Goal: Task Accomplishment & Management: Manage account settings

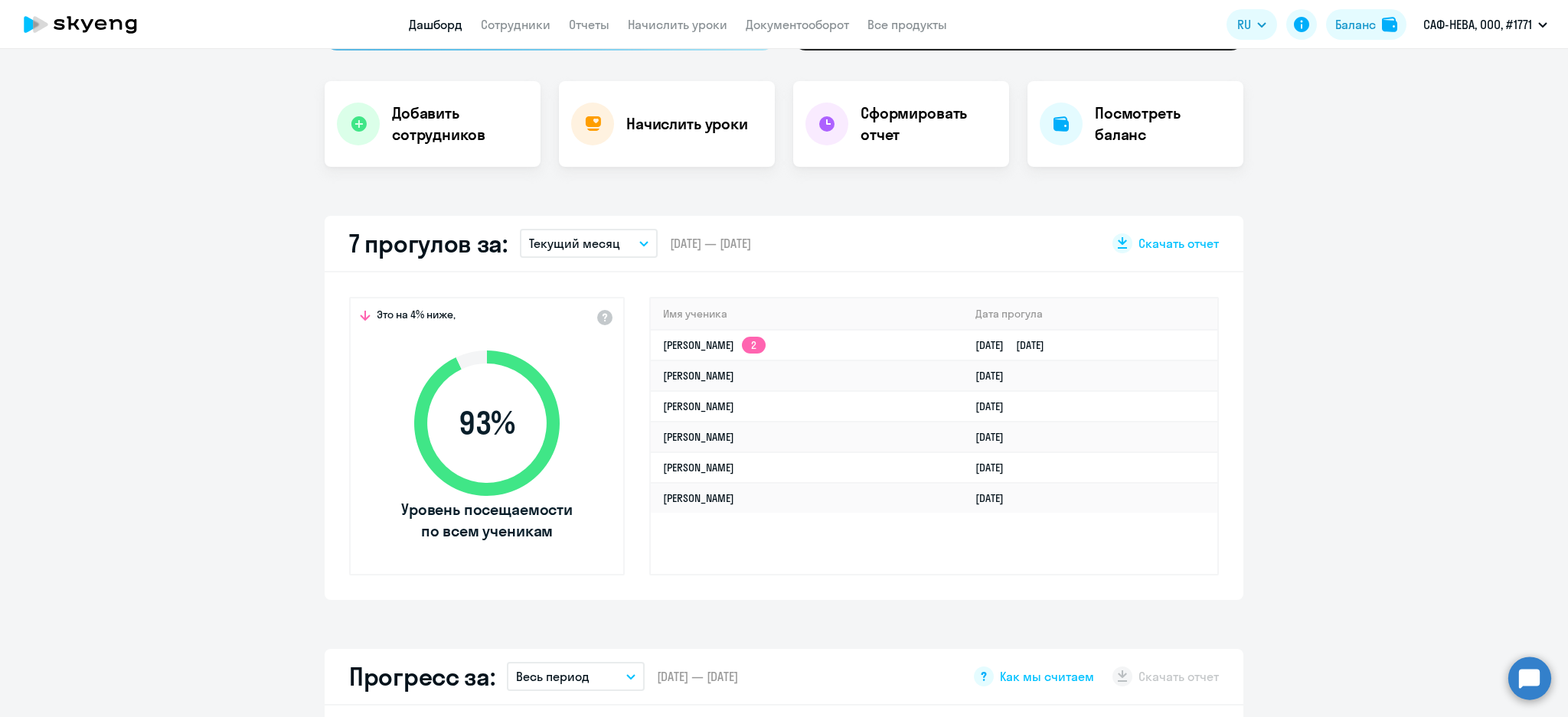
scroll to position [113, 0]
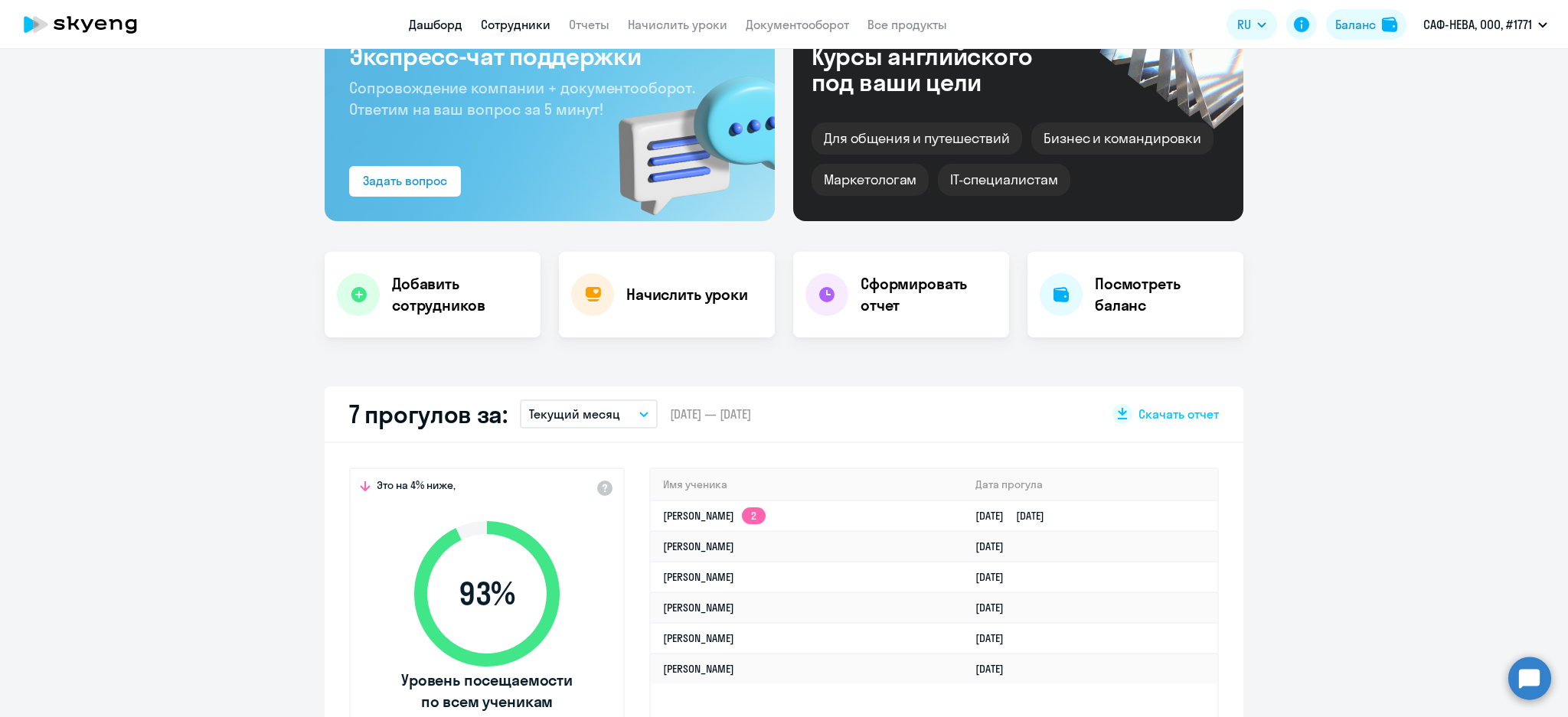
click at [498, 29] on link "Сотрудники" at bounding box center [515, 24] width 69 height 16
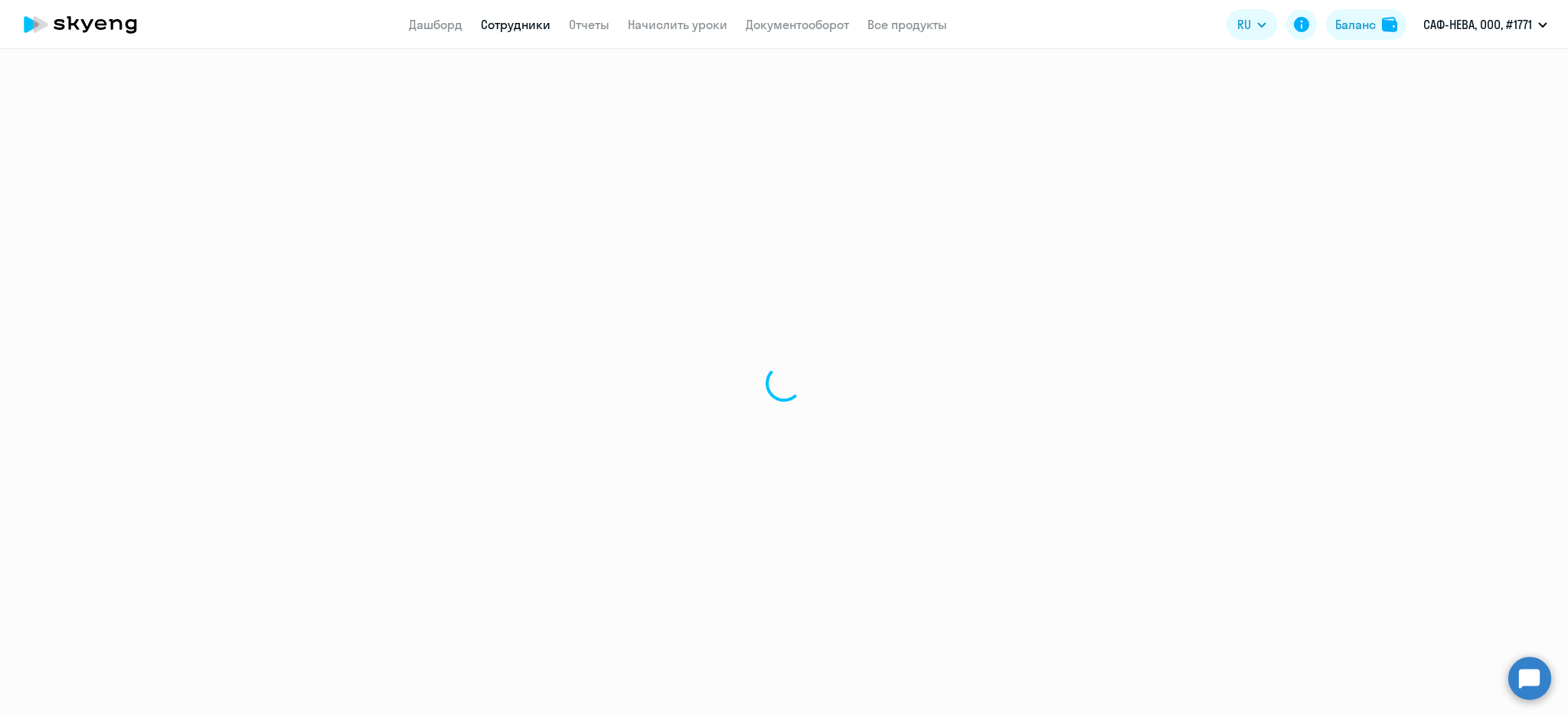
select select "30"
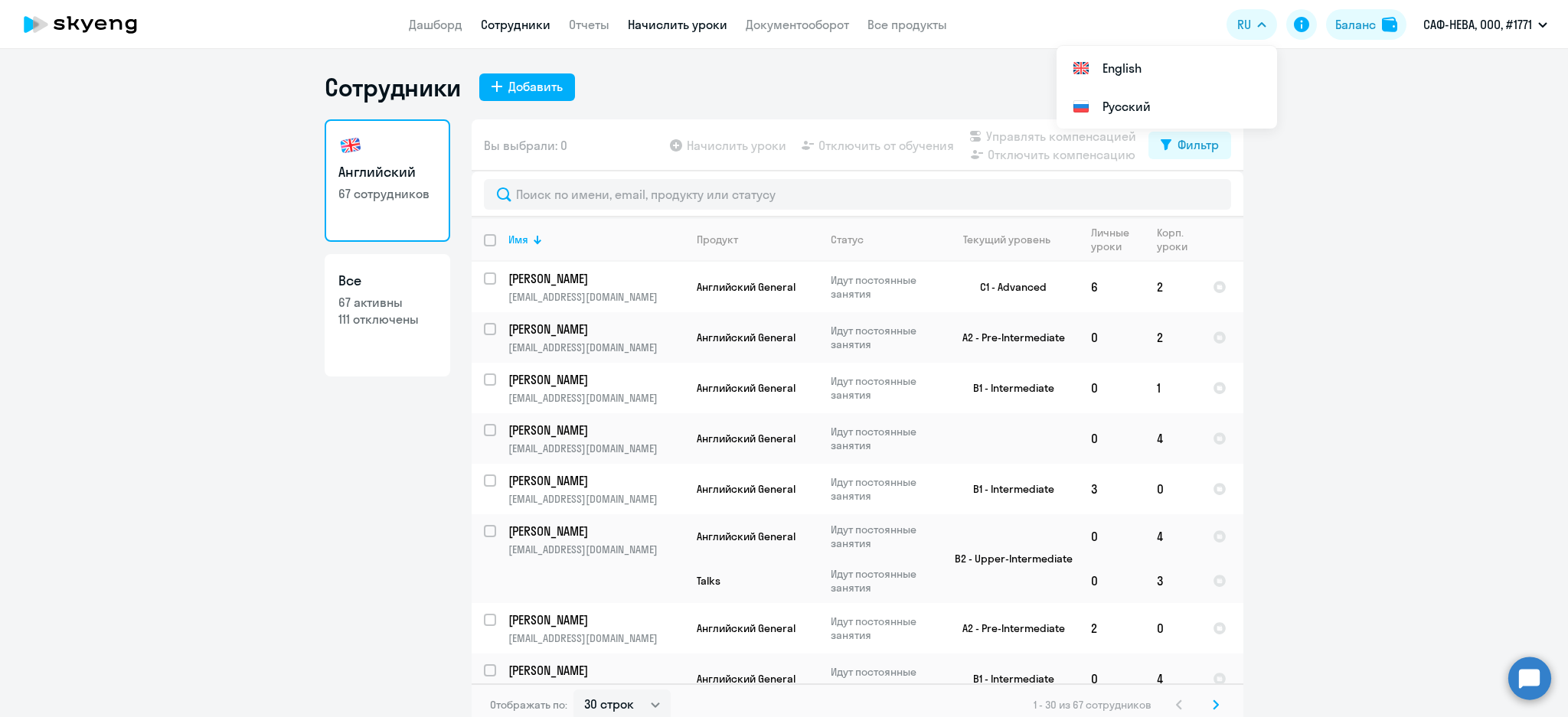
click at [703, 26] on link "Начислить уроки" at bounding box center [677, 24] width 100 height 16
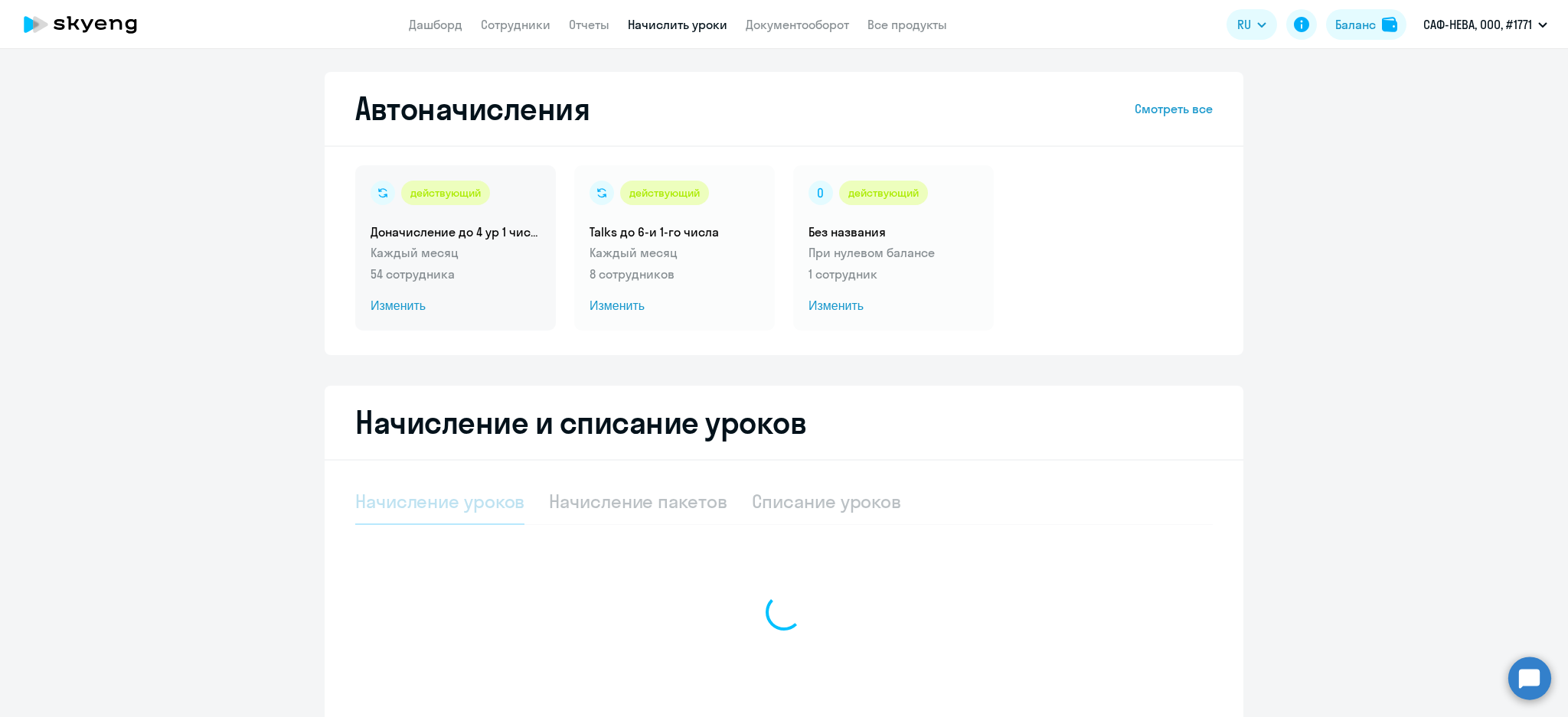
select select "10"
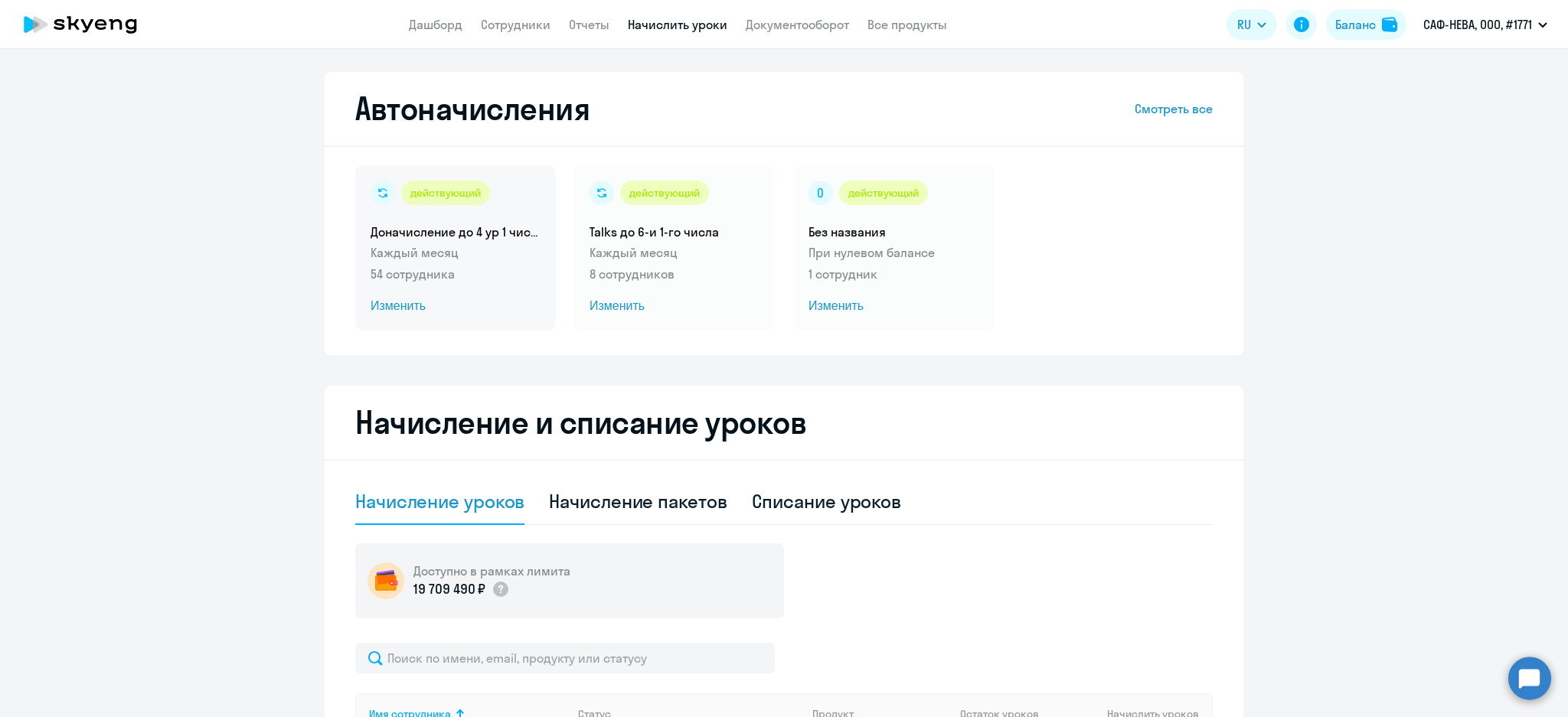
click at [462, 242] on div "действующий Доначисление до 4 ур 1 числа Каждый месяц 54 сотрудника Изменить" at bounding box center [455, 248] width 200 height 166
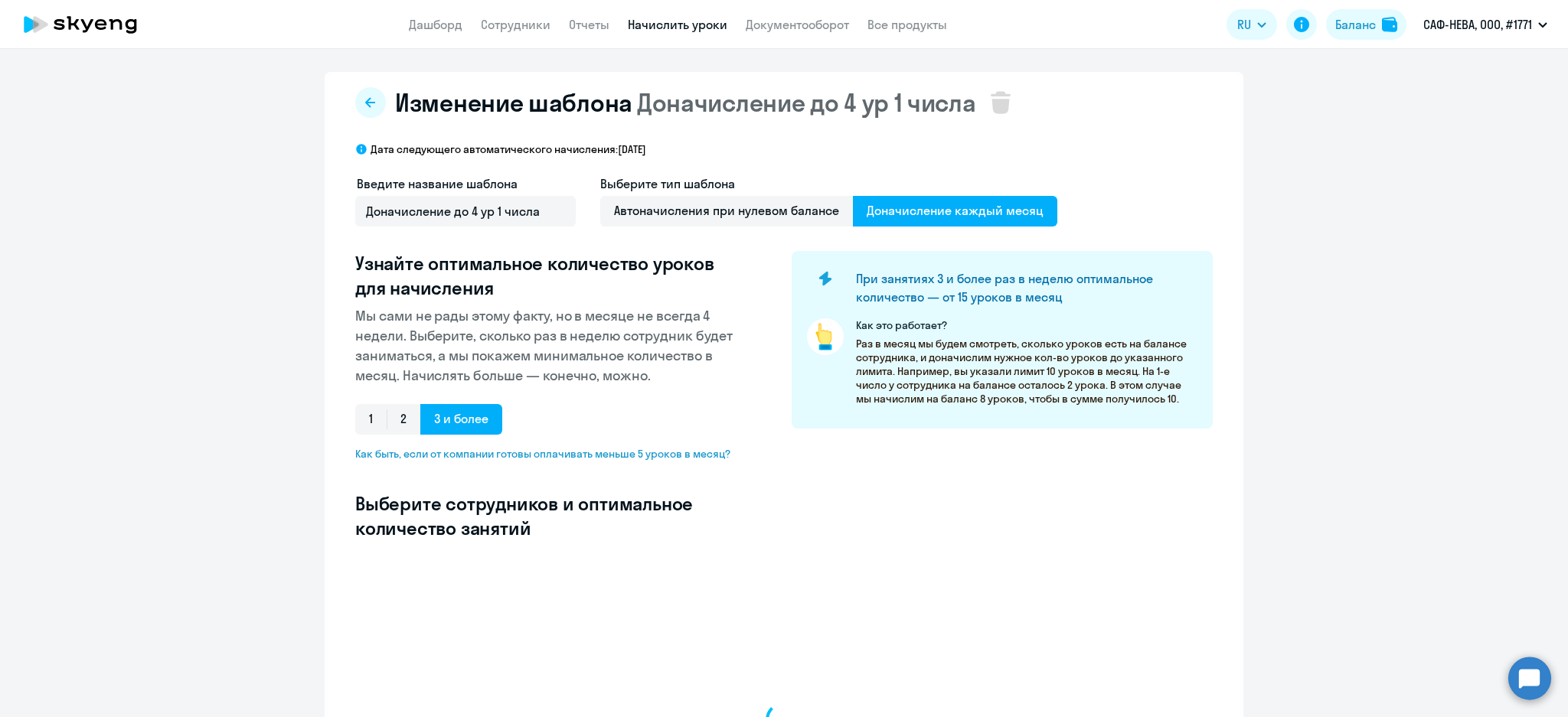
select select "10"
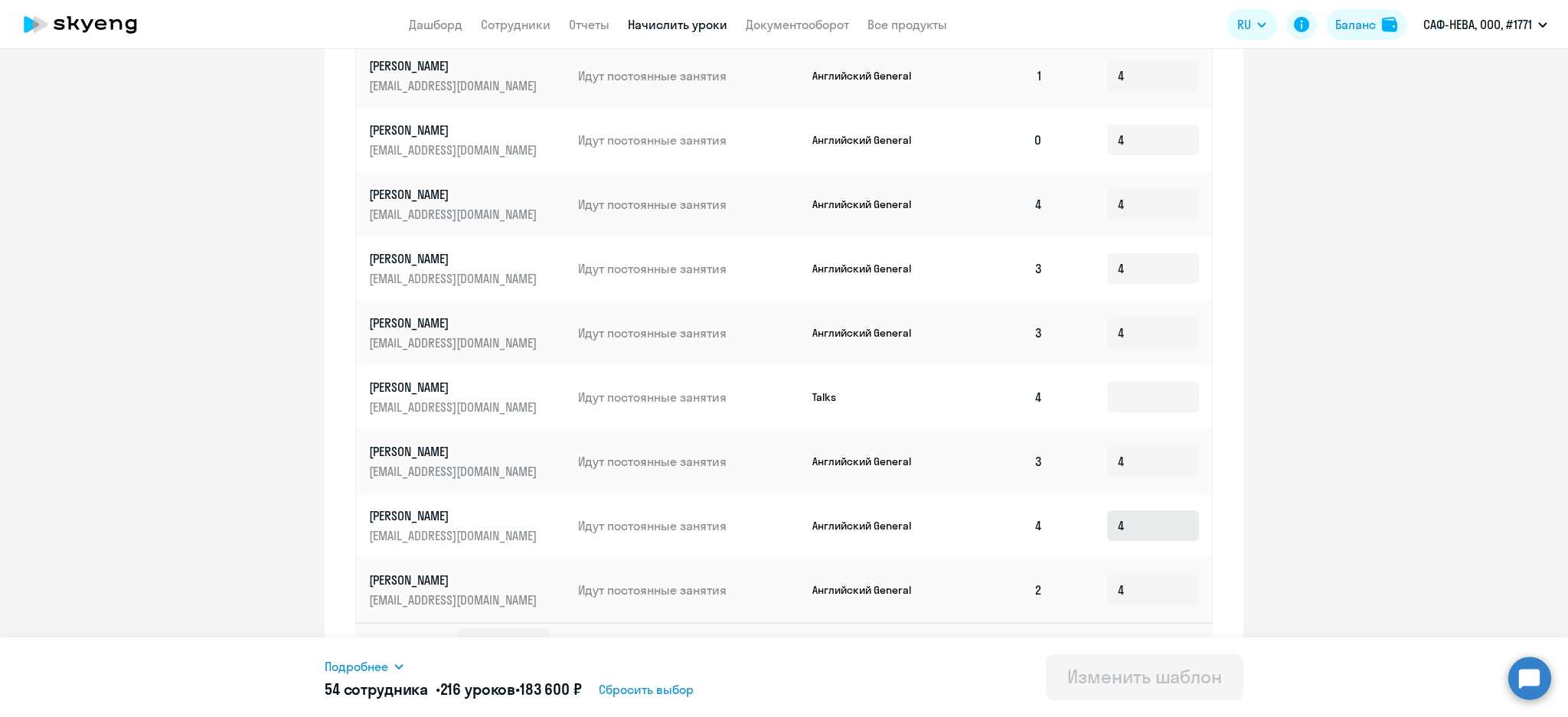
scroll to position [704, 0]
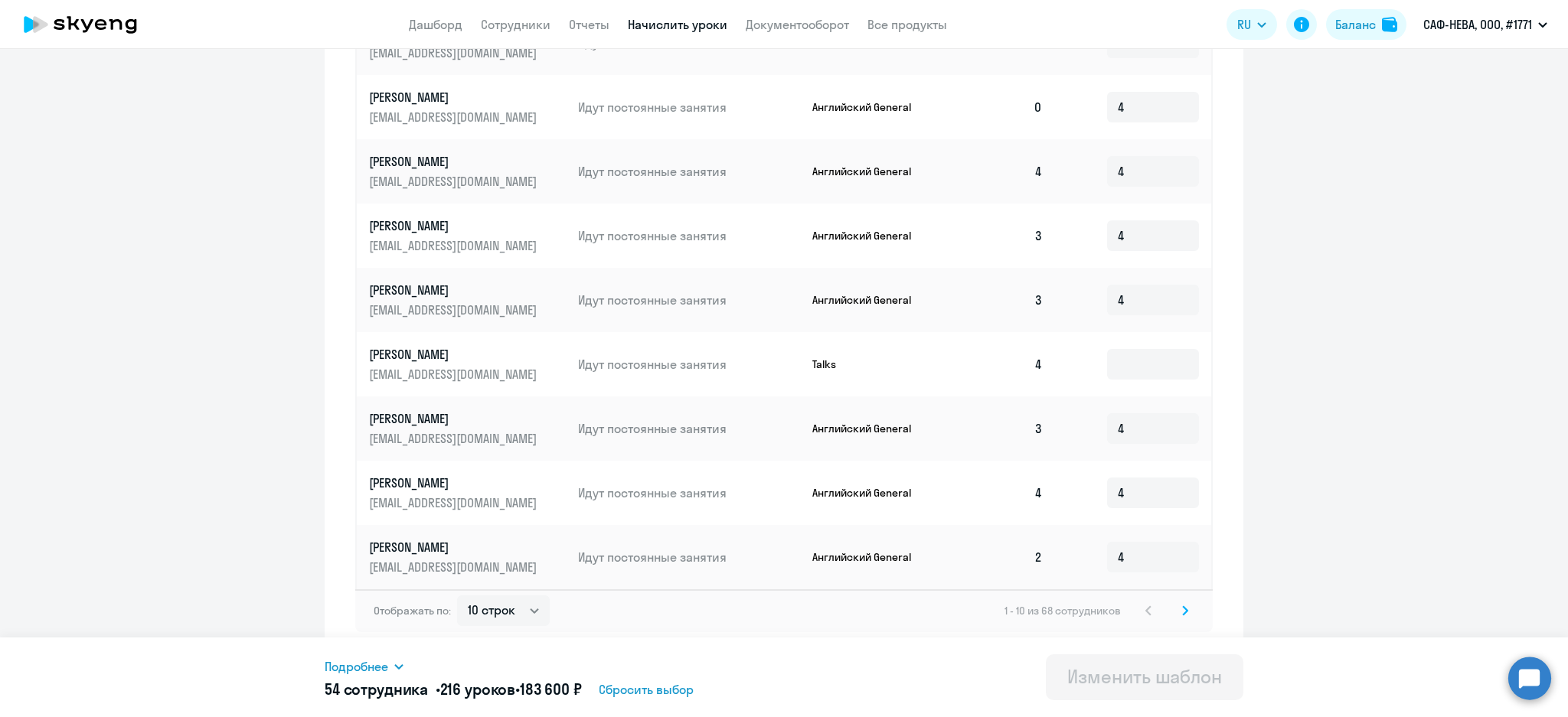
click at [1166, 607] on div "1 - 10 из 68 сотрудников" at bounding box center [1099, 610] width 190 height 18
click at [1176, 609] on svg-icon at bounding box center [1185, 610] width 18 height 18
click at [1182, 612] on icon at bounding box center [1185, 610] width 6 height 10
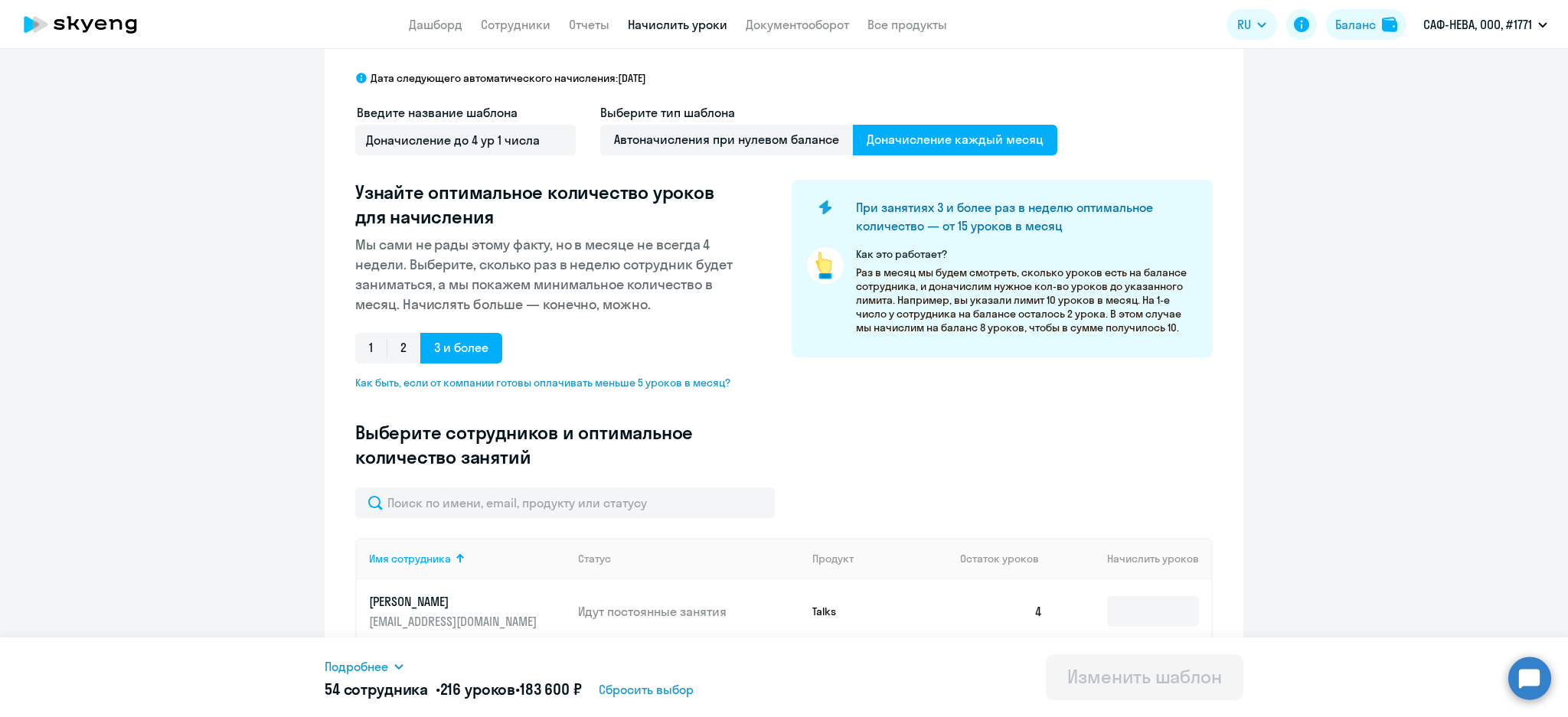
scroll to position [0, 0]
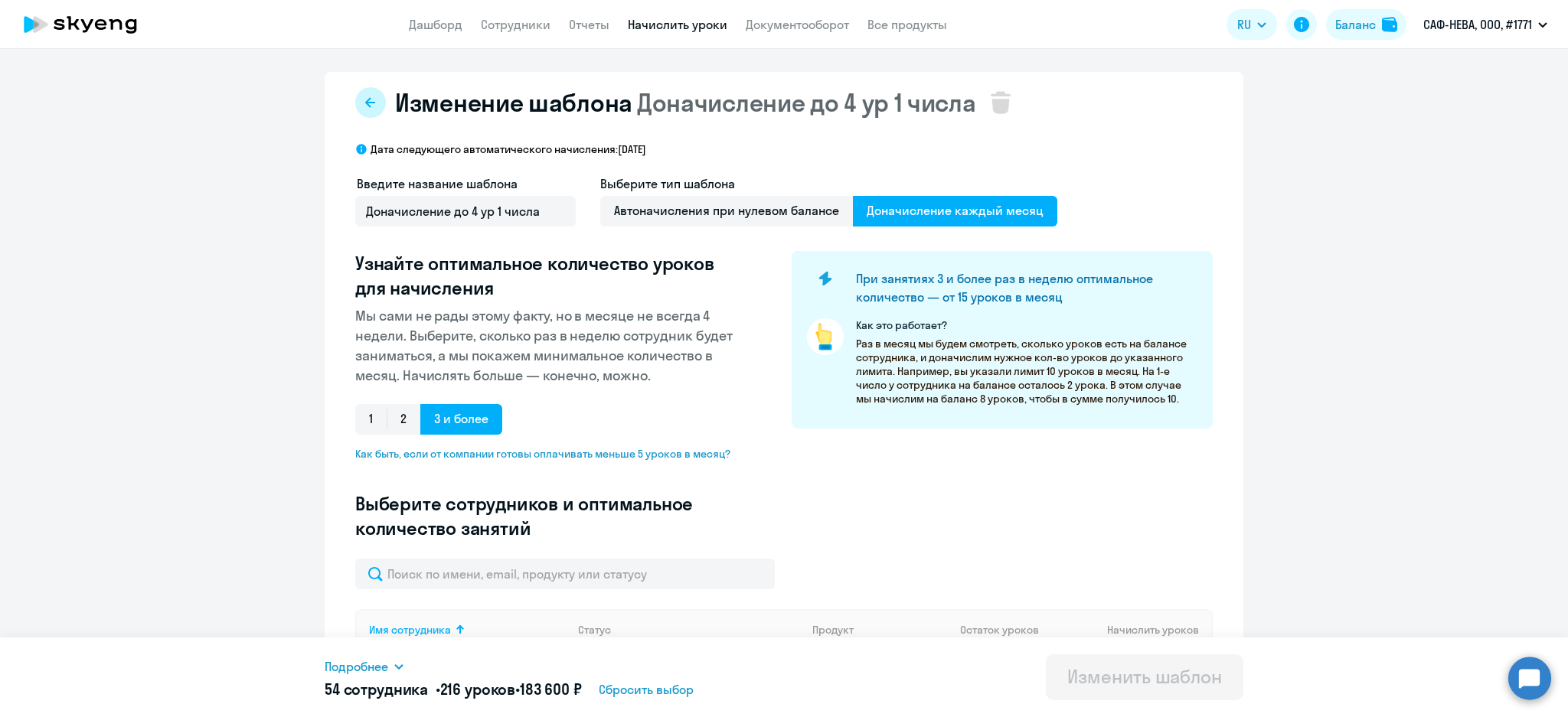
click at [369, 106] on button at bounding box center [370, 102] width 30 height 30
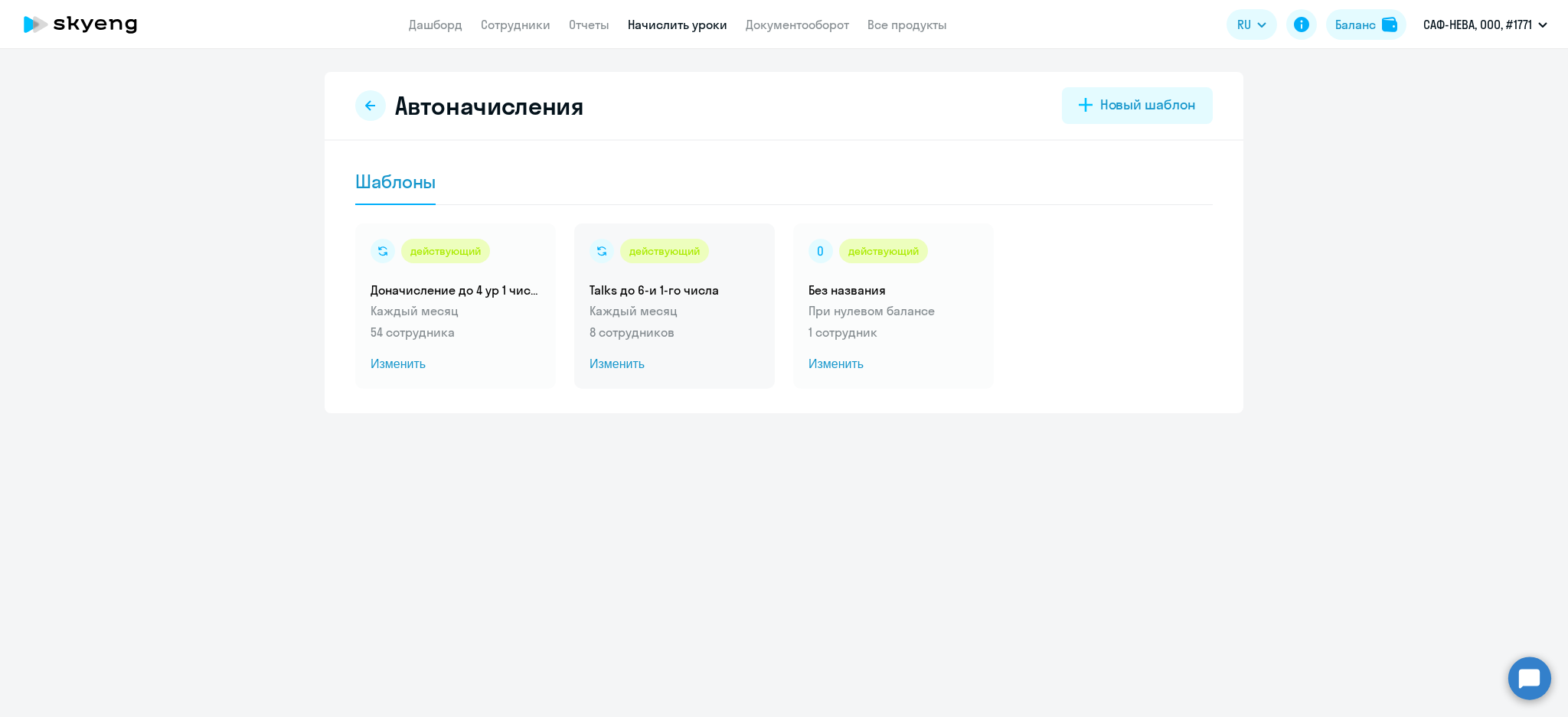
click at [678, 310] on p "Каждый месяц" at bounding box center [675, 310] width 170 height 18
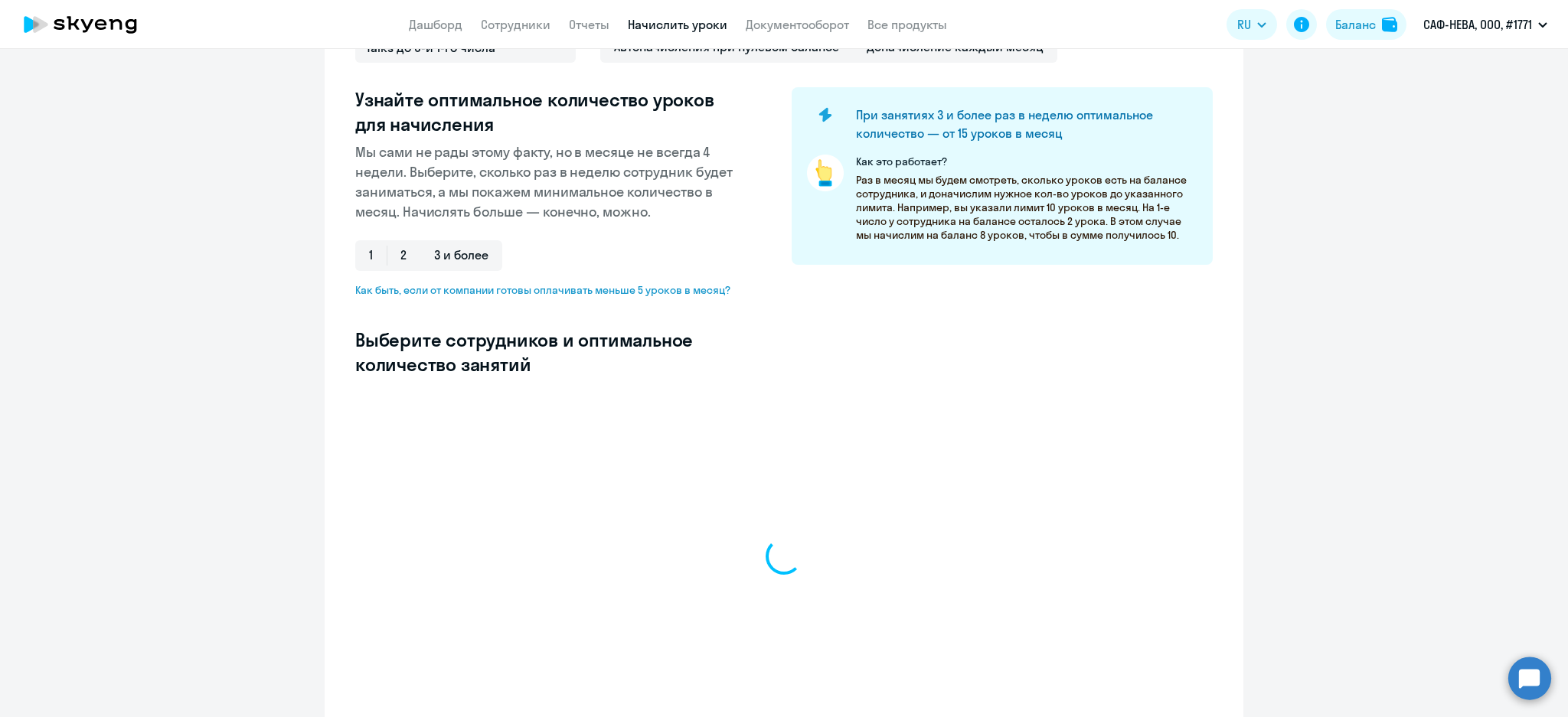
select select "10"
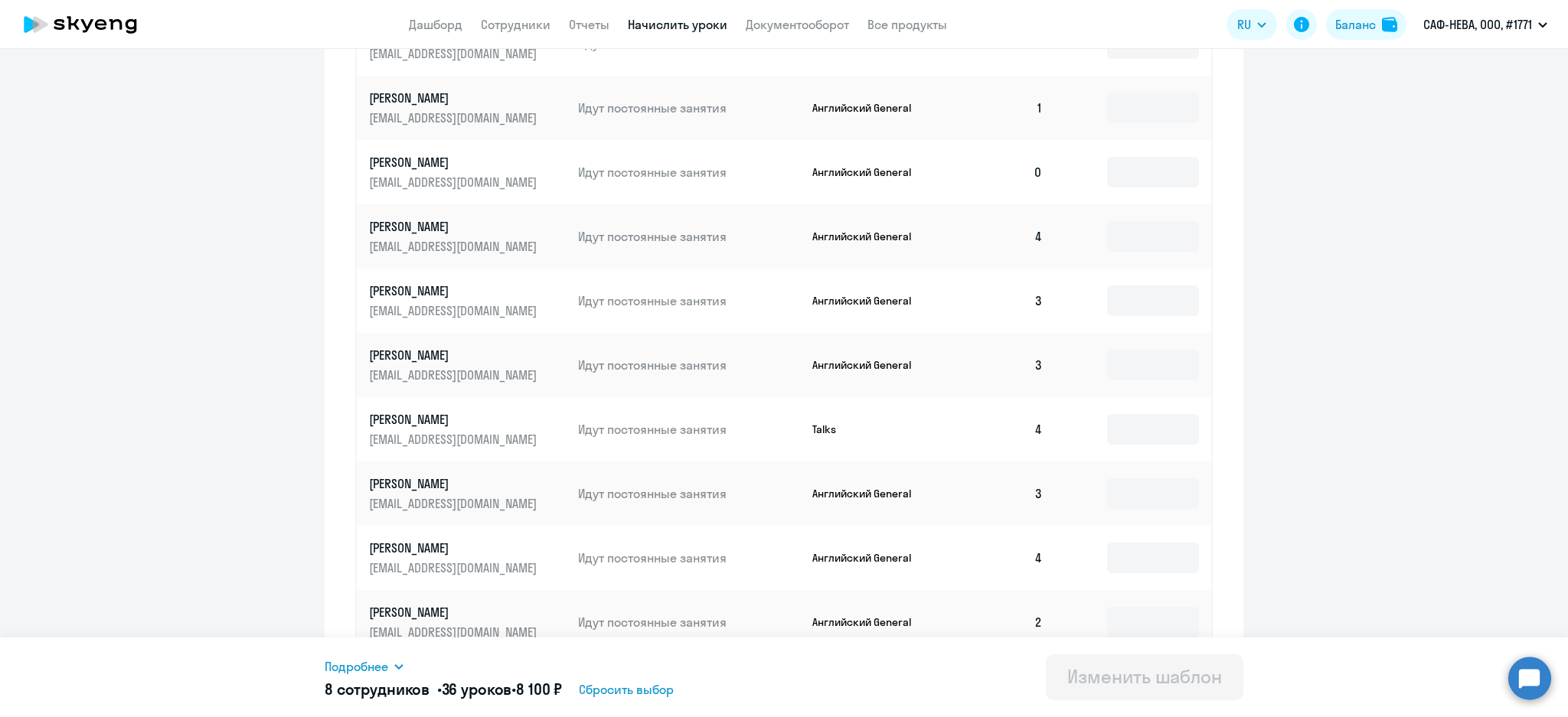
scroll to position [704, 0]
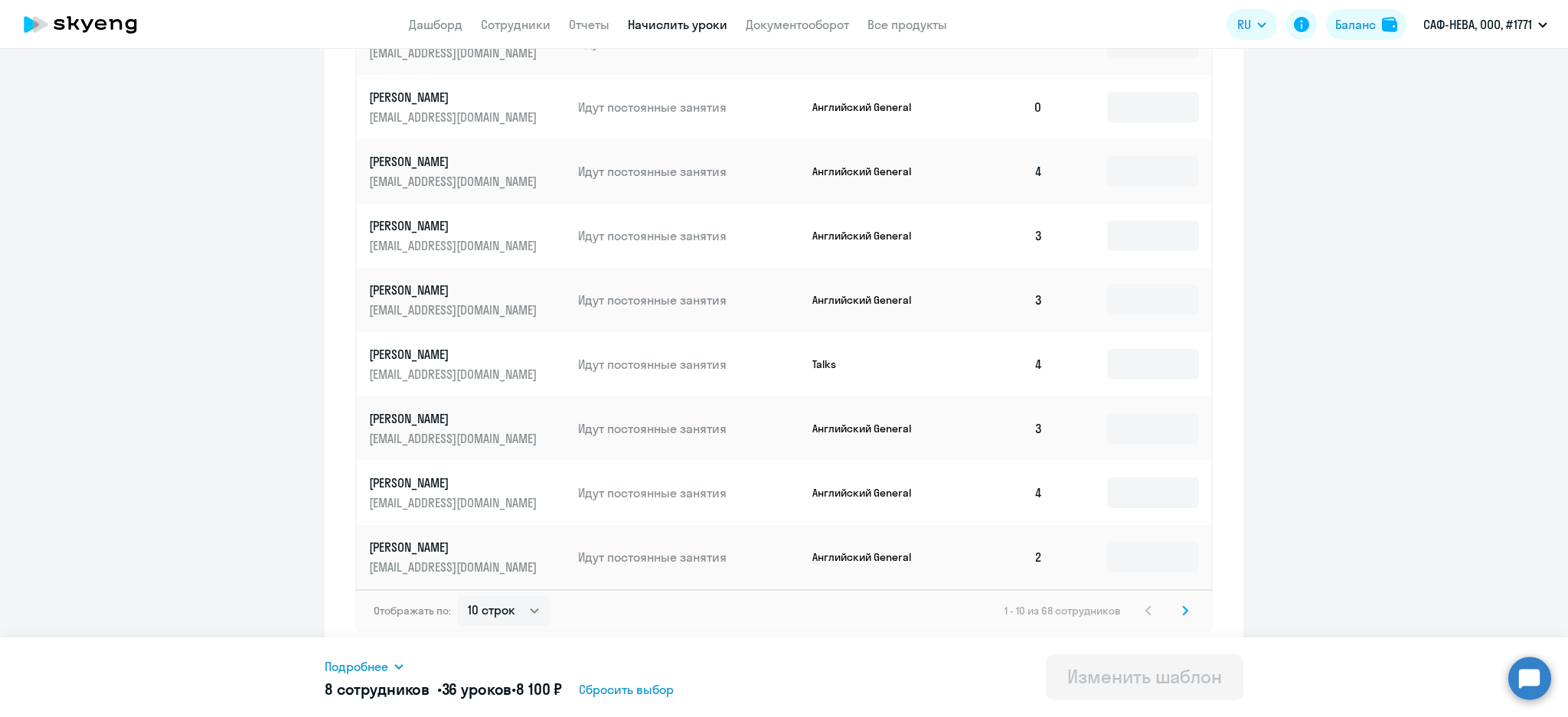
click at [1192, 609] on div "Отображать по: 10 строк 30 строк 50 строк 1 - 10 из 68 сотрудников" at bounding box center [784, 610] width 858 height 42
click at [1184, 610] on div "Отображать по: 10 строк 30 строк 50 строк 1 - 10 из 68 сотрудников" at bounding box center [784, 610] width 858 height 42
drag, startPoint x: 1177, startPoint y: 614, endPoint x: 1186, endPoint y: 617, distance: 9.5
click at [1182, 614] on icon at bounding box center [1185, 610] width 6 height 10
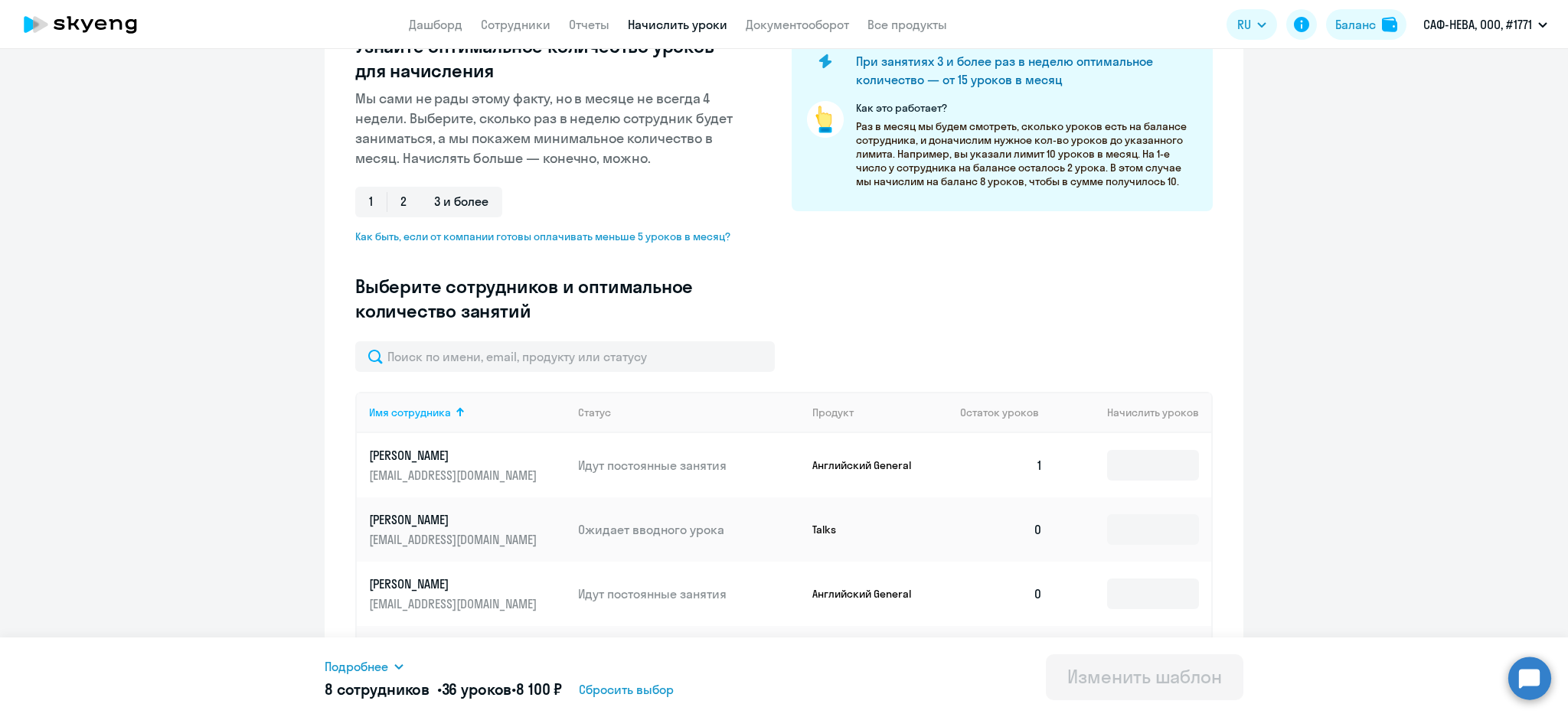
scroll to position [398, 0]
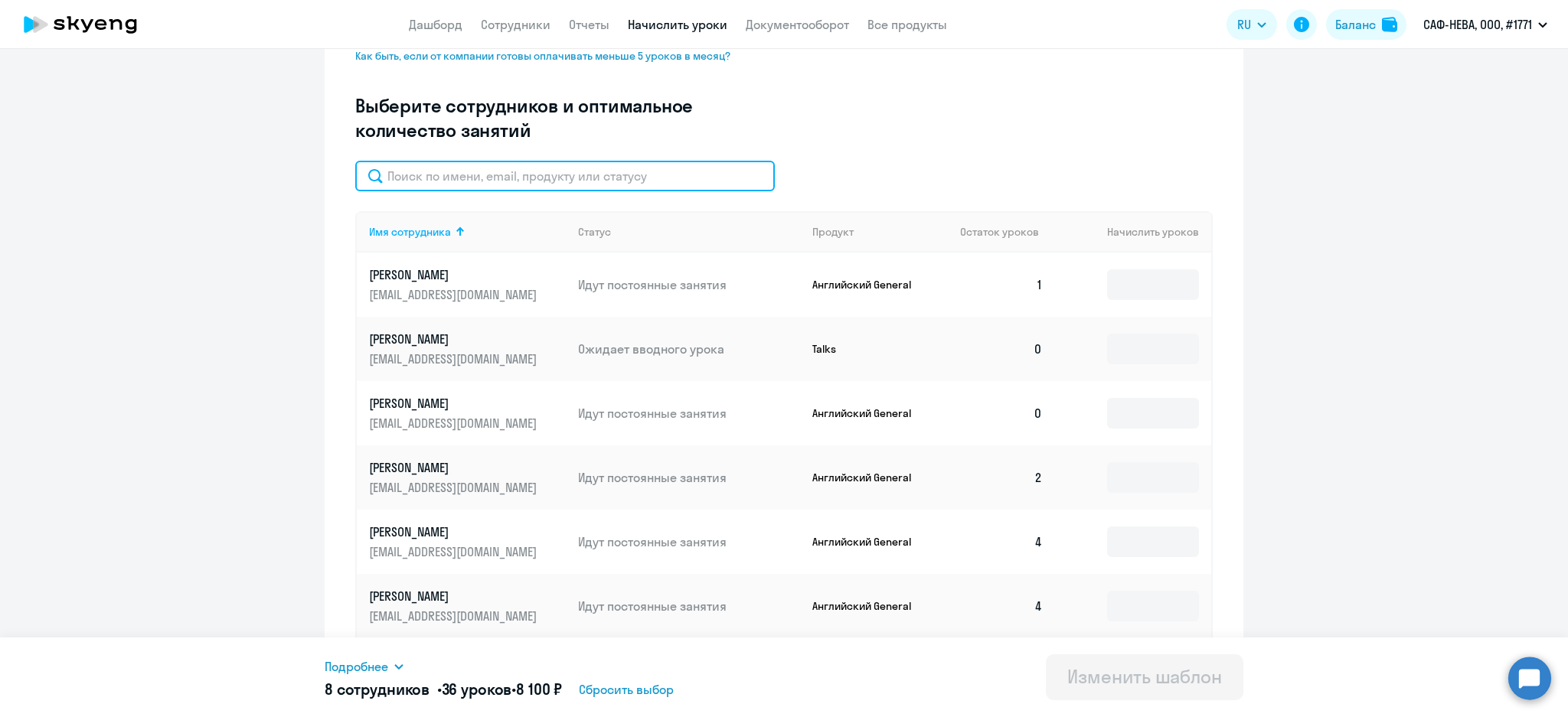
click at [621, 179] on input "text" at bounding box center [565, 175] width 420 height 30
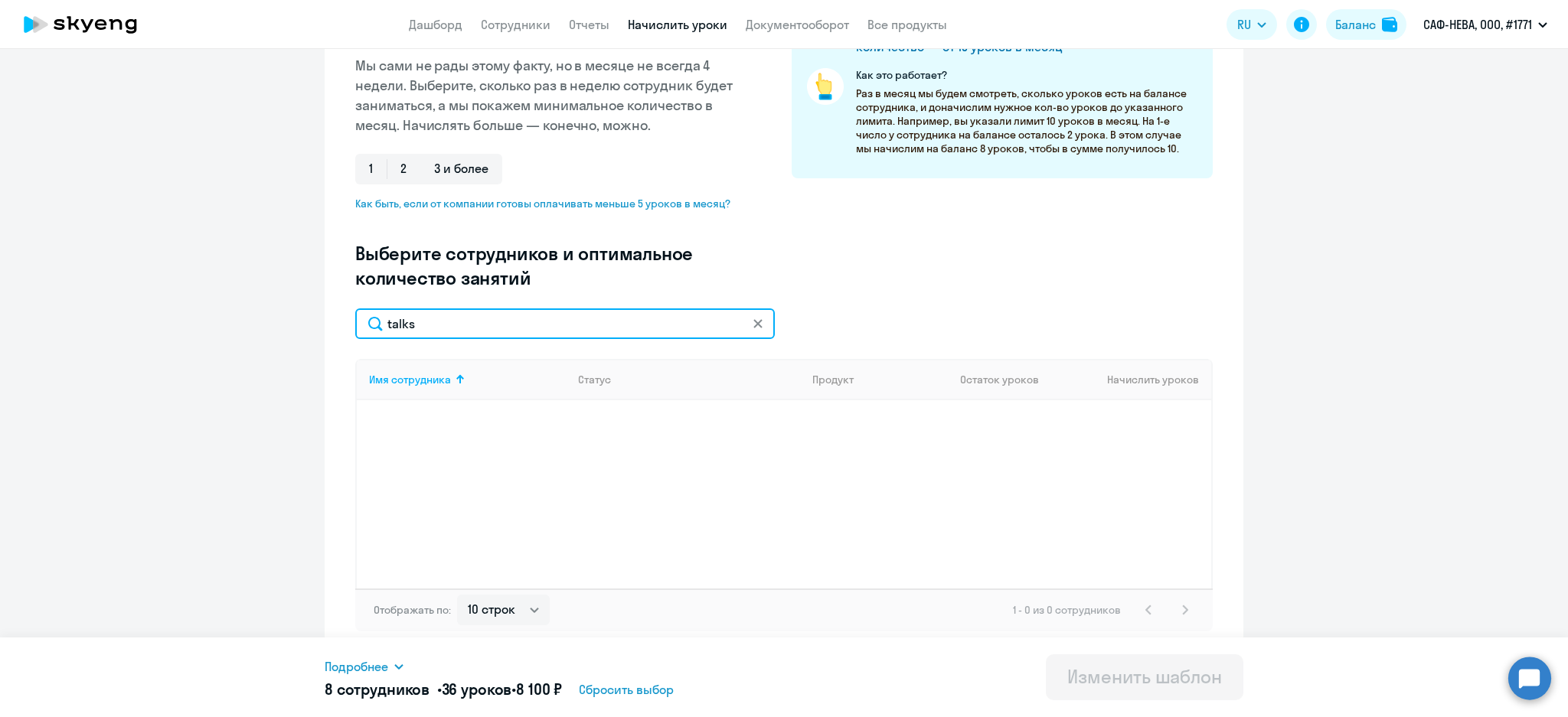
scroll to position [250, 0]
drag, startPoint x: 382, startPoint y: 328, endPoint x: 356, endPoint y: 325, distance: 26.2
click at [368, 325] on input "talks" at bounding box center [565, 324] width 420 height 30
type input "Talks"
click at [427, 323] on input "Talks" at bounding box center [565, 324] width 420 height 30
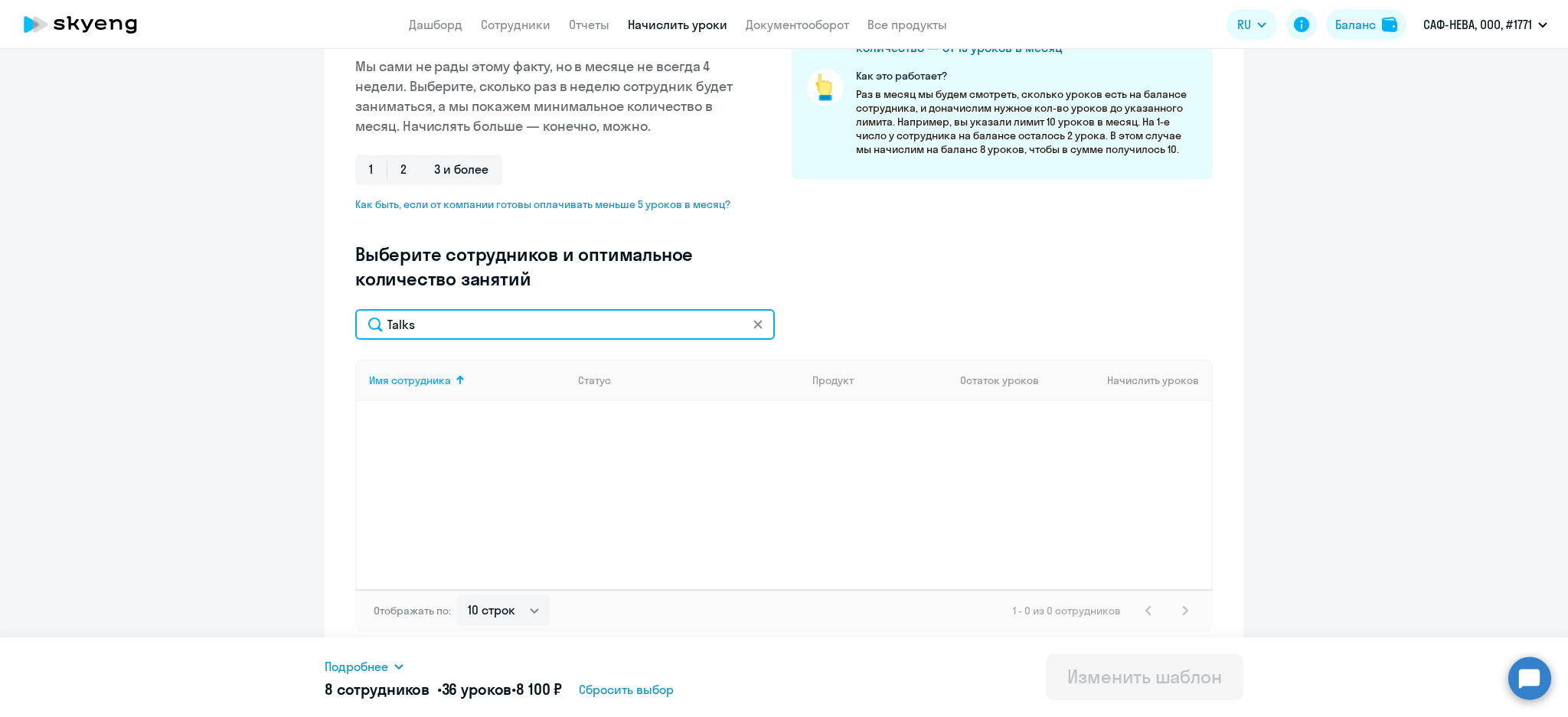
click at [743, 324] on div "Talks" at bounding box center [565, 324] width 420 height 30
click at [758, 323] on input "Talks" at bounding box center [565, 324] width 420 height 30
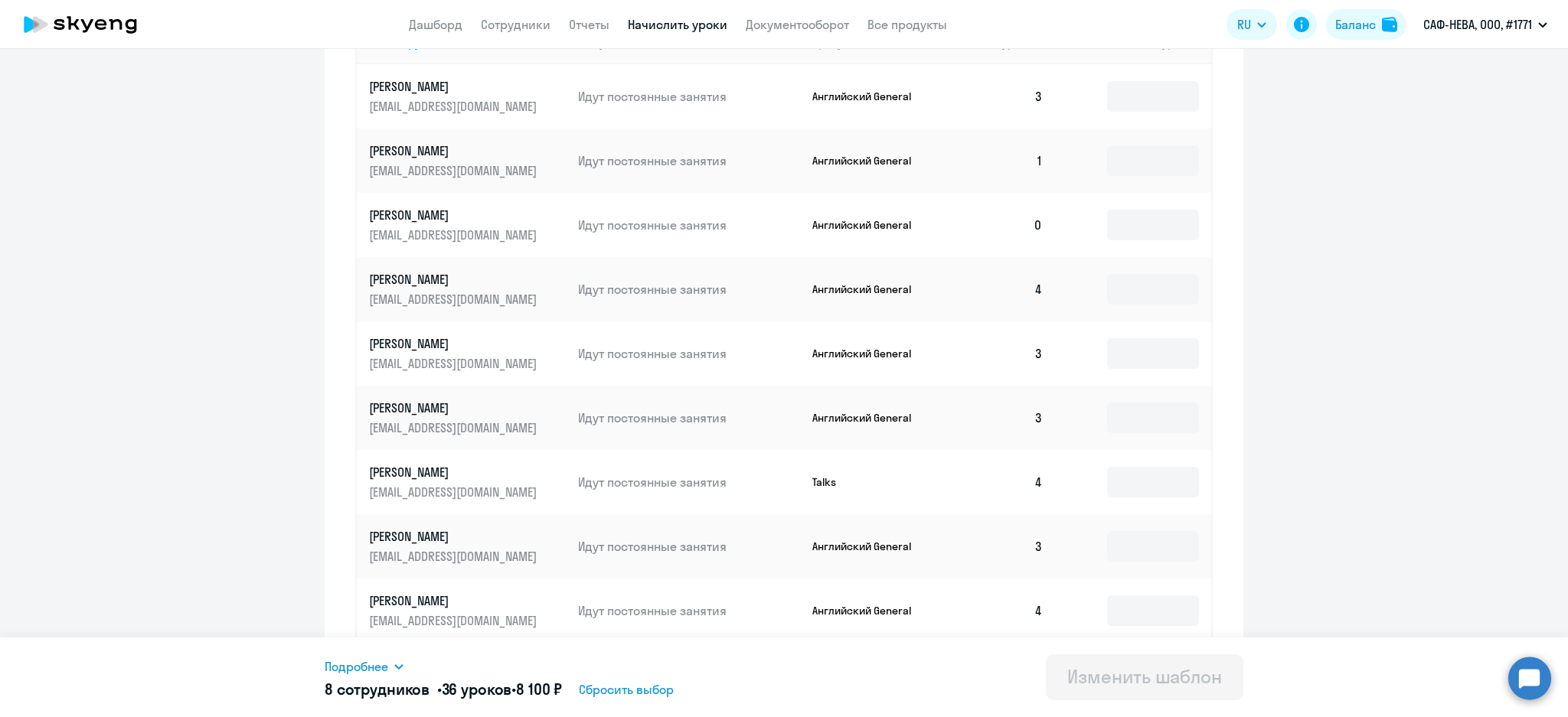
scroll to position [704, 0]
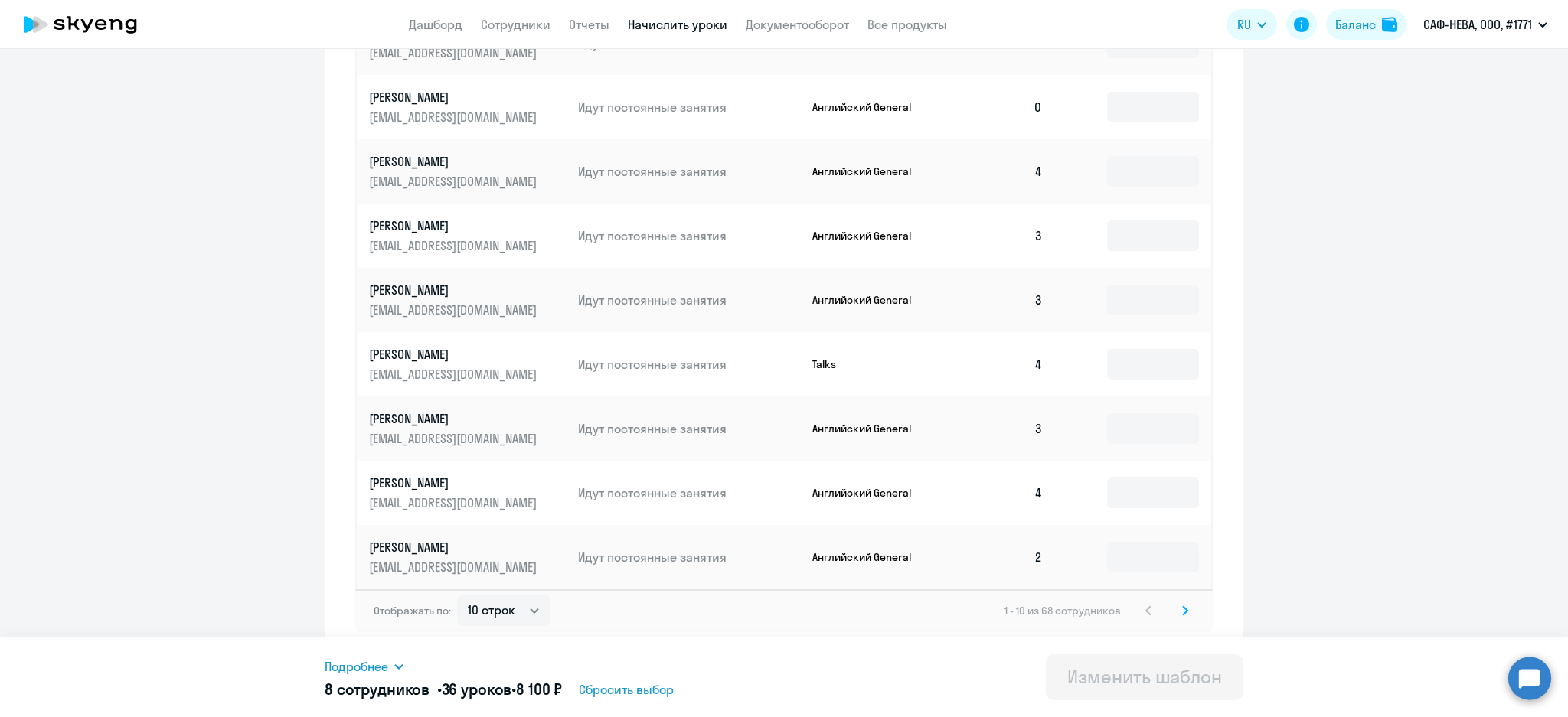
click at [817, 363] on p "Talks" at bounding box center [870, 364] width 114 height 14
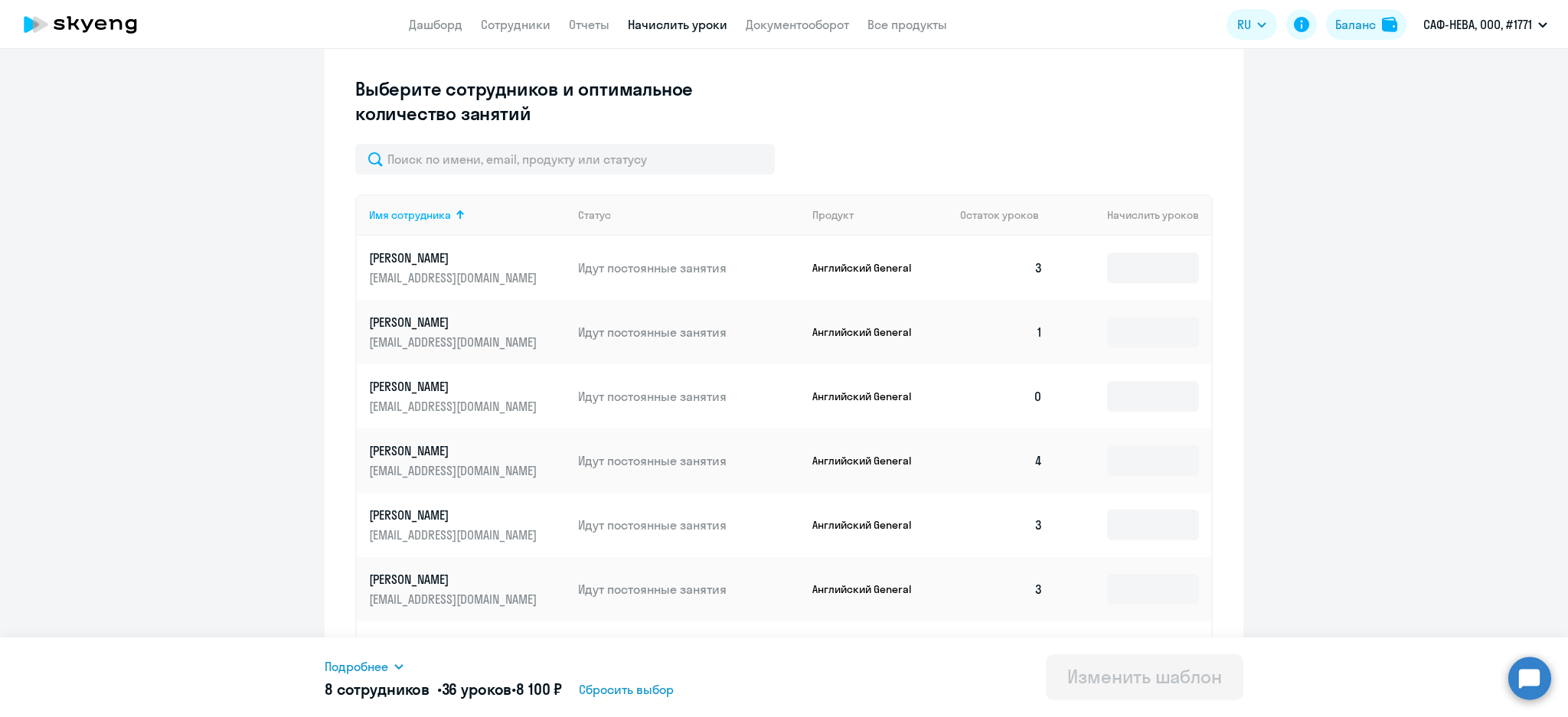
scroll to position [297, 0]
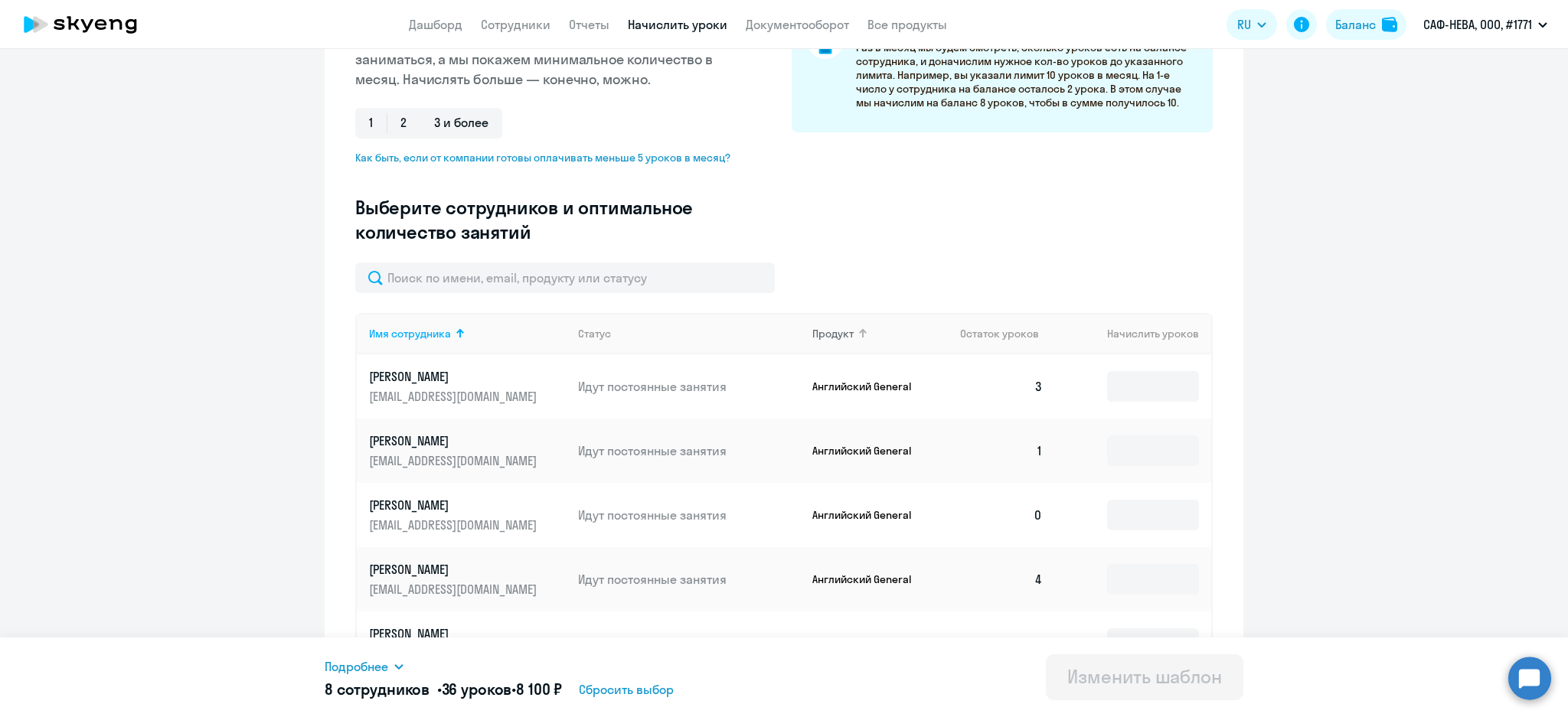
click at [833, 330] on div "Продукт" at bounding box center [833, 334] width 42 height 14
click at [846, 335] on div "Продукт" at bounding box center [880, 334] width 136 height 14
click at [831, 329] on div "Продукт" at bounding box center [833, 334] width 42 height 14
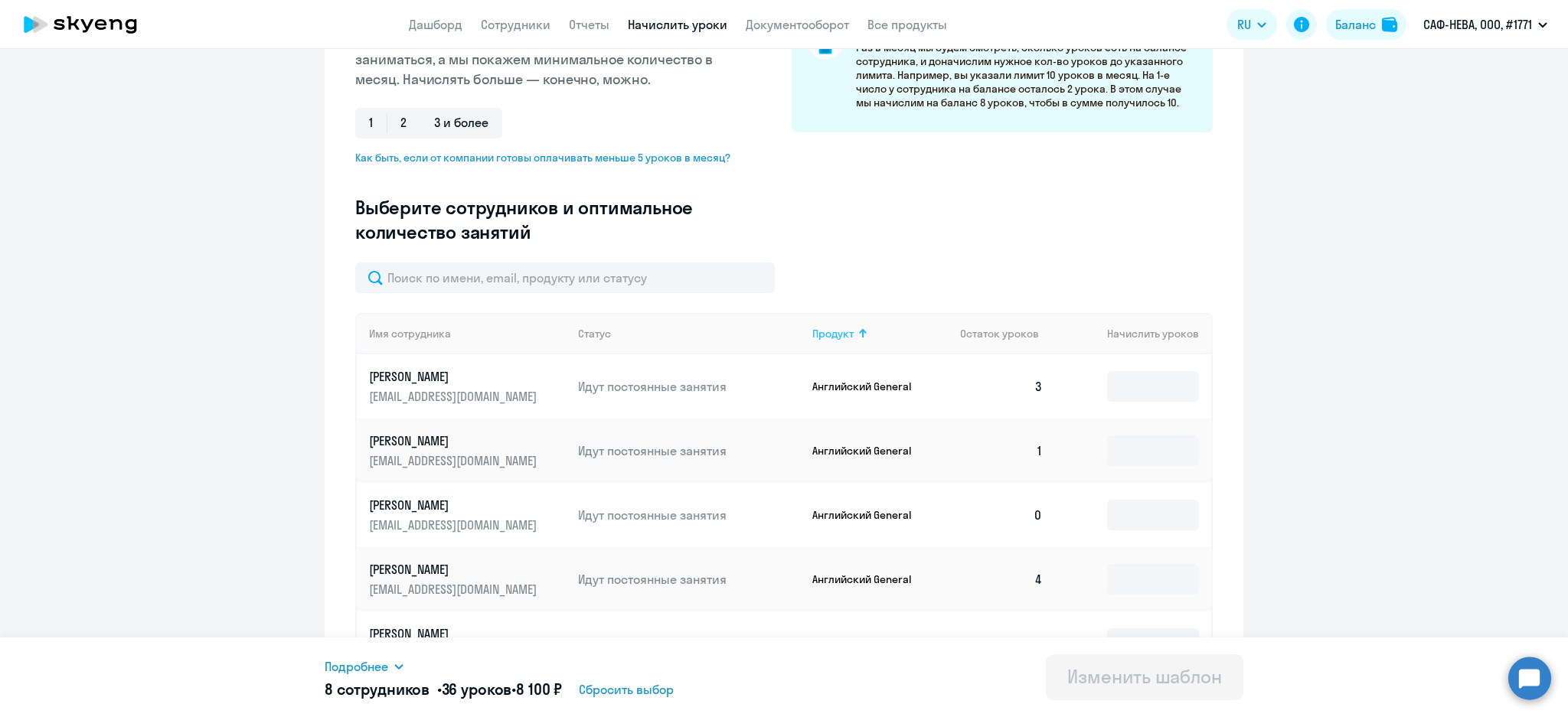
click at [859, 336] on div at bounding box center [863, 334] width 10 height 10
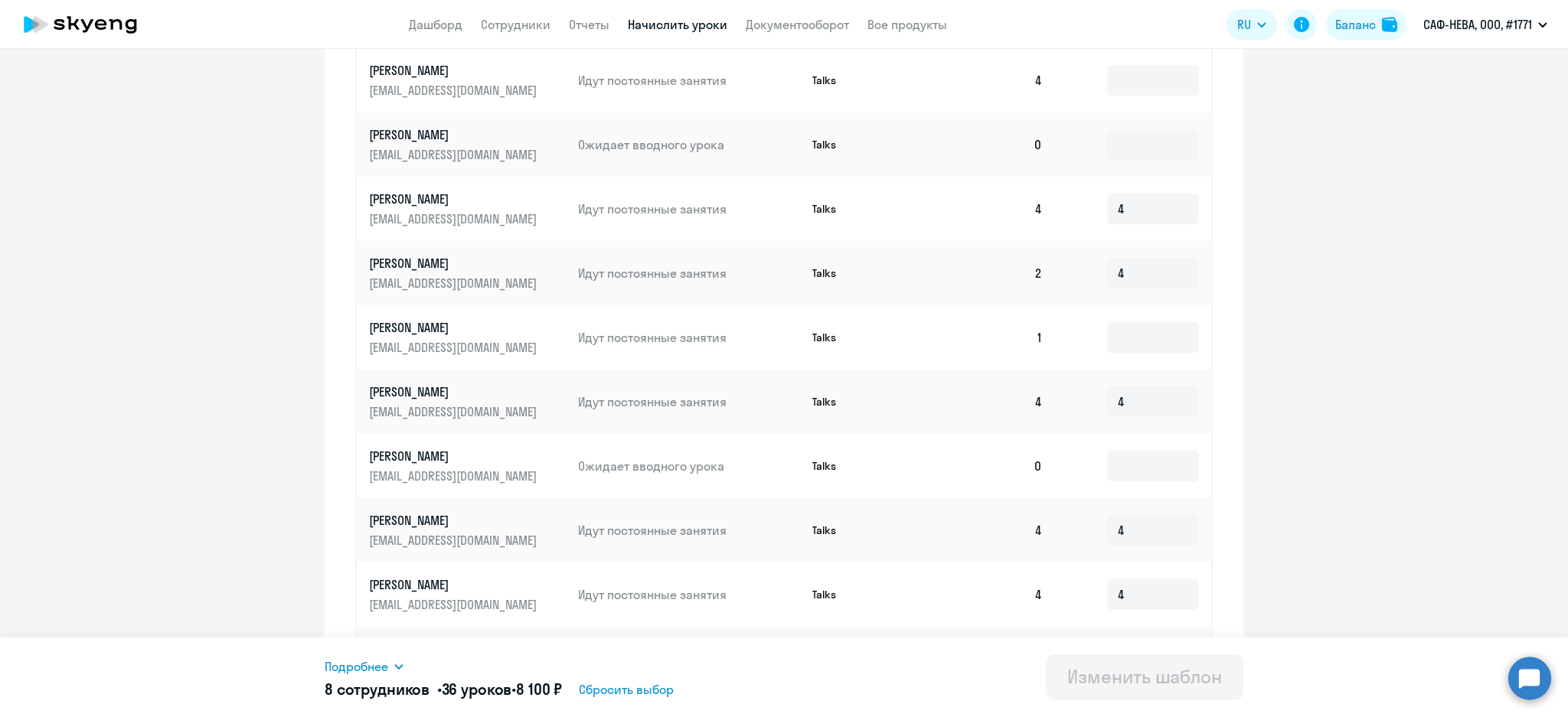
scroll to position [704, 0]
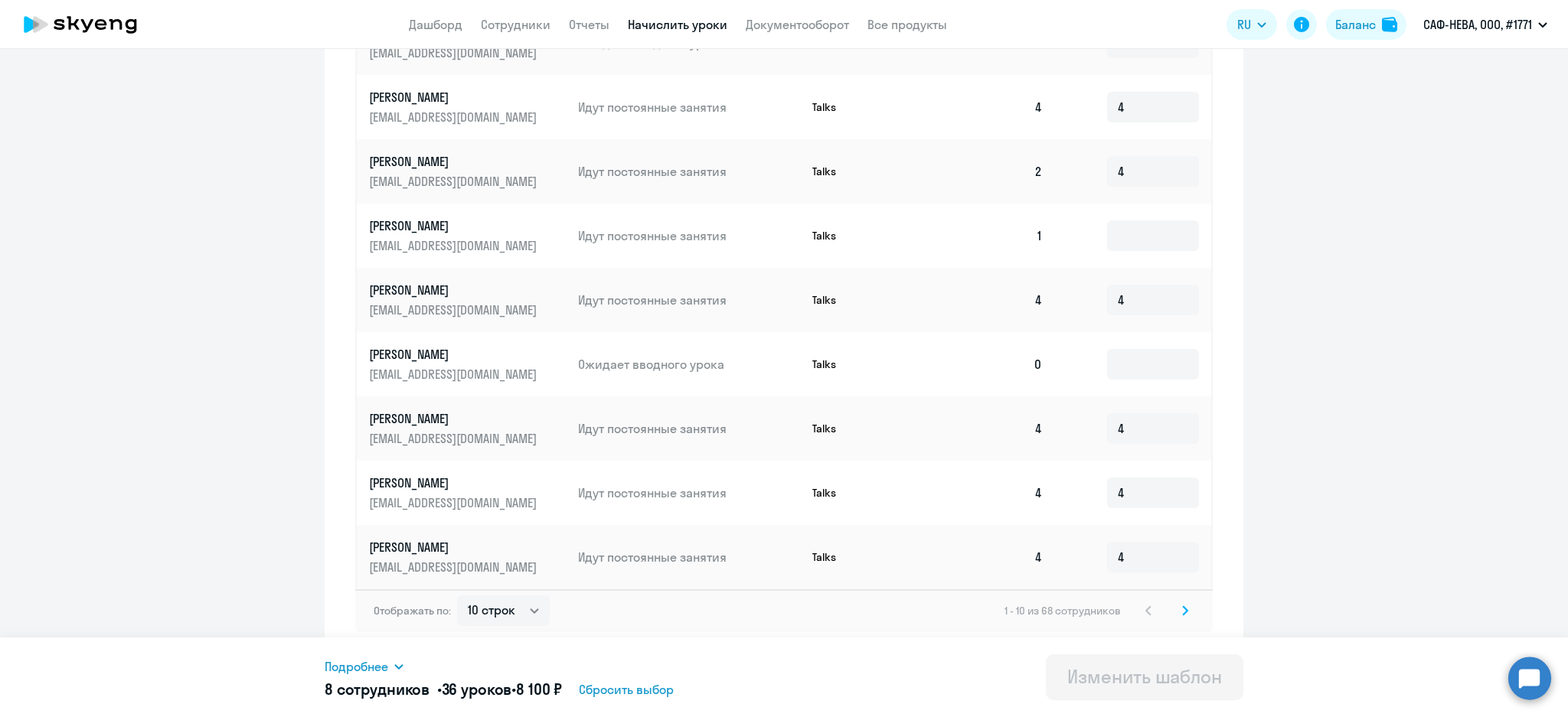
click at [1176, 606] on svg-icon at bounding box center [1185, 610] width 18 height 18
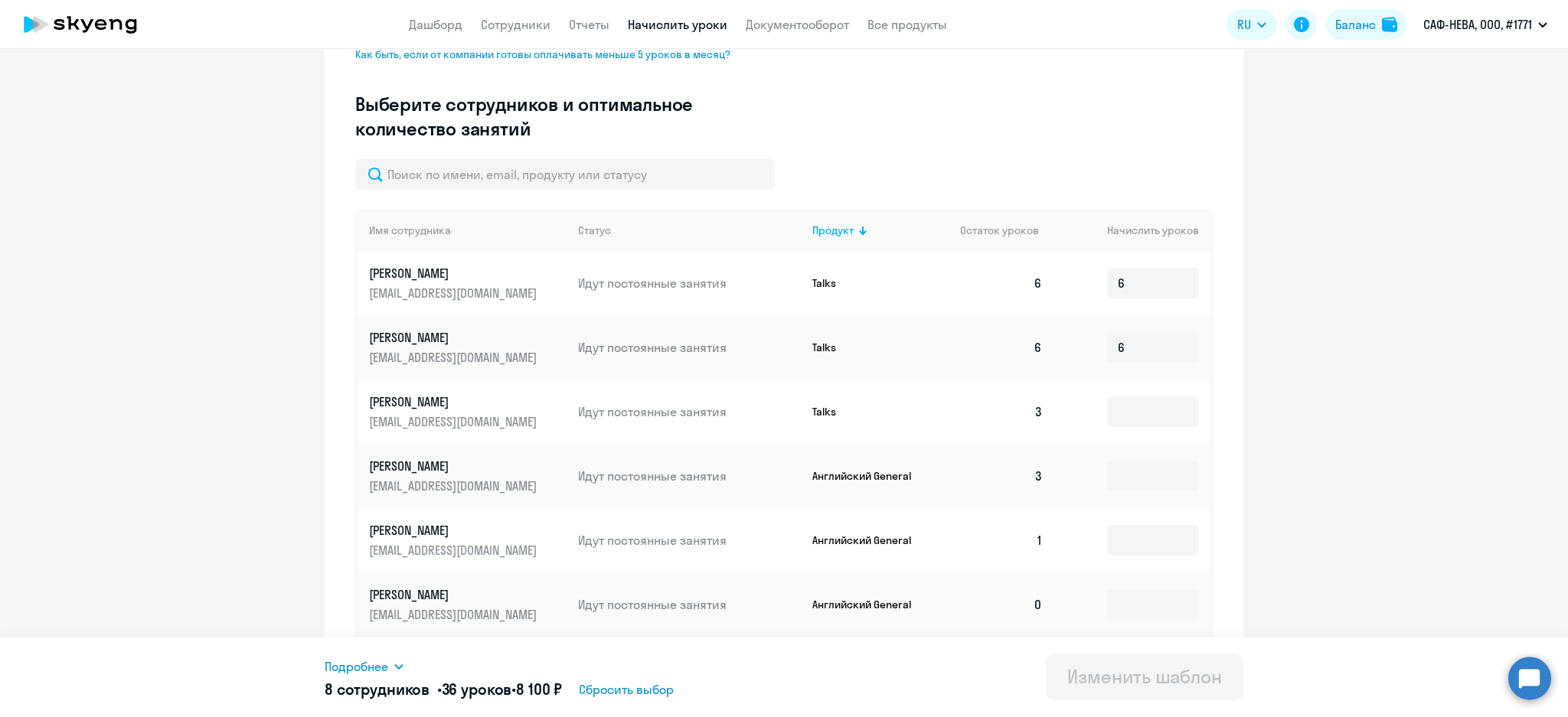
scroll to position [297, 0]
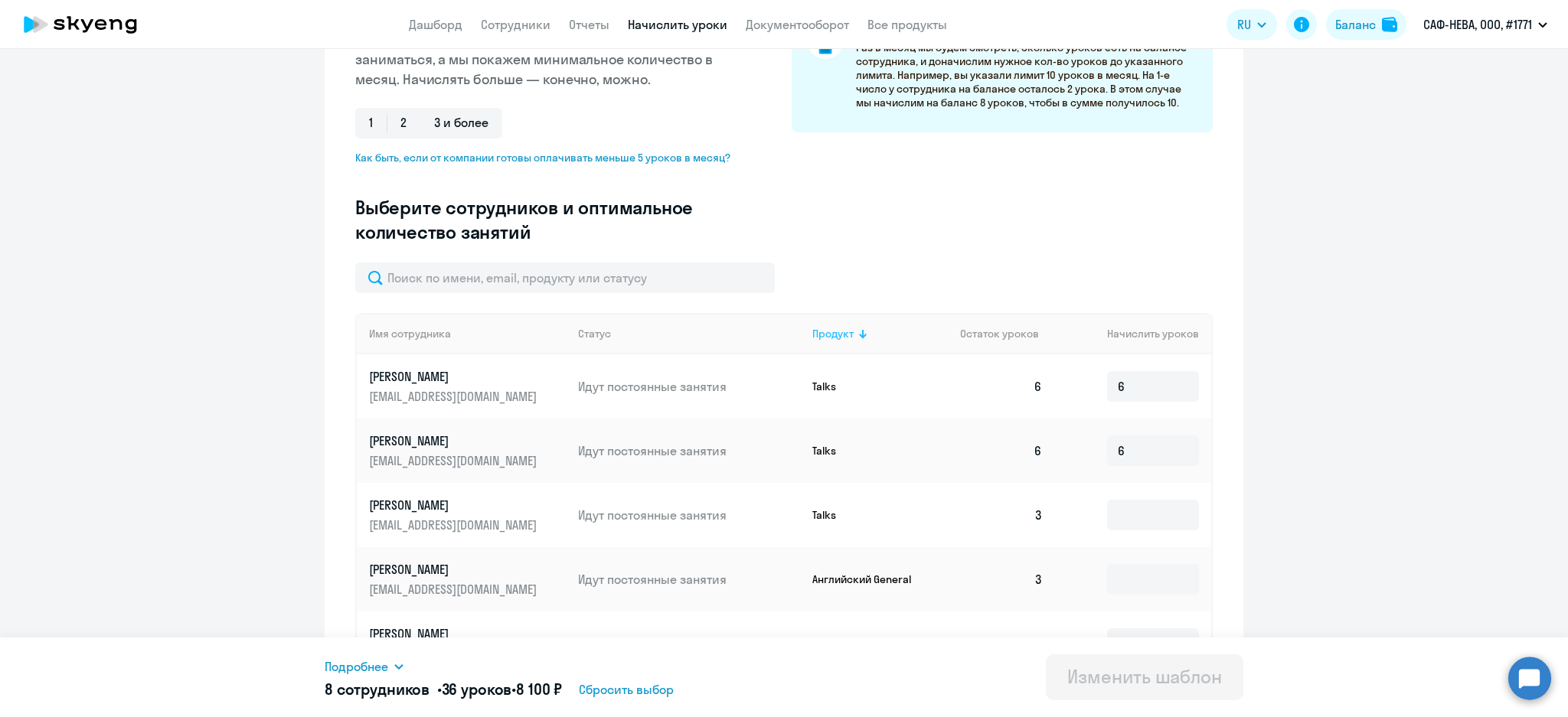
click at [839, 335] on div "Продукт" at bounding box center [833, 334] width 42 height 14
click at [639, 275] on input "text" at bounding box center [565, 277] width 420 height 30
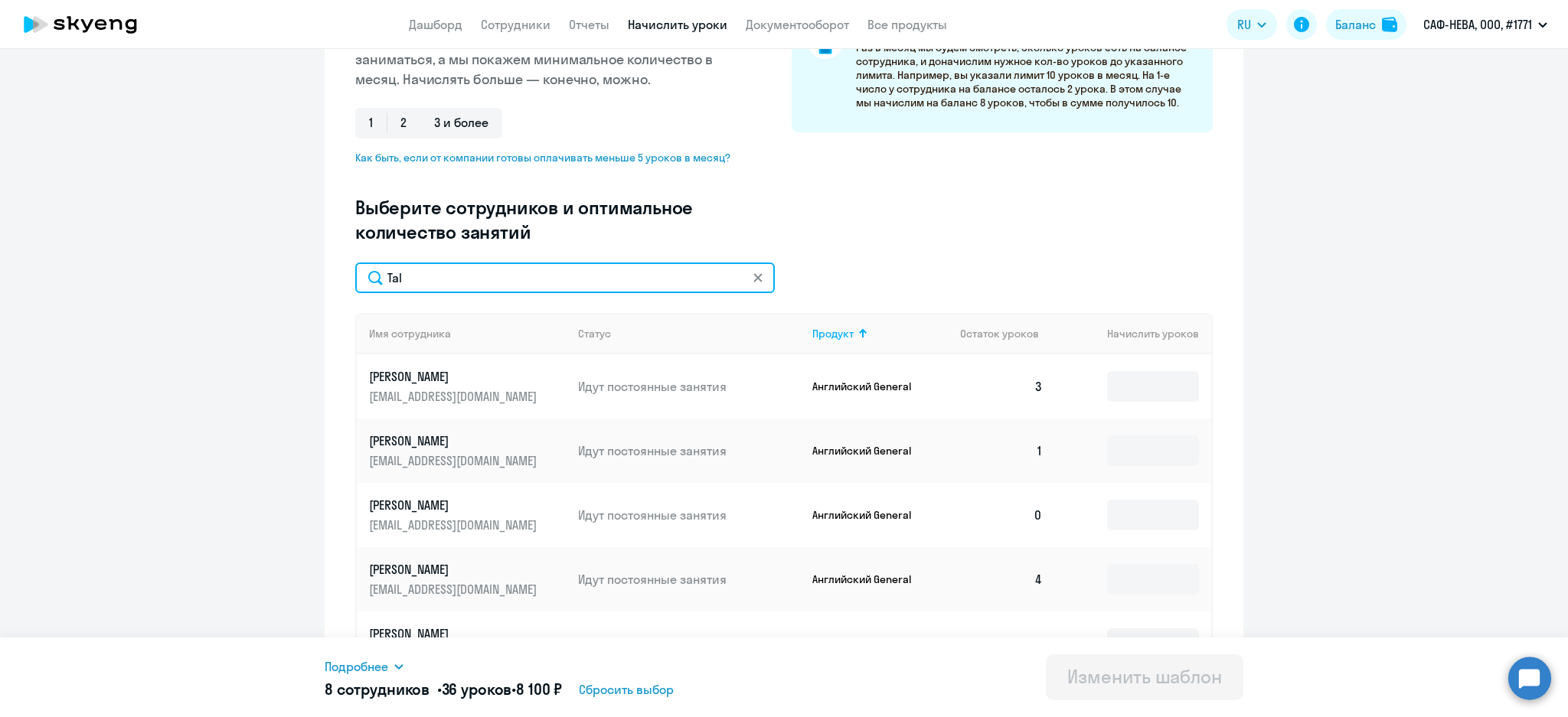
scroll to position [250, 0]
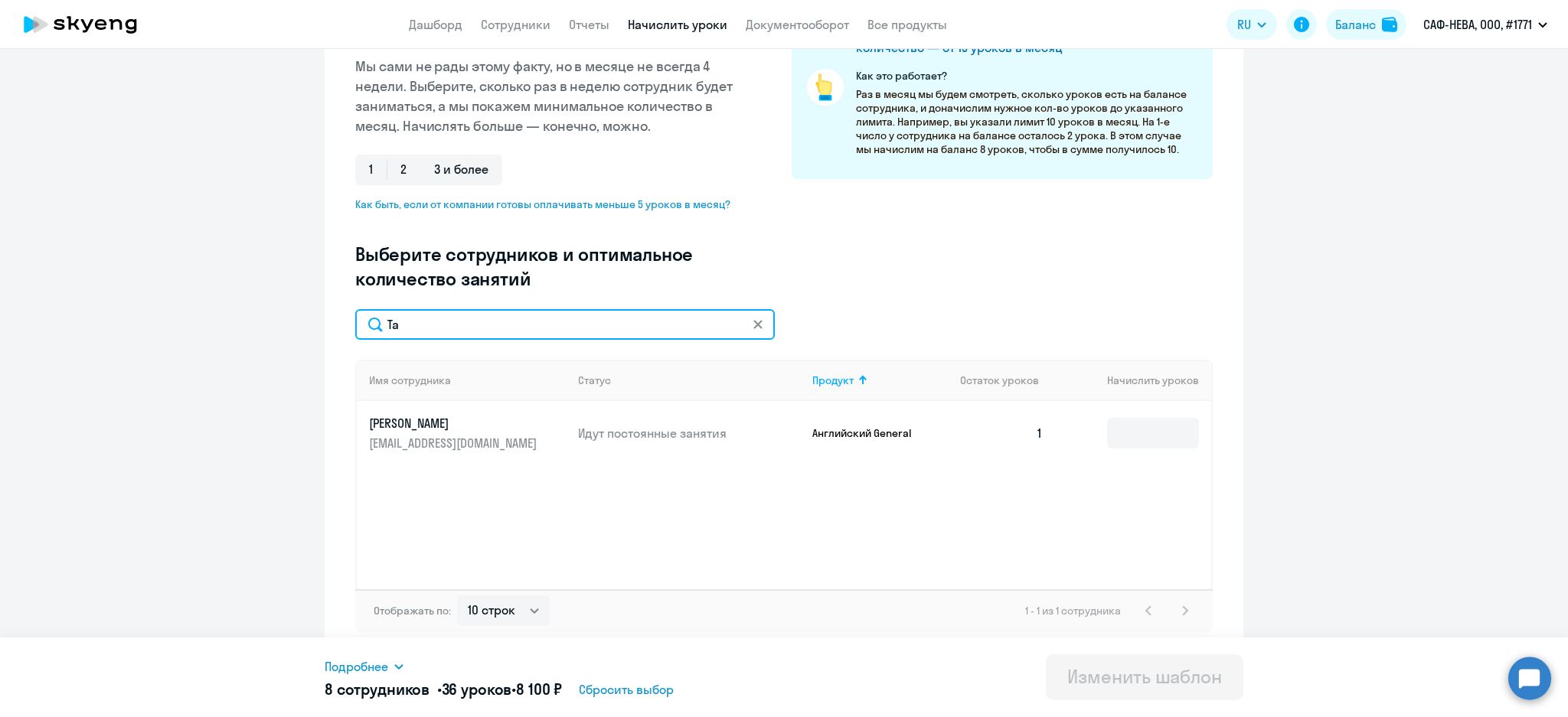
type input "T"
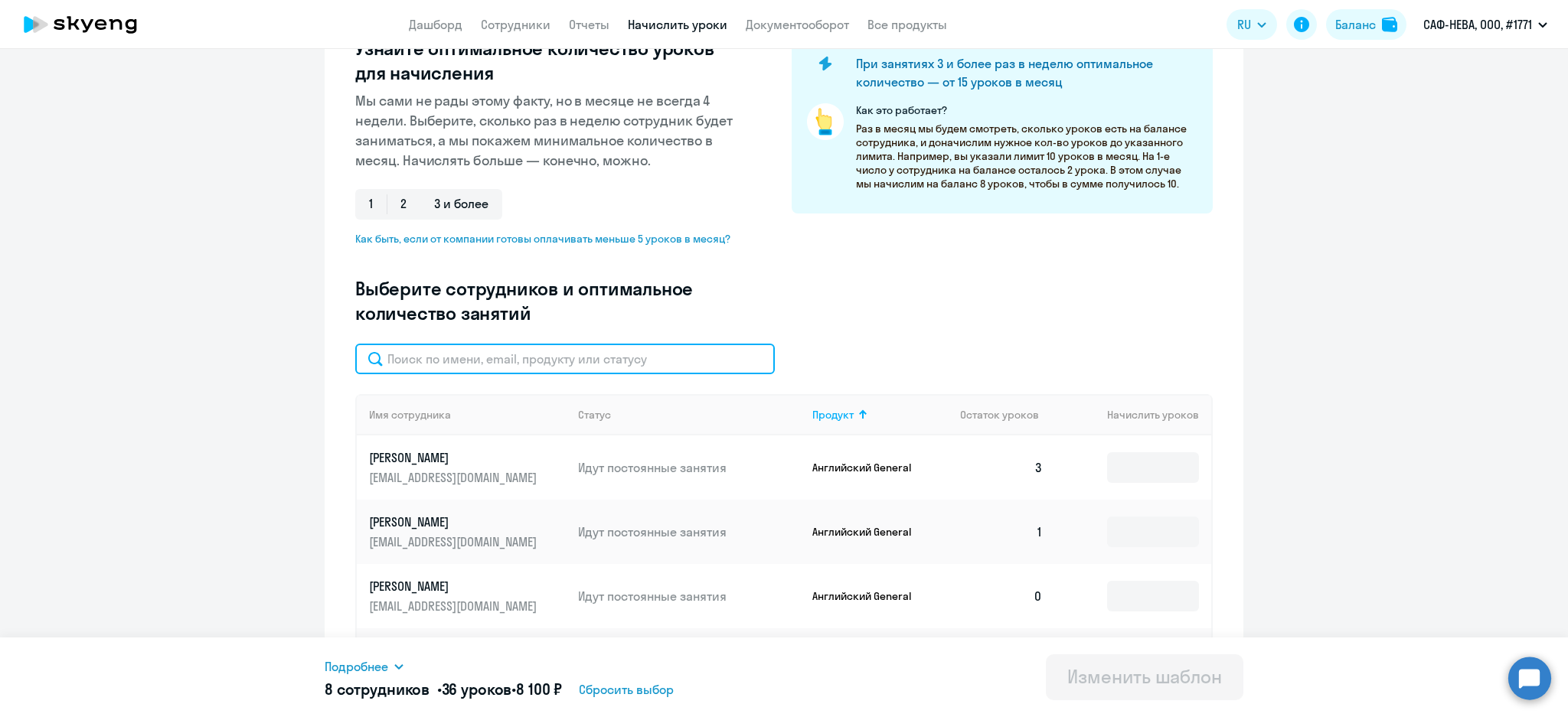
scroll to position [0, 0]
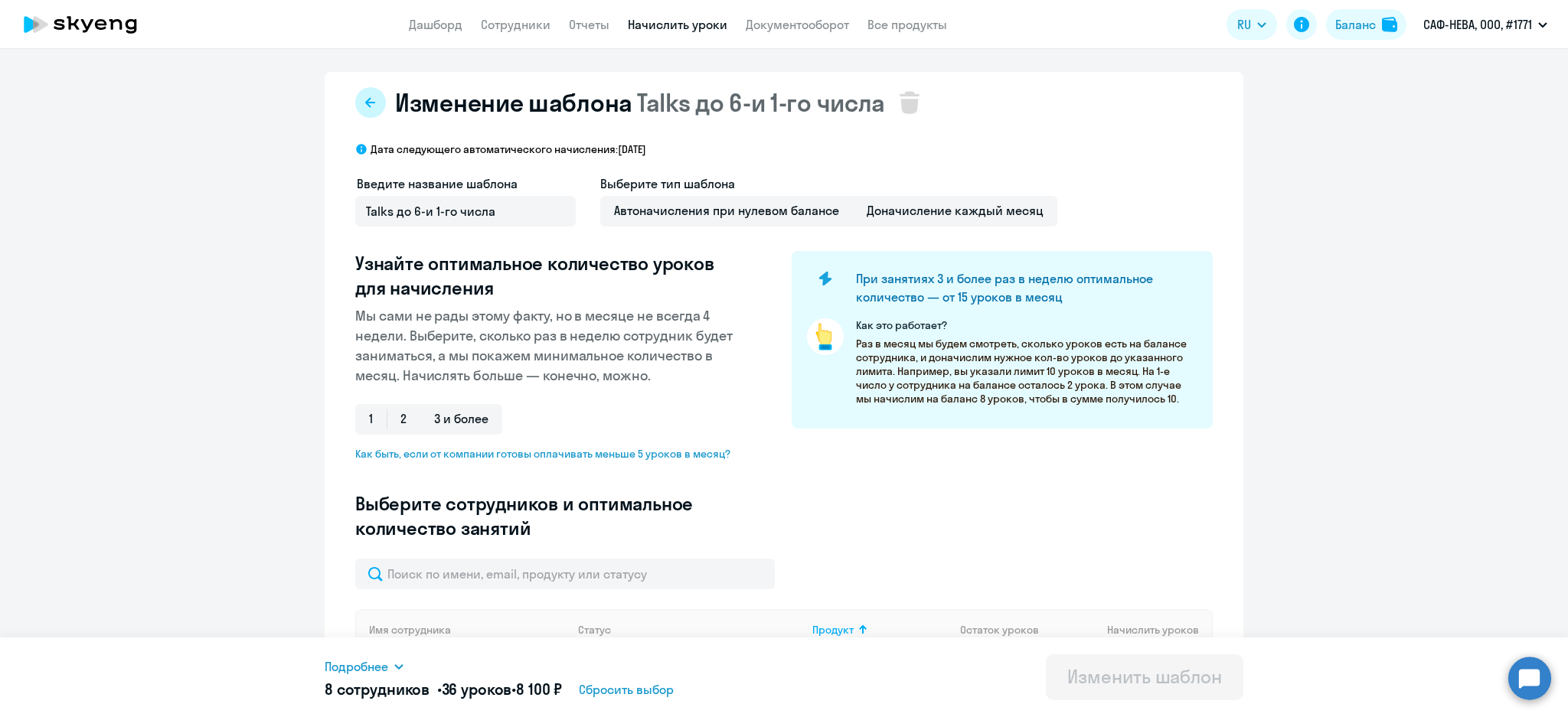
click at [369, 105] on icon at bounding box center [370, 102] width 12 height 12
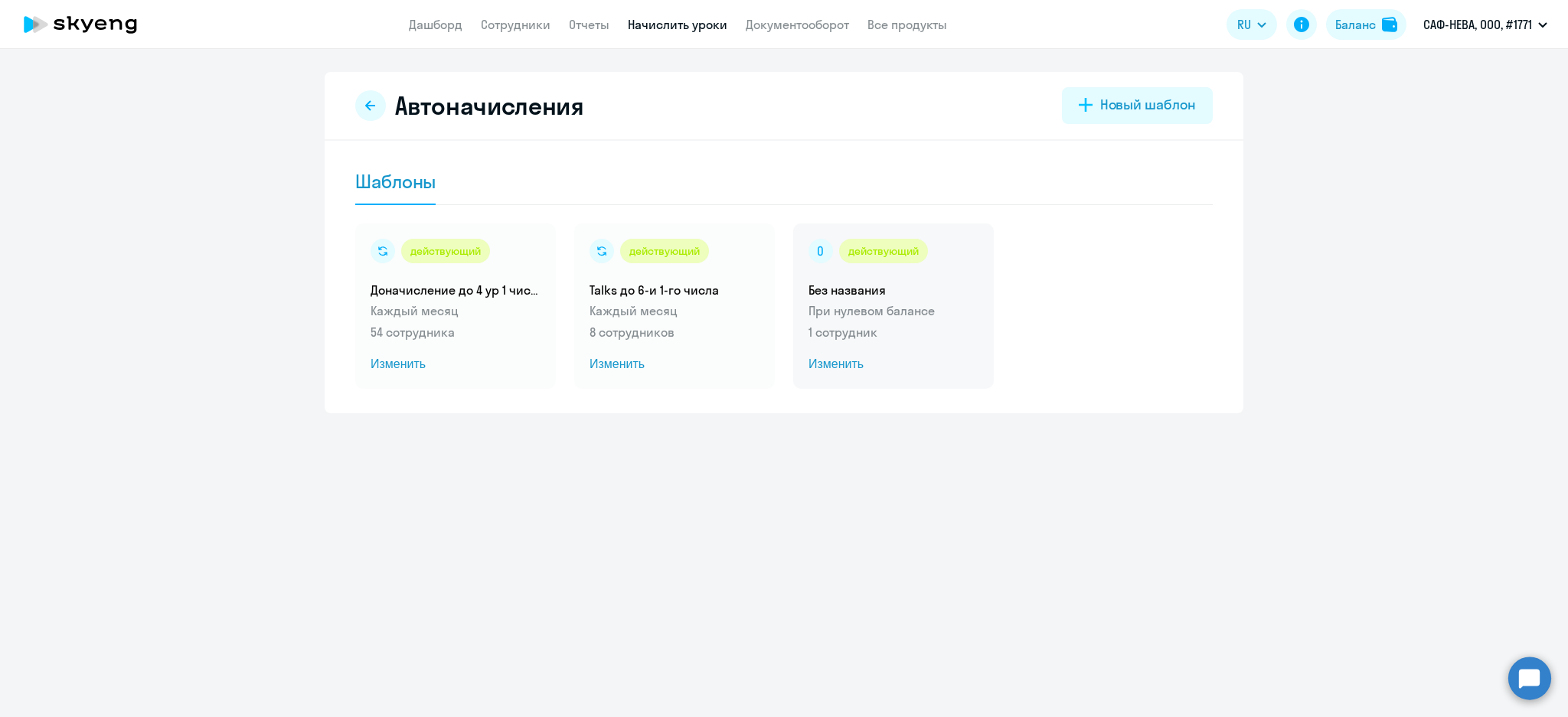
click at [879, 313] on p "При нулевом балансе" at bounding box center [893, 310] width 170 height 18
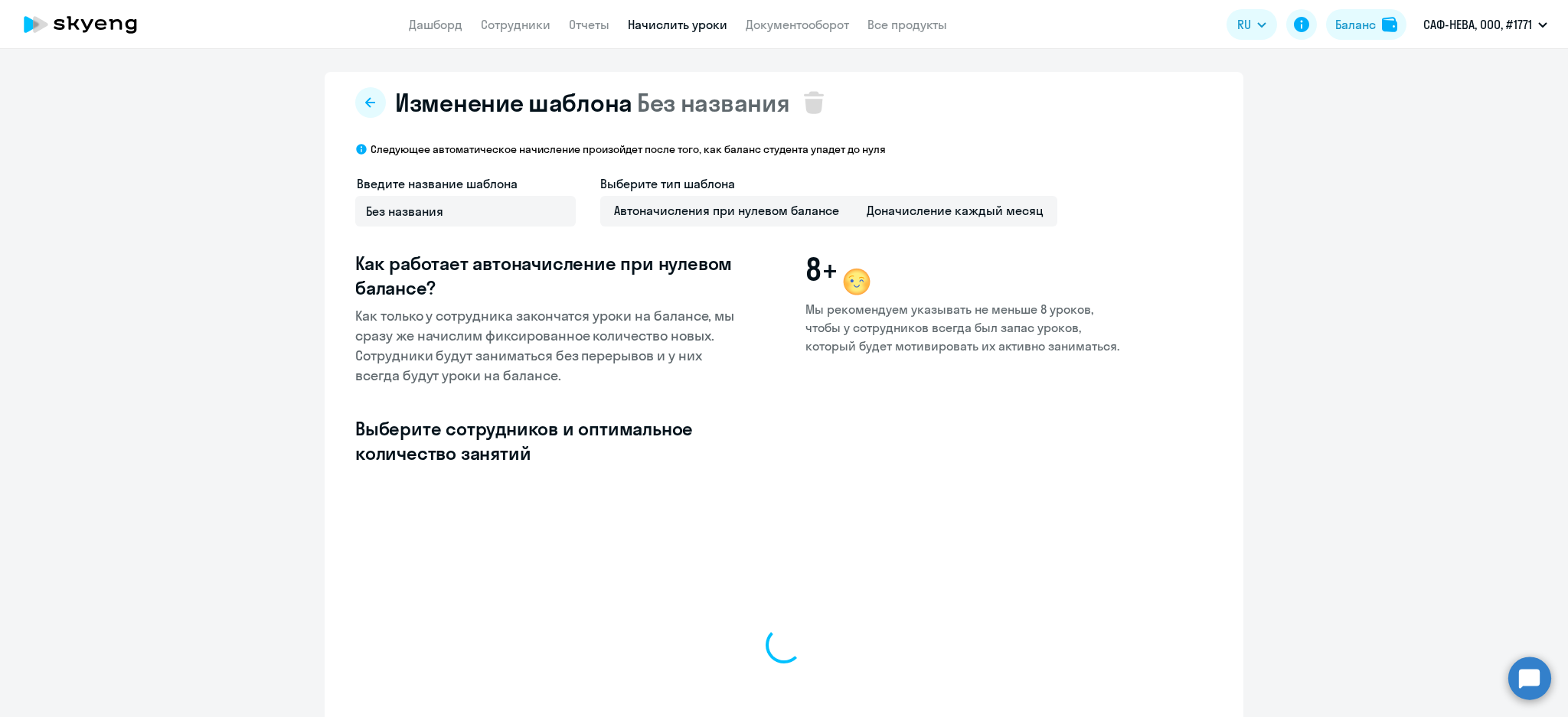
select select "10"
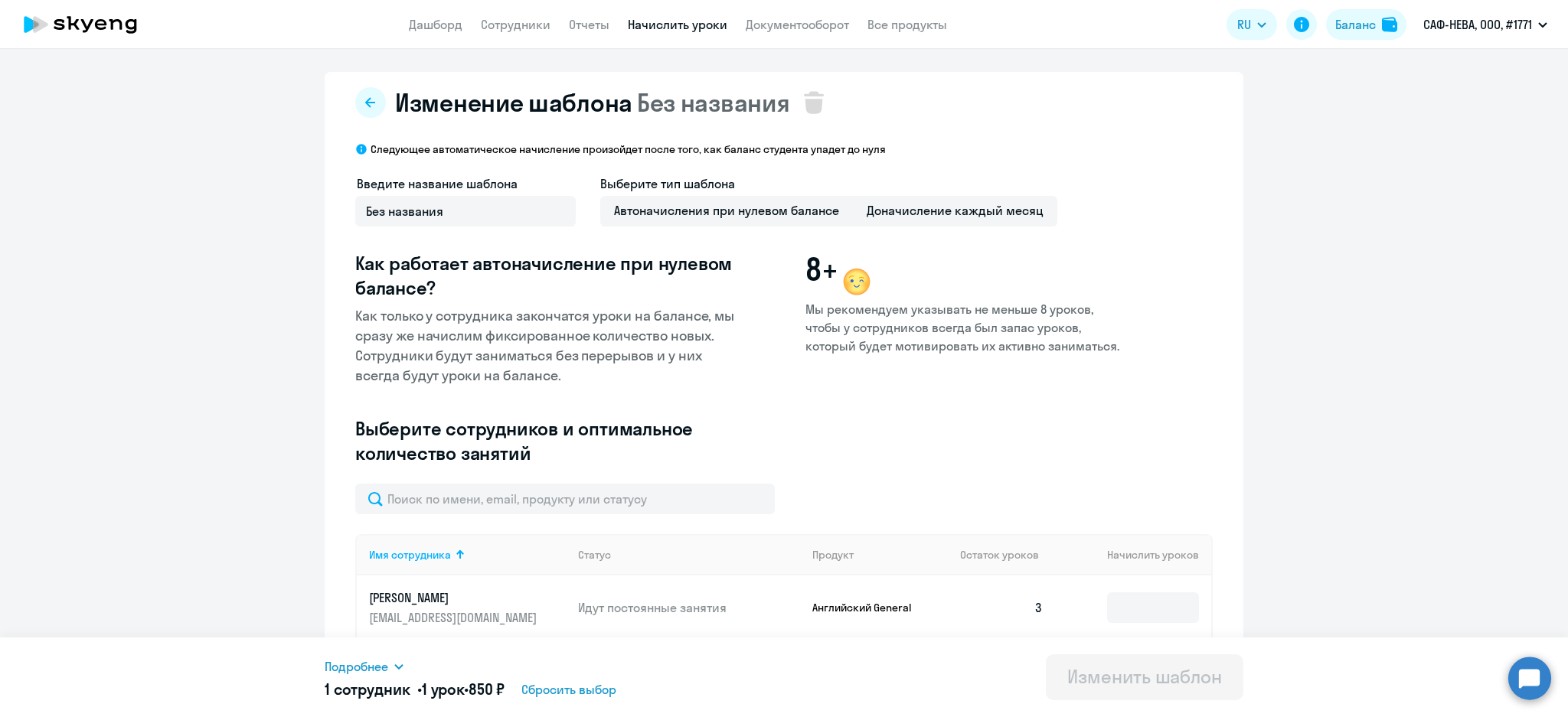
click at [1185, 558] on th "Начислить уроков" at bounding box center [1133, 555] width 156 height 42
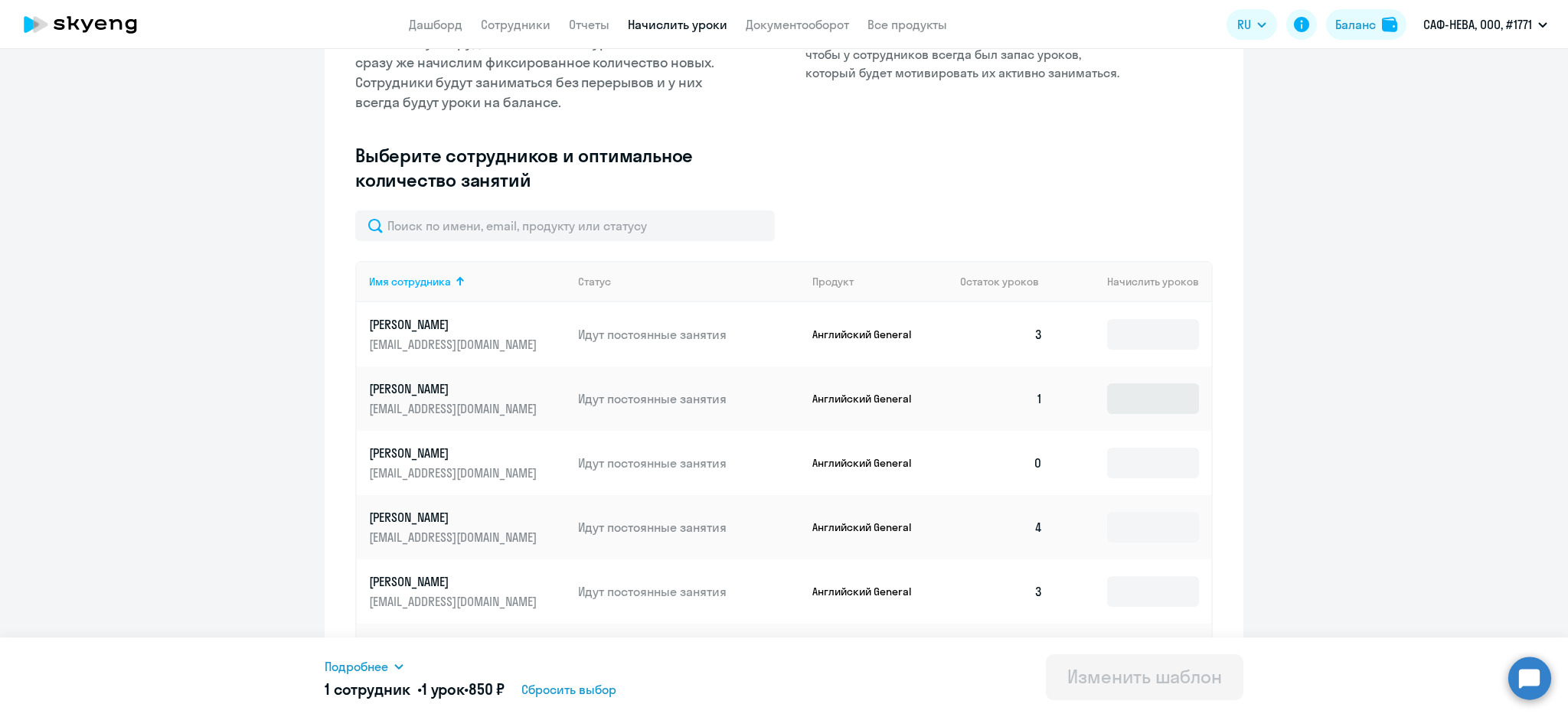
scroll to position [306, 0]
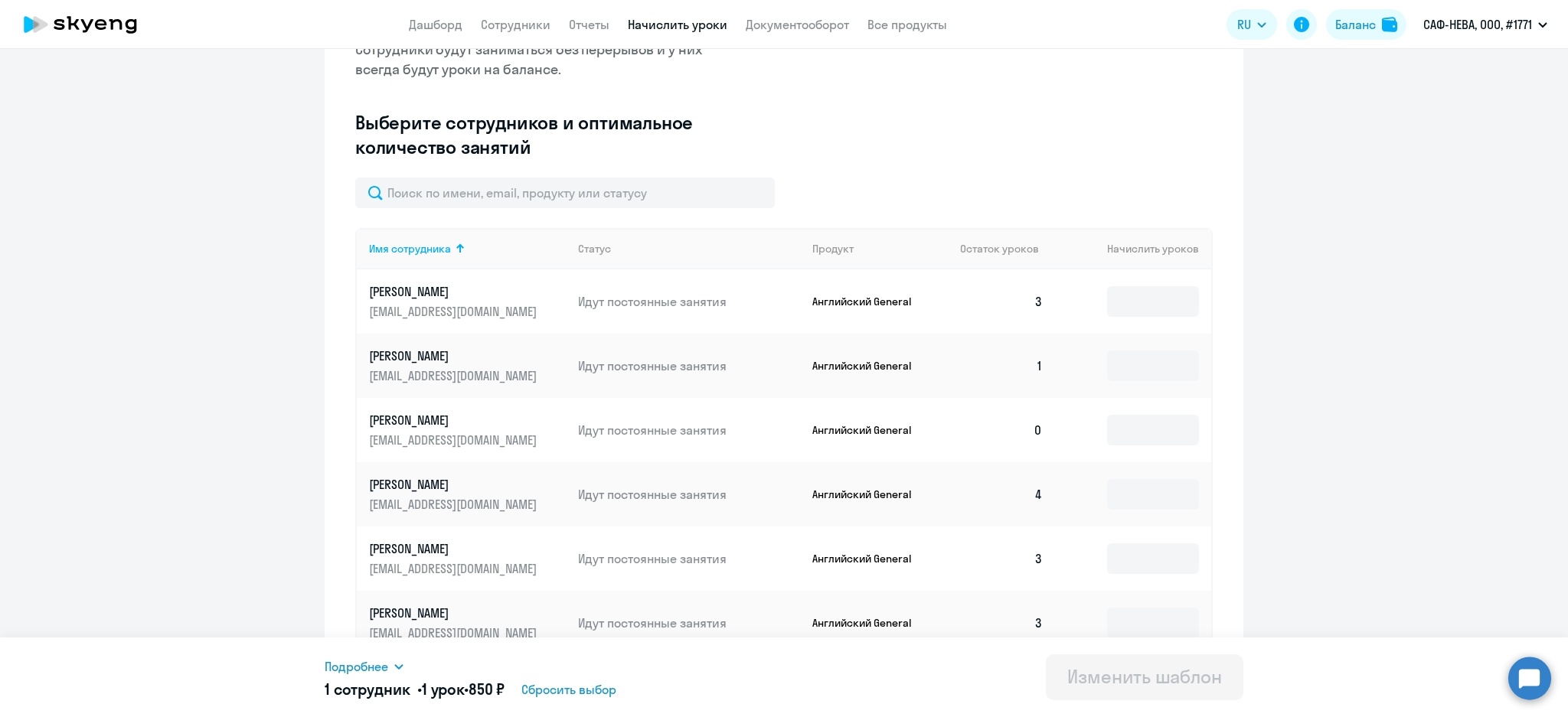
click at [1137, 251] on th "Начислить уроков" at bounding box center [1133, 249] width 156 height 42
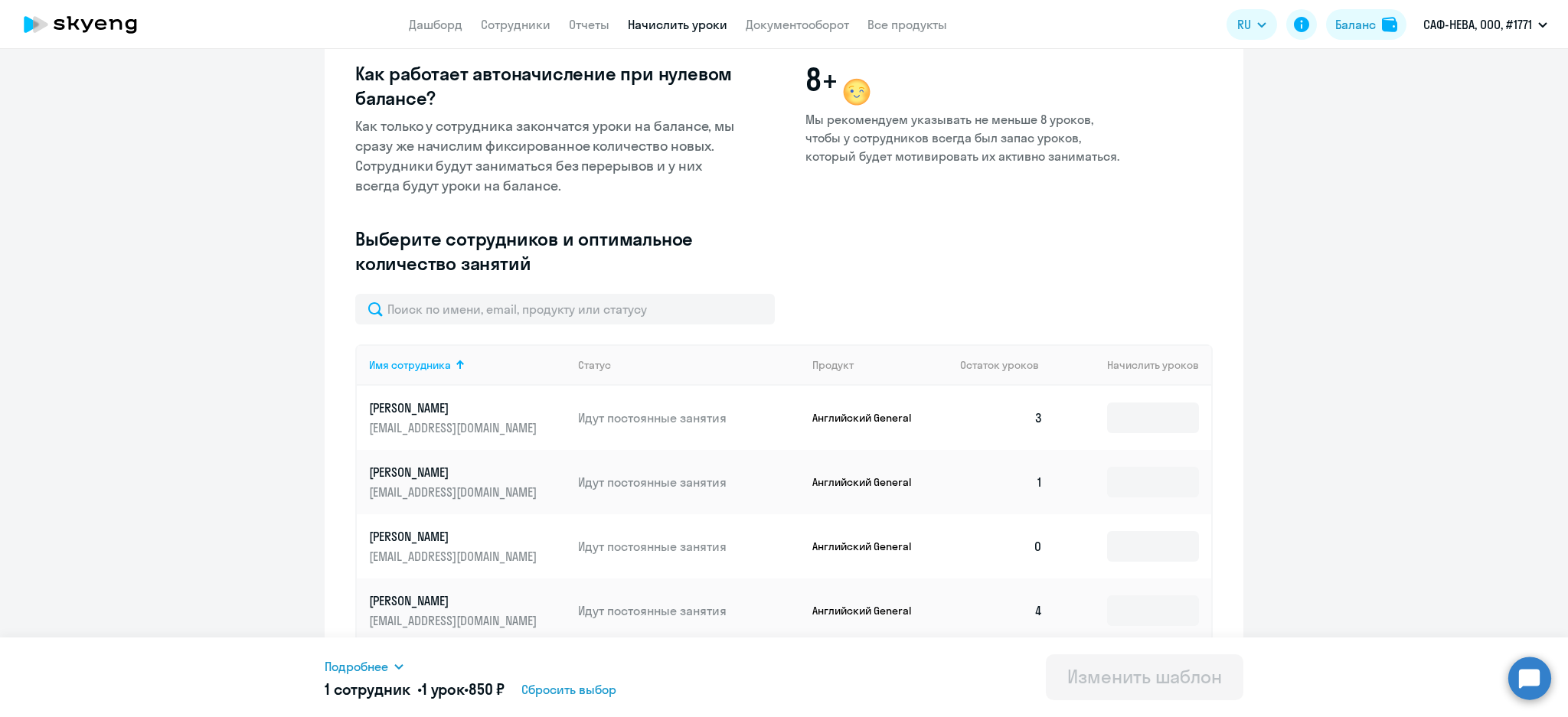
scroll to position [119, 0]
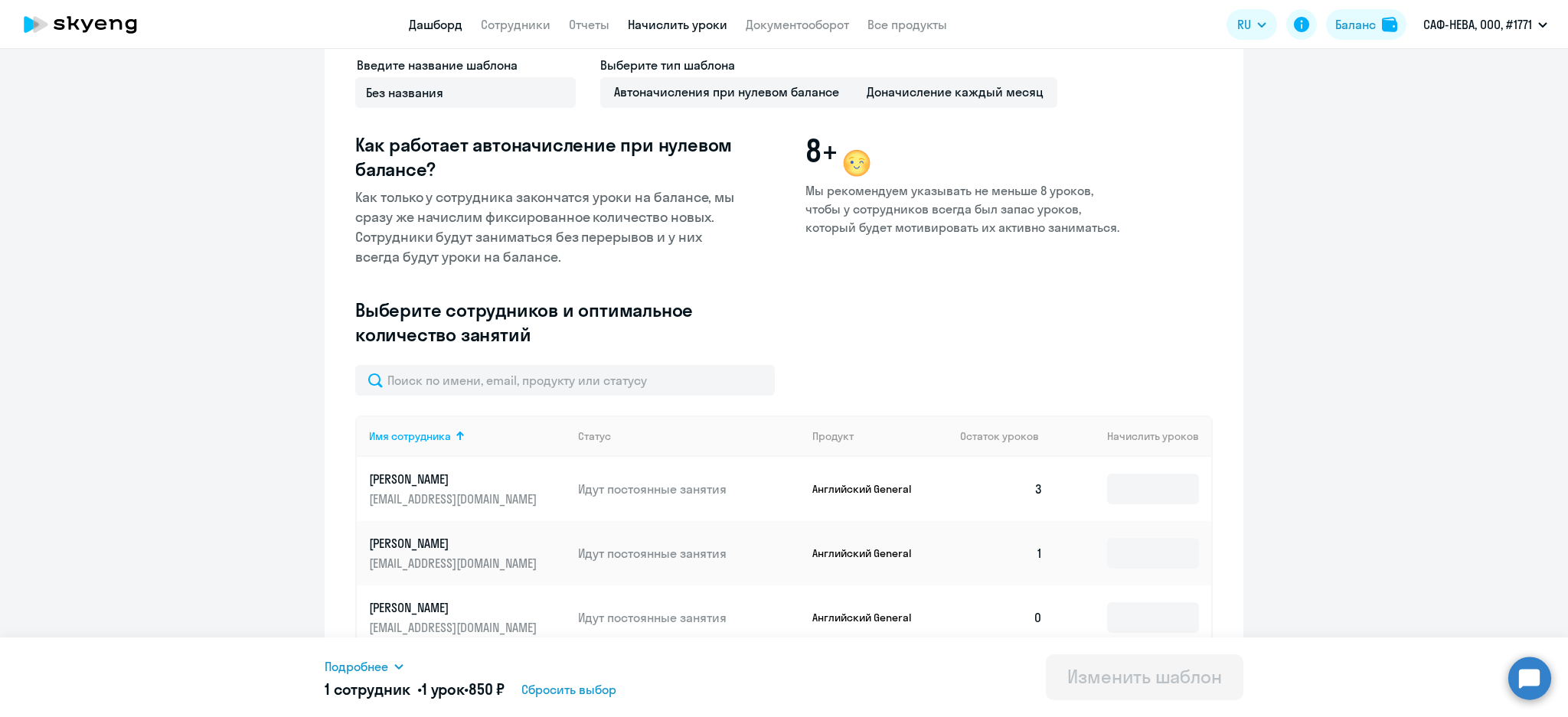
click at [452, 24] on link "Дашборд" at bounding box center [435, 24] width 54 height 16
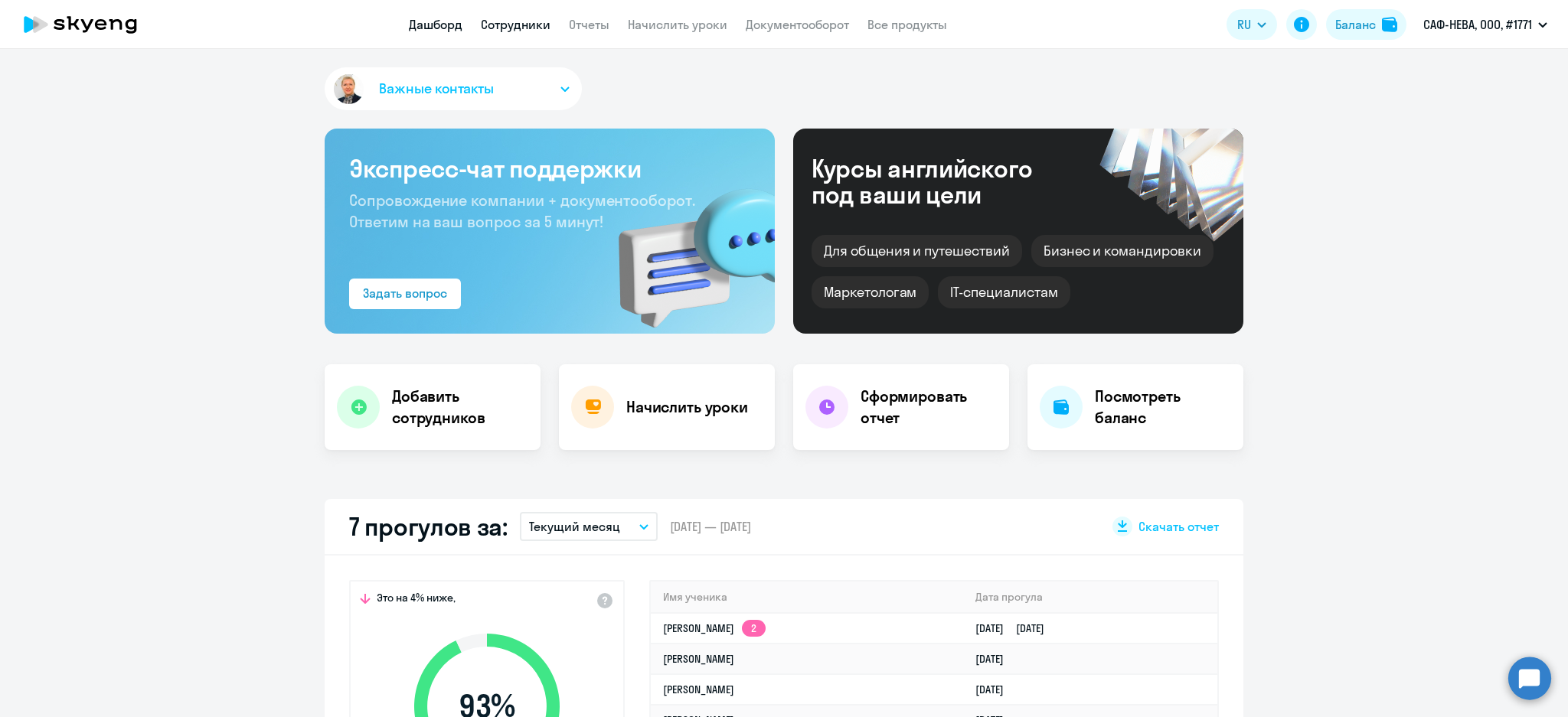
click at [493, 16] on link "Сотрудники" at bounding box center [515, 24] width 69 height 16
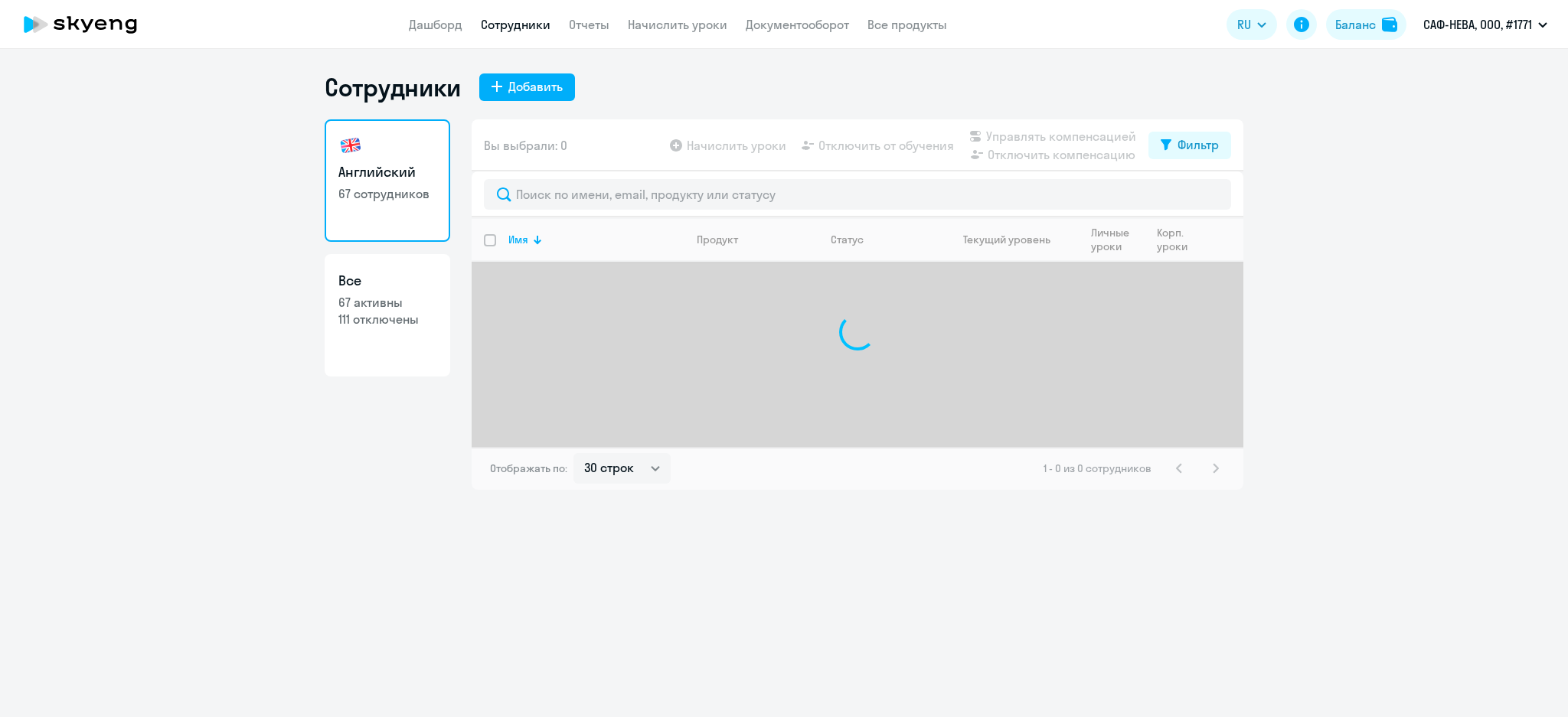
select select "30"
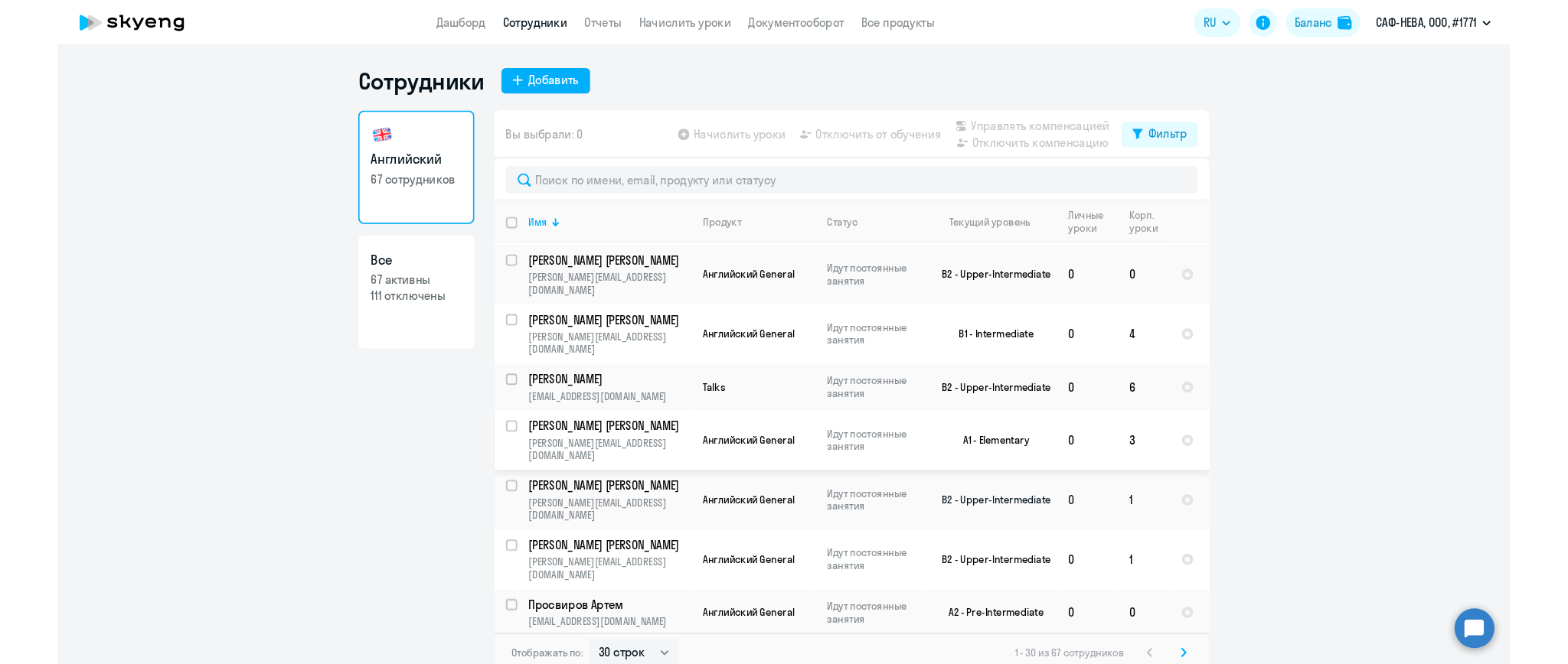
scroll to position [1107, 0]
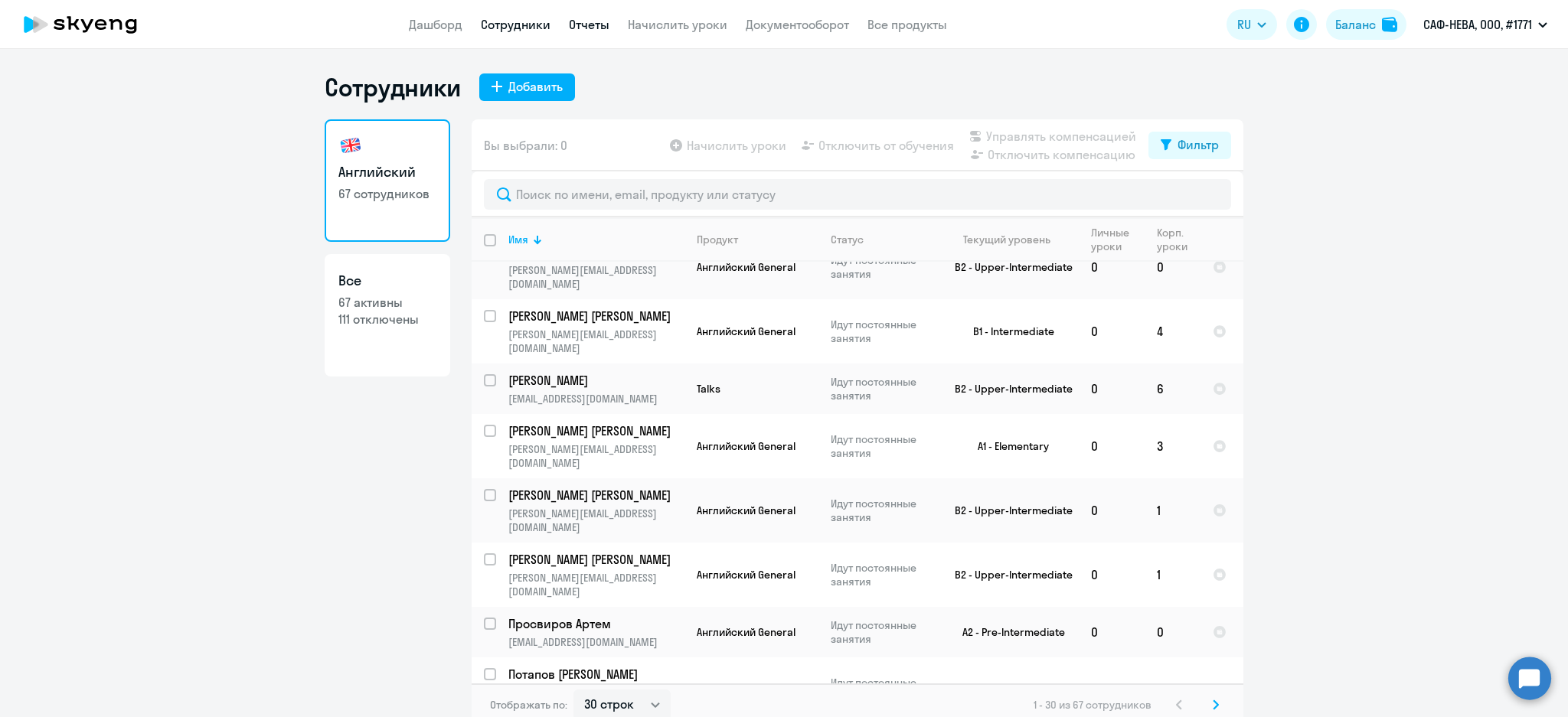
click at [583, 23] on link "Отчеты" at bounding box center [589, 24] width 41 height 16
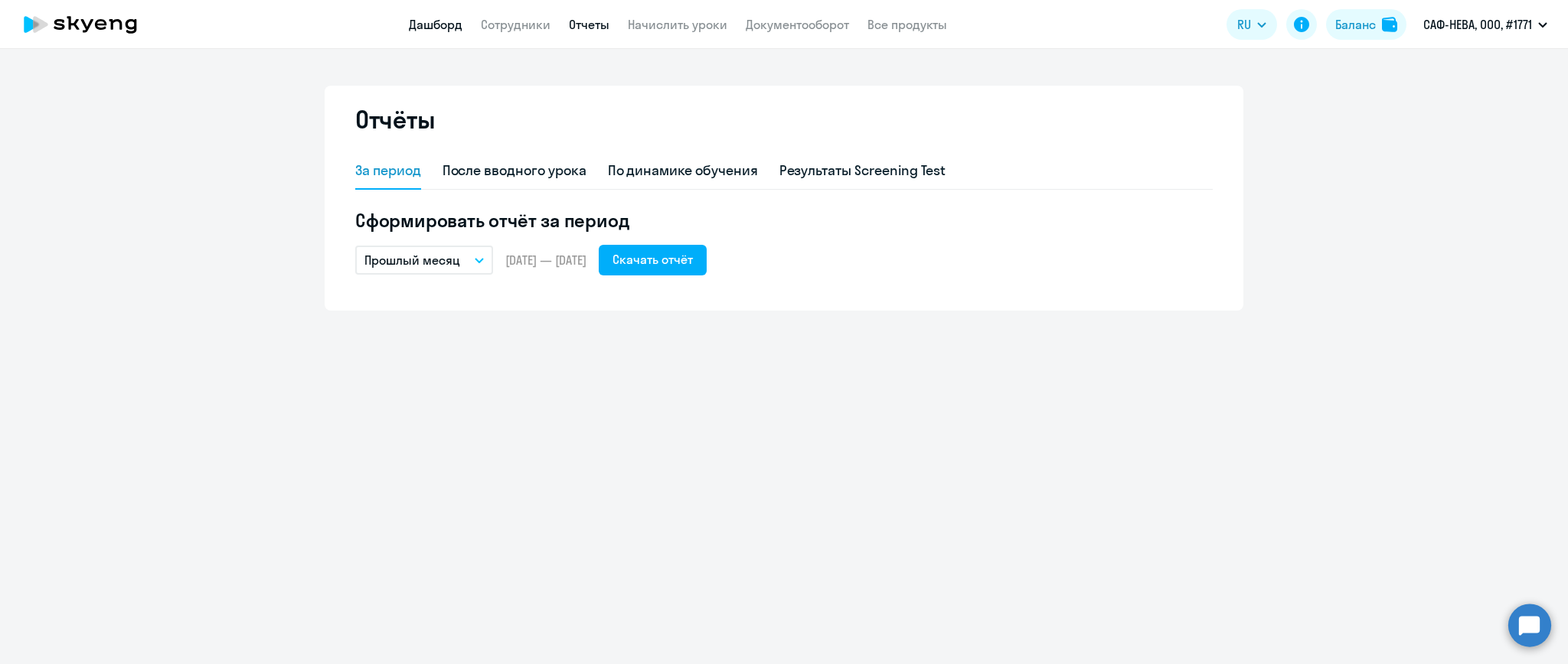
click at [458, 29] on link "Дашборд" at bounding box center [435, 24] width 54 height 16
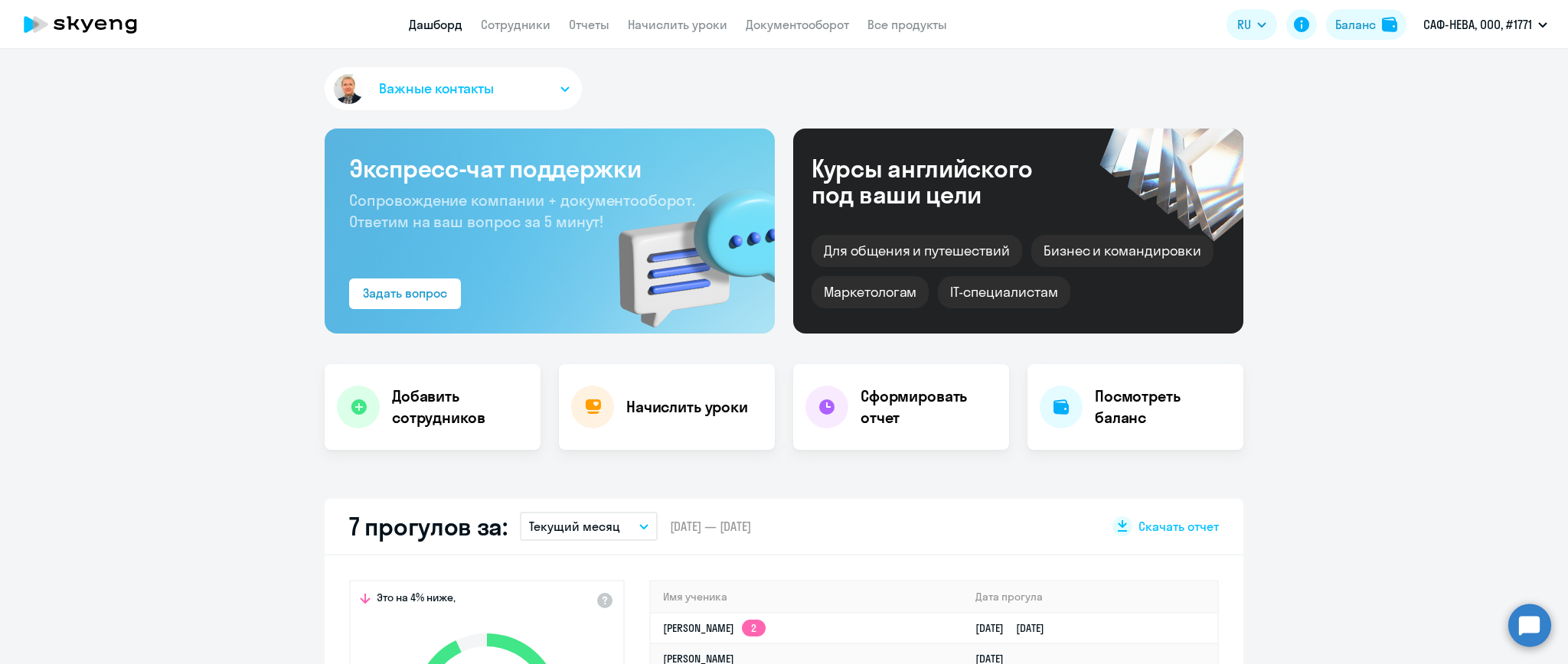
select select "30"
click at [552, 88] on button "Важные контакты" at bounding box center [453, 88] width 258 height 42
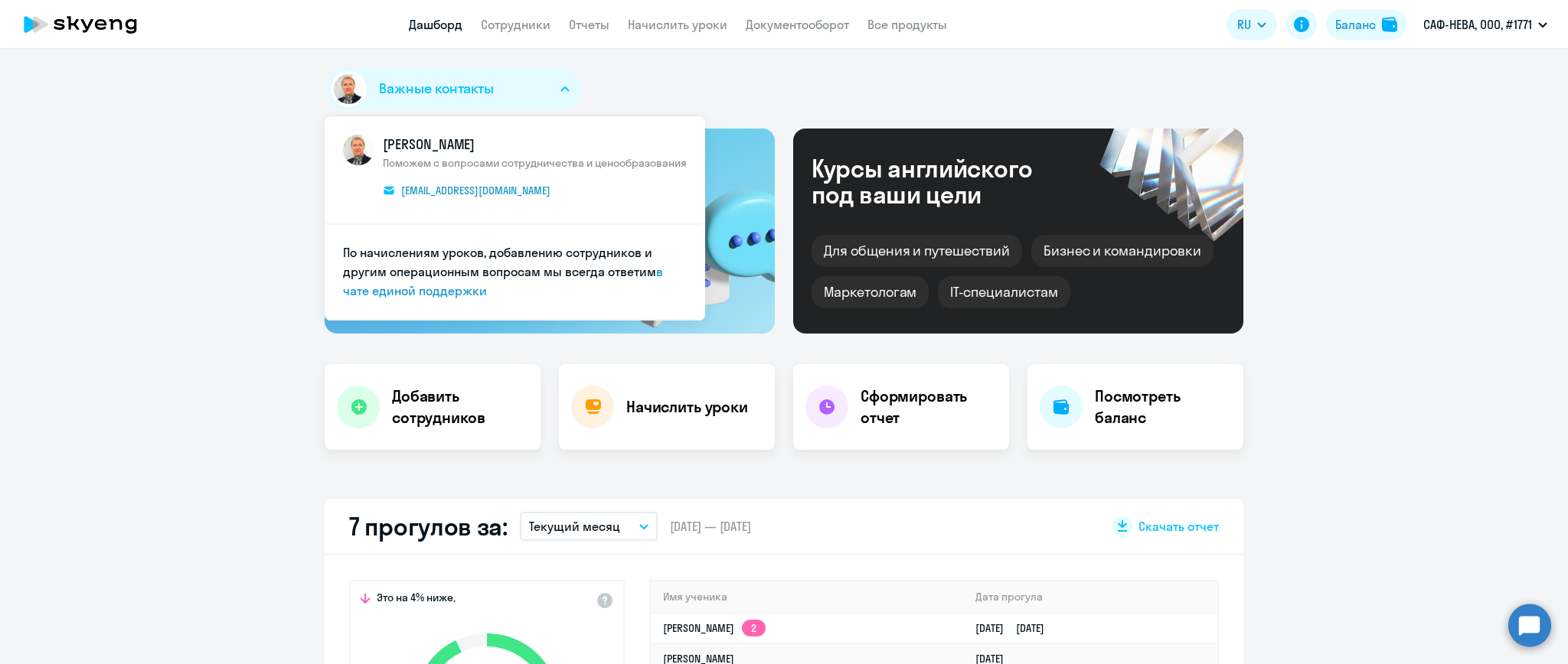
drag, startPoint x: 552, startPoint y: 88, endPoint x: 692, endPoint y: 79, distance: 140.3
click at [686, 78] on div "Важные контакты [PERSON_NAME] с вопросами сотрудничества и ценообразования [EMA…" at bounding box center [783, 92] width 918 height 49
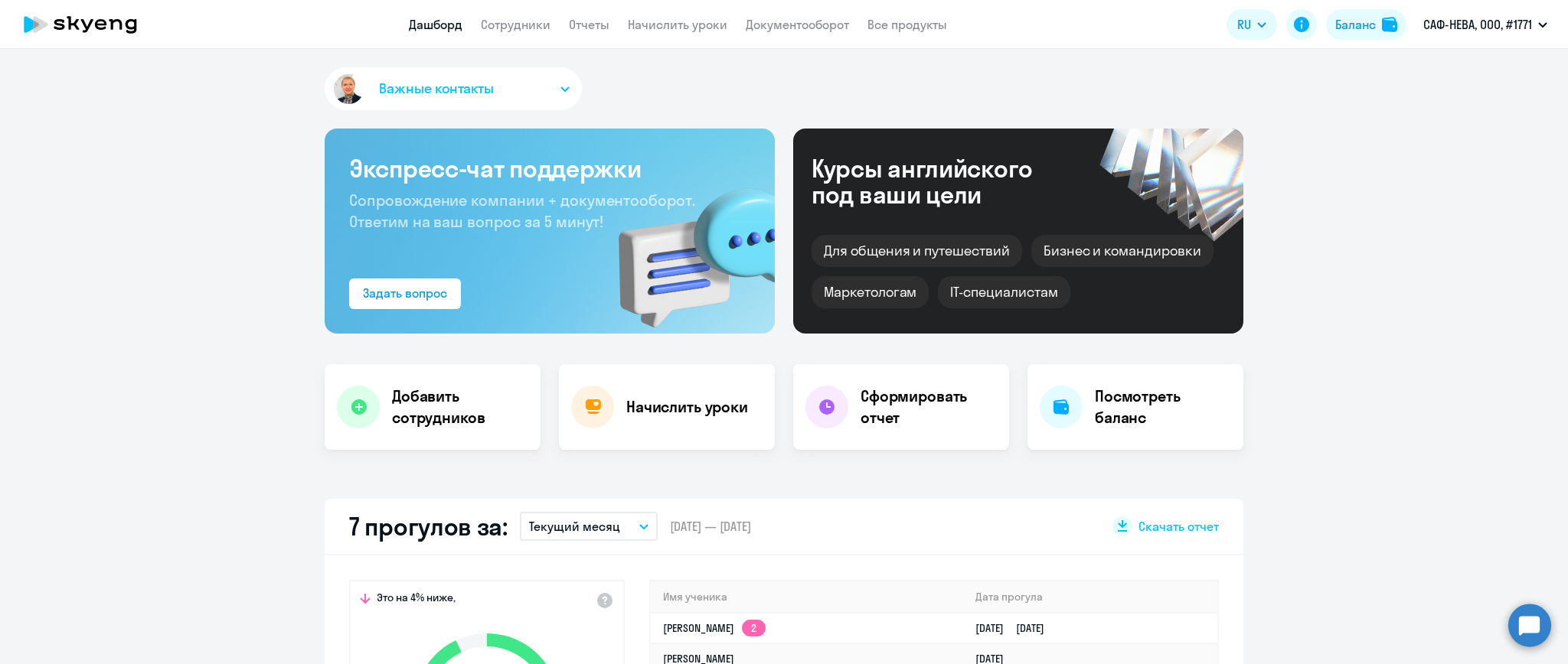
click at [1527, 629] on circle at bounding box center [1529, 624] width 42 height 42
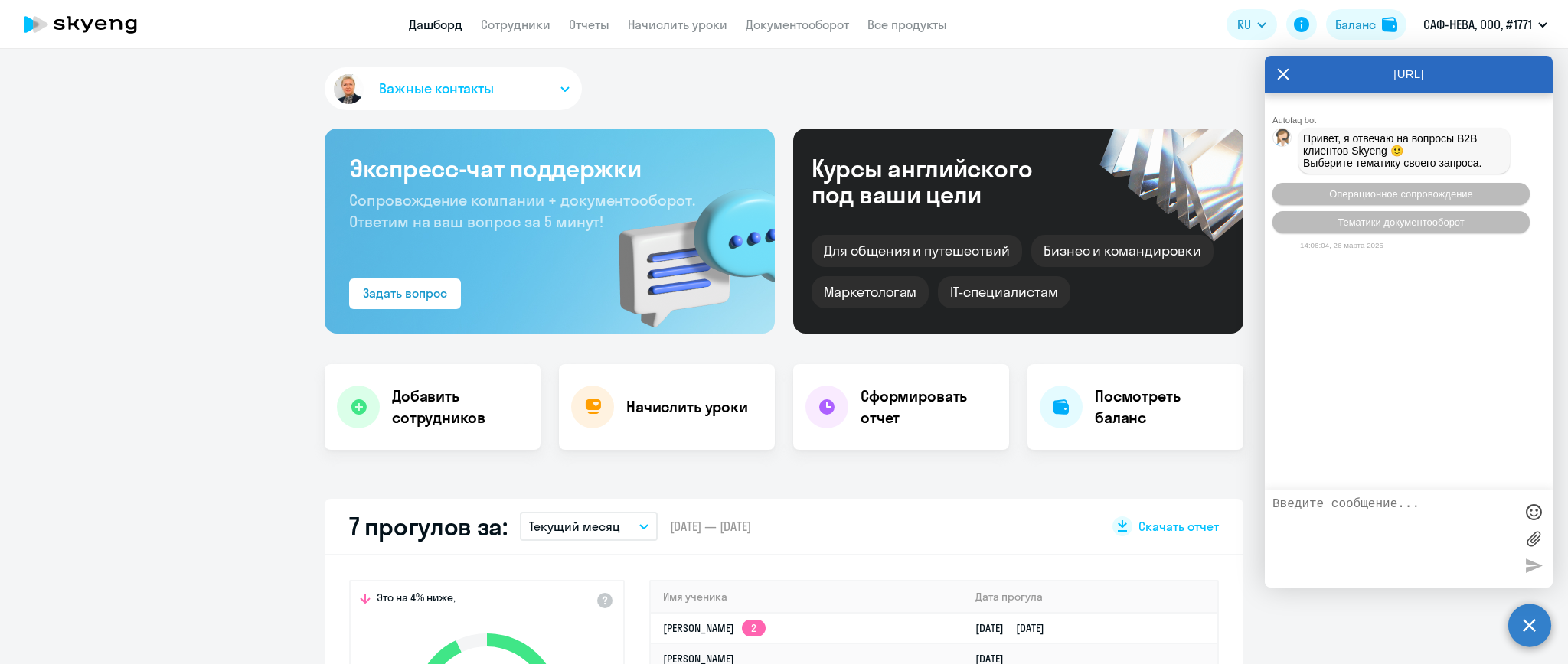
click at [1284, 75] on icon at bounding box center [1283, 74] width 12 height 36
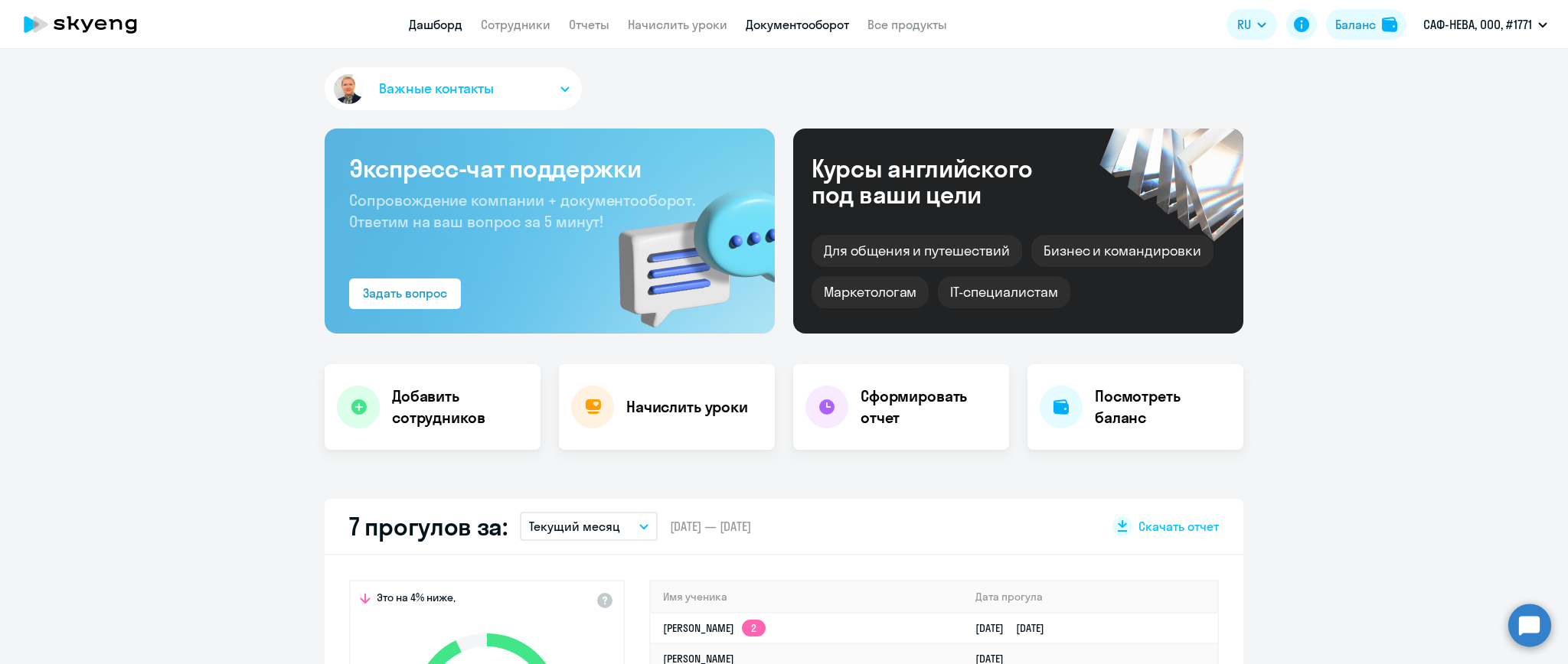
click at [798, 25] on link "Документооборот" at bounding box center [797, 24] width 103 height 16
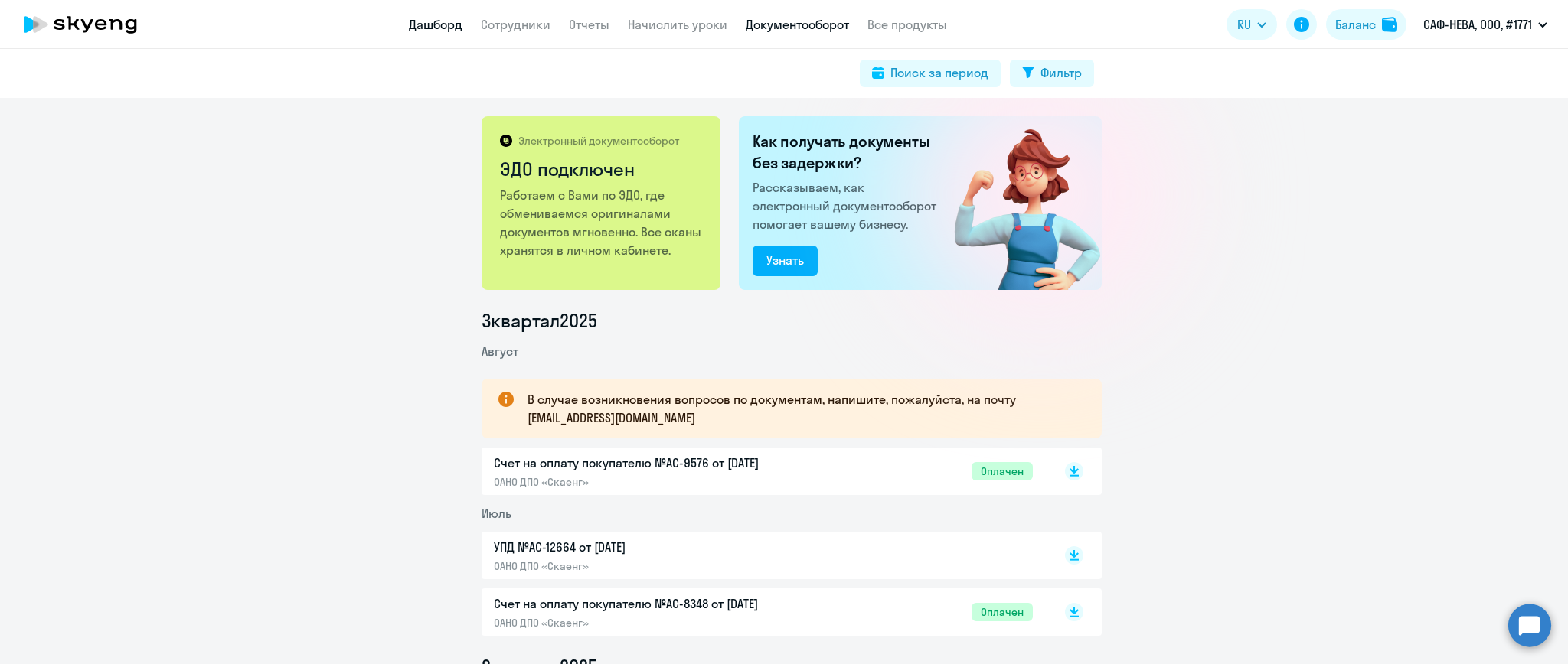
click at [434, 25] on link "Дашборд" at bounding box center [435, 24] width 54 height 16
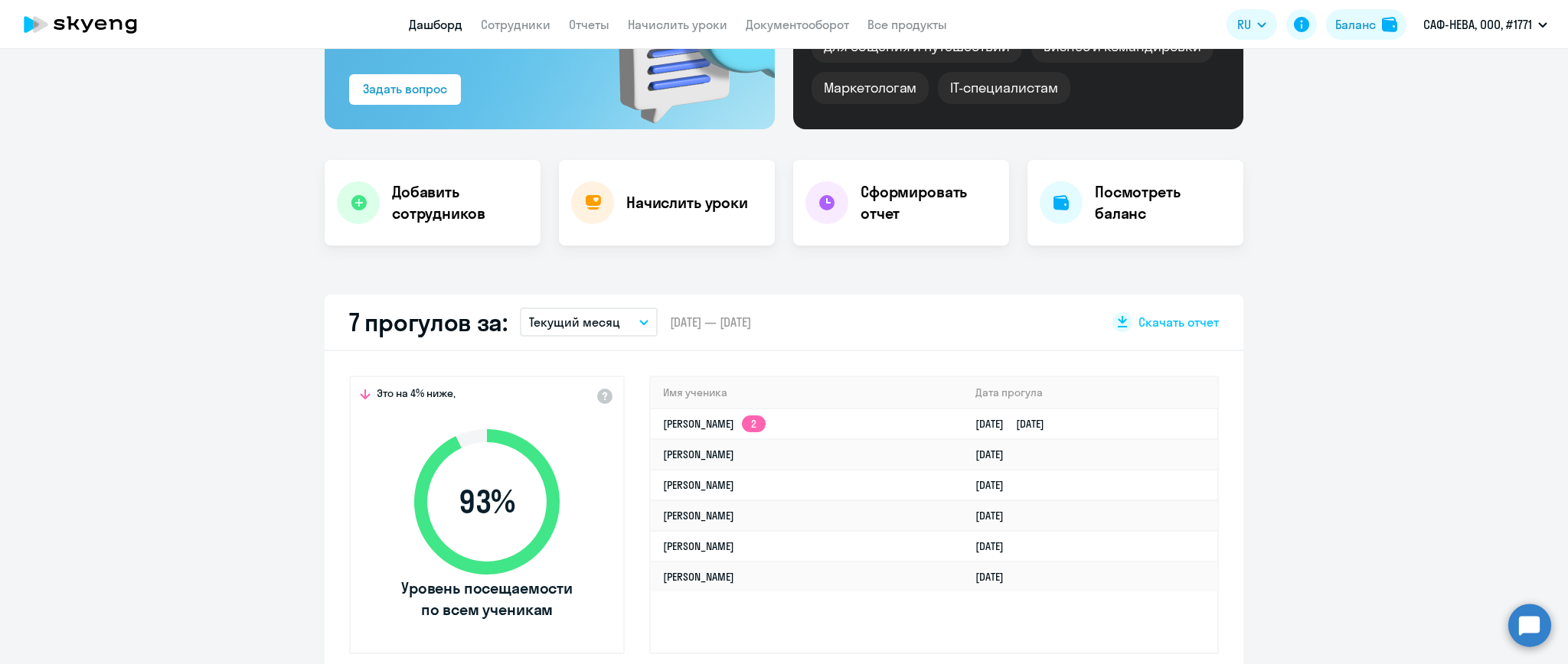
scroll to position [306, 0]
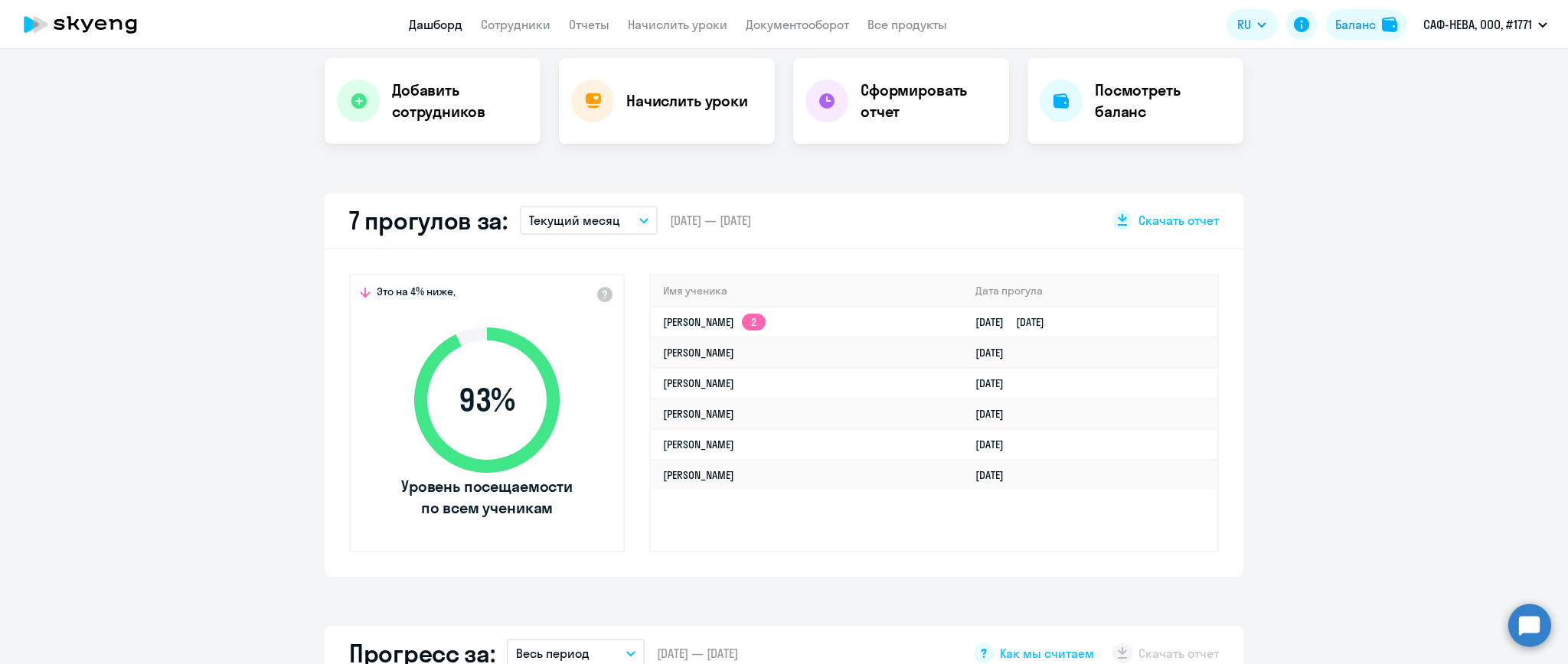
click at [629, 213] on button "Текущий месяц" at bounding box center [588, 220] width 138 height 29
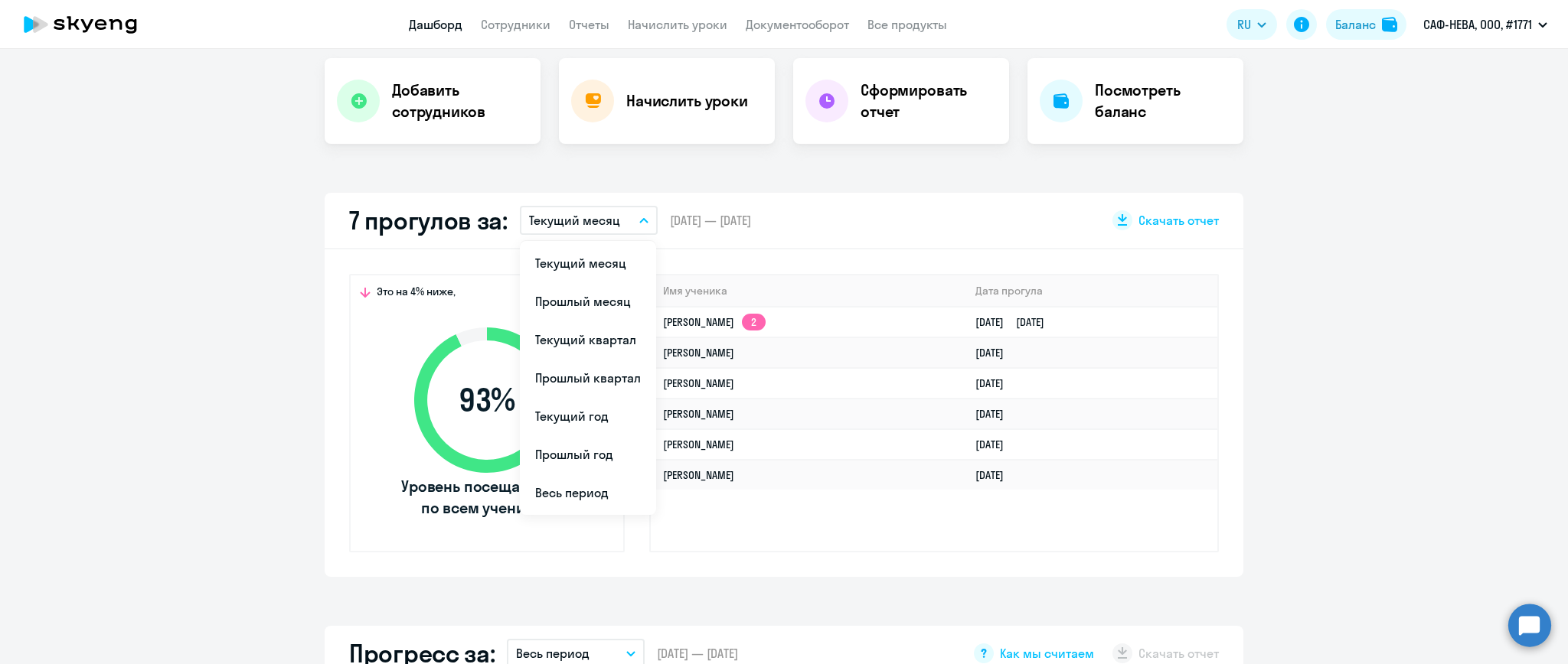
select select "30"
click at [913, 218] on div "7 прогулов за: Текущий месяц Текущий месяц Прошлый месяц Текущий квартал [GEOGR…" at bounding box center [783, 220] width 918 height 56
click at [914, 218] on div "7 прогулов за: Текущий месяц Текущий месяц Прошлый месяц Текущий квартал [GEOGR…" at bounding box center [783, 220] width 918 height 56
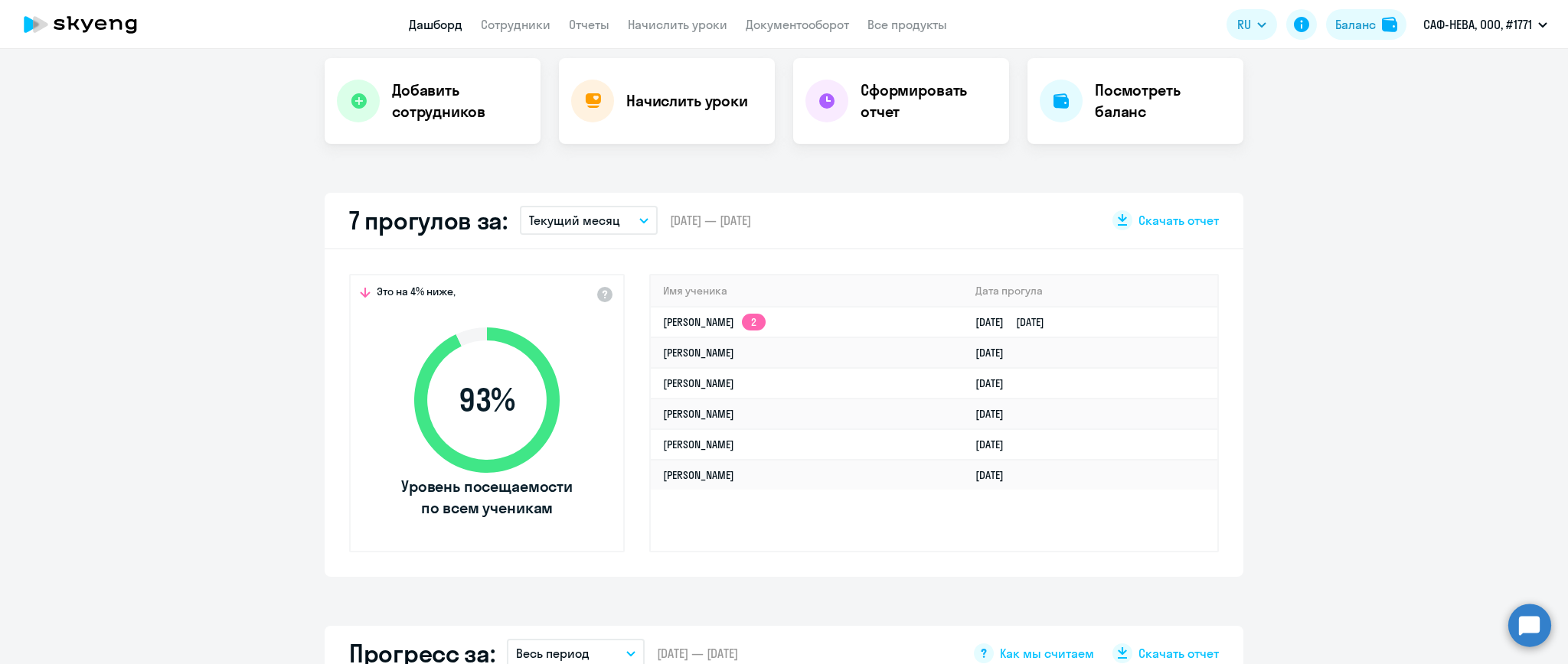
click at [826, 32] on app-menu-item-link "Документооборот" at bounding box center [797, 25] width 103 height 19
click at [809, 23] on link "Документооборот" at bounding box center [797, 24] width 103 height 16
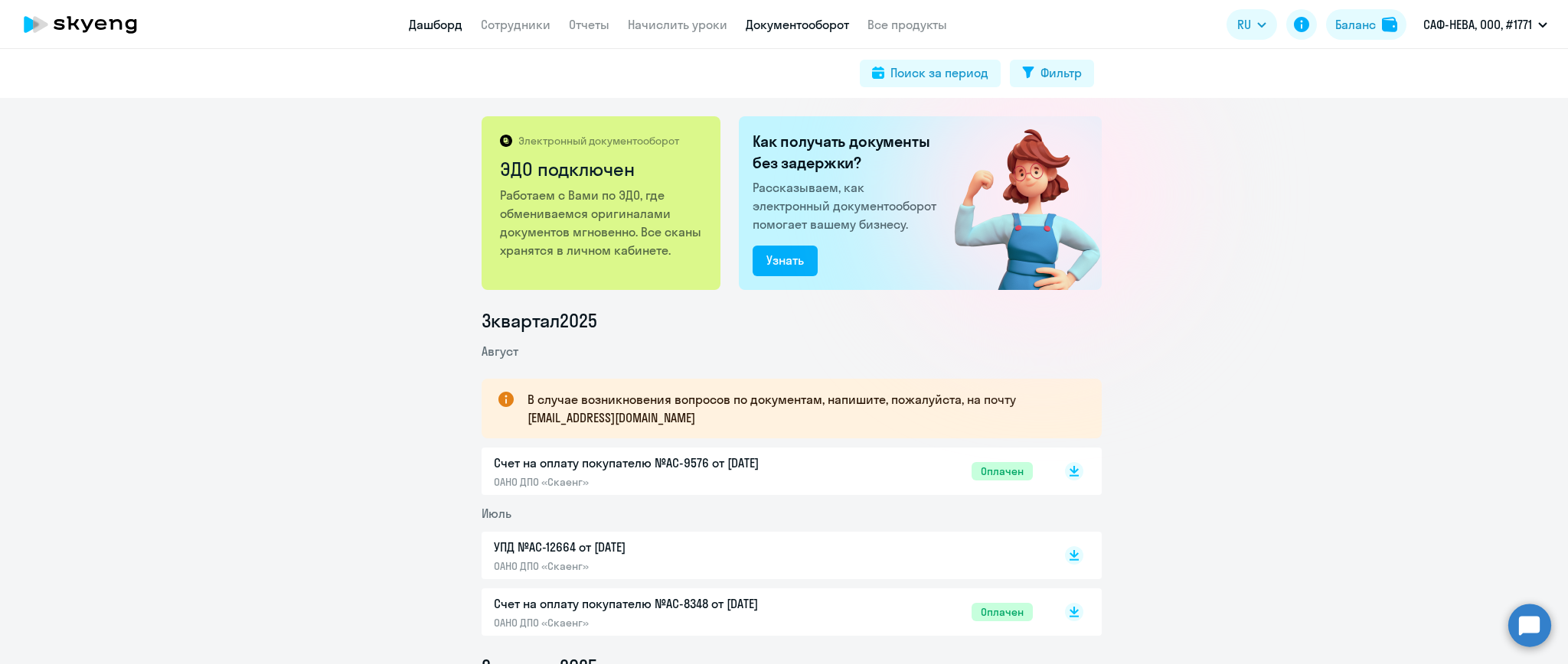
click at [438, 29] on link "Дашборд" at bounding box center [435, 24] width 54 height 16
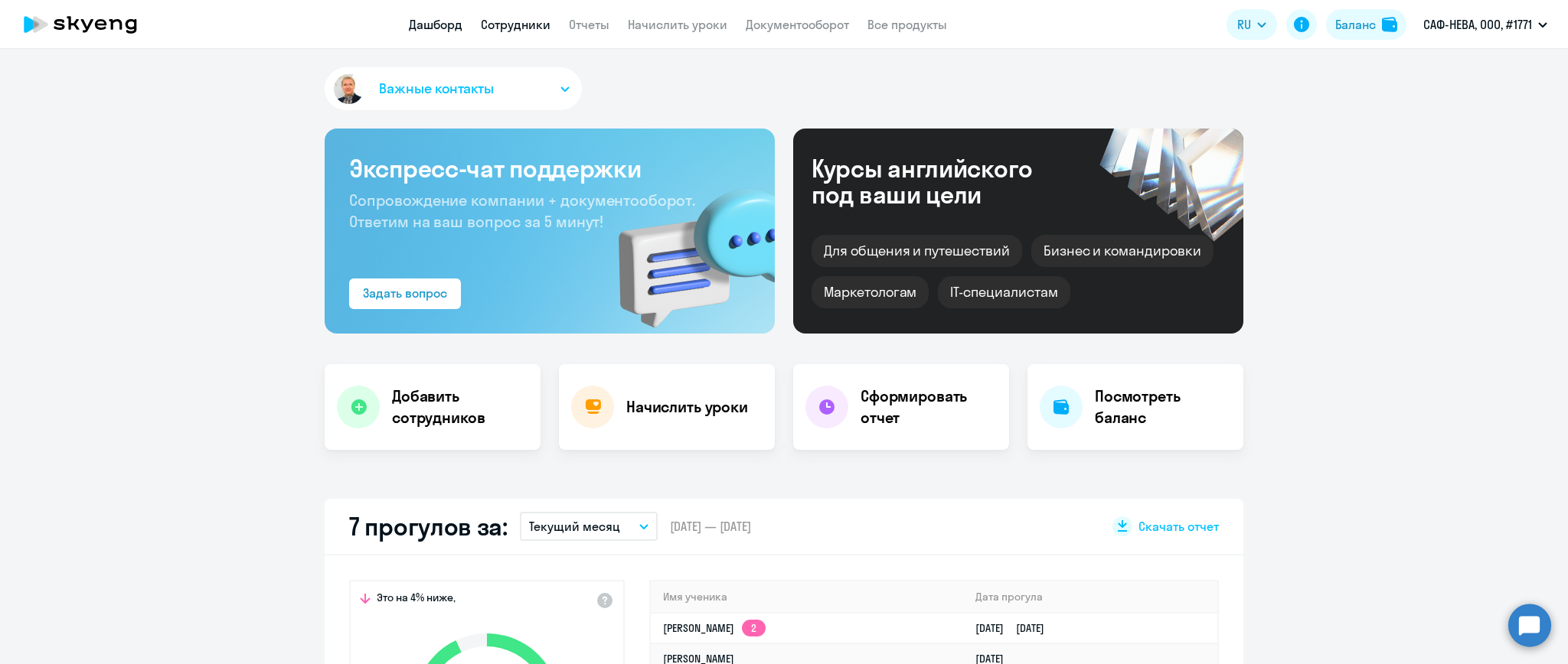
click at [521, 25] on link "Сотрудники" at bounding box center [515, 24] width 69 height 16
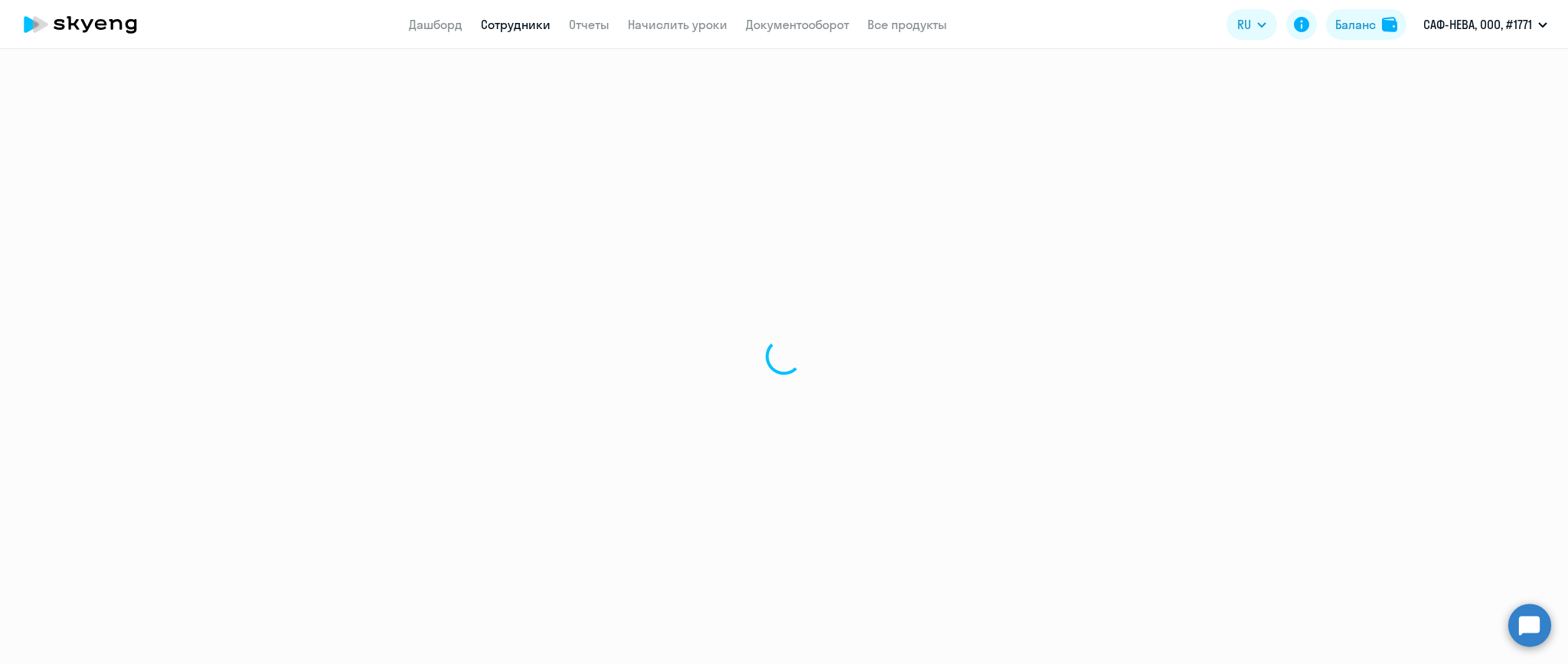
select select "30"
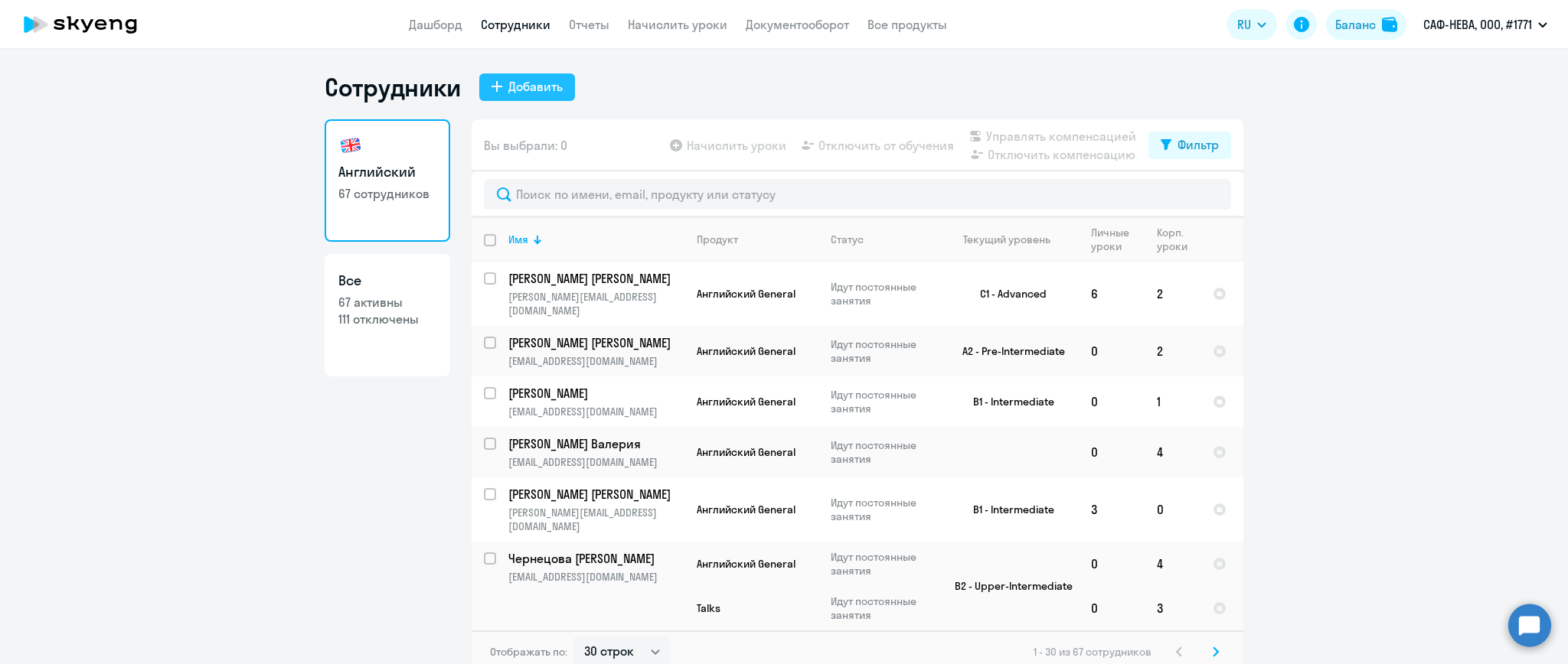
click at [510, 84] on div "Добавить" at bounding box center [535, 86] width 55 height 18
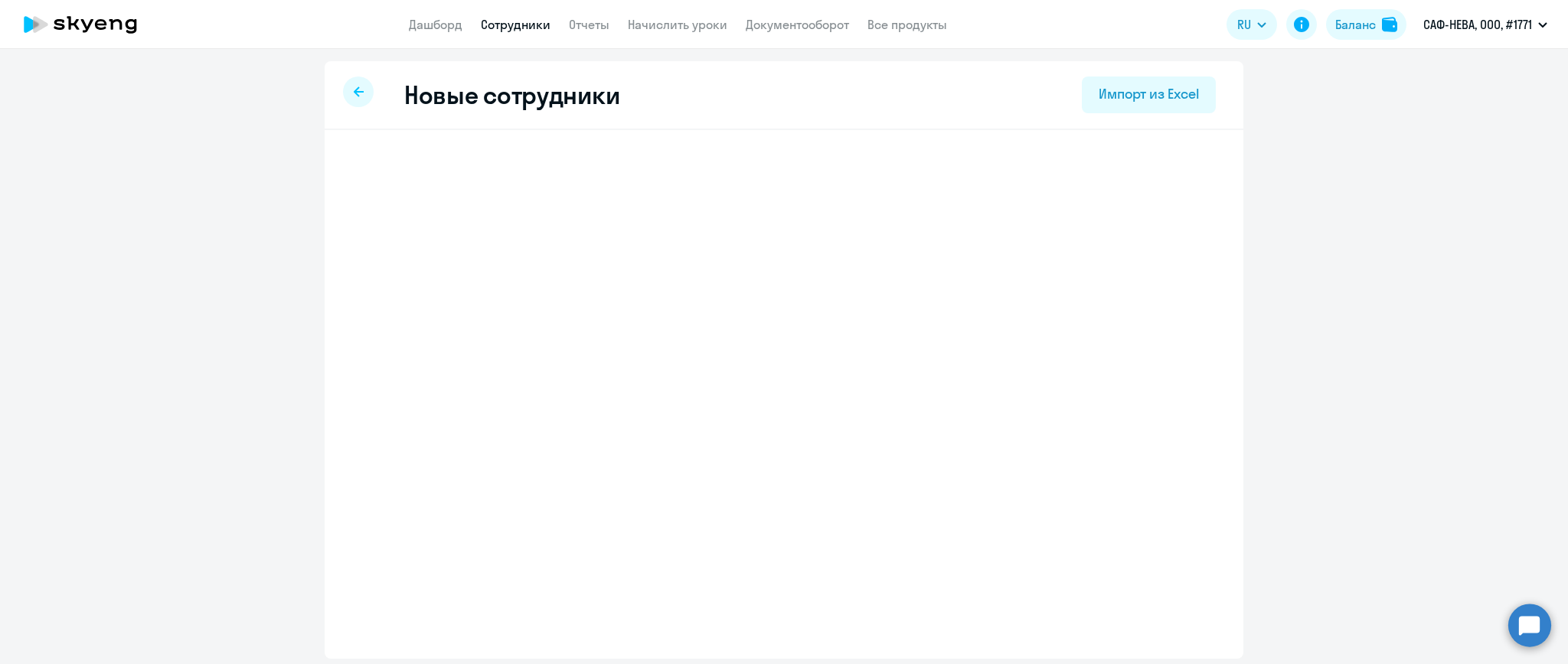
select select "english_adult_not_native_speaker"
select select "3"
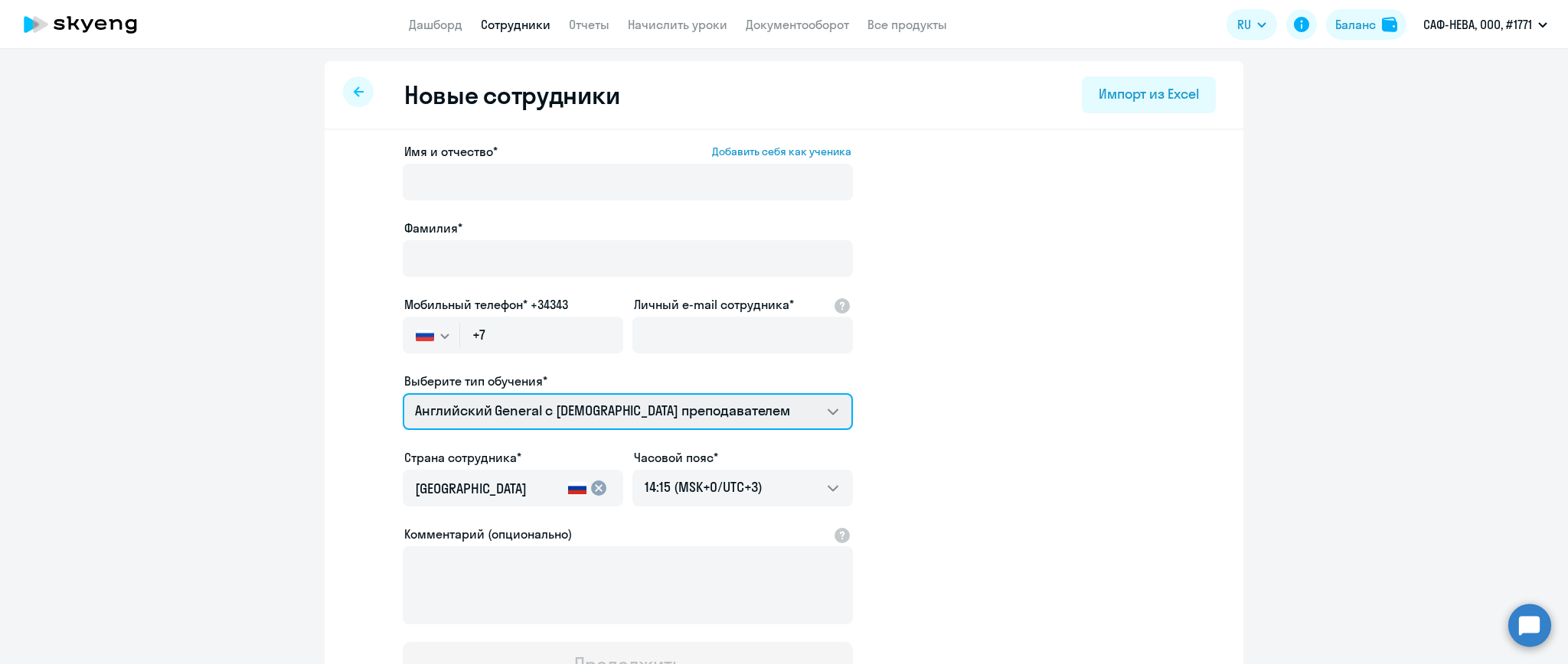
click at [831, 410] on select "Talks 15 минутные разговоры на английском Английский General с [DEMOGRAPHIC_DAT…" at bounding box center [627, 412] width 450 height 36
click at [829, 414] on select "Talks 15 минутные разговоры на английском Английский General с [DEMOGRAPHIC_DAT…" at bounding box center [627, 412] width 450 height 36
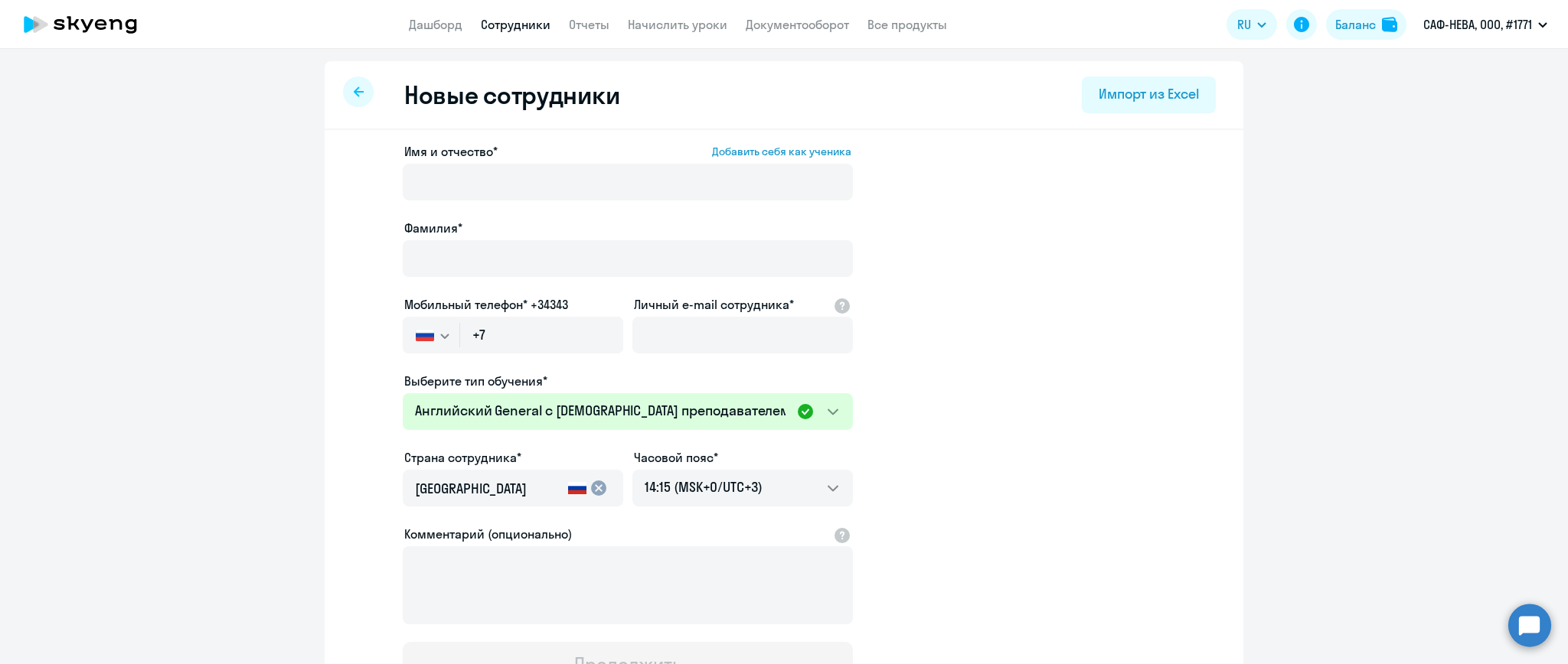
click at [517, 23] on link "Сотрудники" at bounding box center [515, 24] width 69 height 16
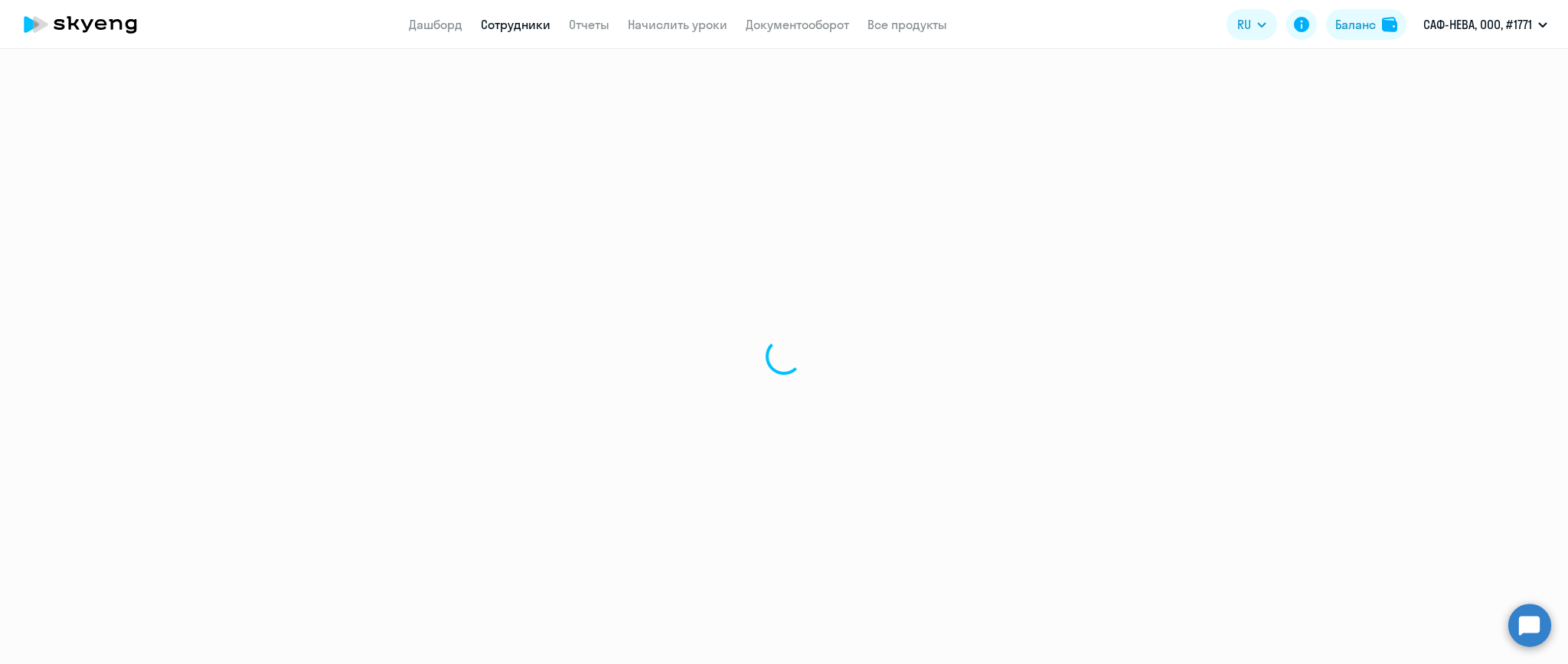
select select "30"
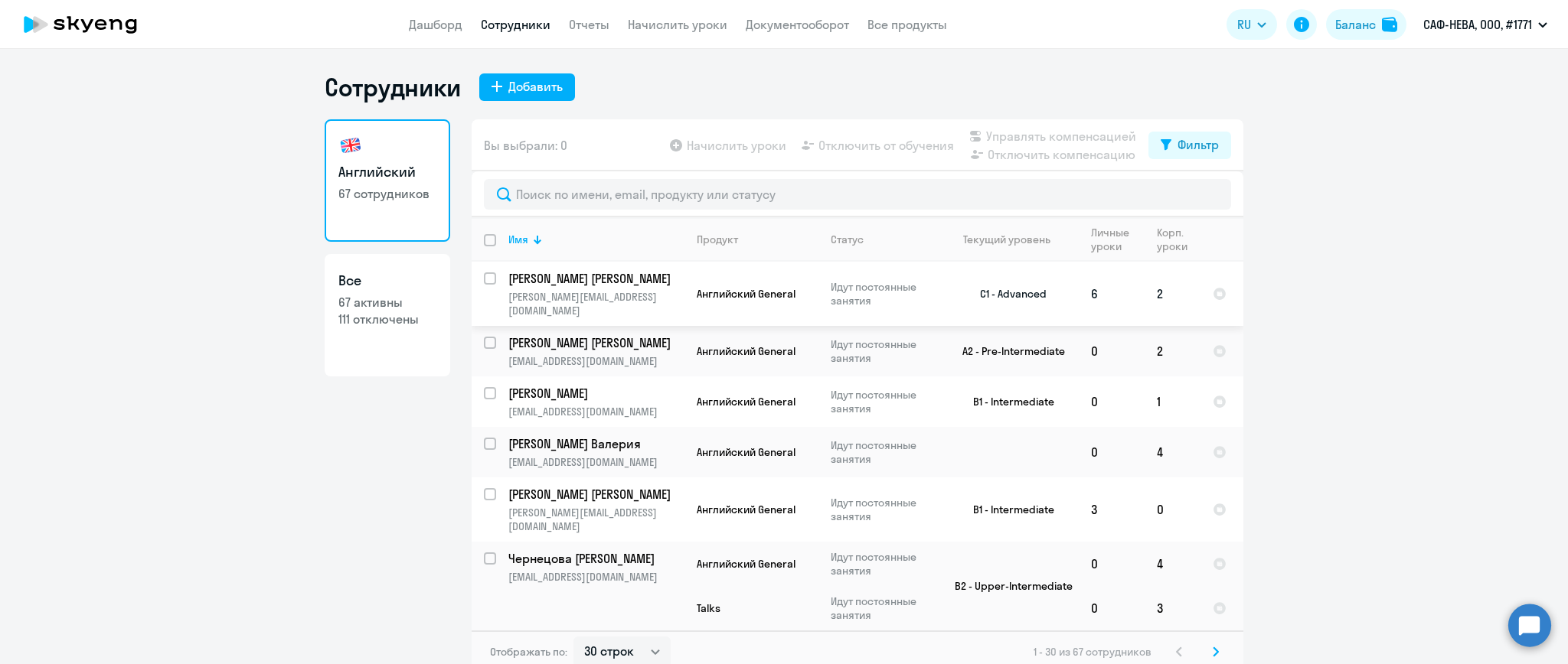
click at [484, 280] on input "select row 1279532" at bounding box center [499, 287] width 30 height 30
checkbox input "true"
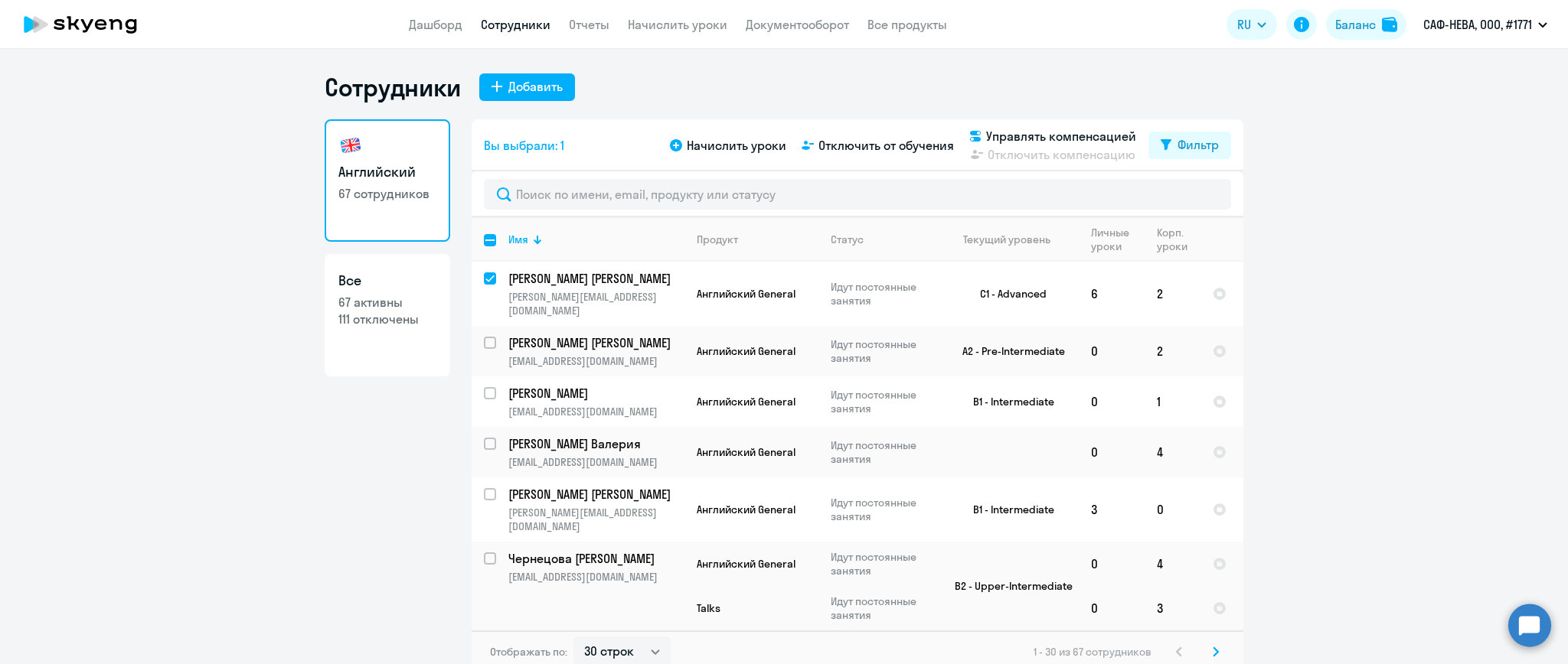
drag, startPoint x: 878, startPoint y: 145, endPoint x: 870, endPoint y: 155, distance: 12.8
click at [878, 146] on span "Отключить от обучения" at bounding box center [886, 145] width 135 height 18
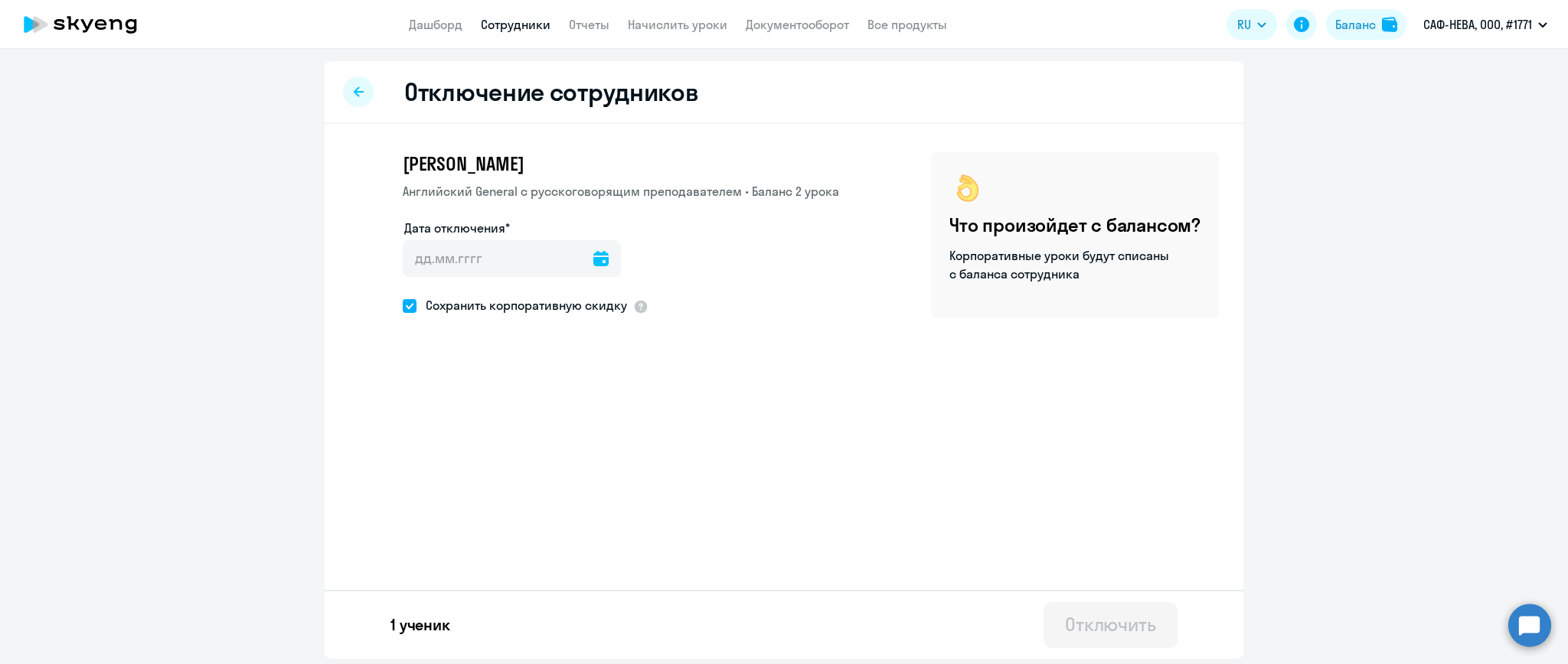
click at [598, 260] on icon at bounding box center [601, 259] width 16 height 16
click at [486, 471] on span "20" at bounding box center [486, 467] width 28 height 28
type input "[DATE]"
click at [593, 251] on icon at bounding box center [601, 259] width 16 height 16
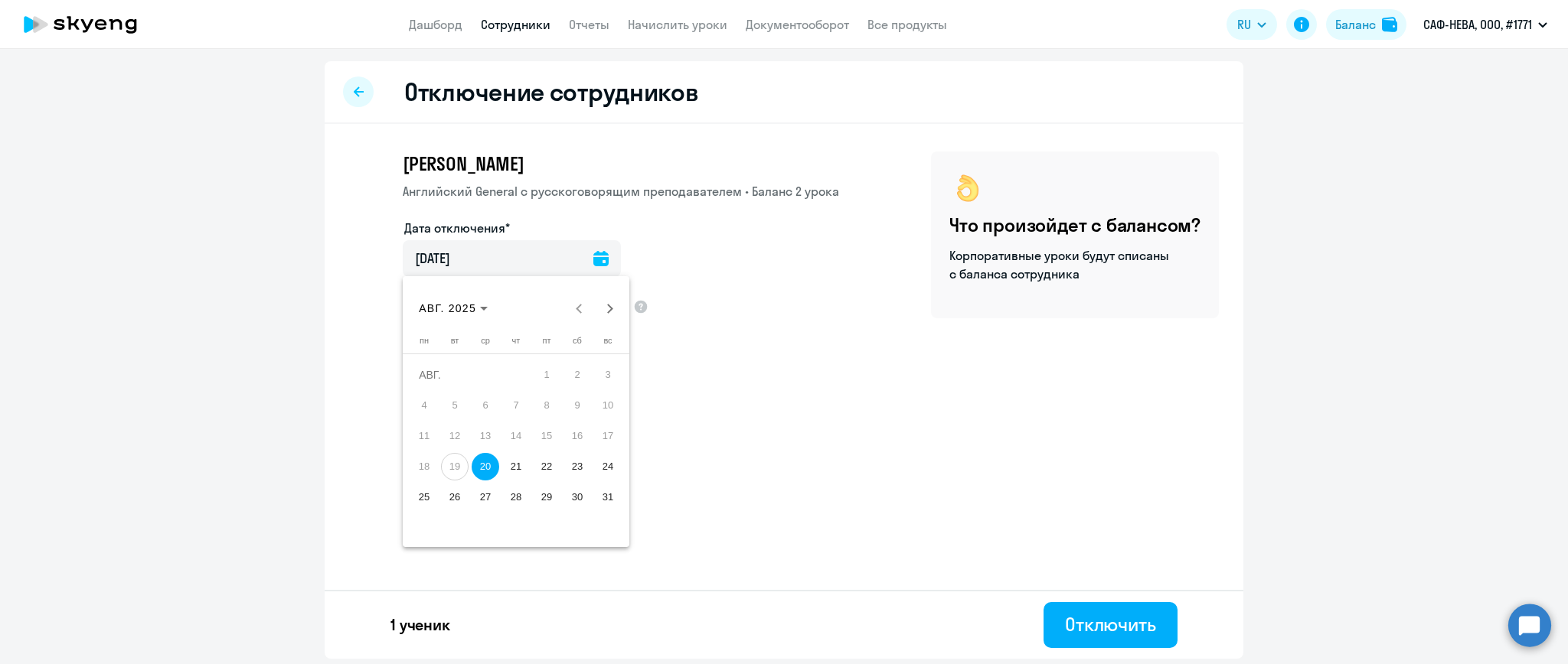
drag, startPoint x: 760, startPoint y: 391, endPoint x: 750, endPoint y: 382, distance: 13.5
click at [756, 391] on div at bounding box center [784, 332] width 1568 height 664
click at [593, 260] on icon at bounding box center [601, 259] width 16 height 16
click at [380, 116] on div at bounding box center [784, 332] width 1568 height 664
click at [356, 94] on icon at bounding box center [358, 91] width 10 height 10
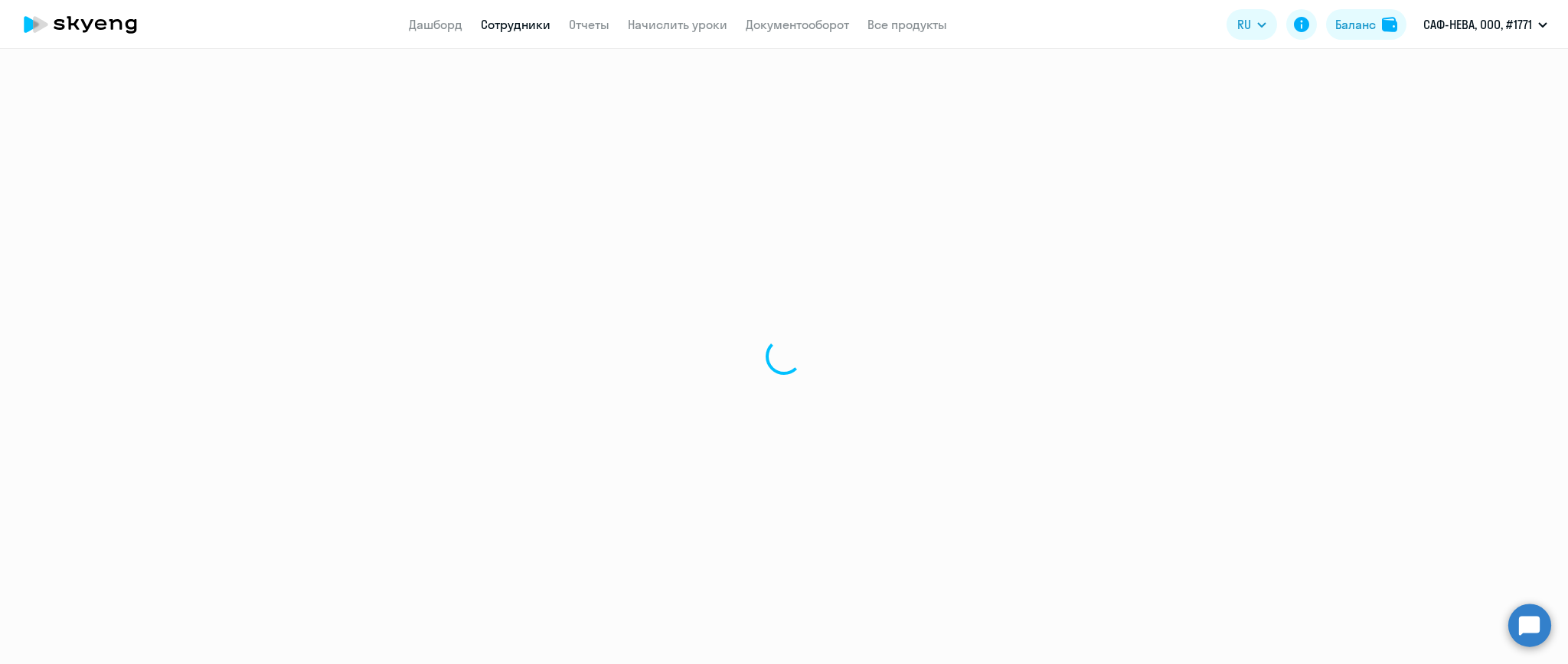
select select "30"
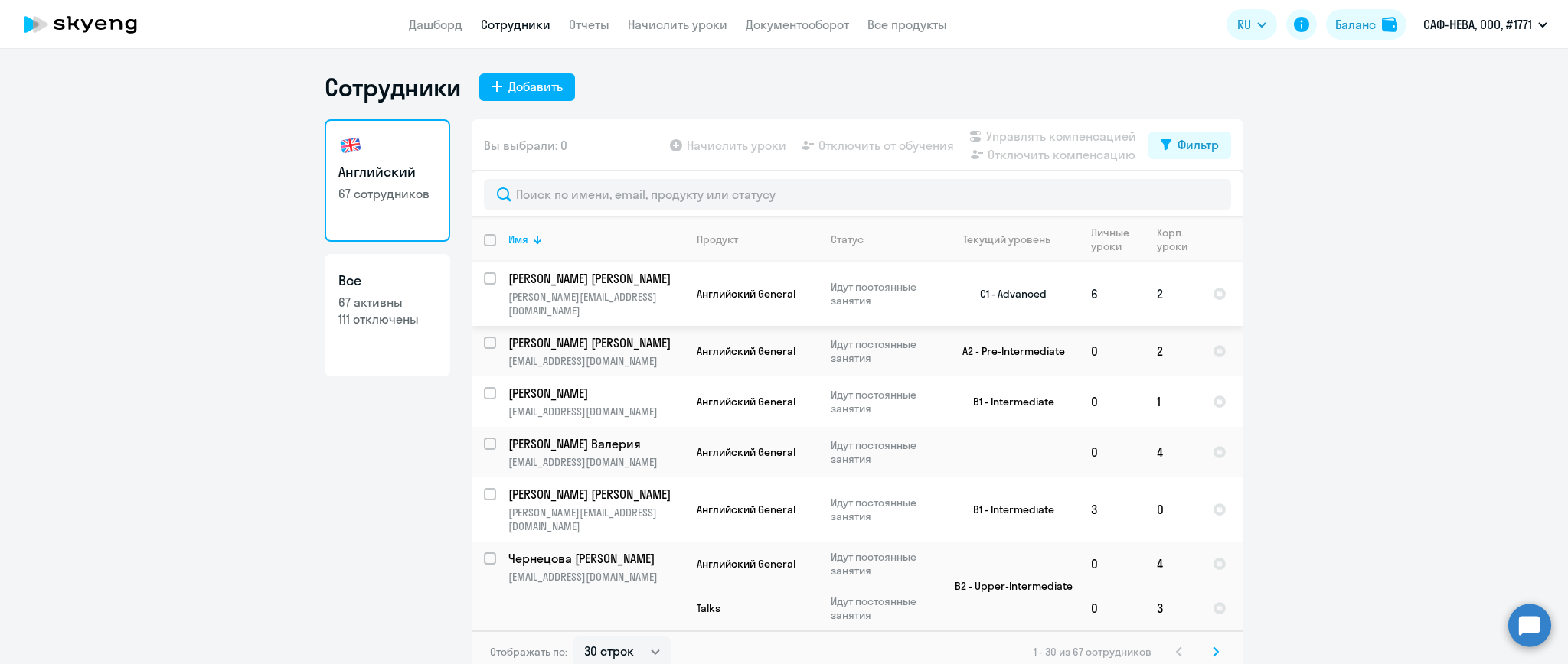
click at [572, 281] on p "[PERSON_NAME] [PERSON_NAME]" at bounding box center [594, 278] width 173 height 16
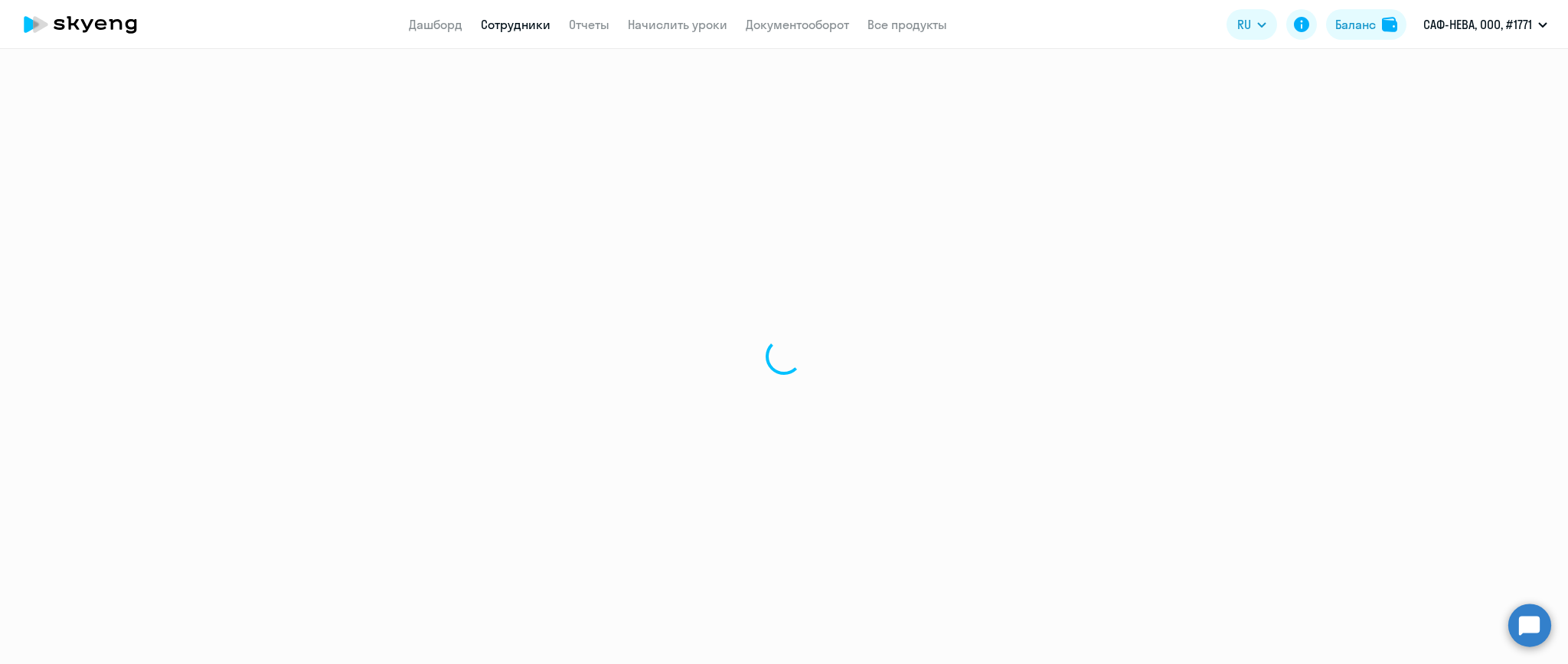
select select "english"
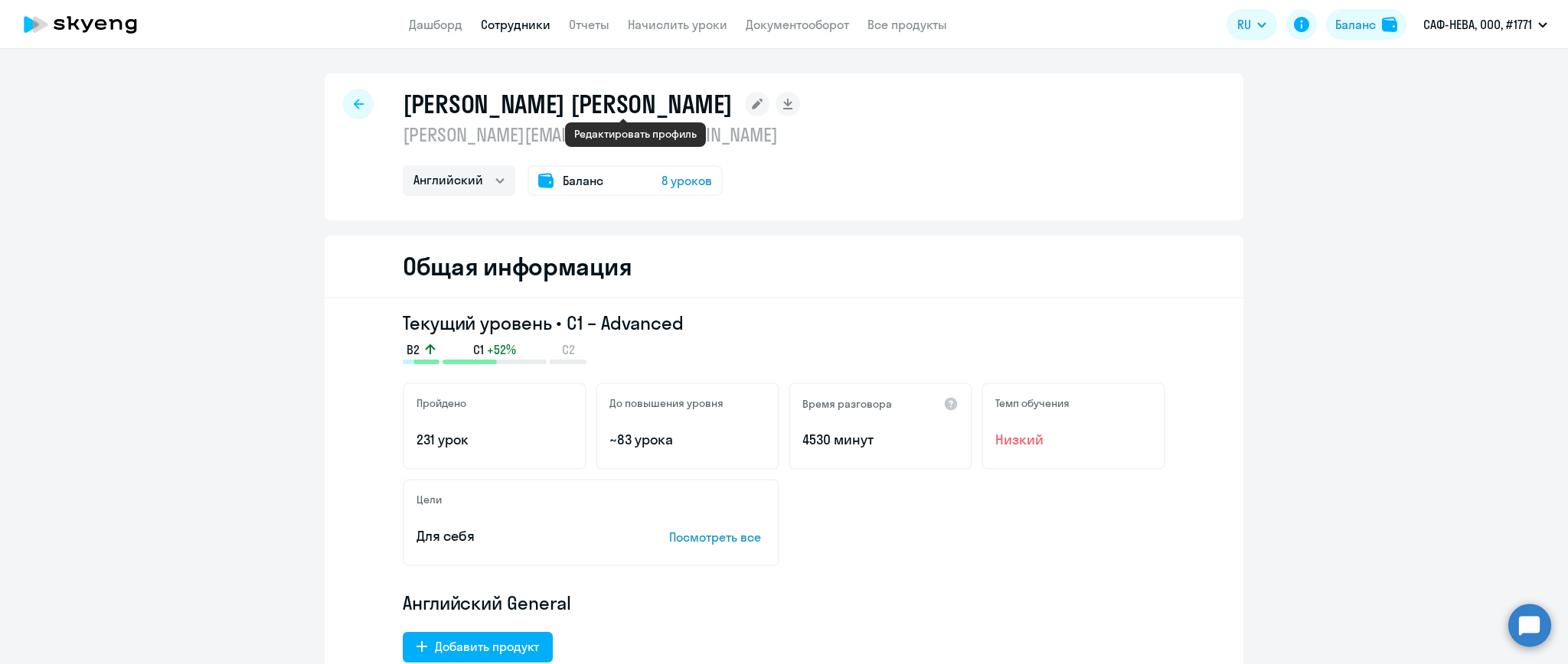
click at [752, 103] on icon at bounding box center [757, 104] width 10 height 10
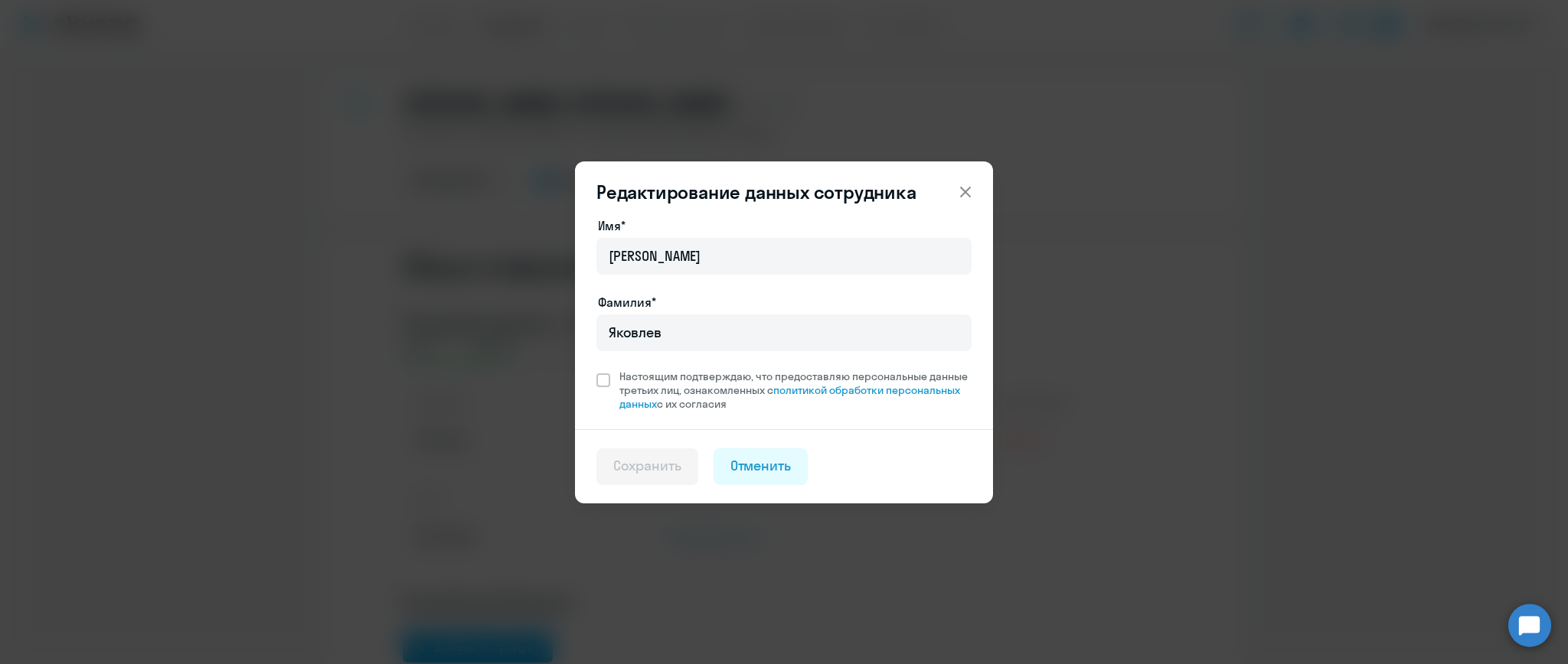
click at [963, 193] on icon at bounding box center [965, 192] width 18 height 18
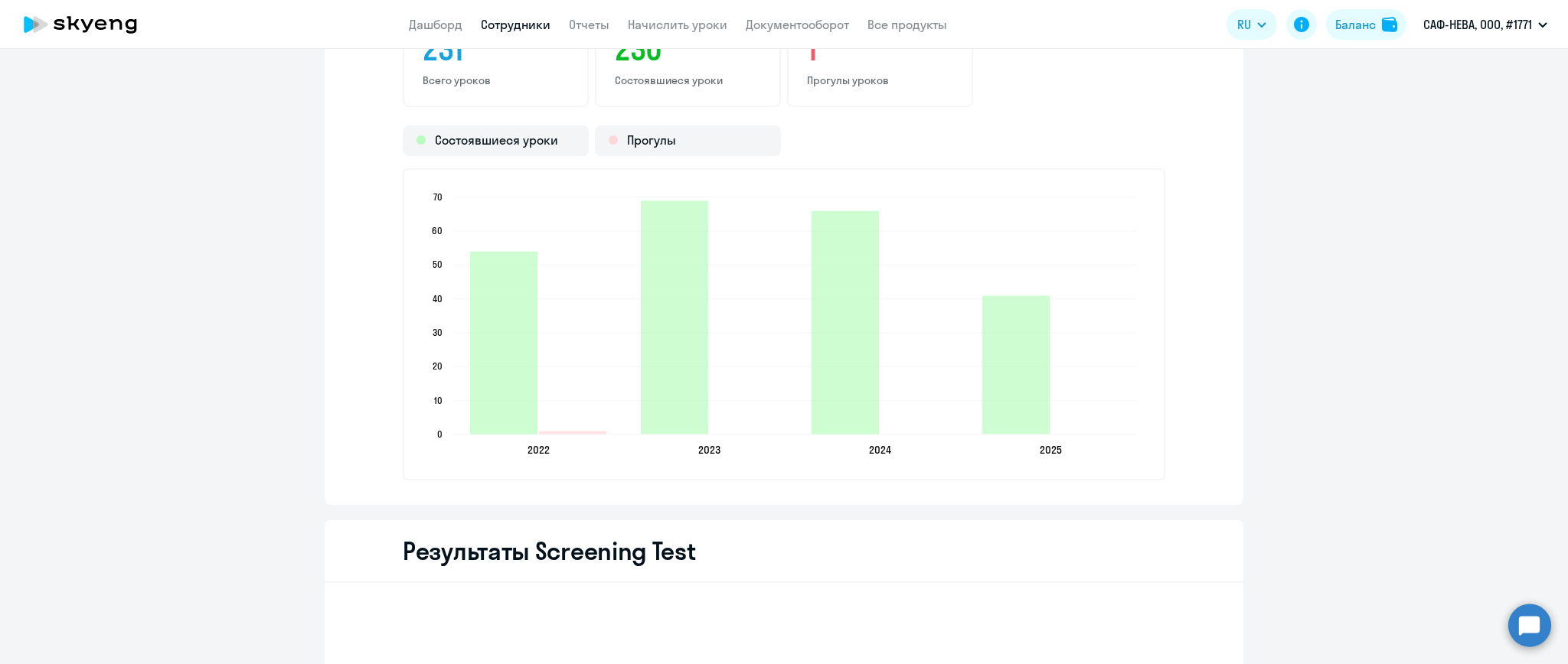
scroll to position [1837, 0]
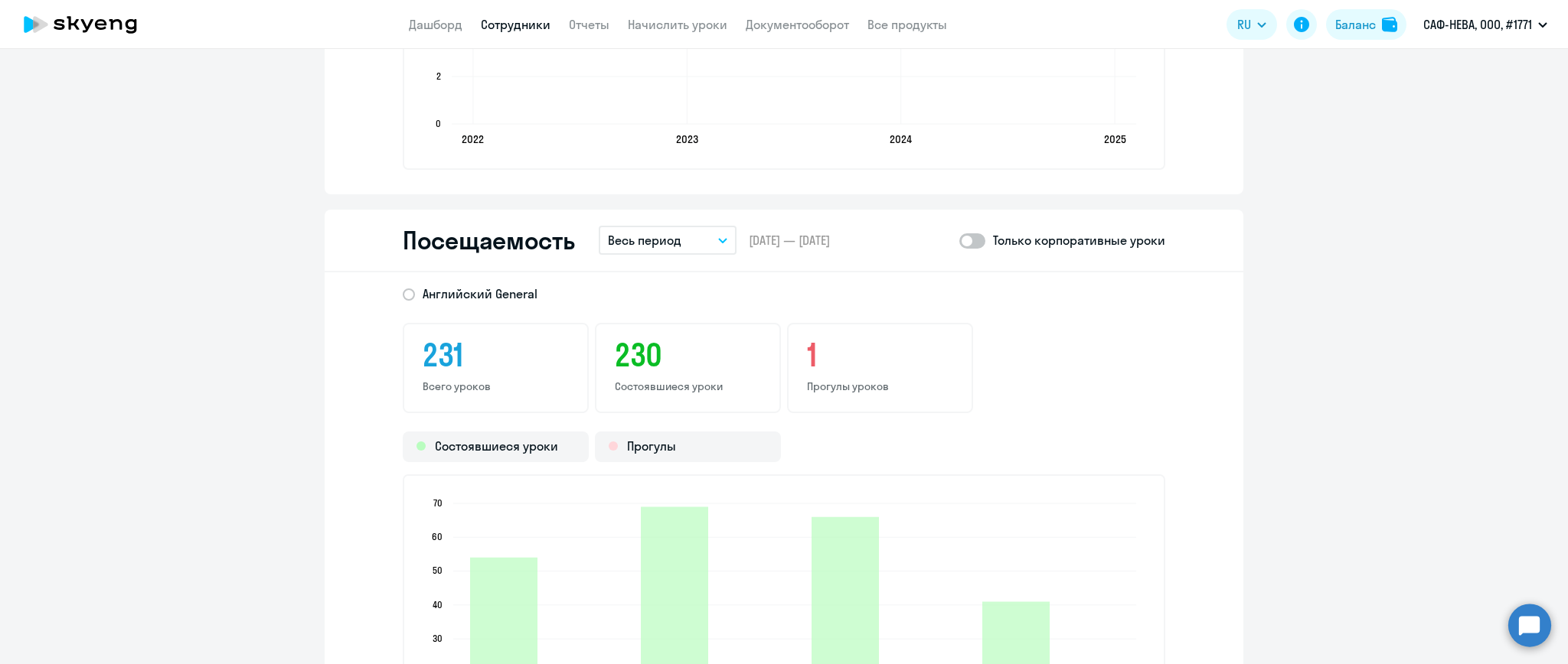
drag, startPoint x: 675, startPoint y: 245, endPoint x: 678, endPoint y: 256, distance: 11.4
click at [675, 248] on button "Весь период" at bounding box center [667, 240] width 138 height 29
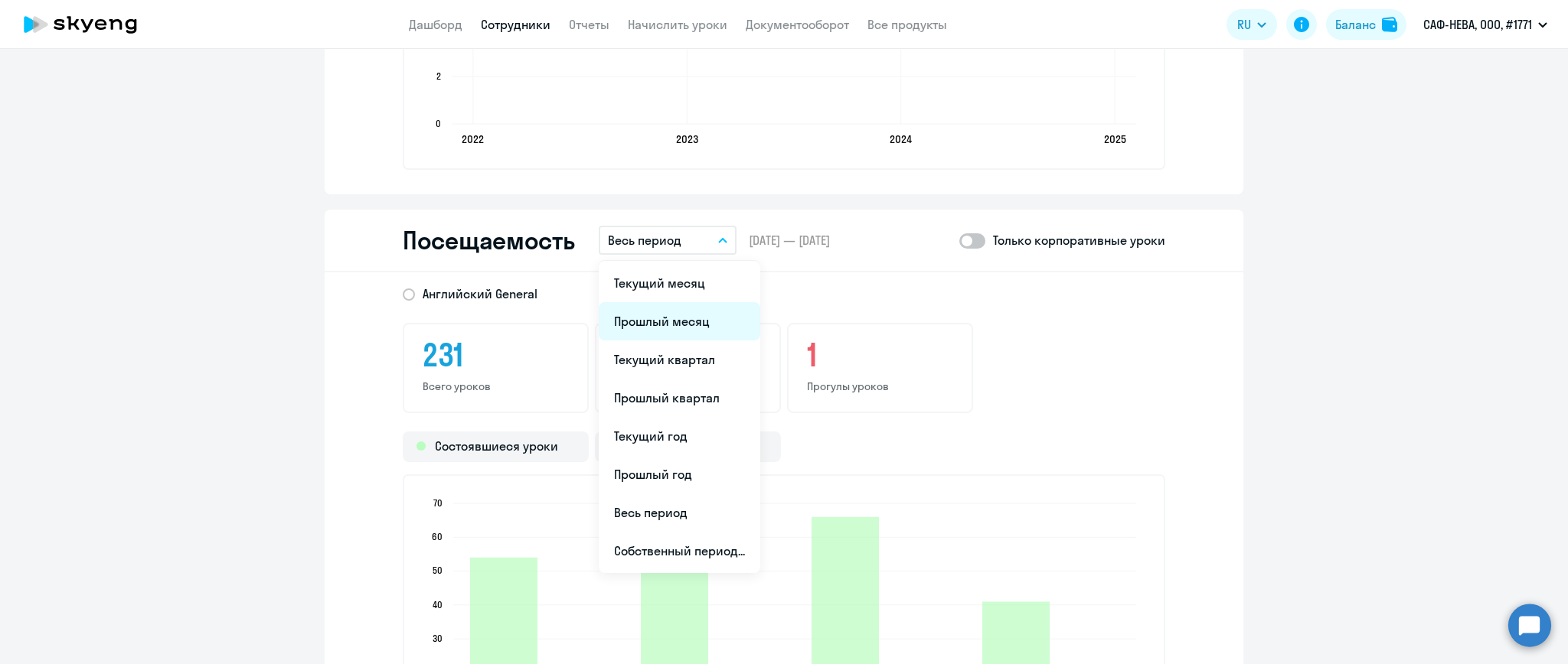
click at [686, 323] on li "Прошлый месяц" at bounding box center [679, 322] width 161 height 38
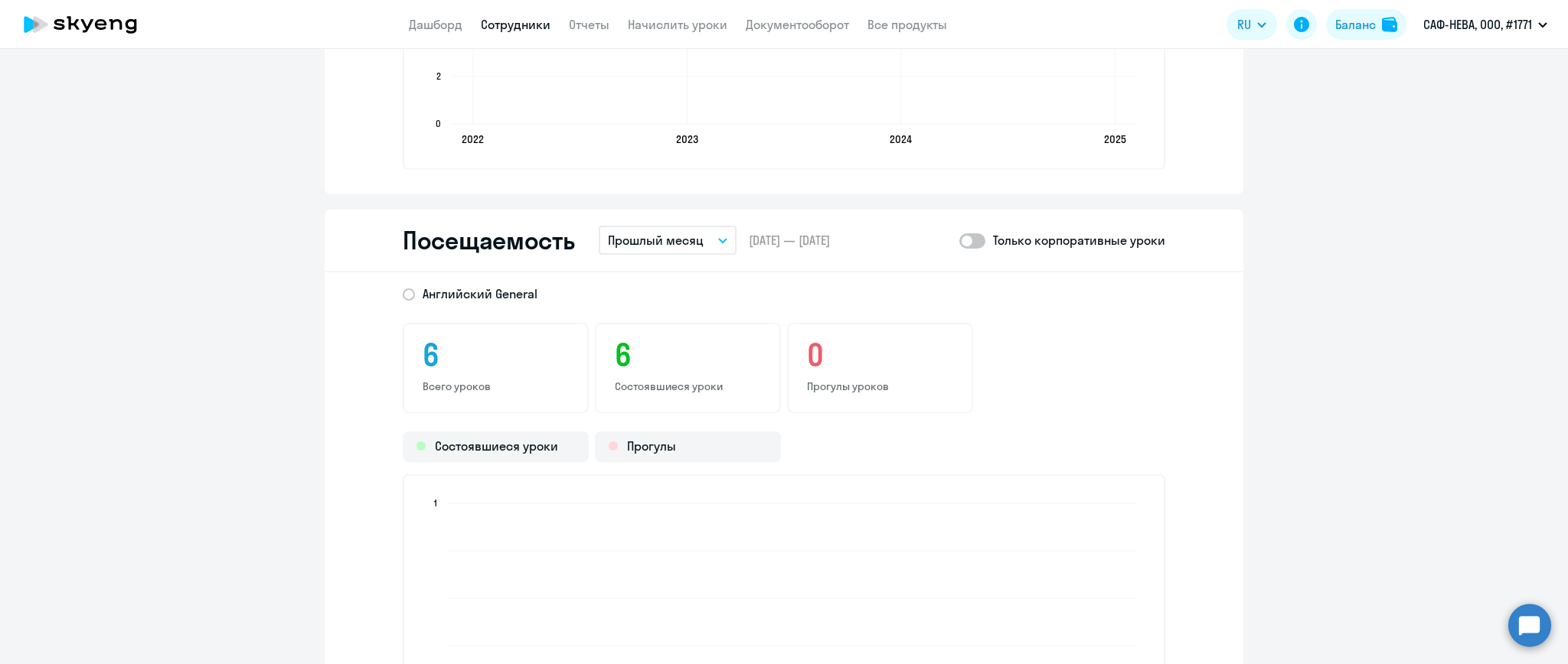
click at [966, 240] on span at bounding box center [972, 241] width 26 height 16
click at [959, 240] on input "checkbox" at bounding box center [958, 240] width 1 height 1
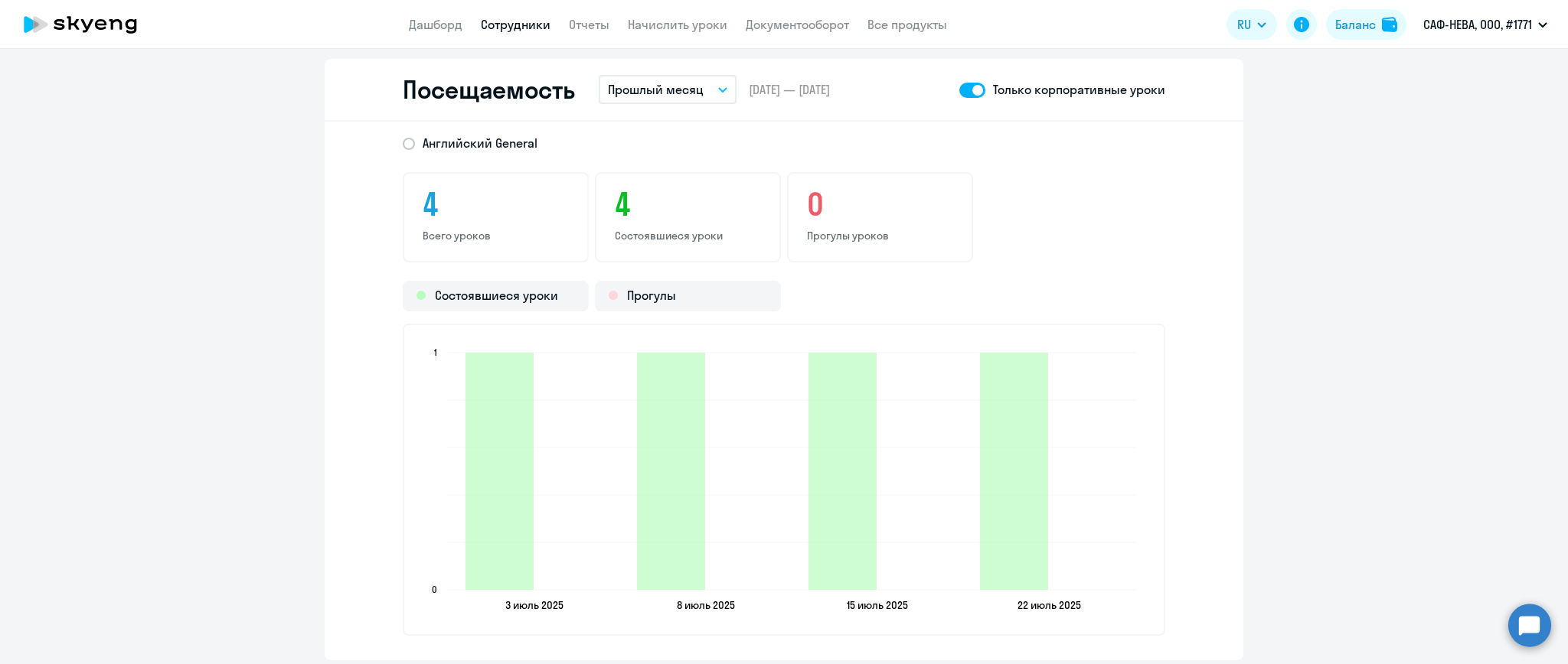
scroll to position [1938, 0]
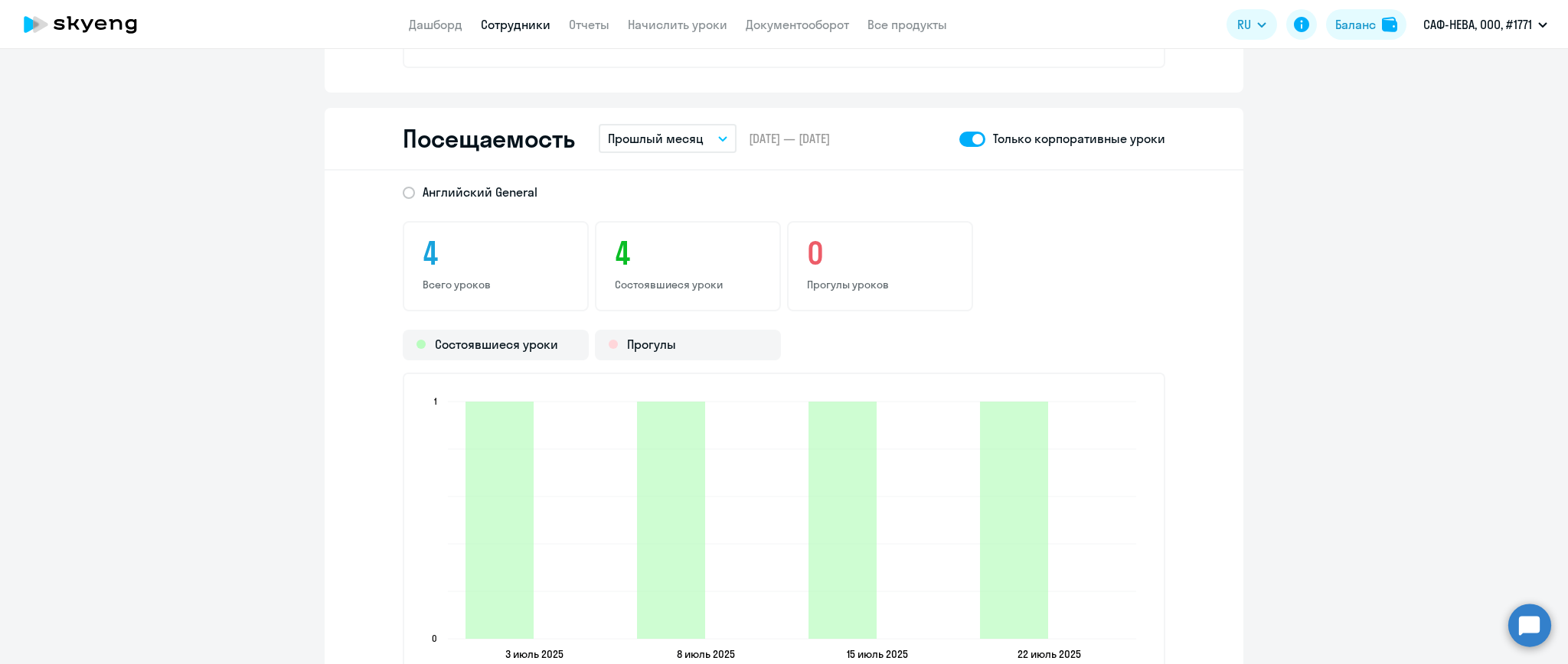
click at [965, 139] on span at bounding box center [972, 140] width 26 height 16
click at [959, 139] on input "checkbox" at bounding box center [958, 139] width 1 height 1
checkbox input "false"
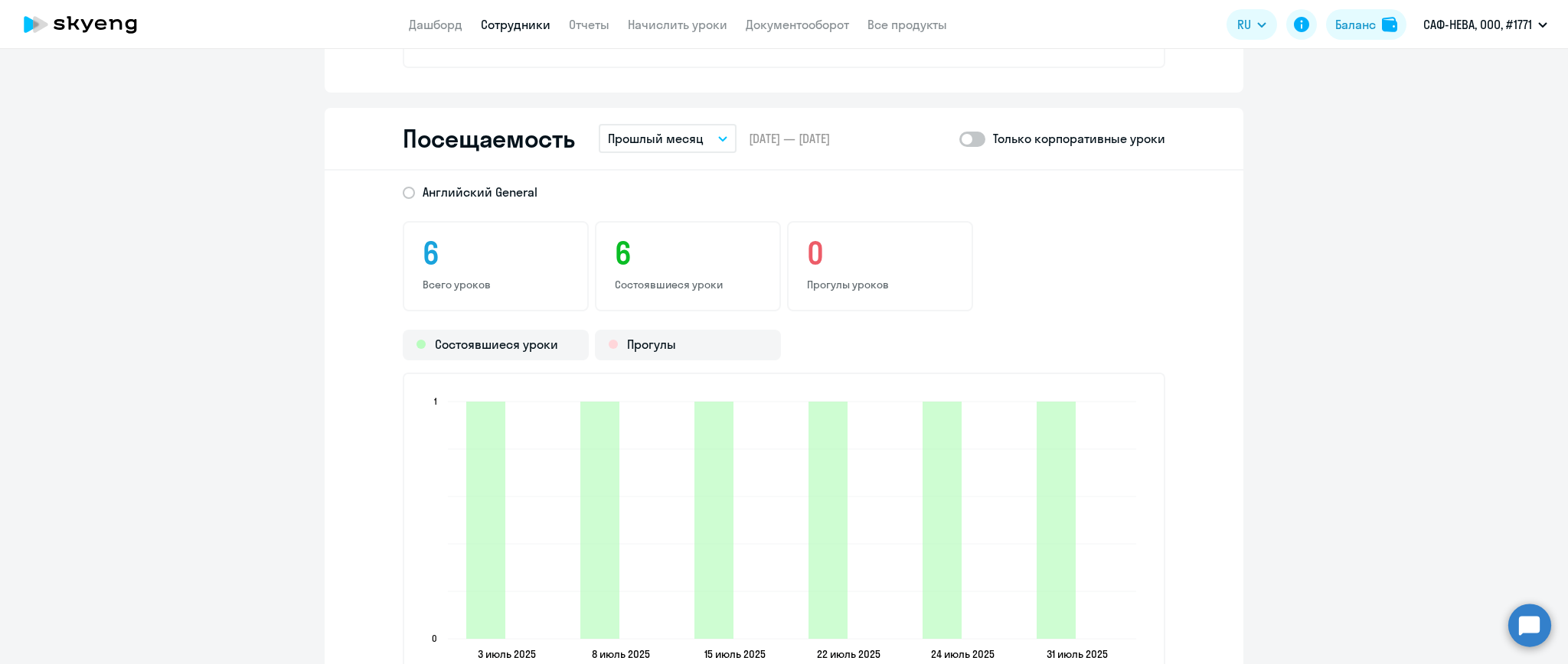
click at [528, 23] on link "Сотрудники" at bounding box center [515, 24] width 69 height 16
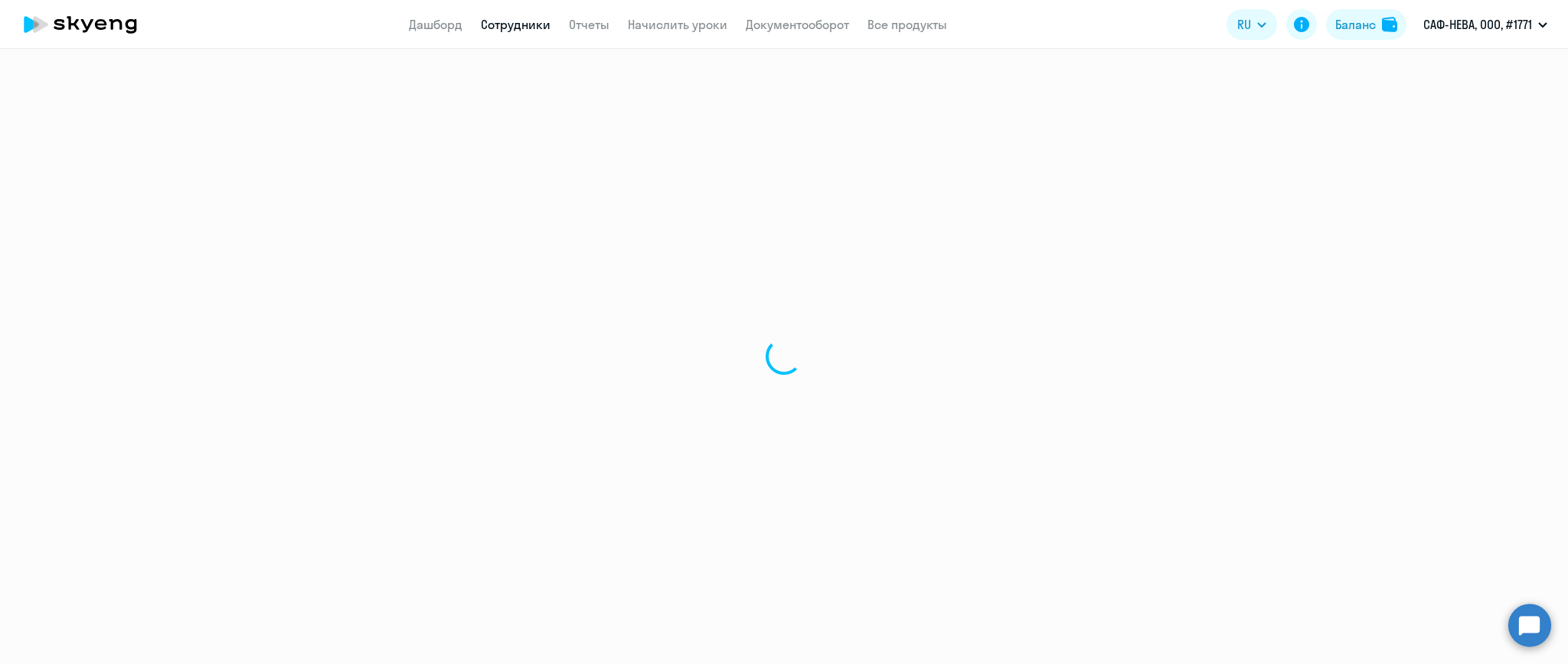
select select "30"
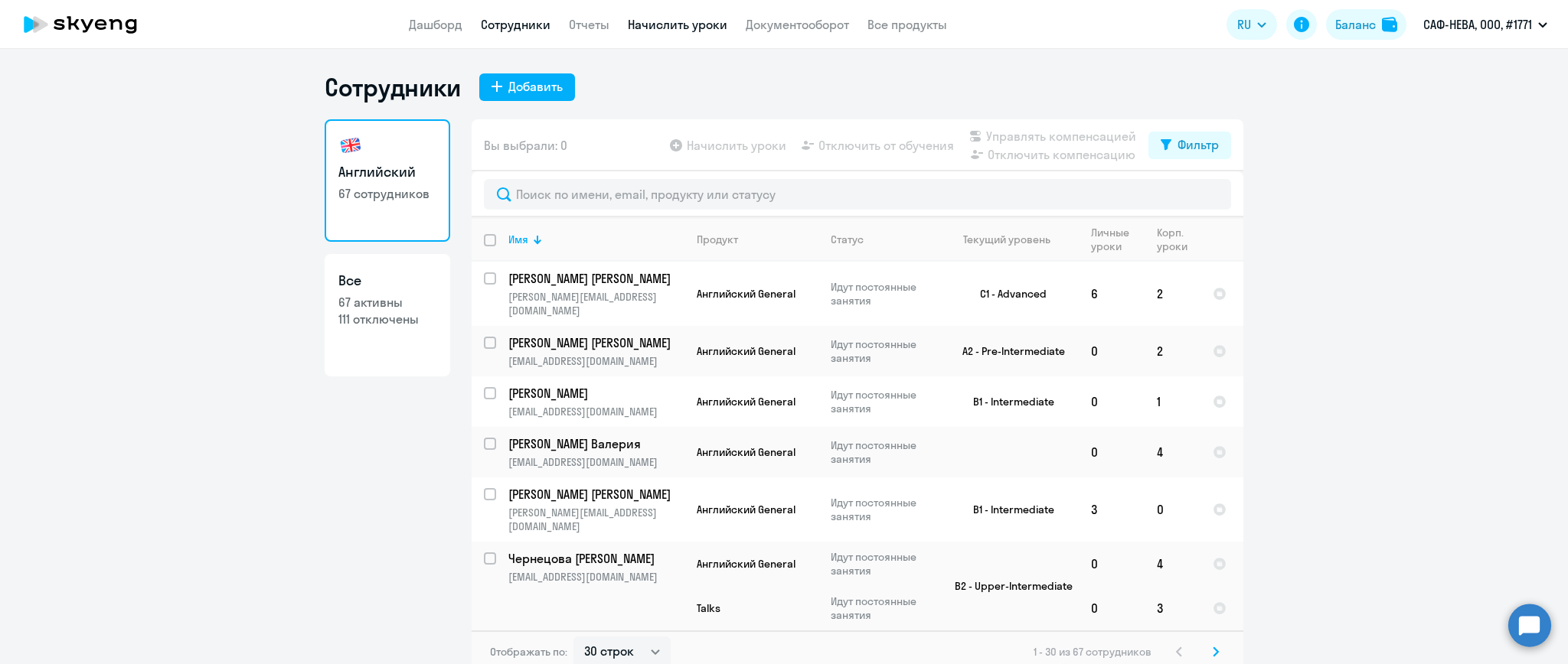
click at [696, 23] on link "Начислить уроки" at bounding box center [677, 24] width 100 height 16
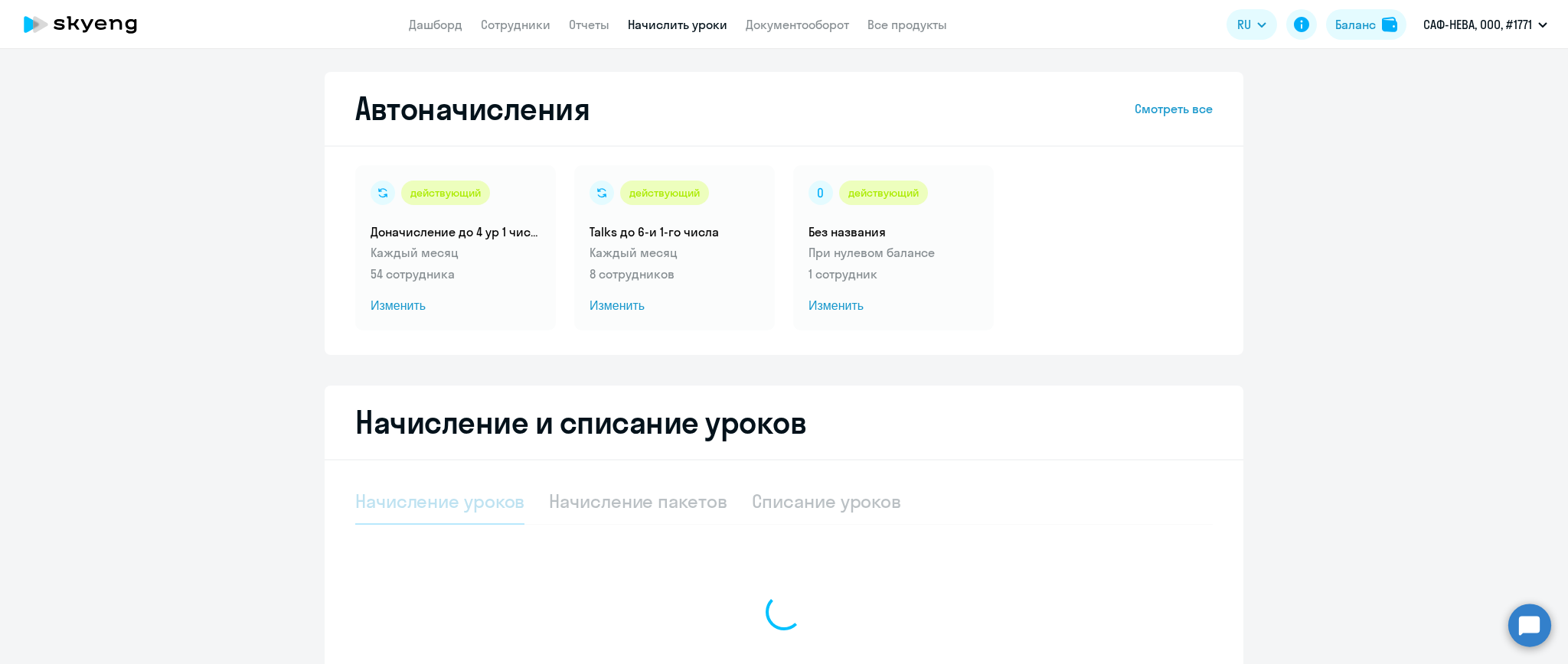
select select "10"
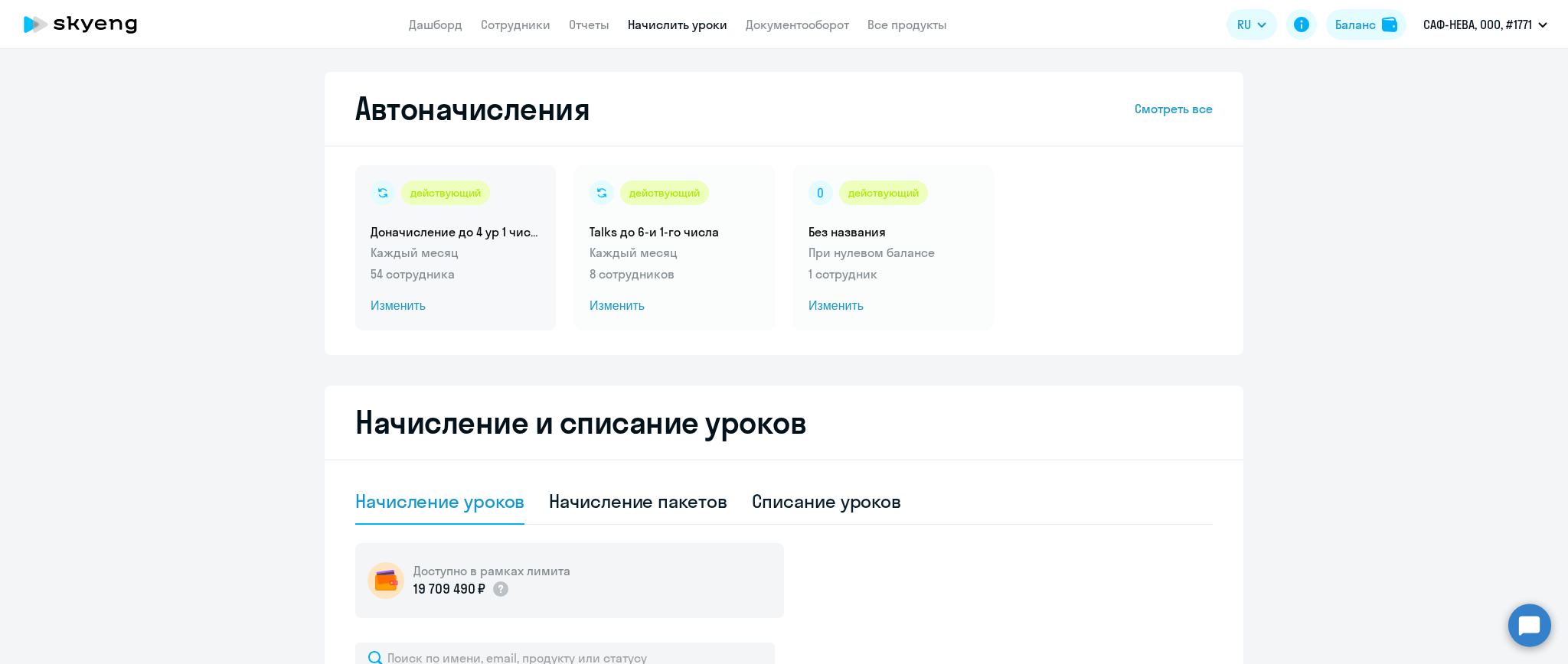
click at [454, 257] on p "Каждый месяц" at bounding box center [455, 252] width 170 height 18
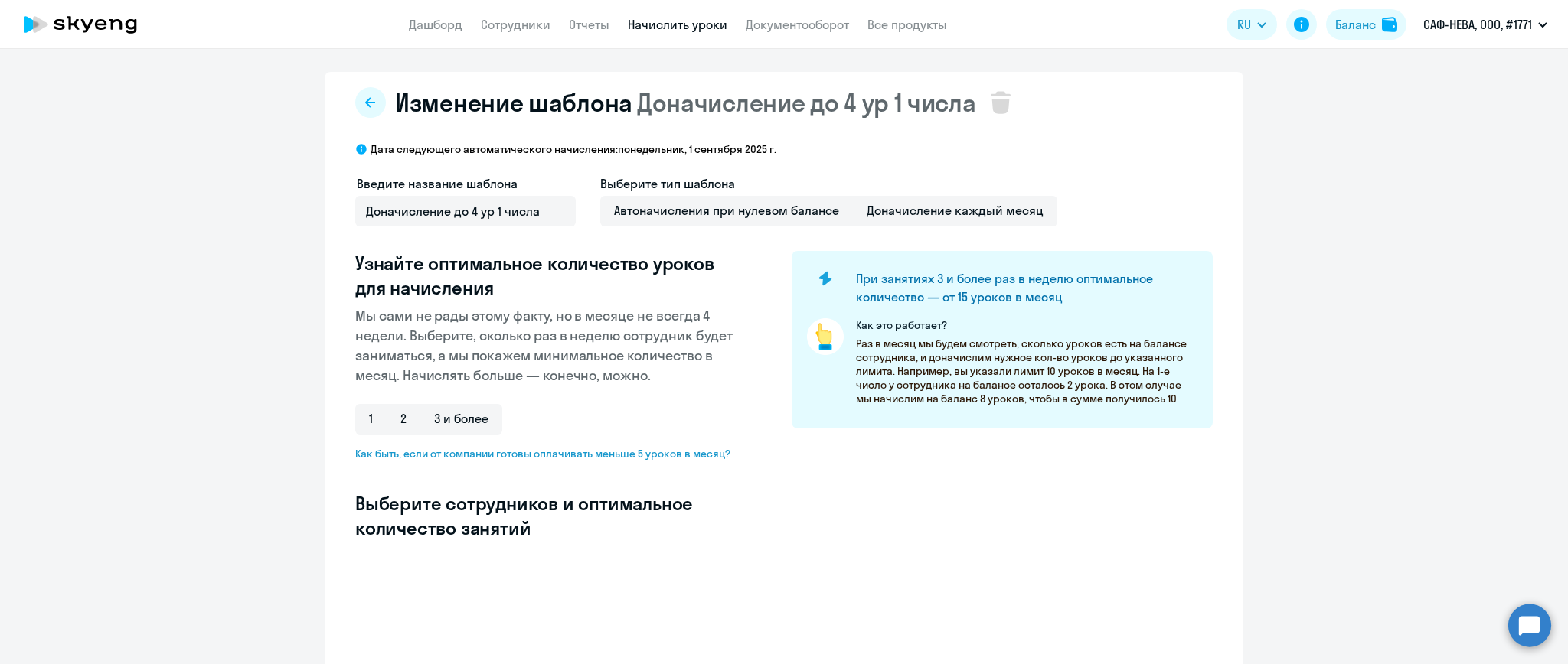
select select "10"
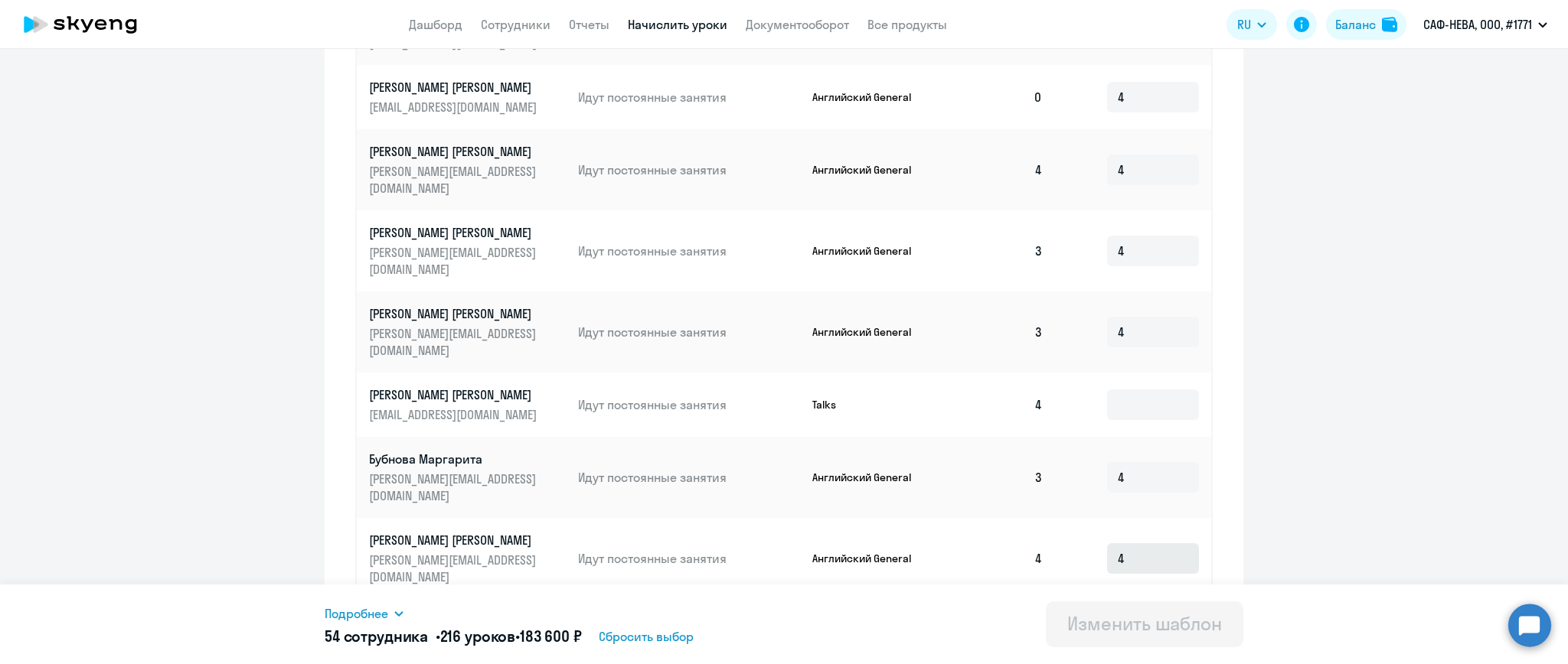
scroll to position [757, 0]
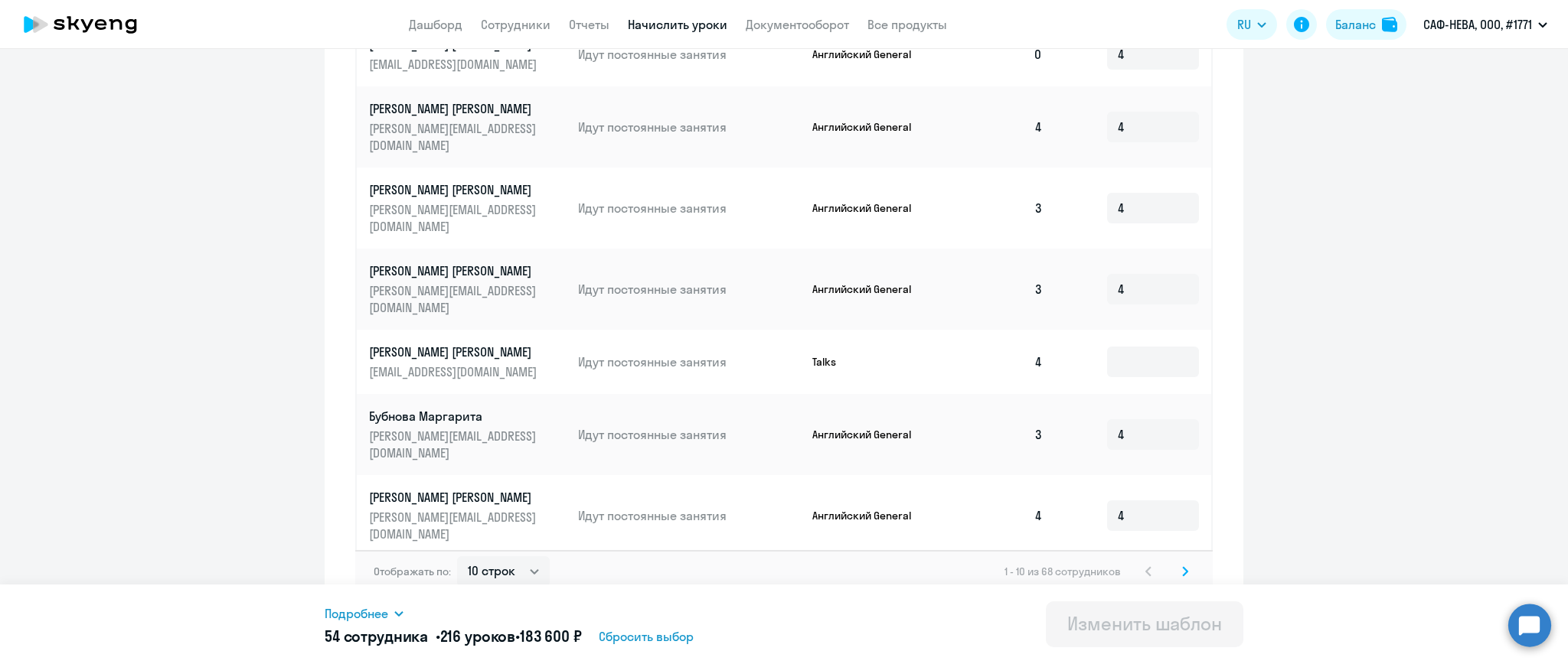
click at [1183, 567] on icon at bounding box center [1185, 571] width 4 height 9
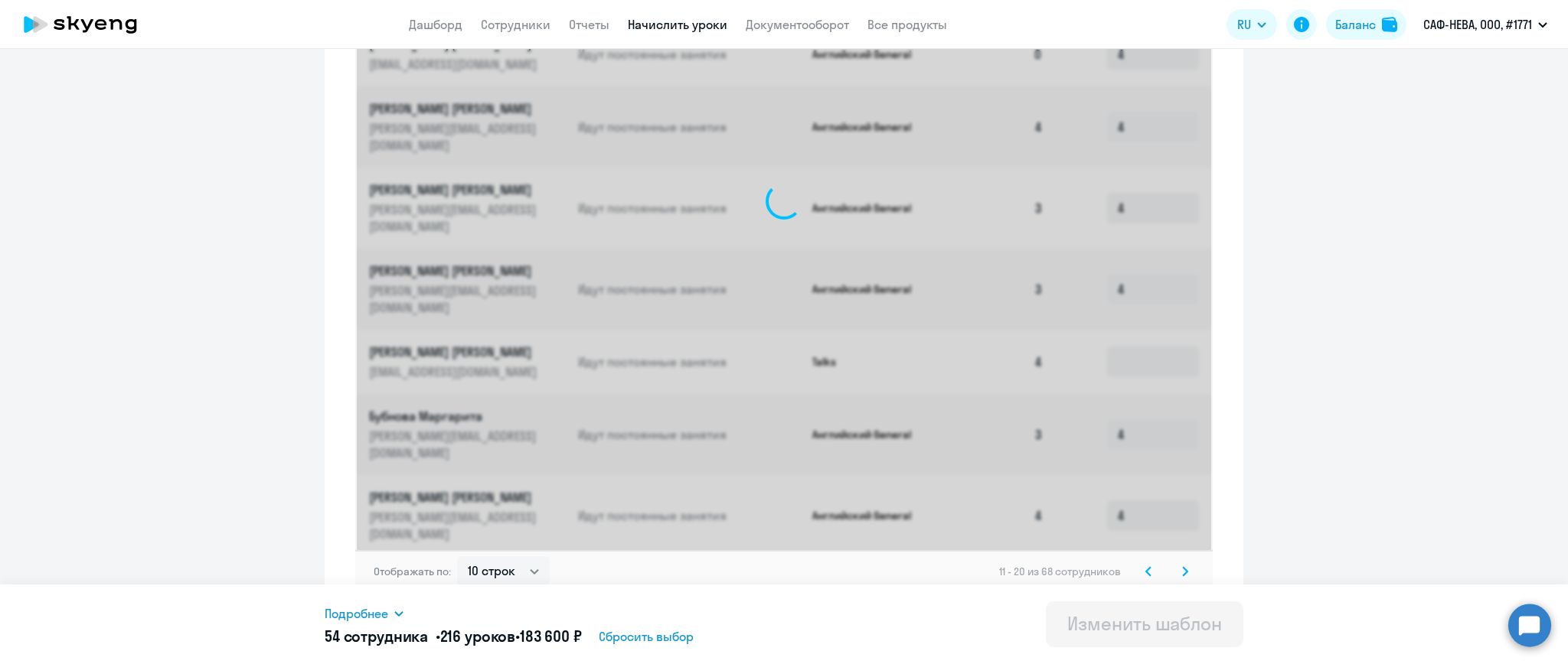
click at [1183, 567] on icon at bounding box center [1185, 571] width 4 height 9
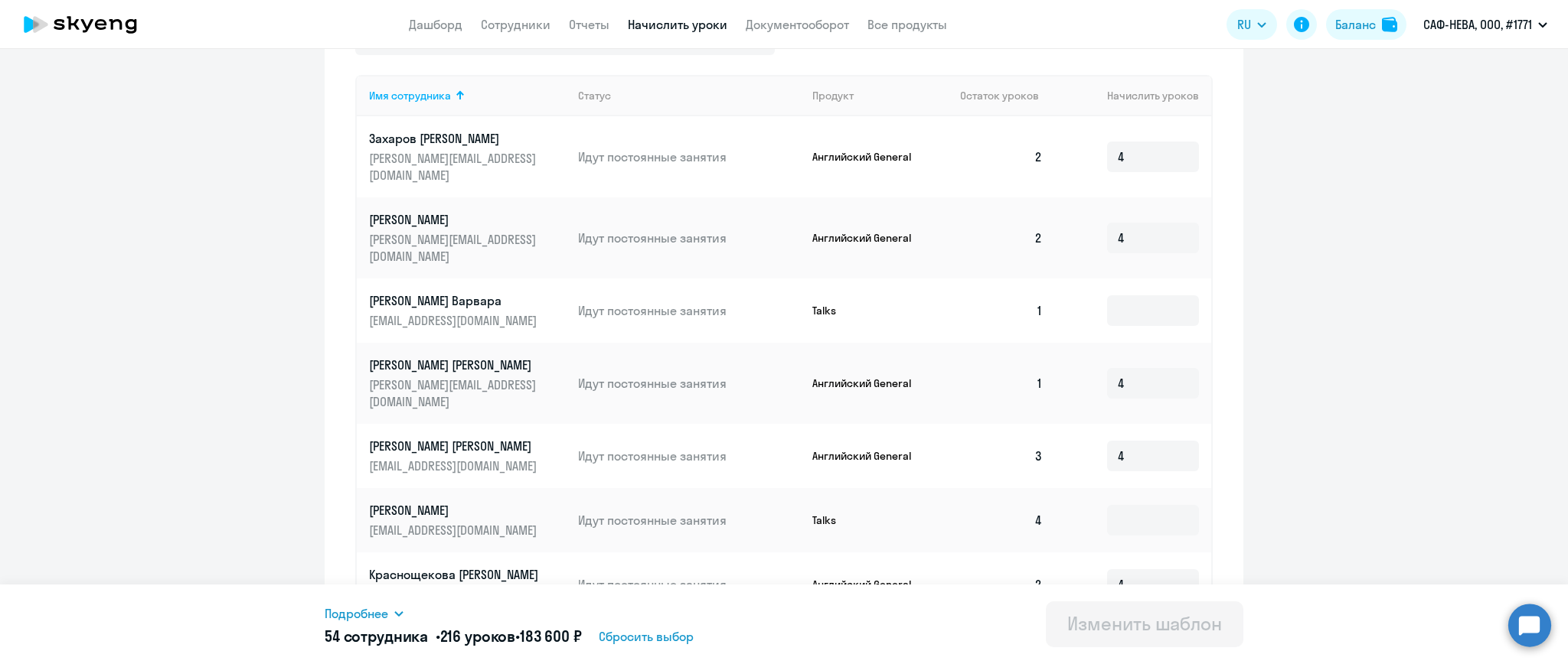
scroll to position [714, 0]
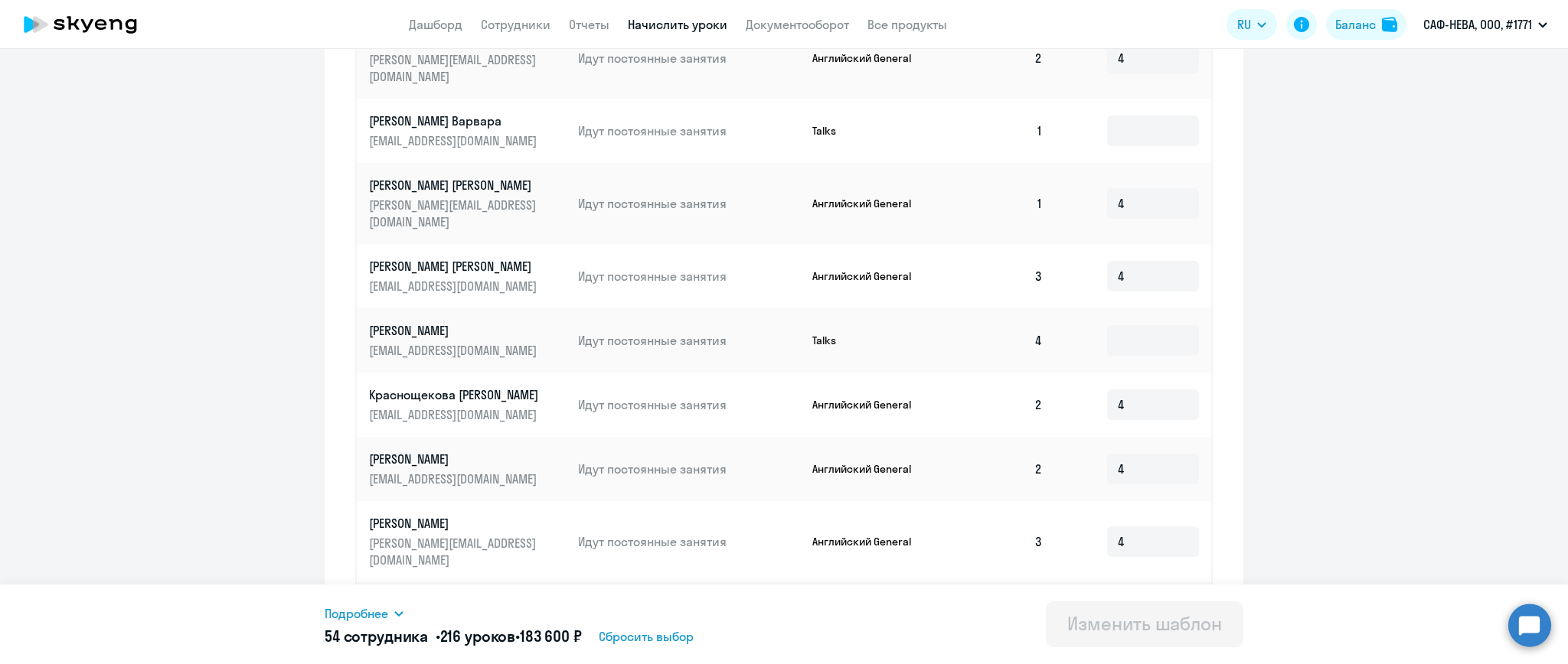
click at [407, 613] on div "Подробнее" at bounding box center [547, 613] width 446 height 18
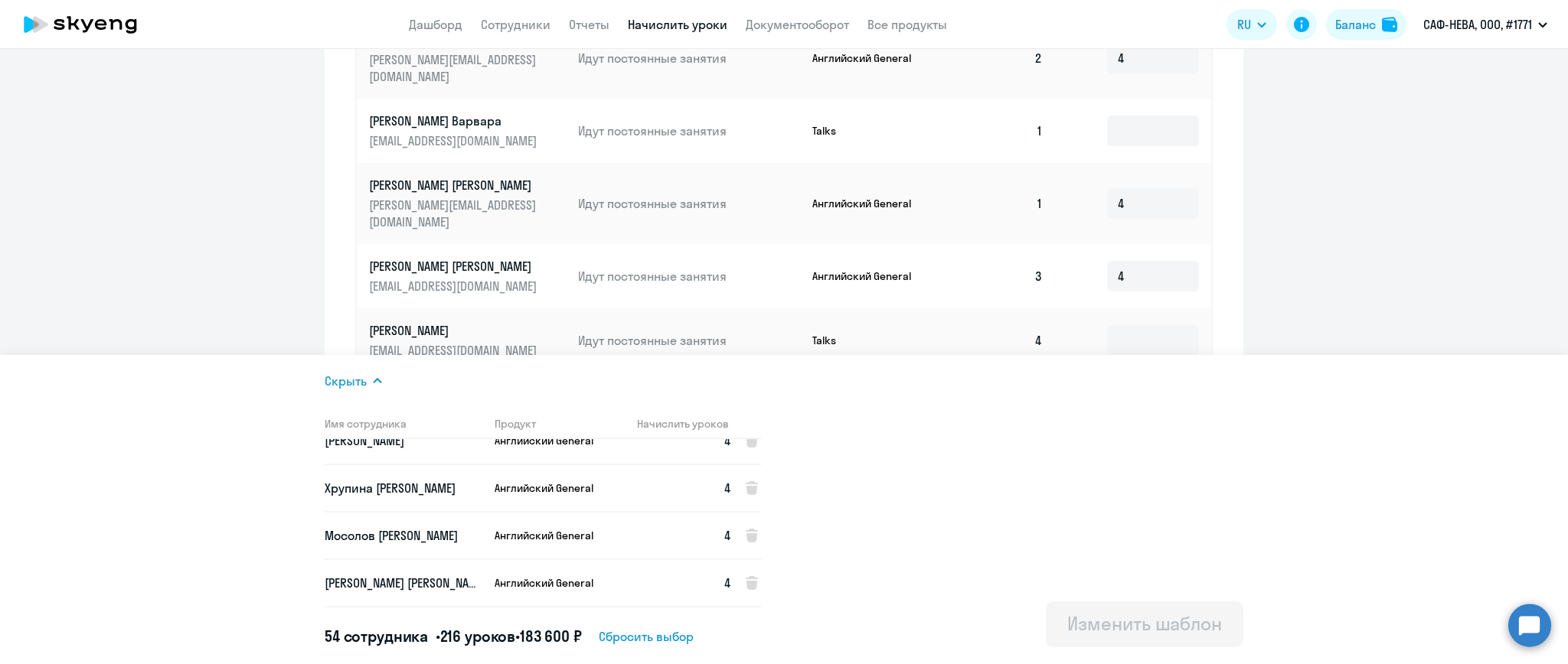
scroll to position [816, 0]
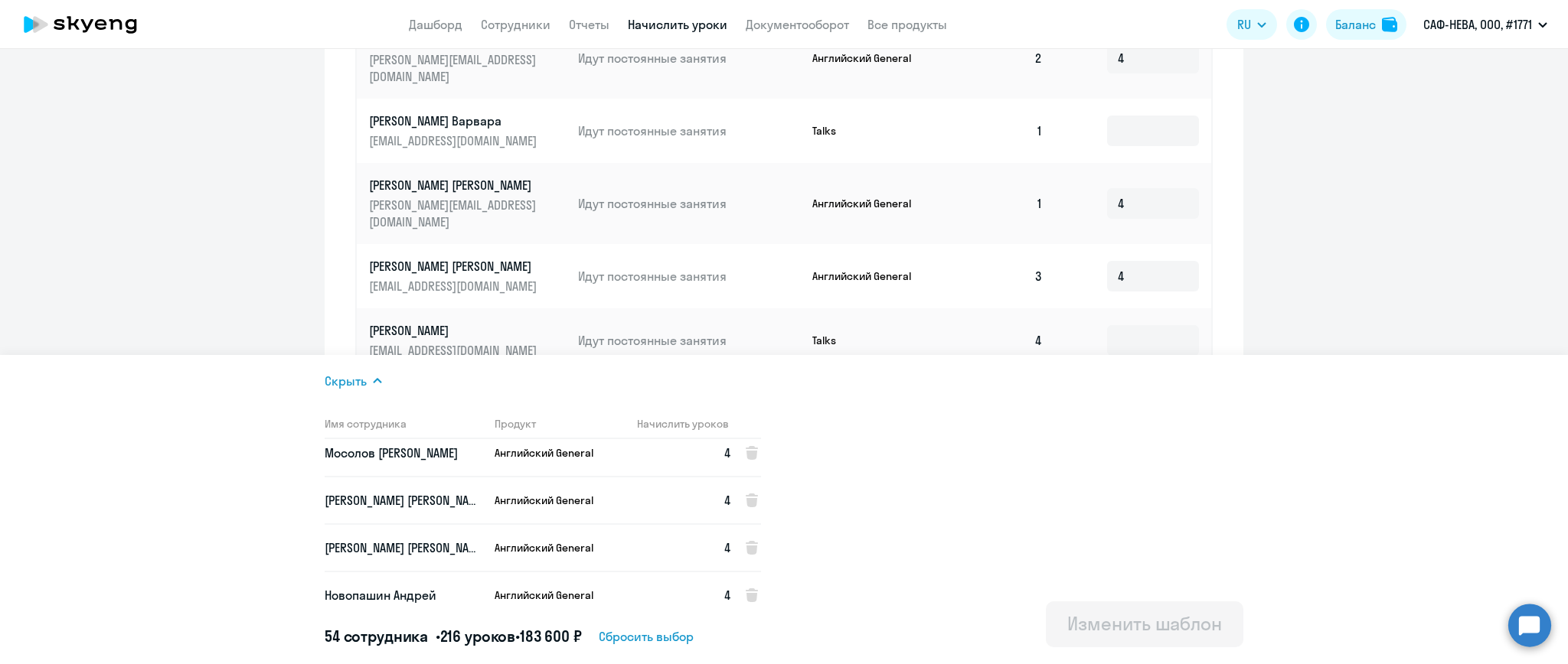
click at [270, 215] on ng-component "Изменение шаблона Доначисление до 4 ур 1 числа Дата следующего автоматического …" at bounding box center [784, 9] width 1568 height 1302
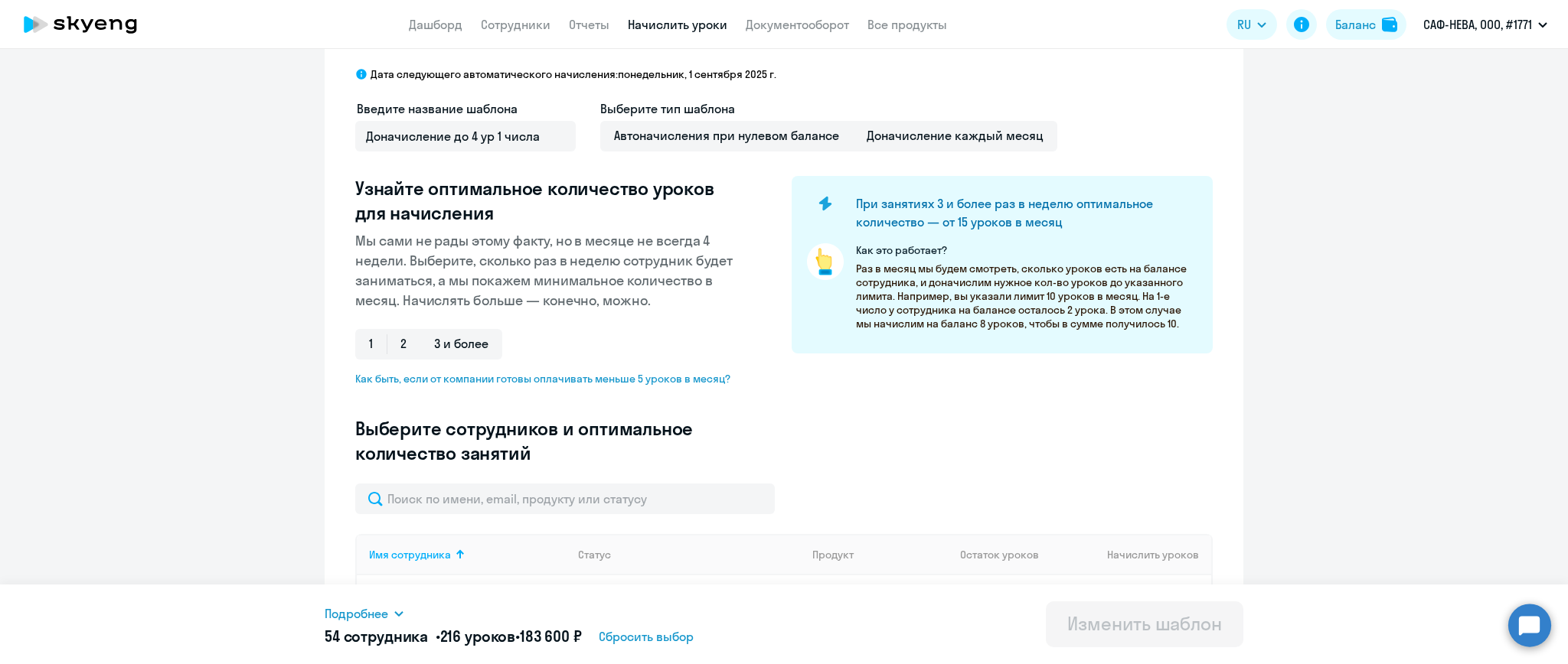
scroll to position [0, 0]
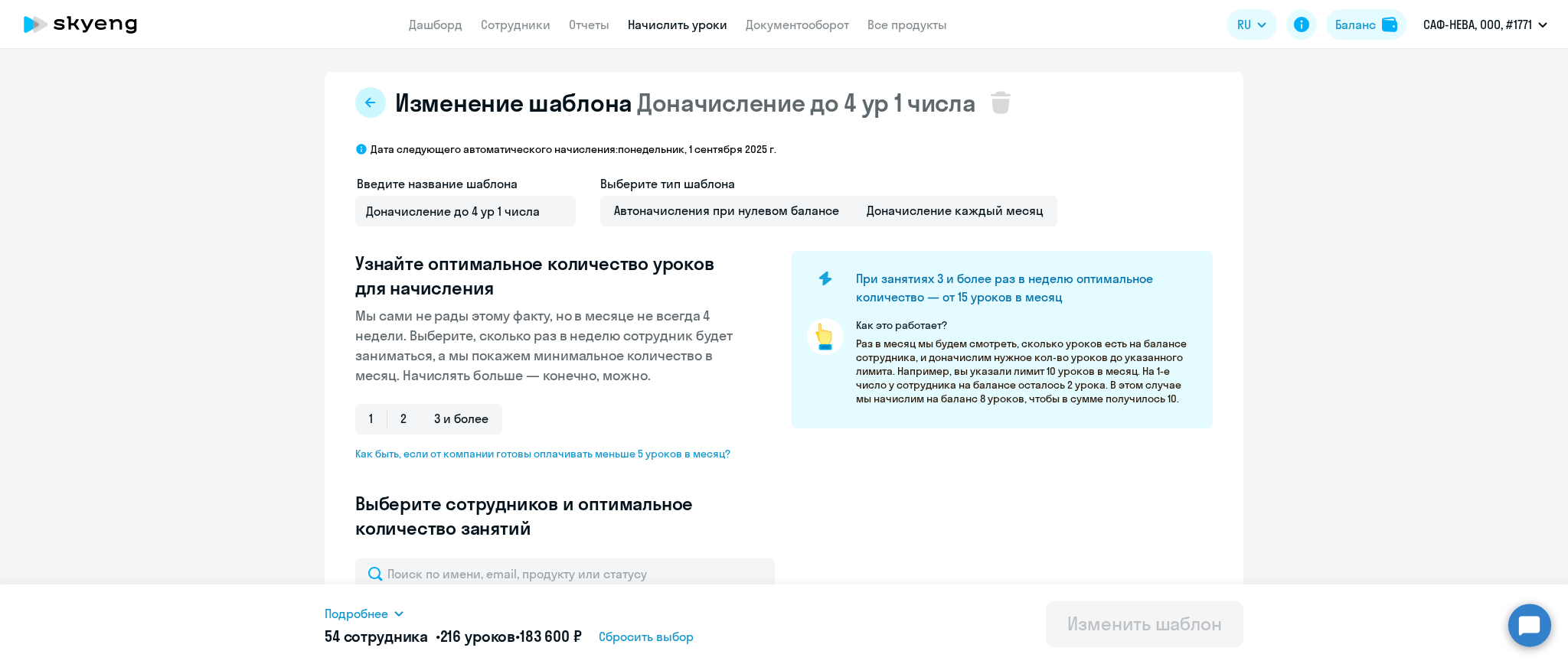
click at [364, 98] on icon at bounding box center [370, 102] width 12 height 12
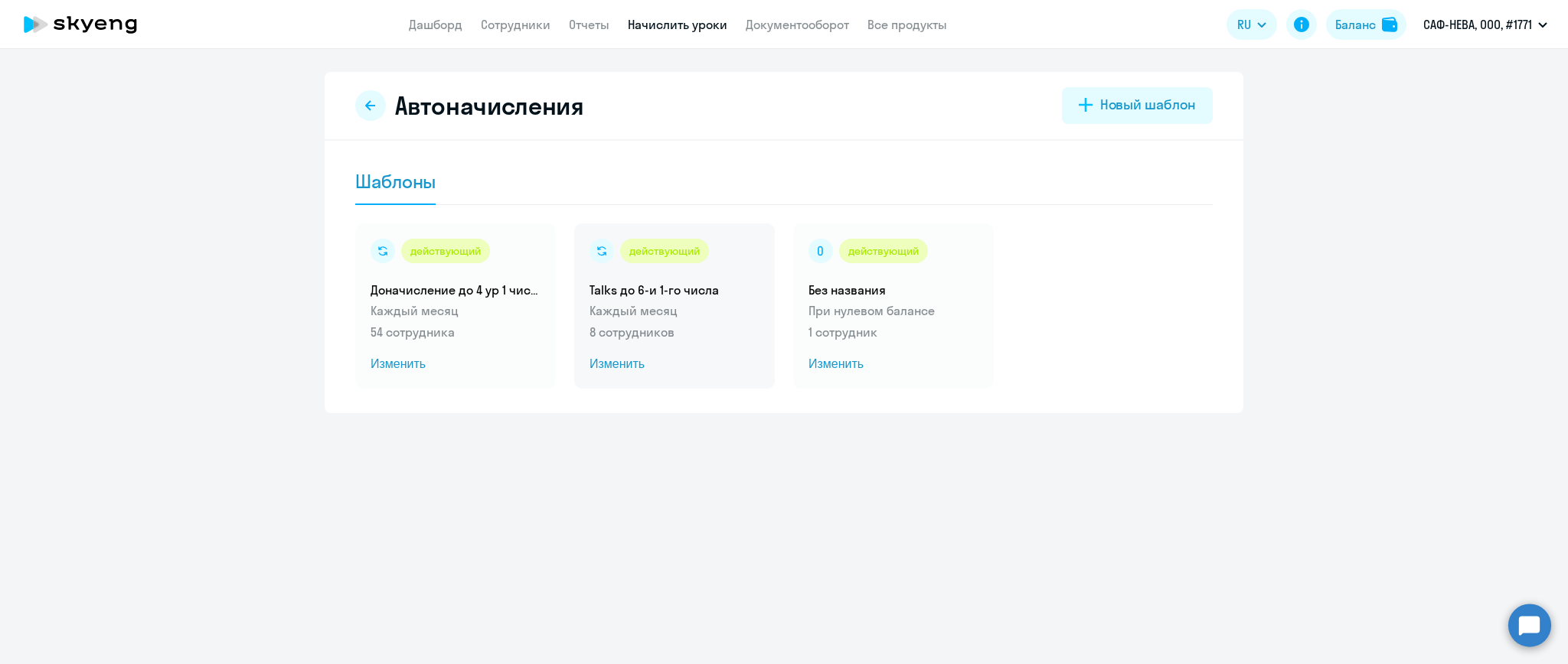
click at [698, 313] on p "Каждый месяц" at bounding box center [675, 310] width 170 height 18
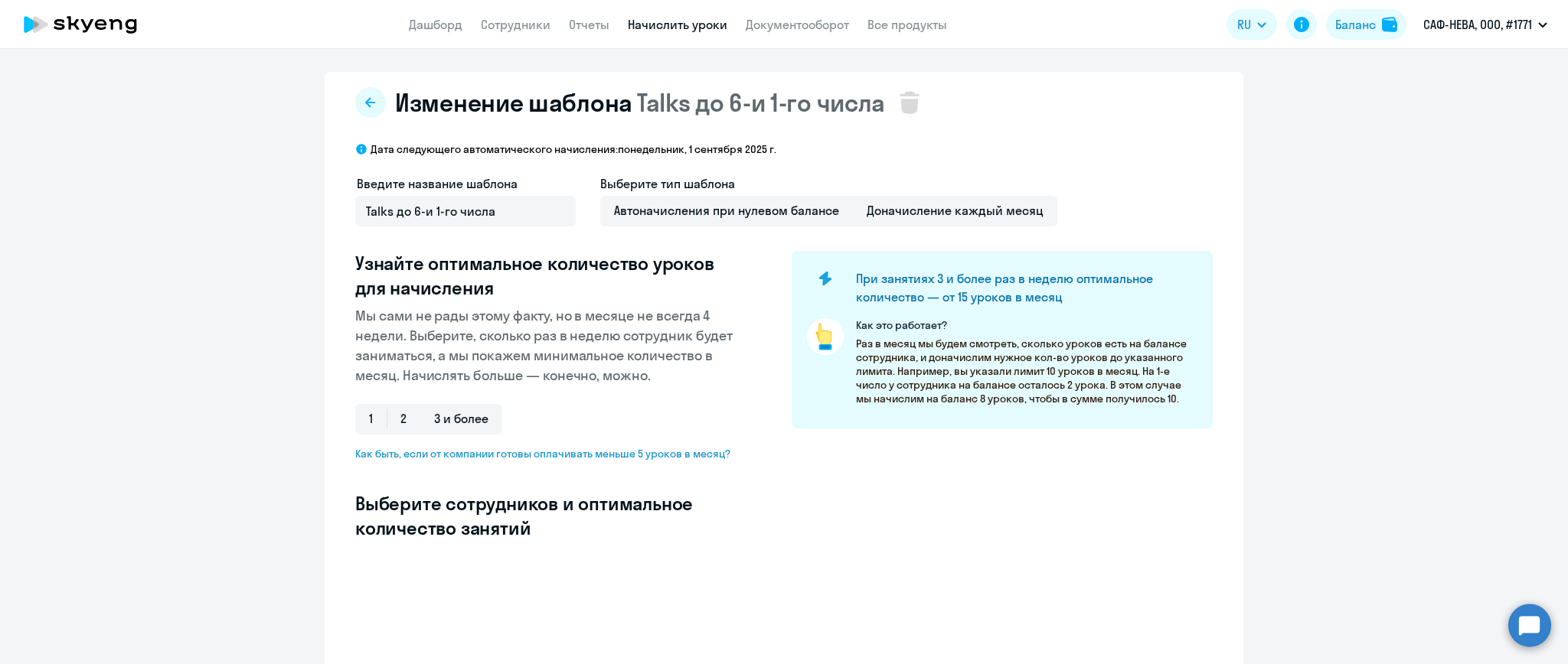
select select "10"
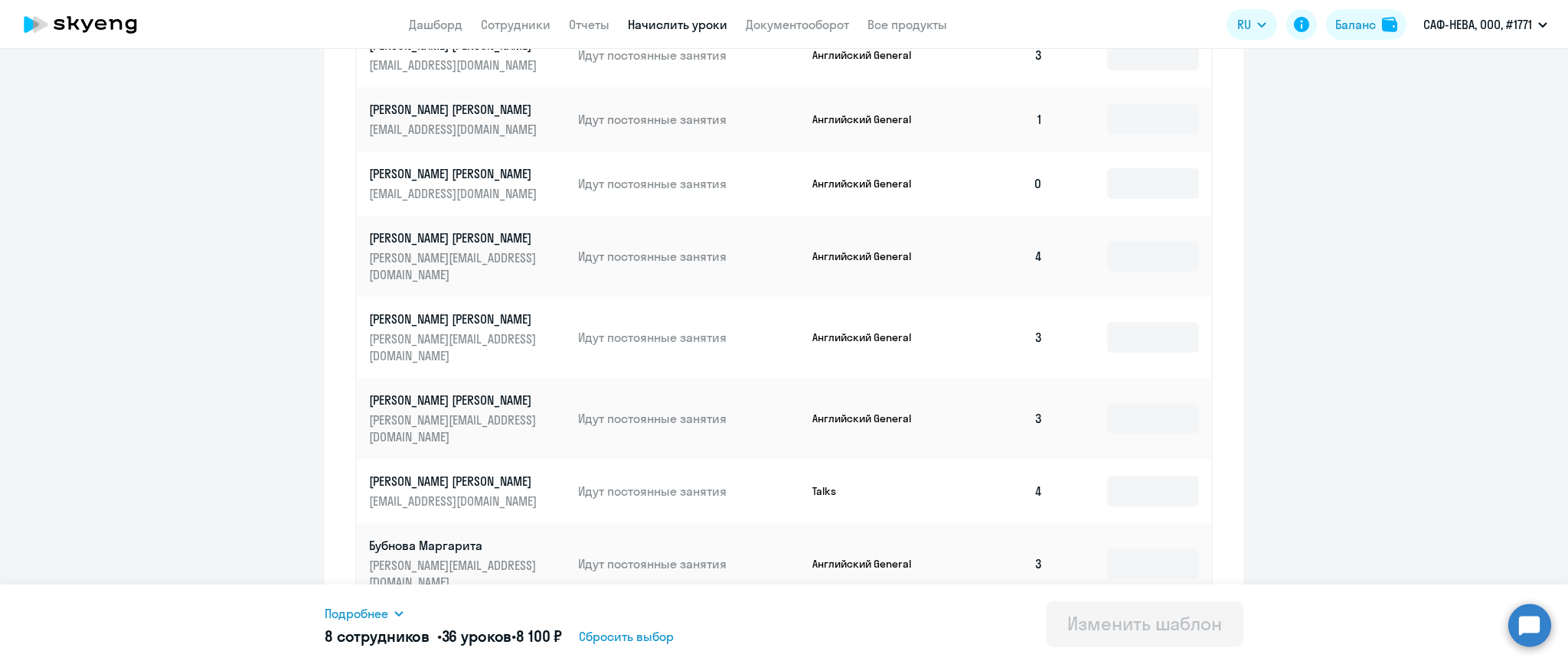
scroll to position [349, 0]
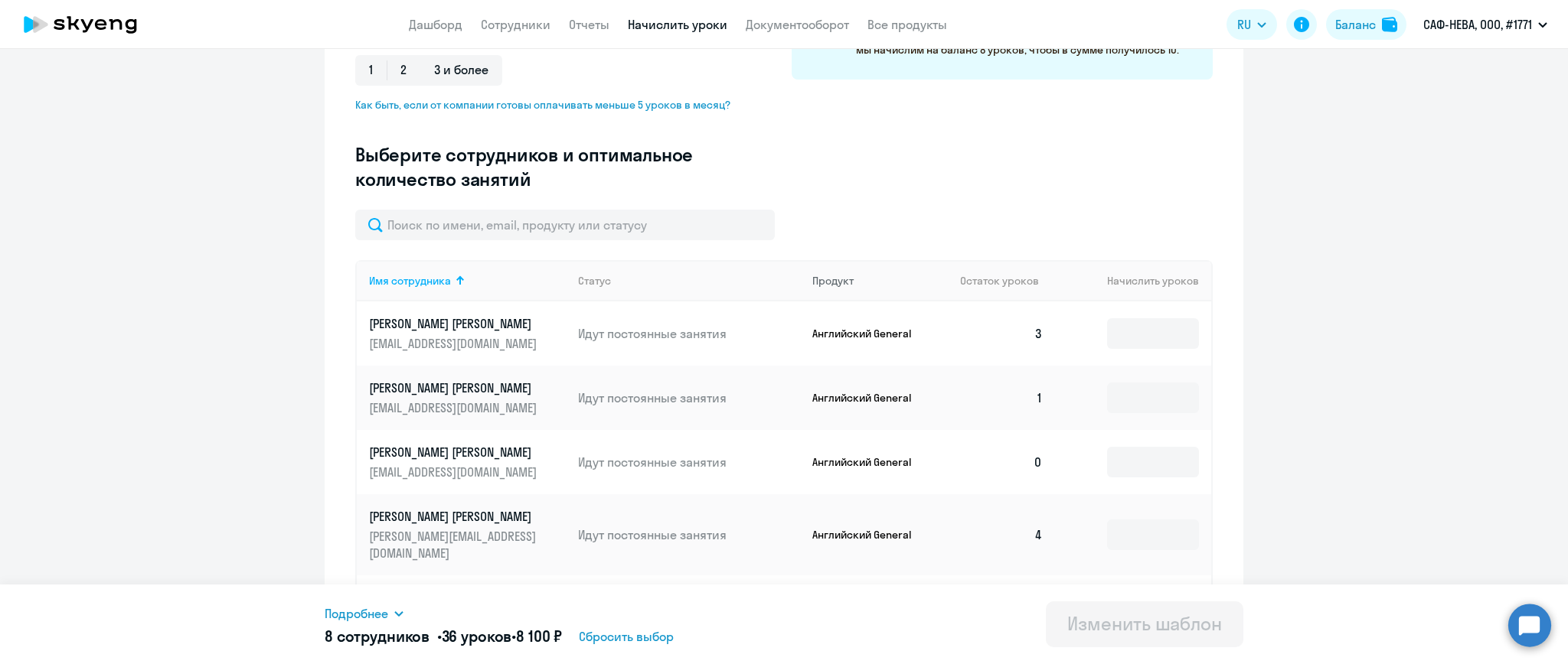
click at [833, 281] on div "Продукт" at bounding box center [833, 281] width 42 height 14
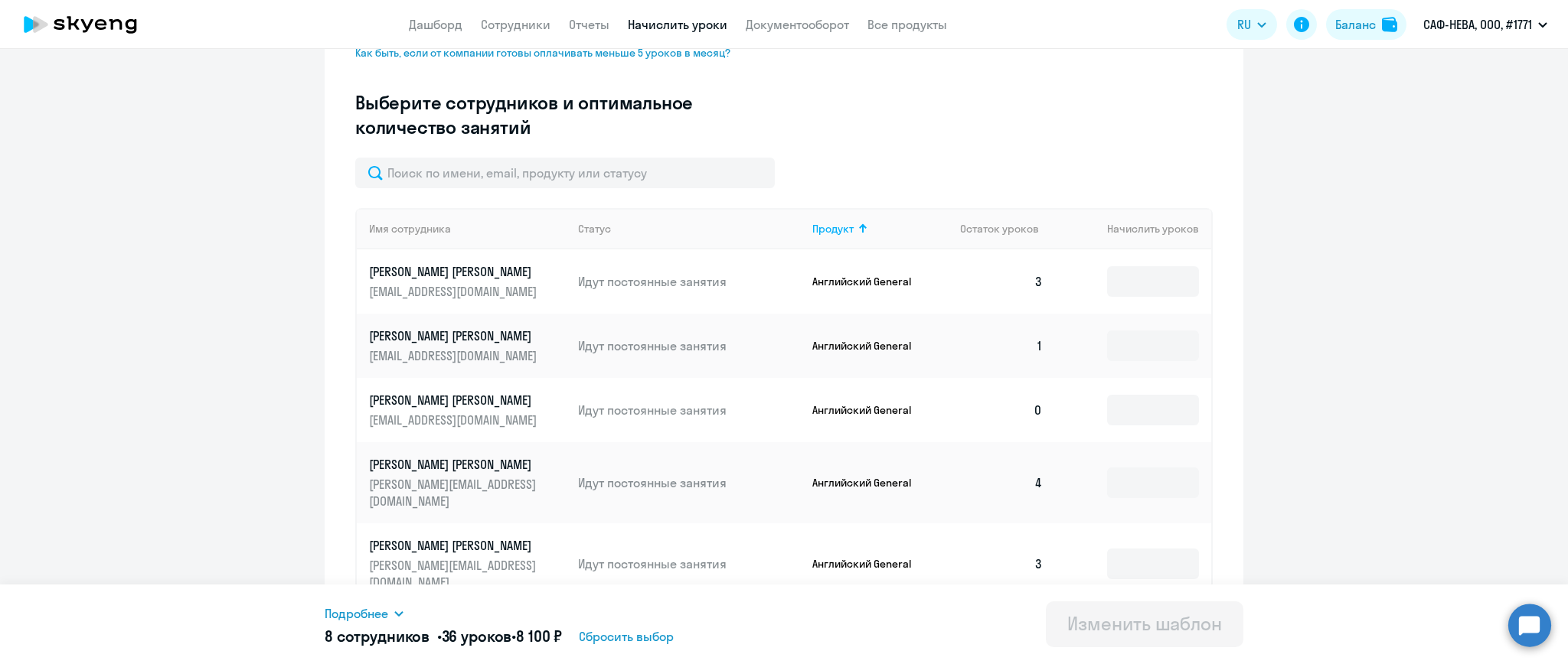
scroll to position [247, 0]
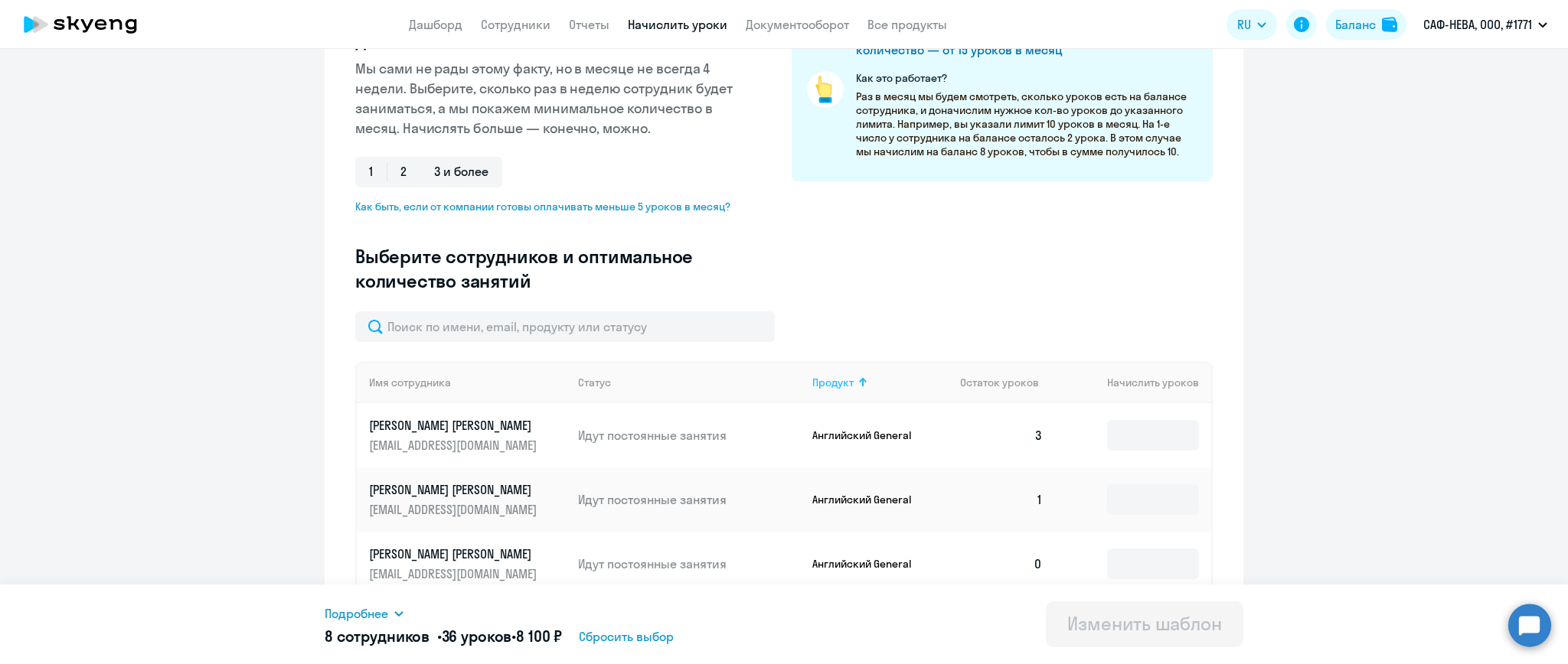
click at [836, 383] on div "Продукт" at bounding box center [833, 382] width 42 height 14
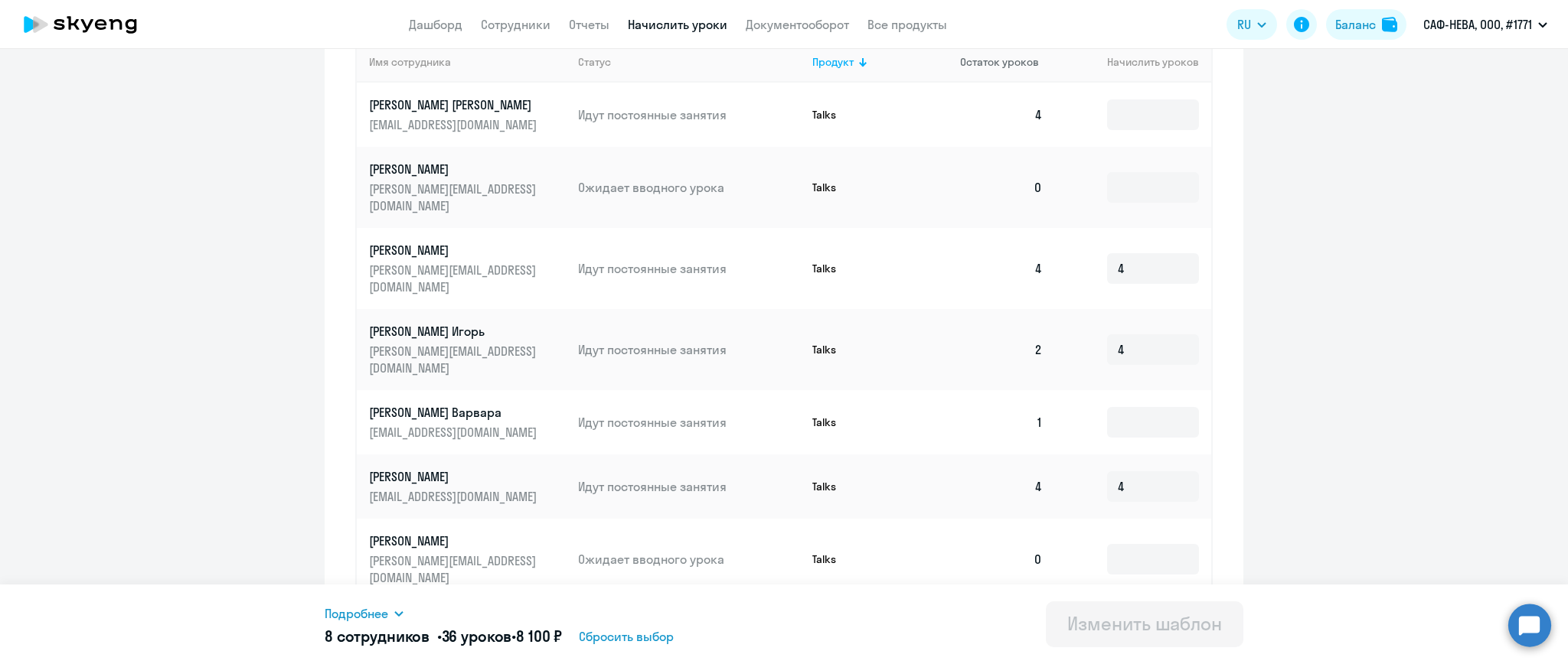
scroll to position [349, 0]
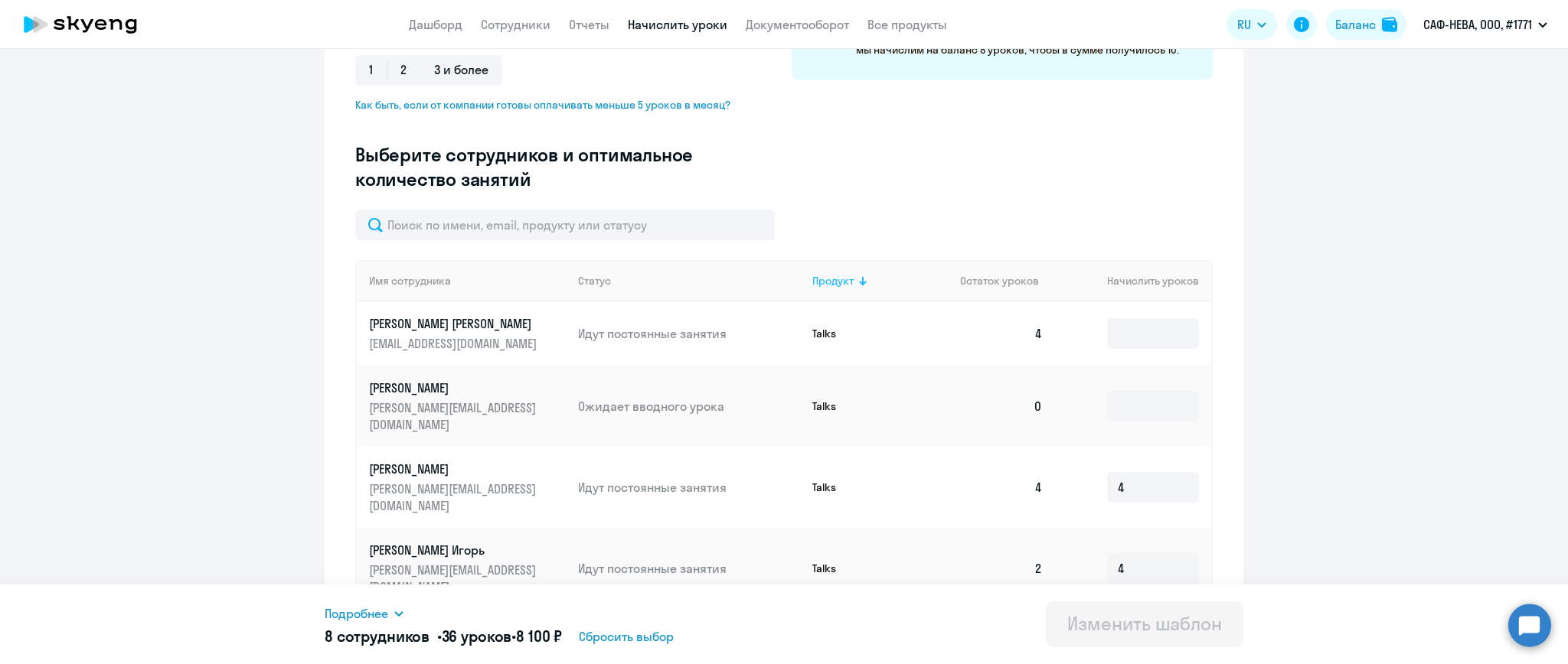
click at [842, 279] on div "Продукт" at bounding box center [833, 281] width 42 height 14
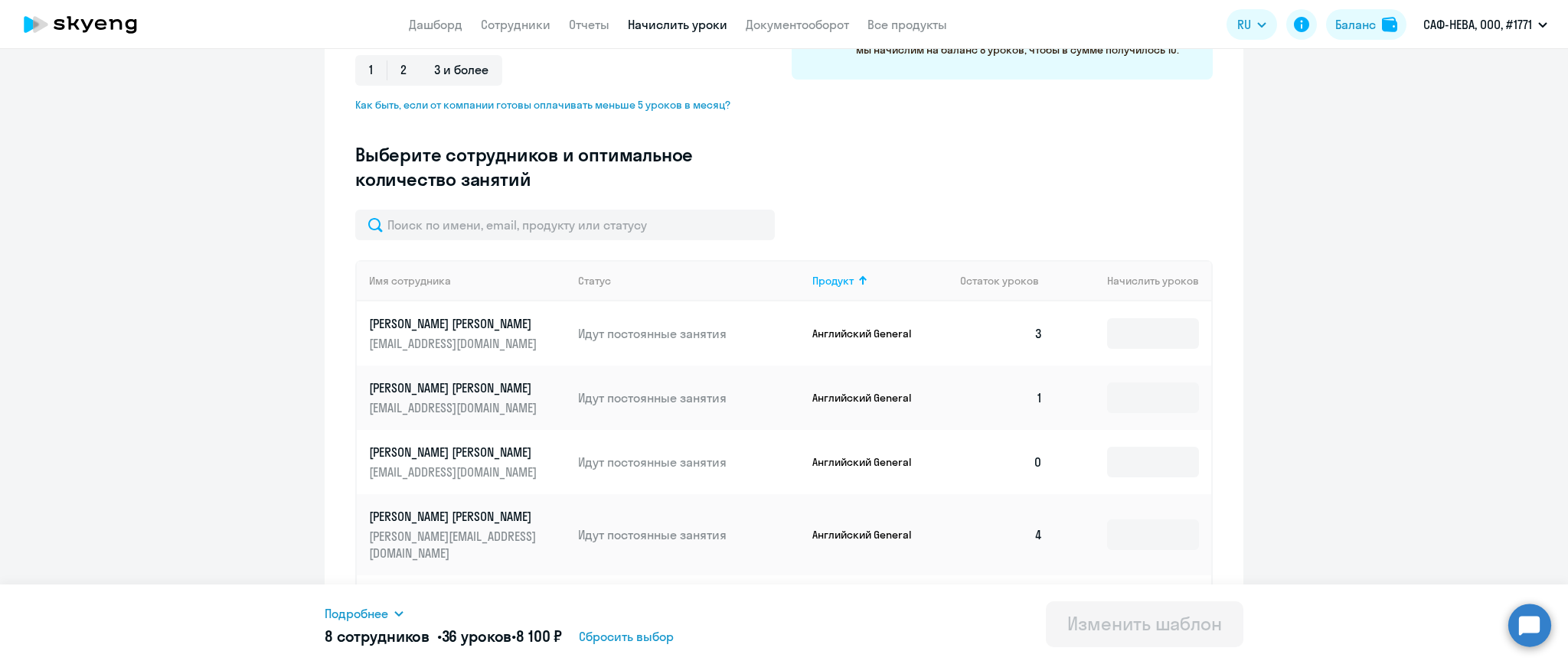
scroll to position [0, 0]
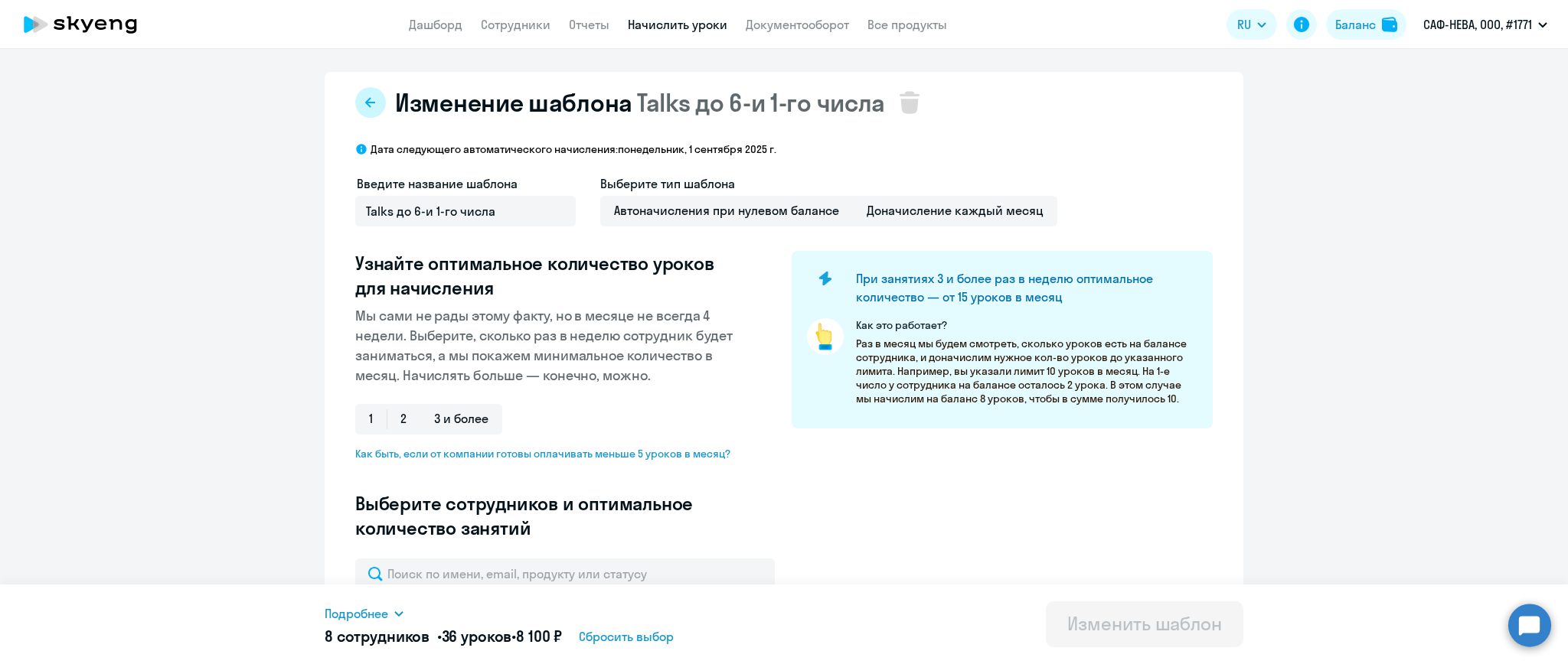
click at [364, 101] on icon at bounding box center [370, 102] width 12 height 12
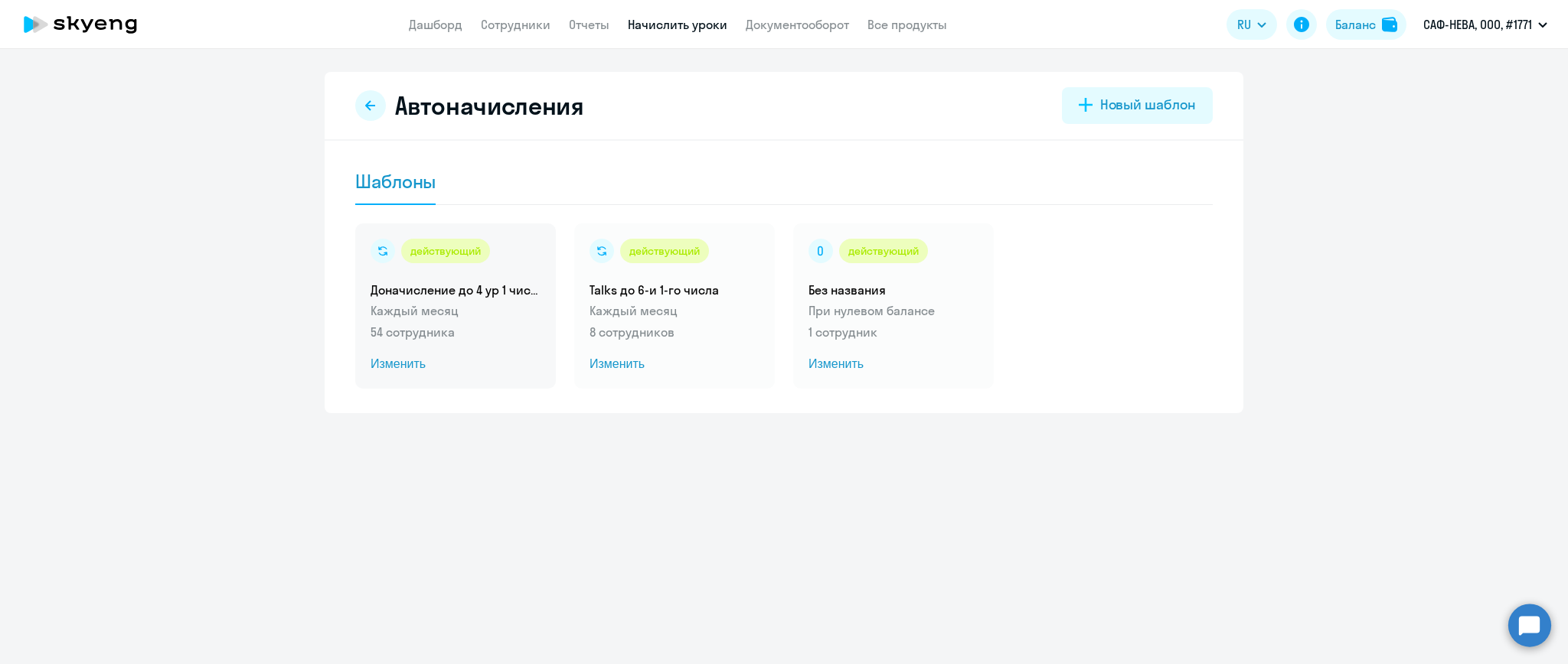
click at [467, 306] on p "Каждый месяц" at bounding box center [455, 310] width 170 height 18
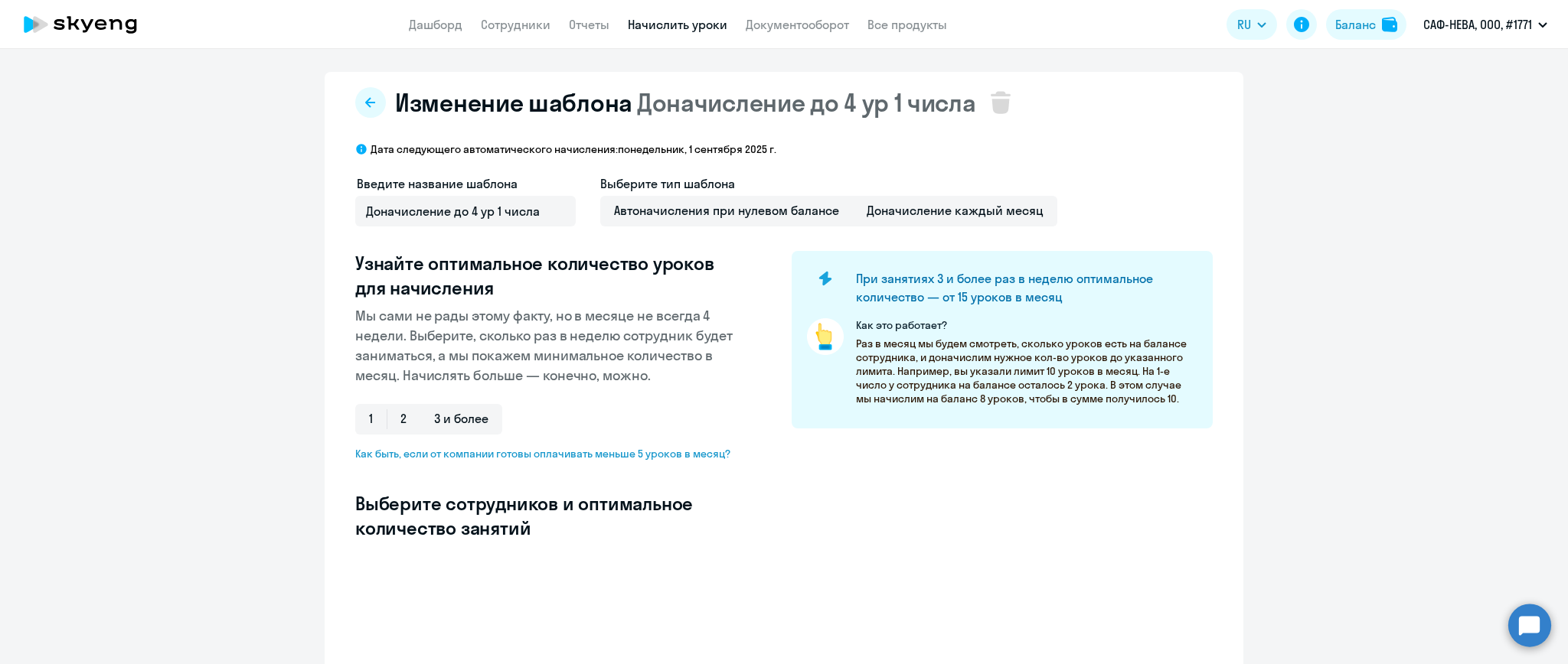
select select "10"
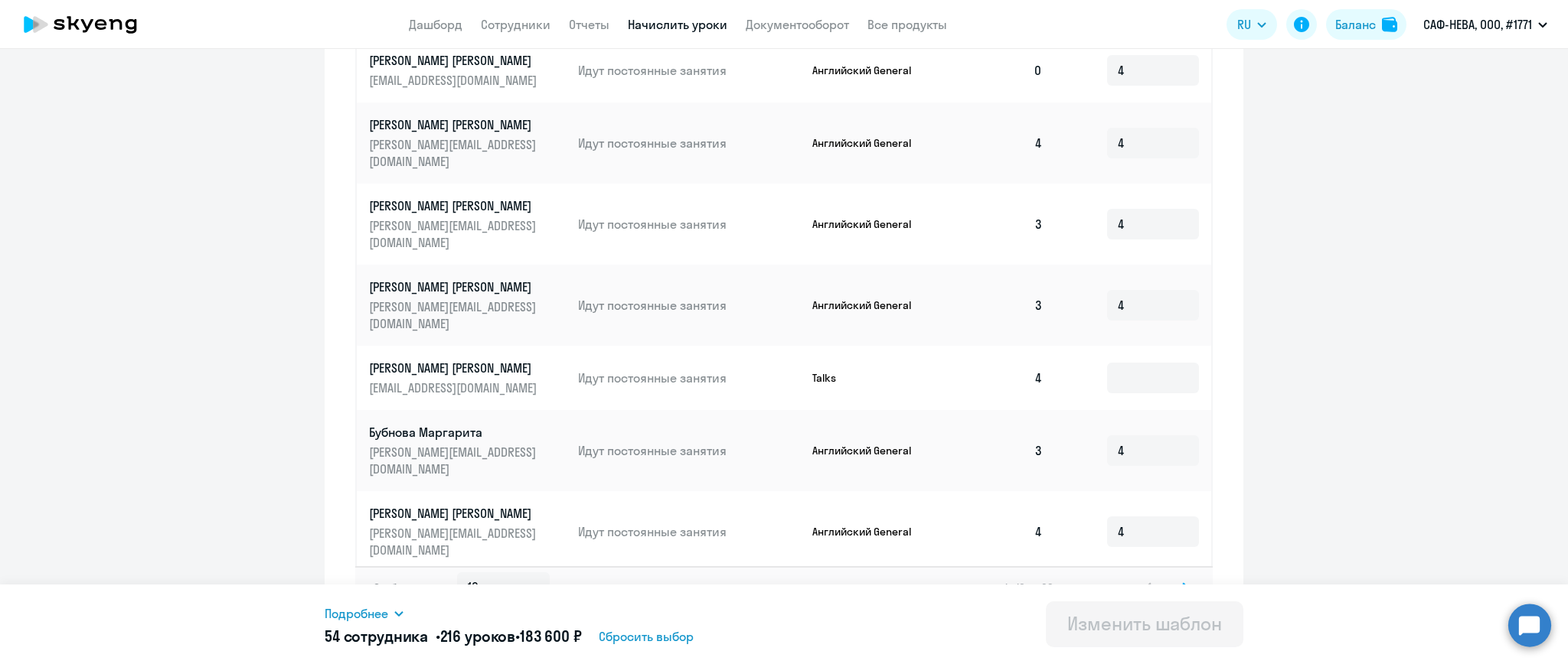
scroll to position [757, 0]
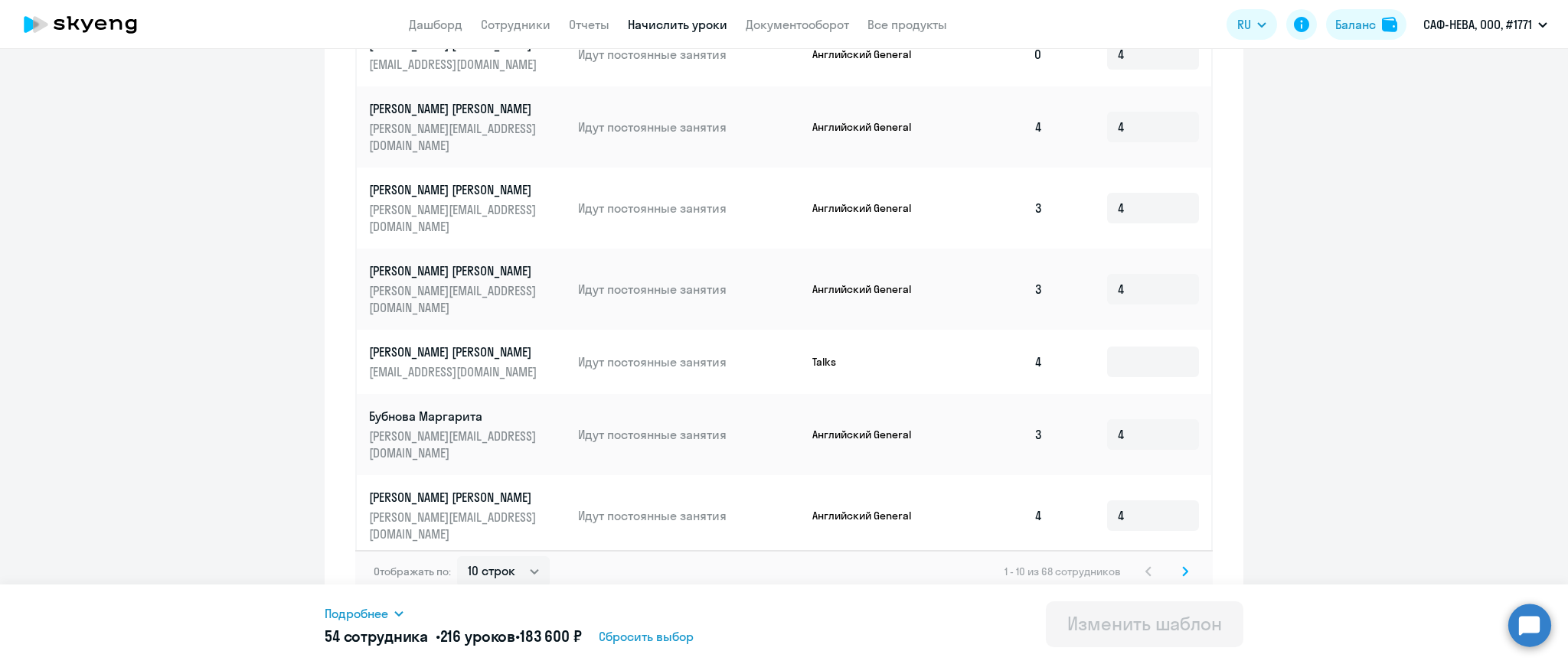
click at [1182, 566] on icon at bounding box center [1185, 571] width 6 height 10
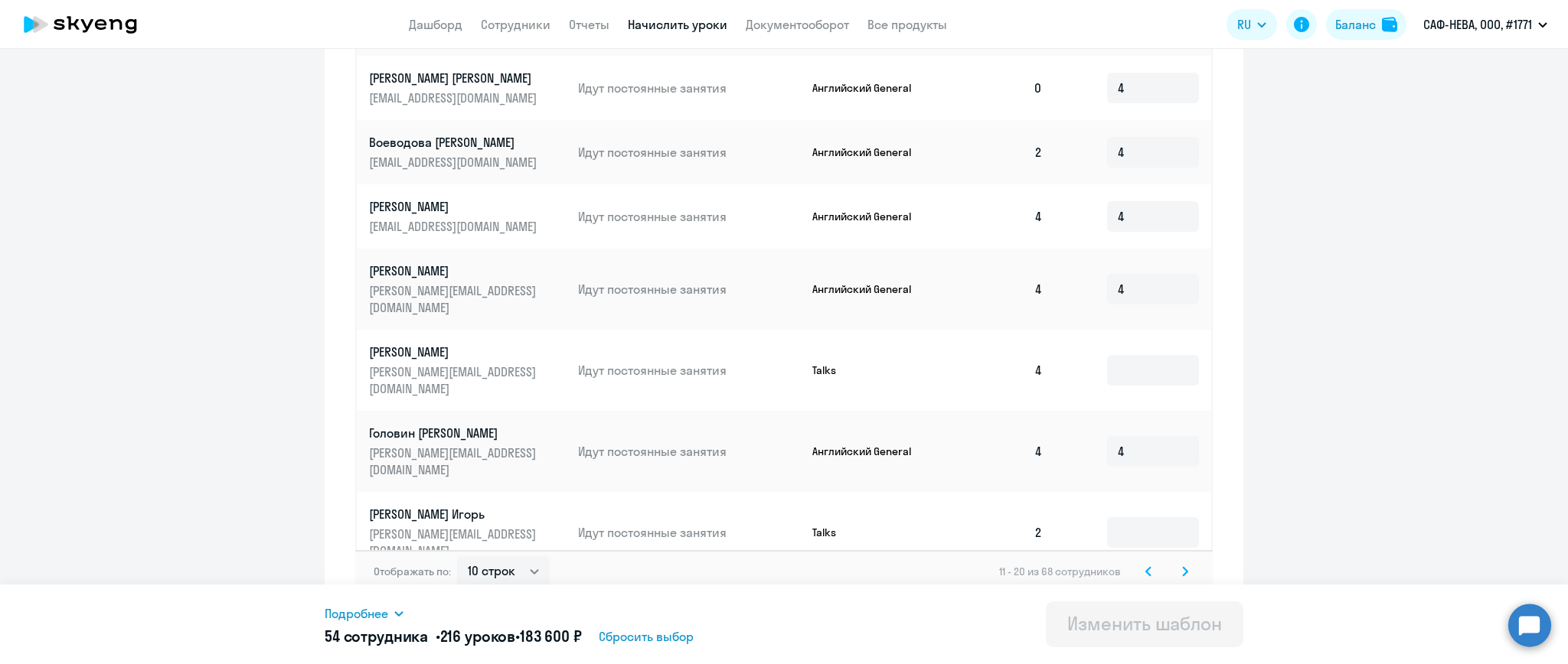
click at [1176, 563] on svg-icon at bounding box center [1185, 571] width 18 height 18
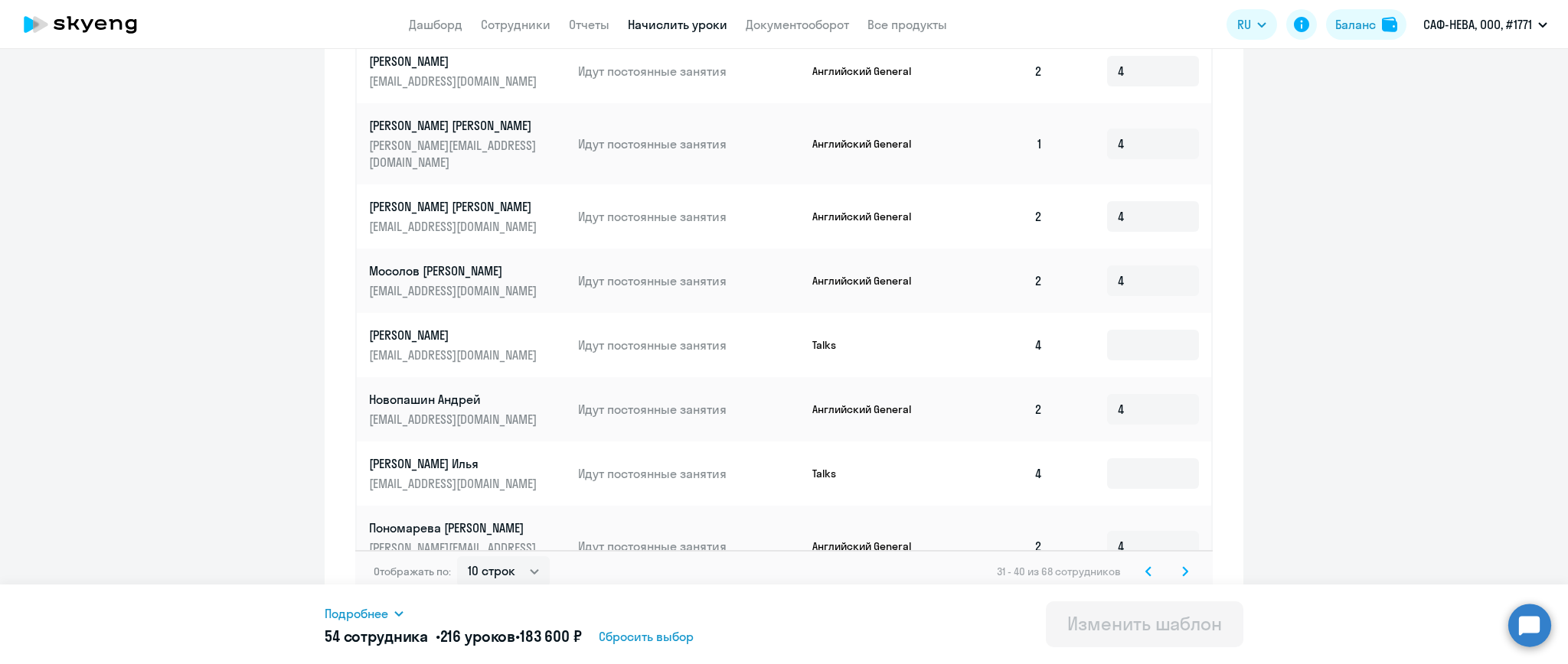
click at [1182, 563] on svg-icon at bounding box center [1185, 571] width 18 height 18
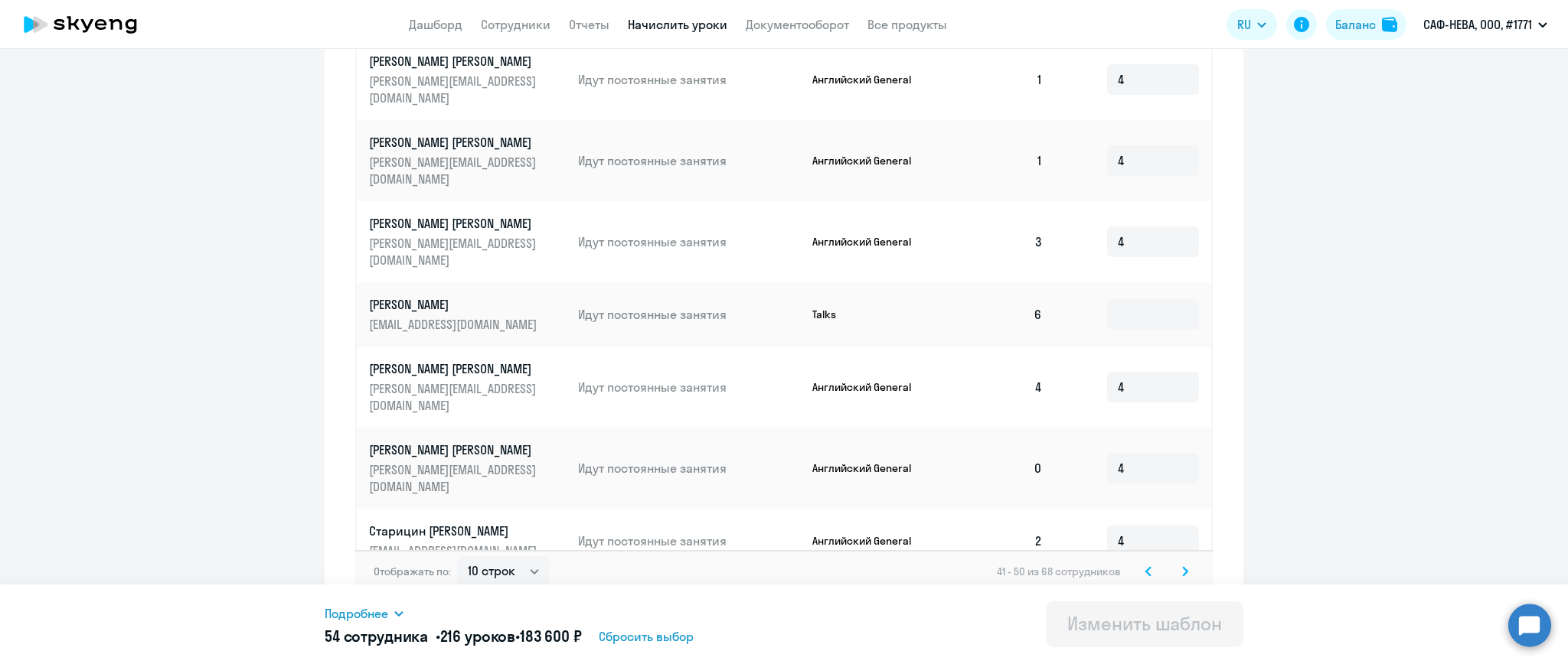
click at [1181, 563] on svg-icon at bounding box center [1185, 571] width 18 height 18
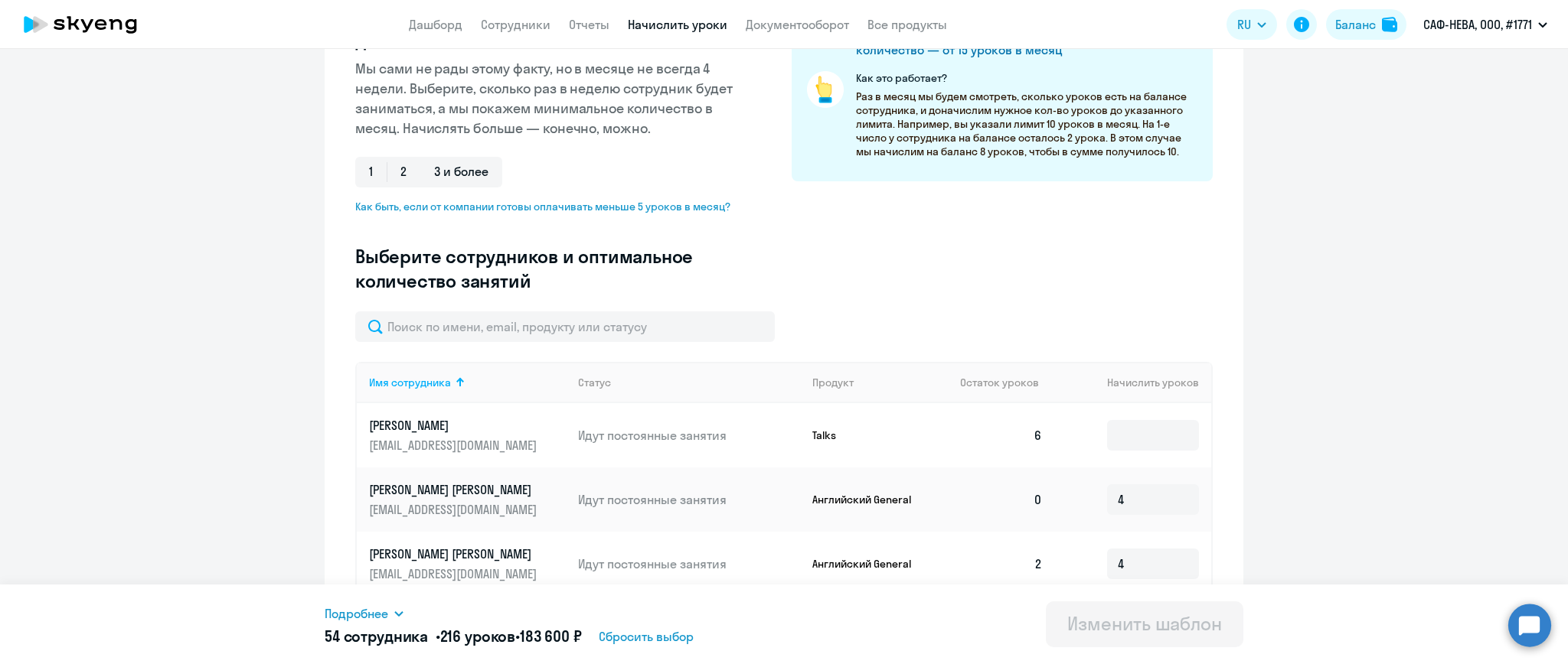
scroll to position [0, 0]
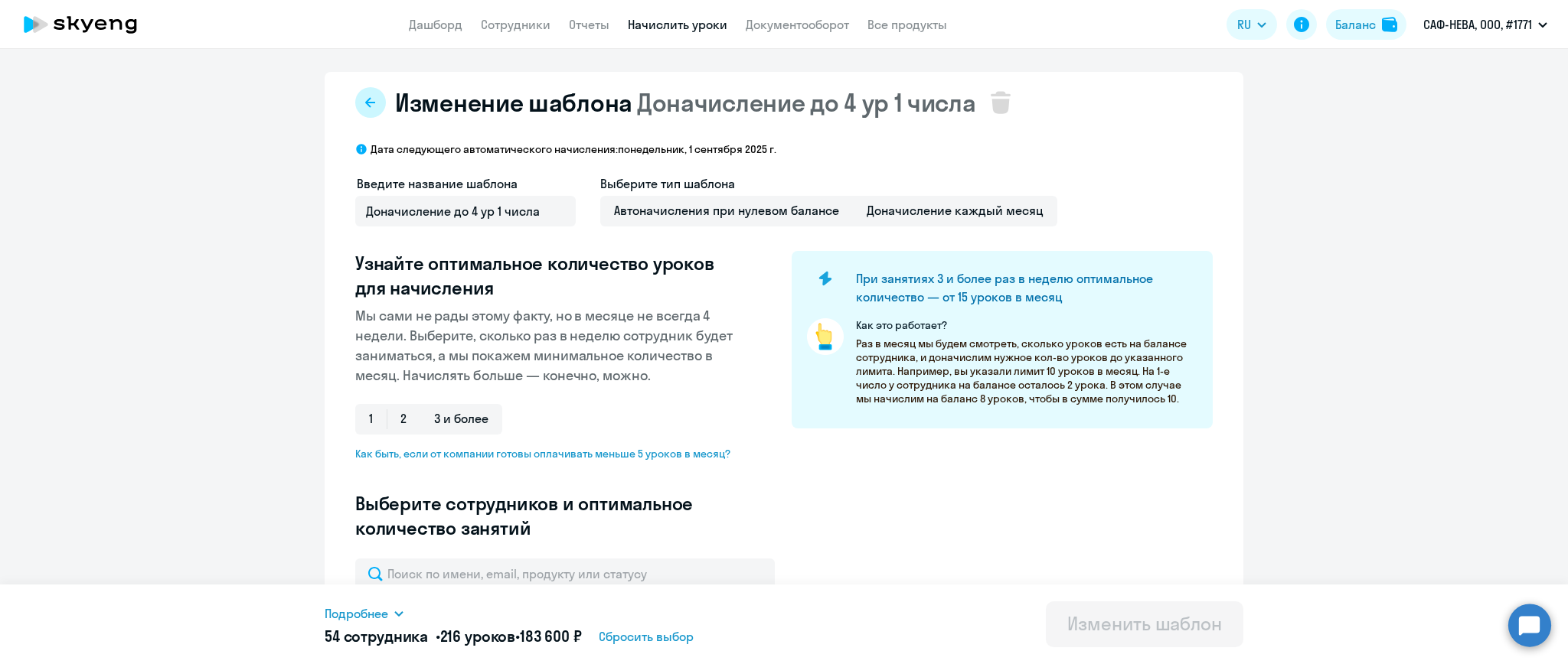
click at [364, 94] on button at bounding box center [370, 102] width 30 height 30
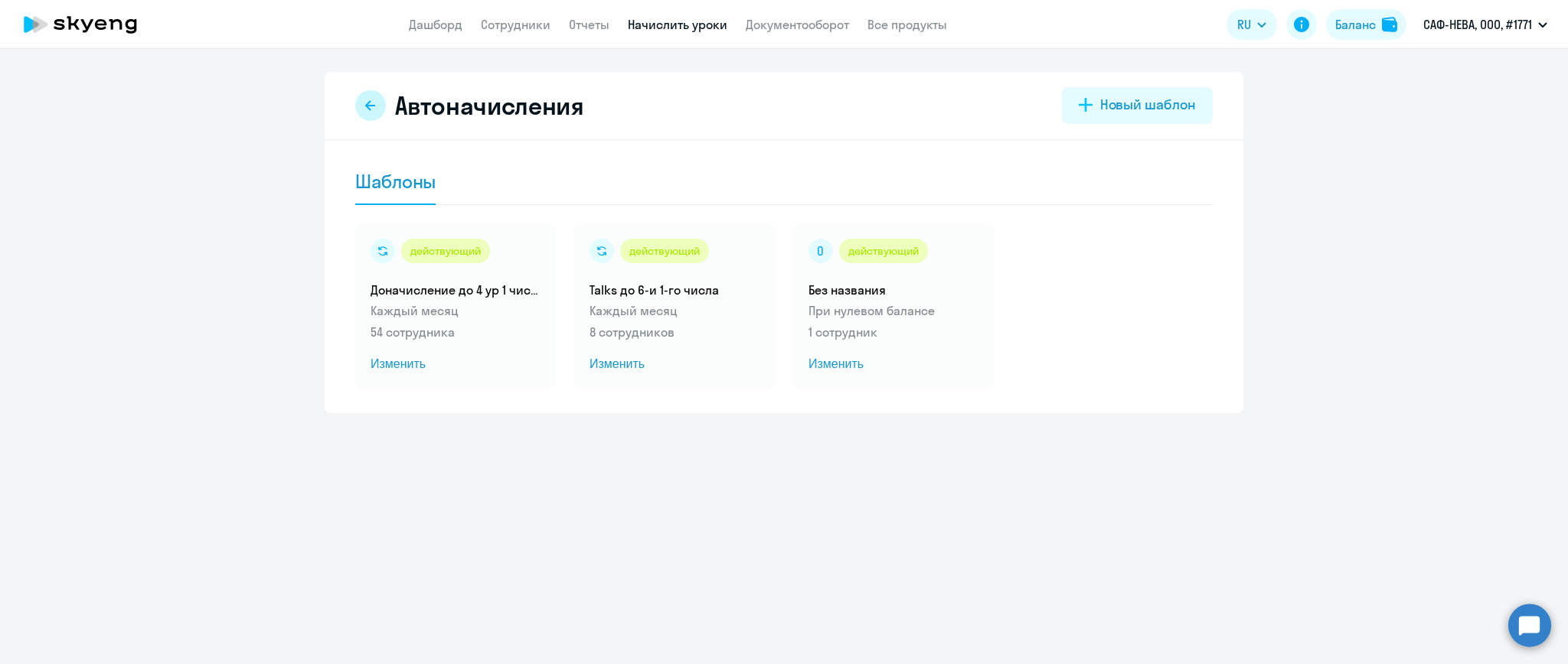
click at [372, 112] on button at bounding box center [370, 105] width 30 height 30
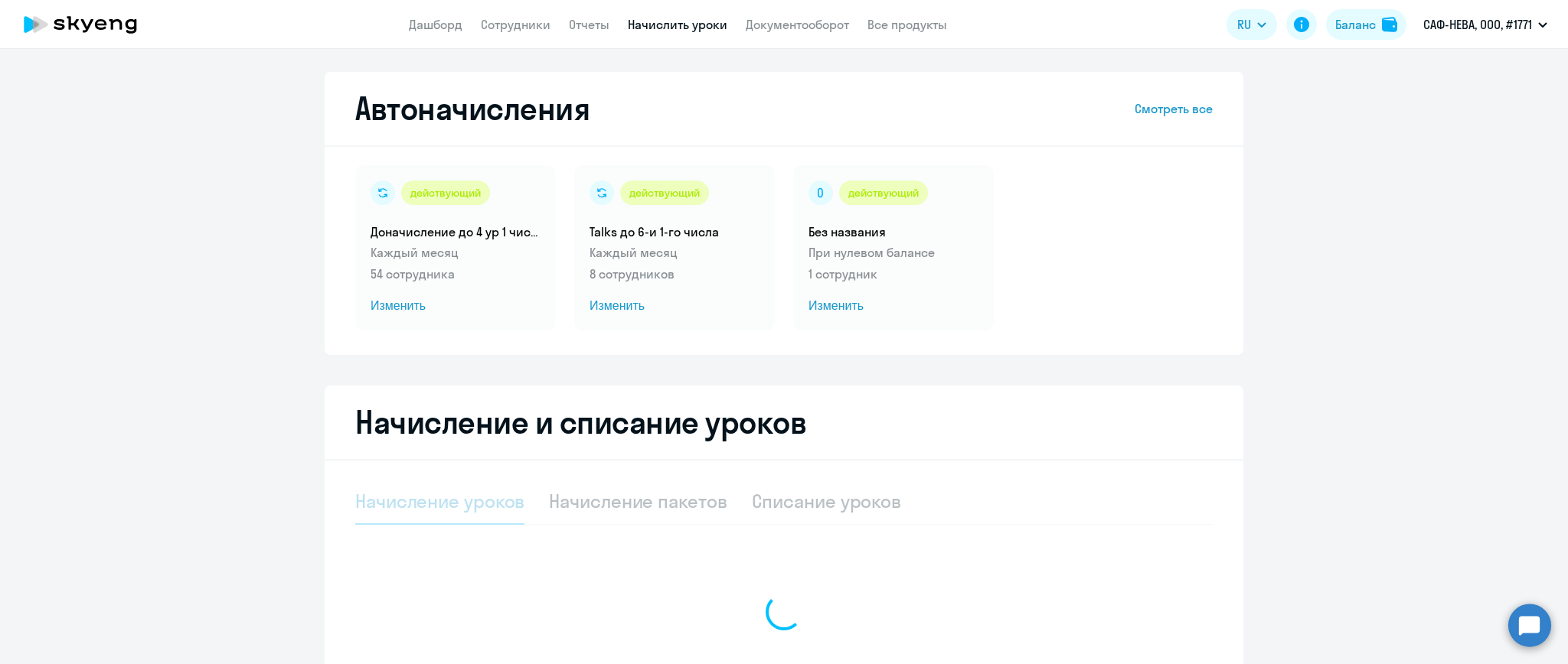
select select "10"
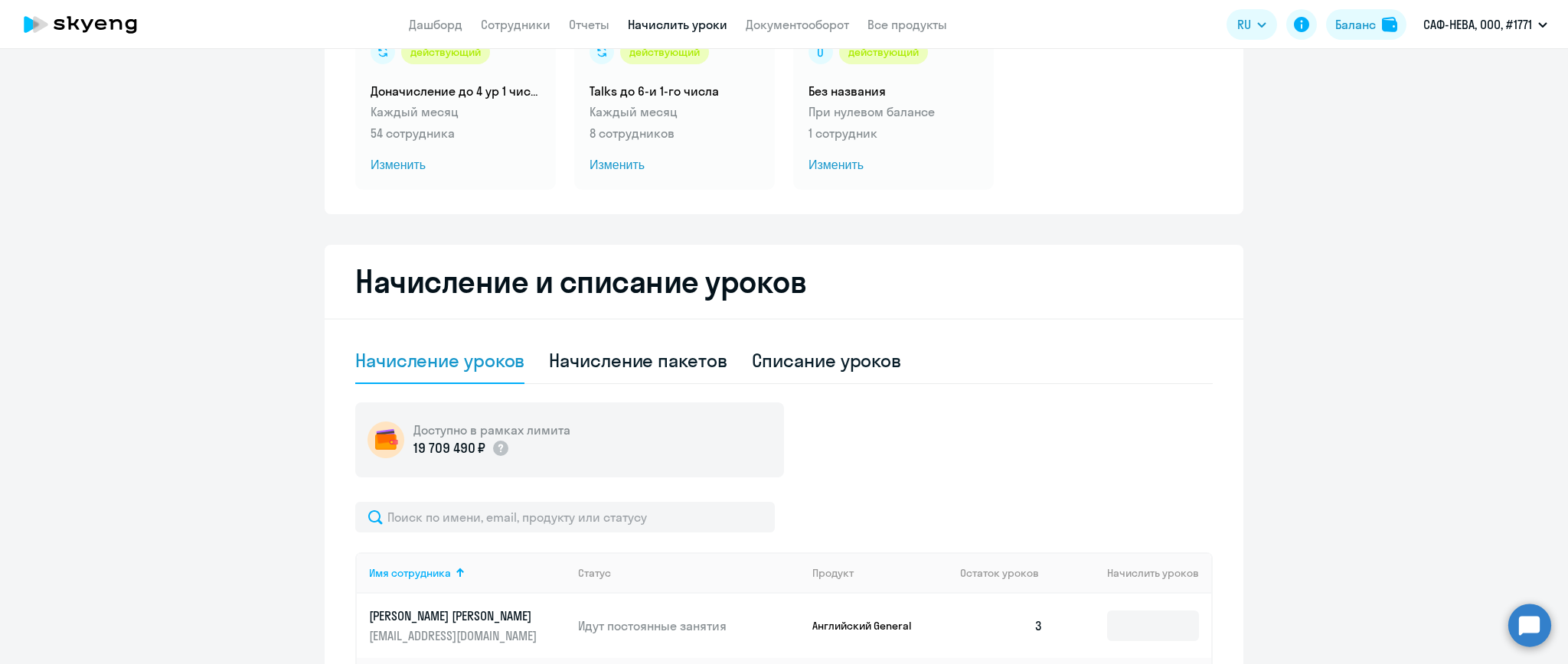
scroll to position [306, 0]
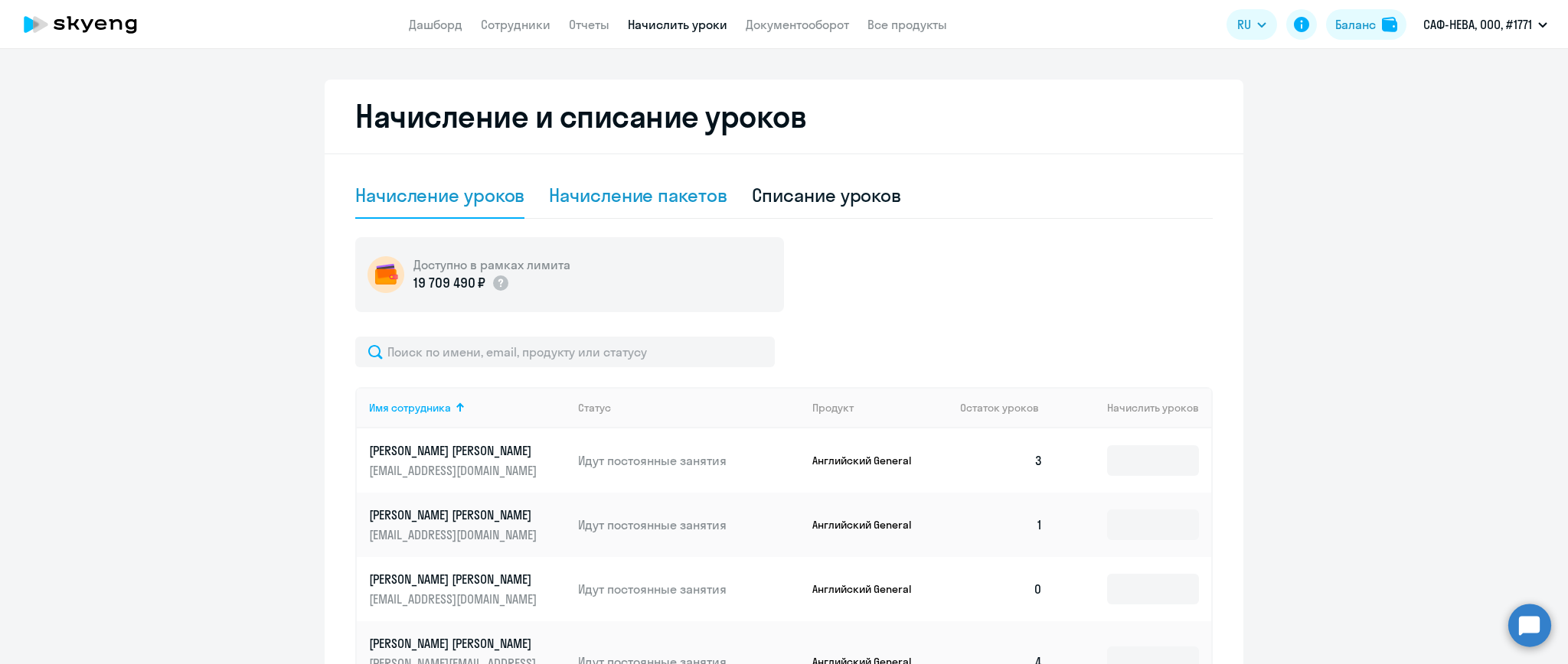
click at [628, 207] on div "Начисление пакетов" at bounding box center [637, 195] width 178 height 46
select select "10"
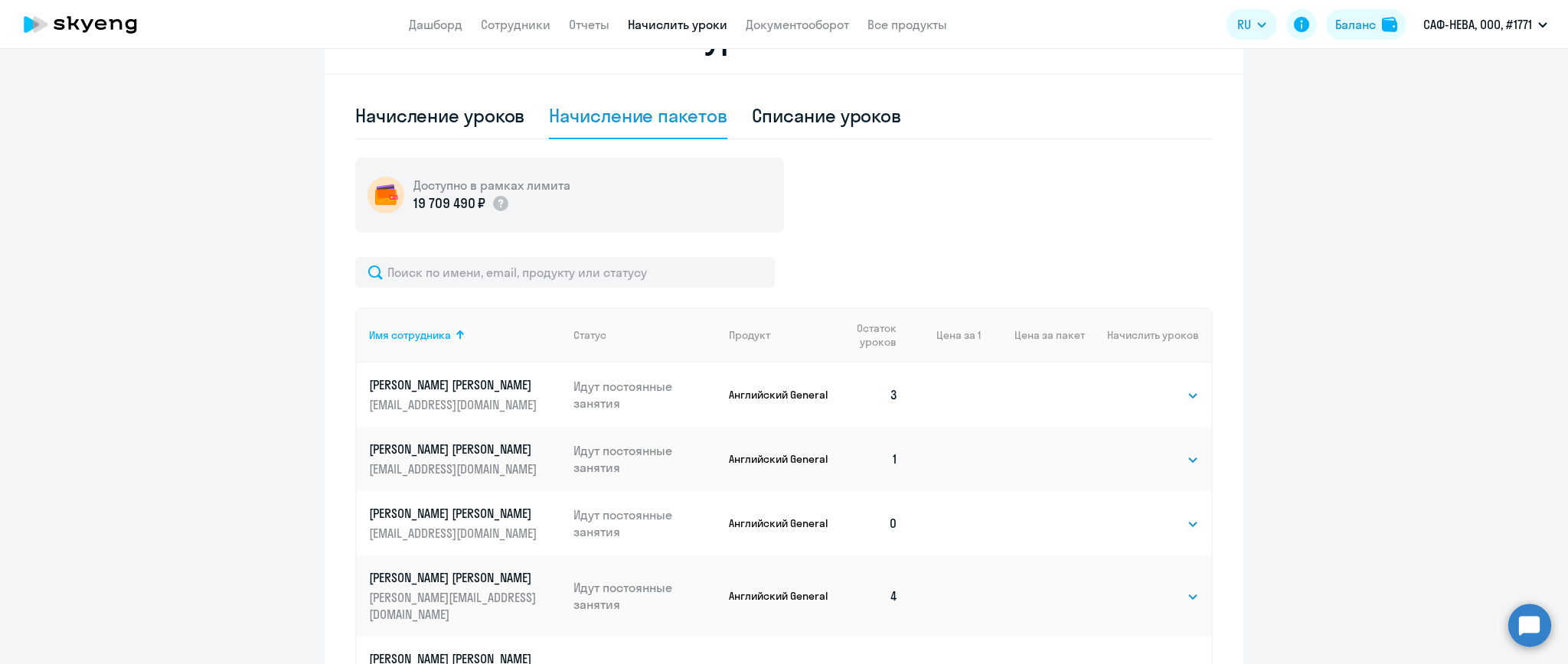
scroll to position [407, 0]
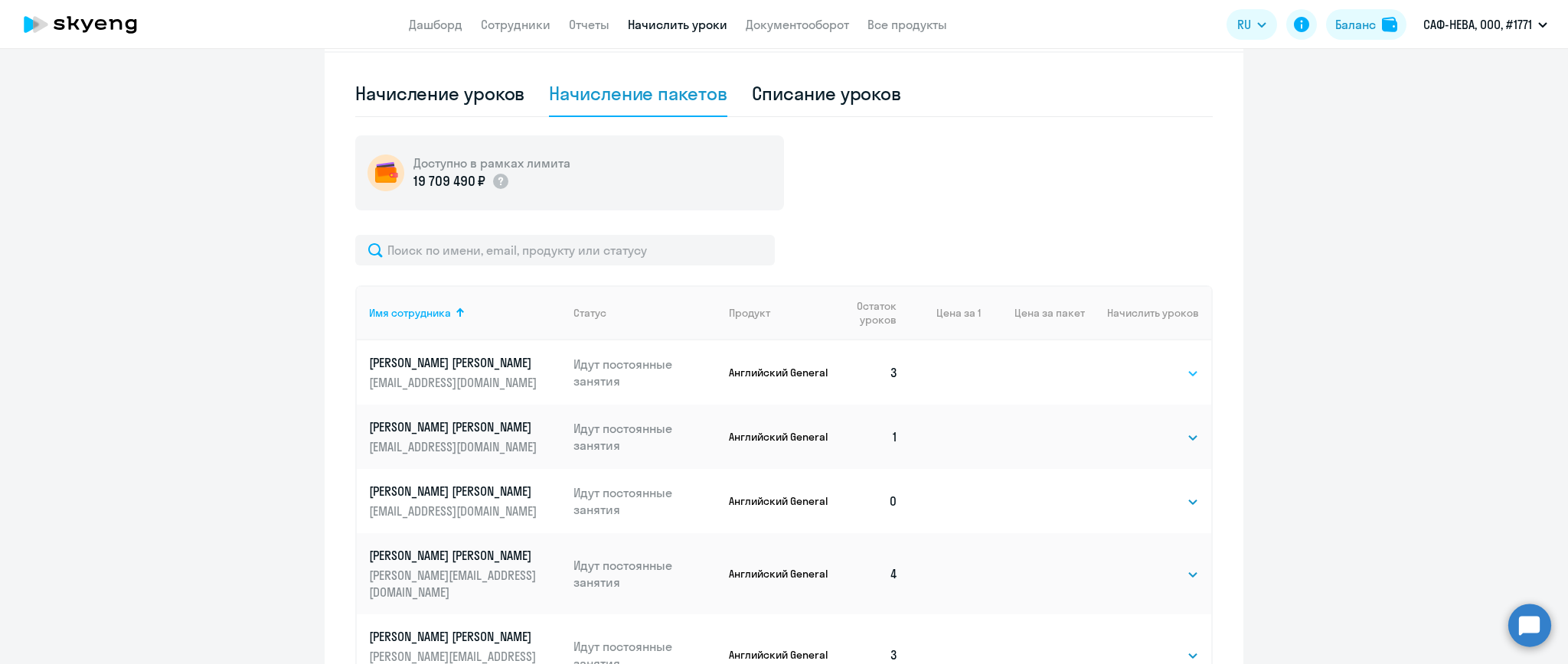
click at [1186, 375] on select "Выбрать 4 8 16 32 64" at bounding box center [1167, 373] width 62 height 18
drag, startPoint x: 1070, startPoint y: 196, endPoint x: 1062, endPoint y: 194, distance: 8.2
click at [1066, 195] on div "Доступно в рамках лимита 19 709 490 ₽" at bounding box center [784, 173] width 858 height 75
click at [468, 90] on div "Начисление уроков" at bounding box center [440, 94] width 169 height 24
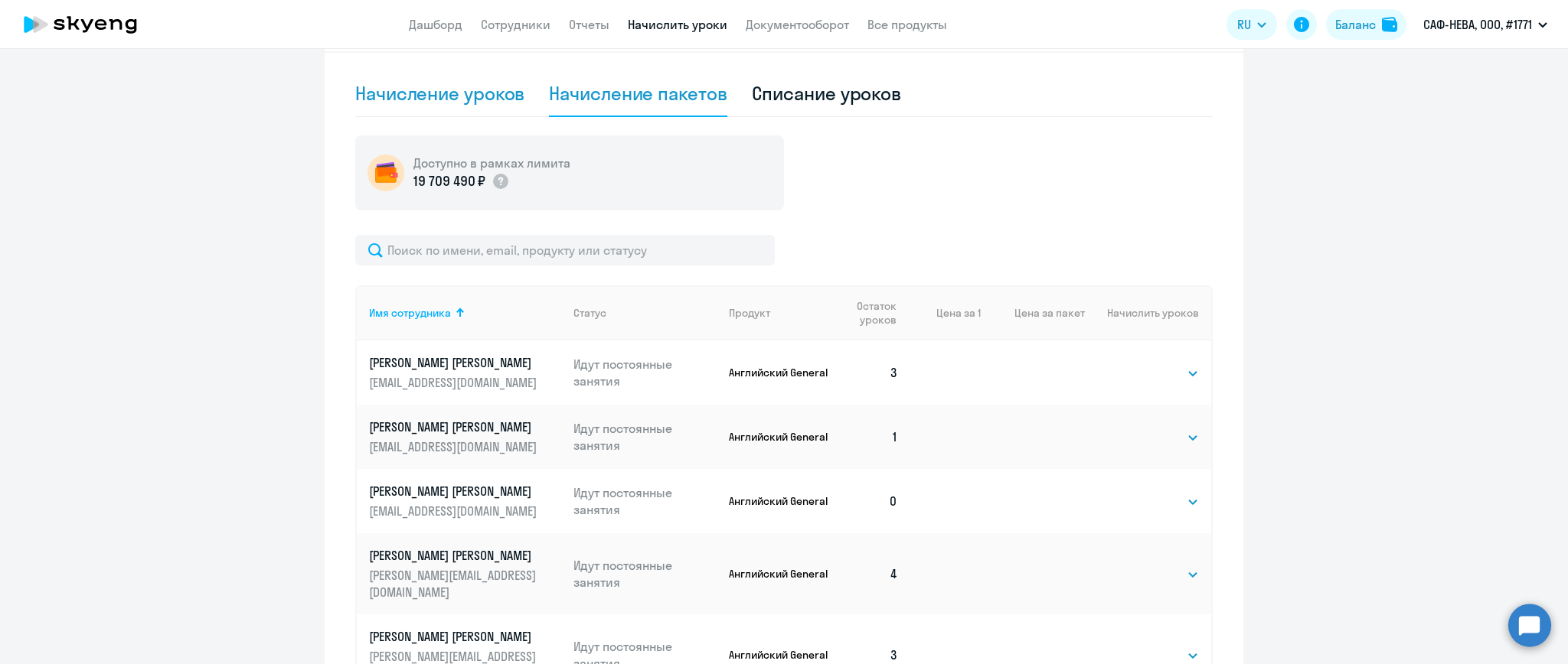
select select "10"
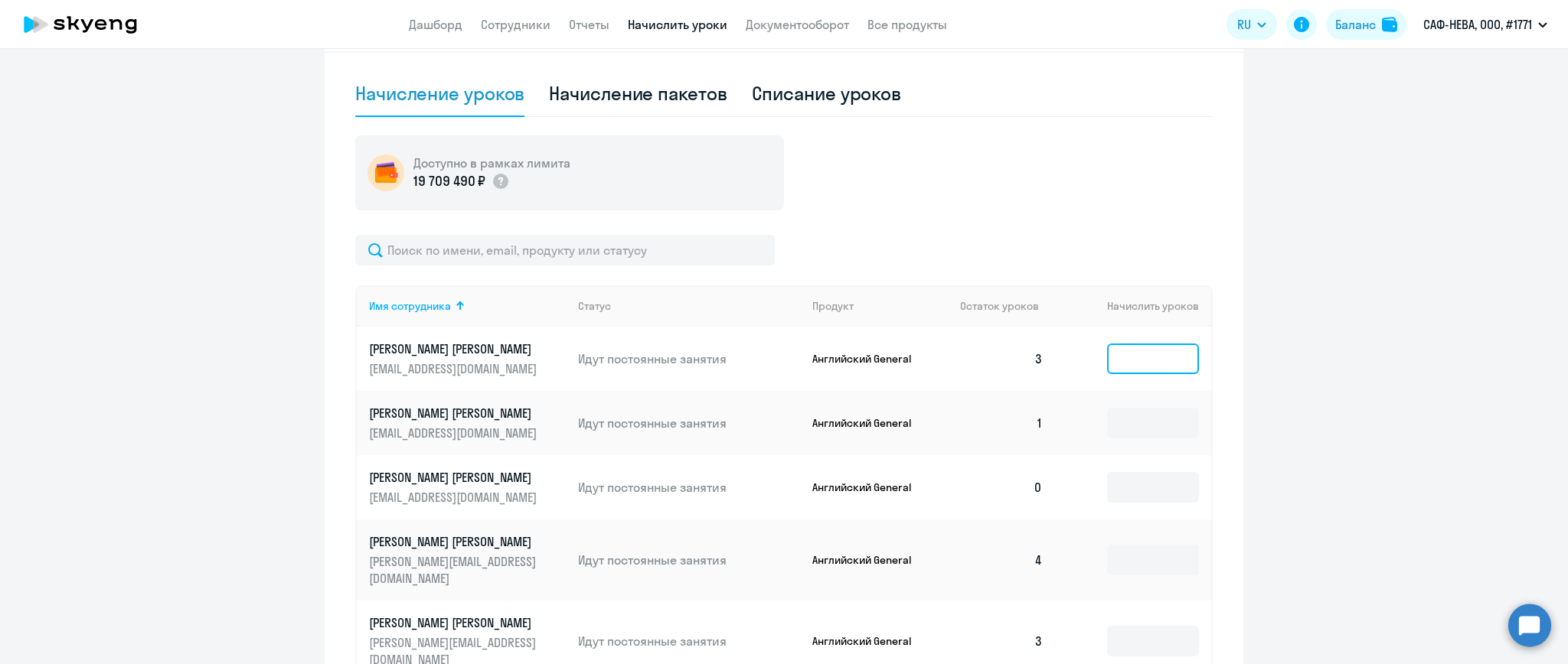
click at [1147, 356] on input at bounding box center [1153, 358] width 92 height 30
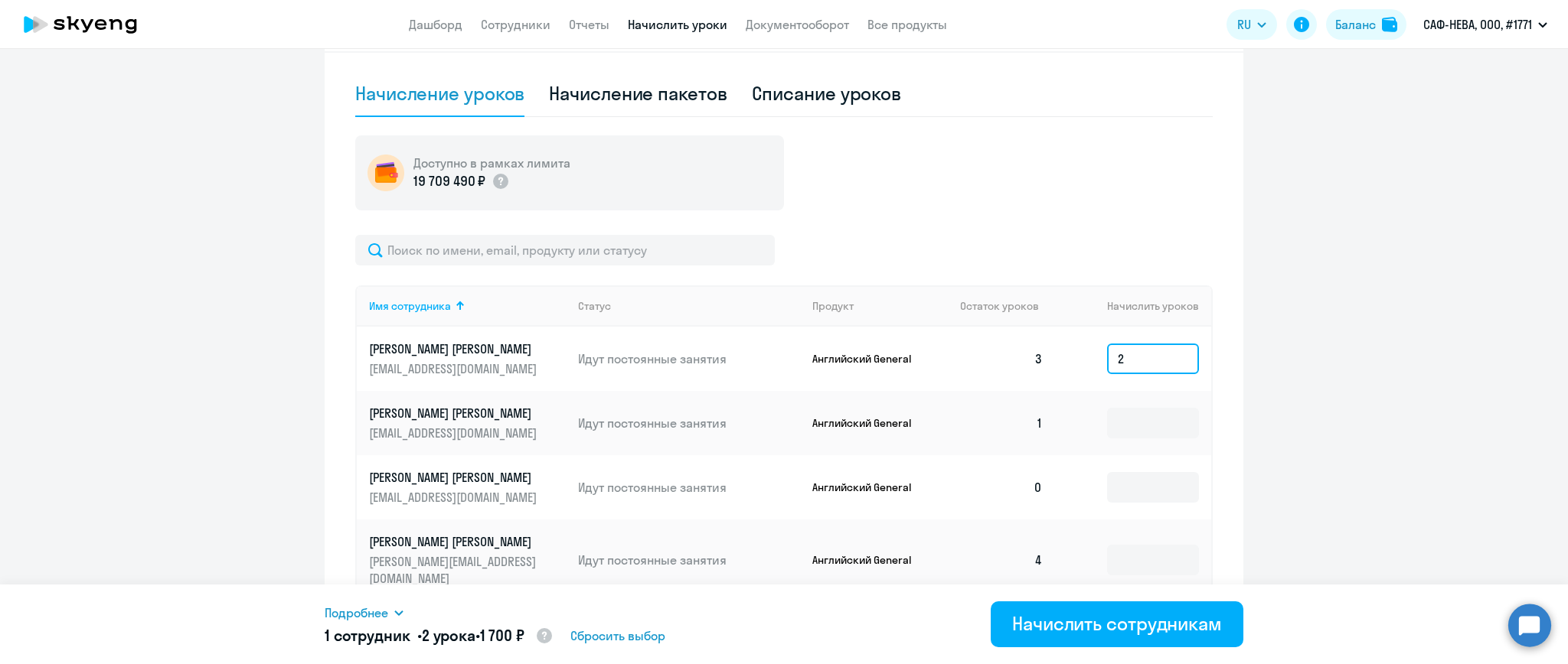
type input "2"
click at [405, 610] on icon at bounding box center [399, 613] width 12 height 12
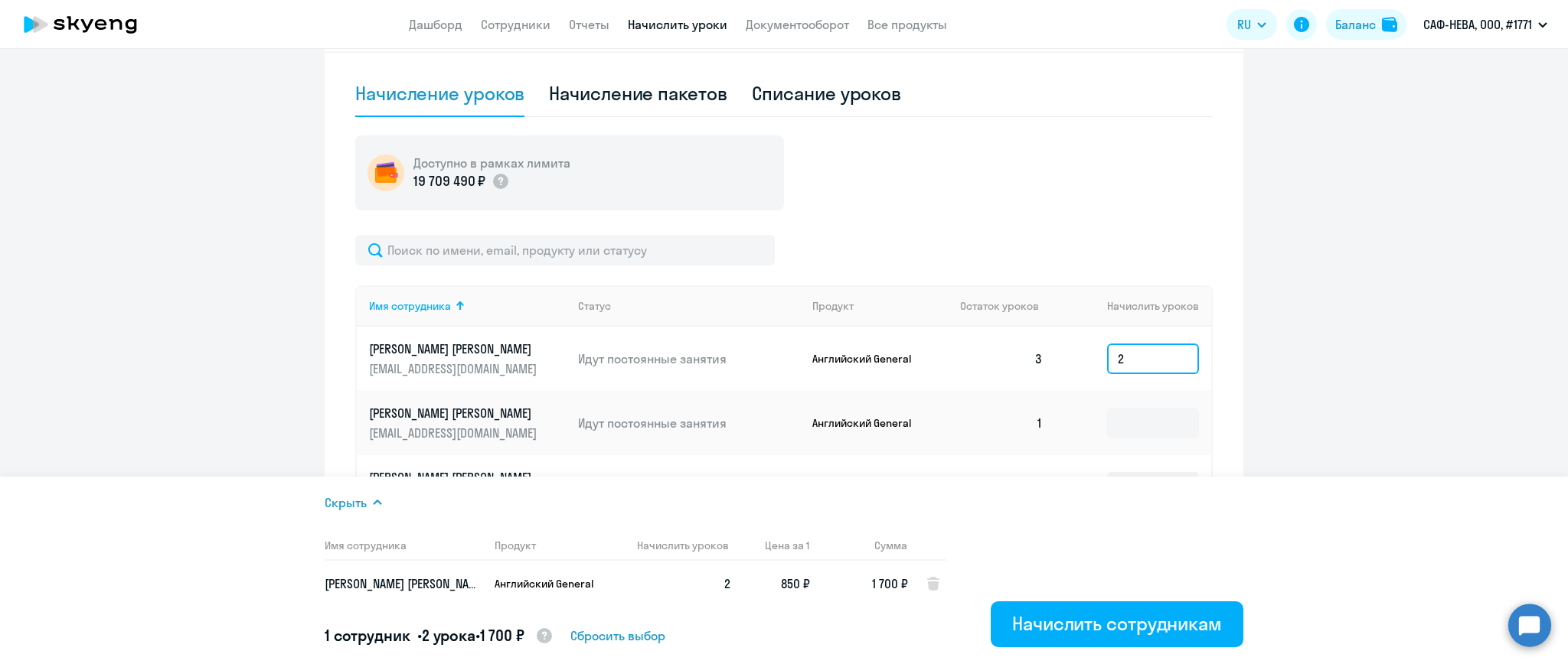
click at [1143, 368] on input "2" at bounding box center [1153, 358] width 92 height 30
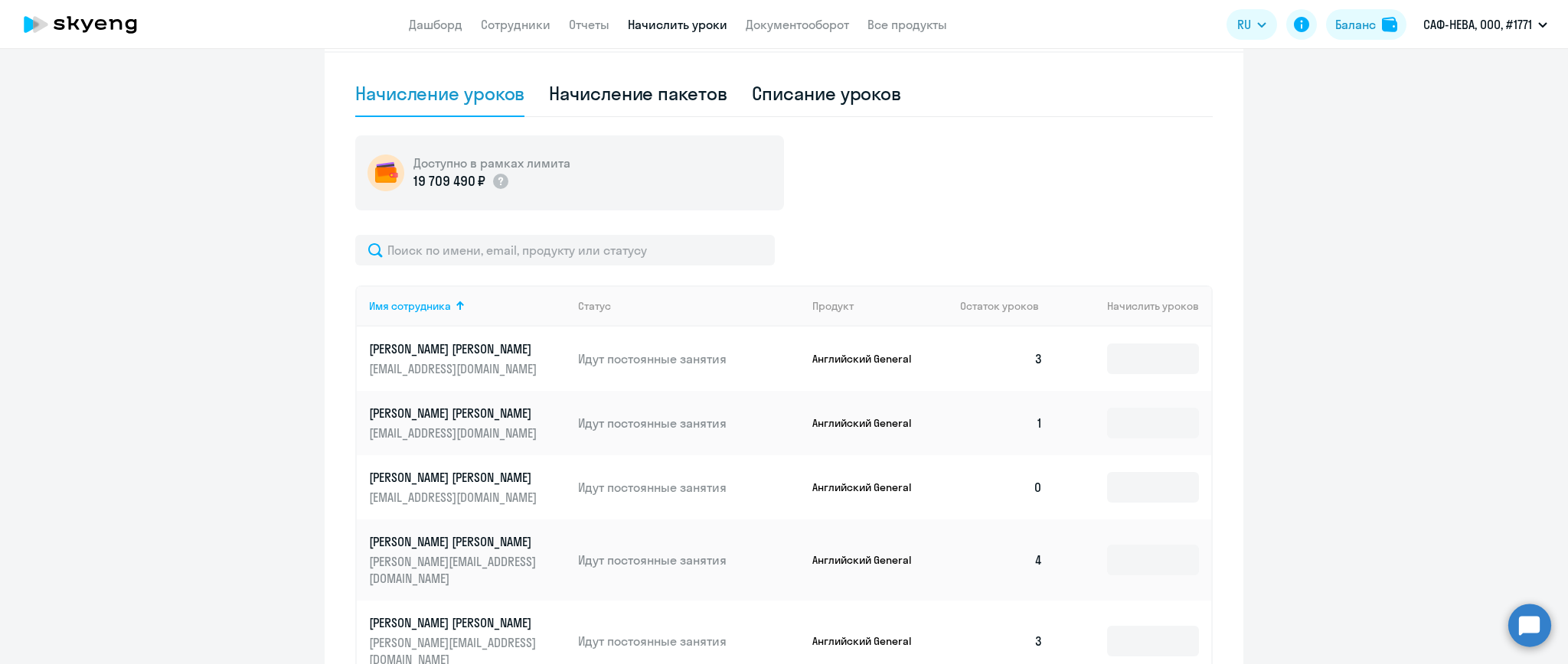
click at [1038, 224] on div "Доступно в рамках лимита 19 709 490 ₽ Имя сотрудника Статус Продукт Остаток уро…" at bounding box center [784, 580] width 858 height 890
click at [843, 93] on div "Списание уроков" at bounding box center [826, 94] width 150 height 24
select select "10"
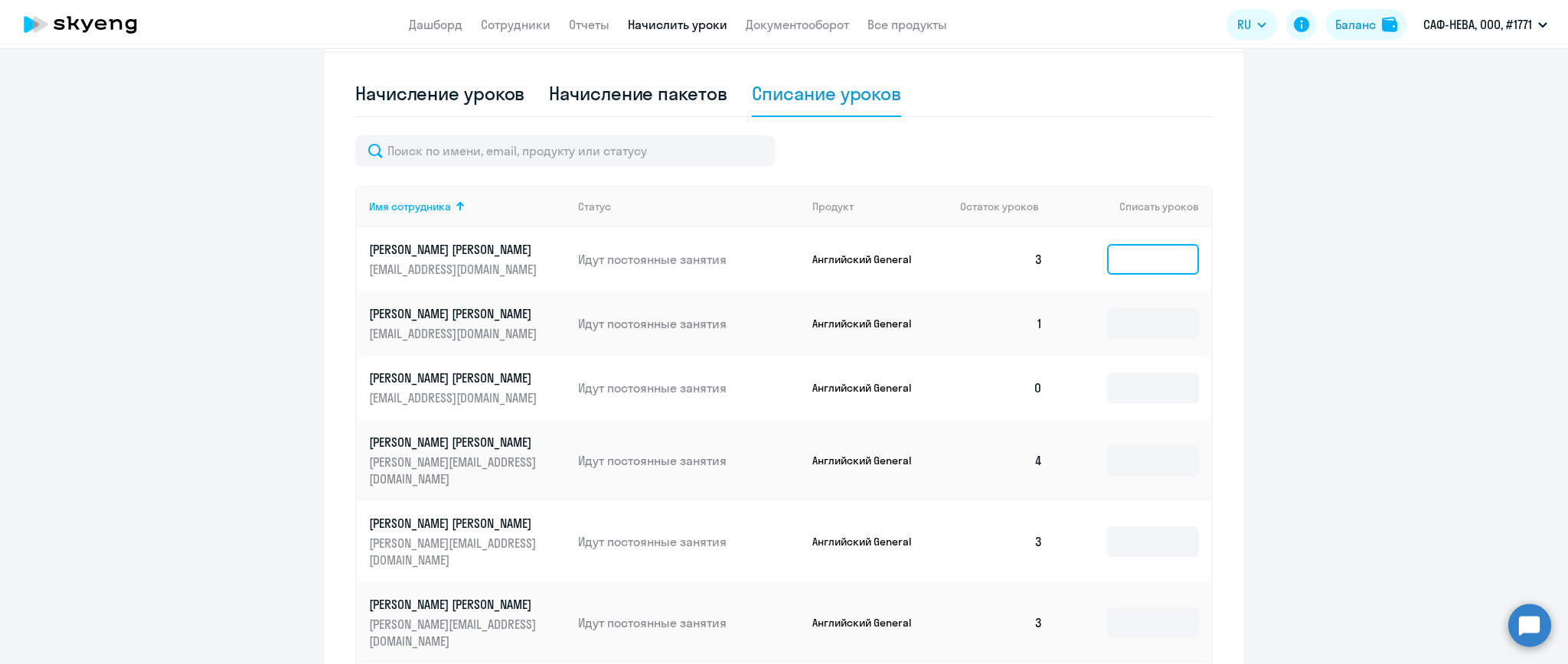
click at [1152, 266] on input at bounding box center [1153, 259] width 92 height 30
type input "4"
type input "3"
click at [1054, 150] on div at bounding box center [784, 150] width 858 height 30
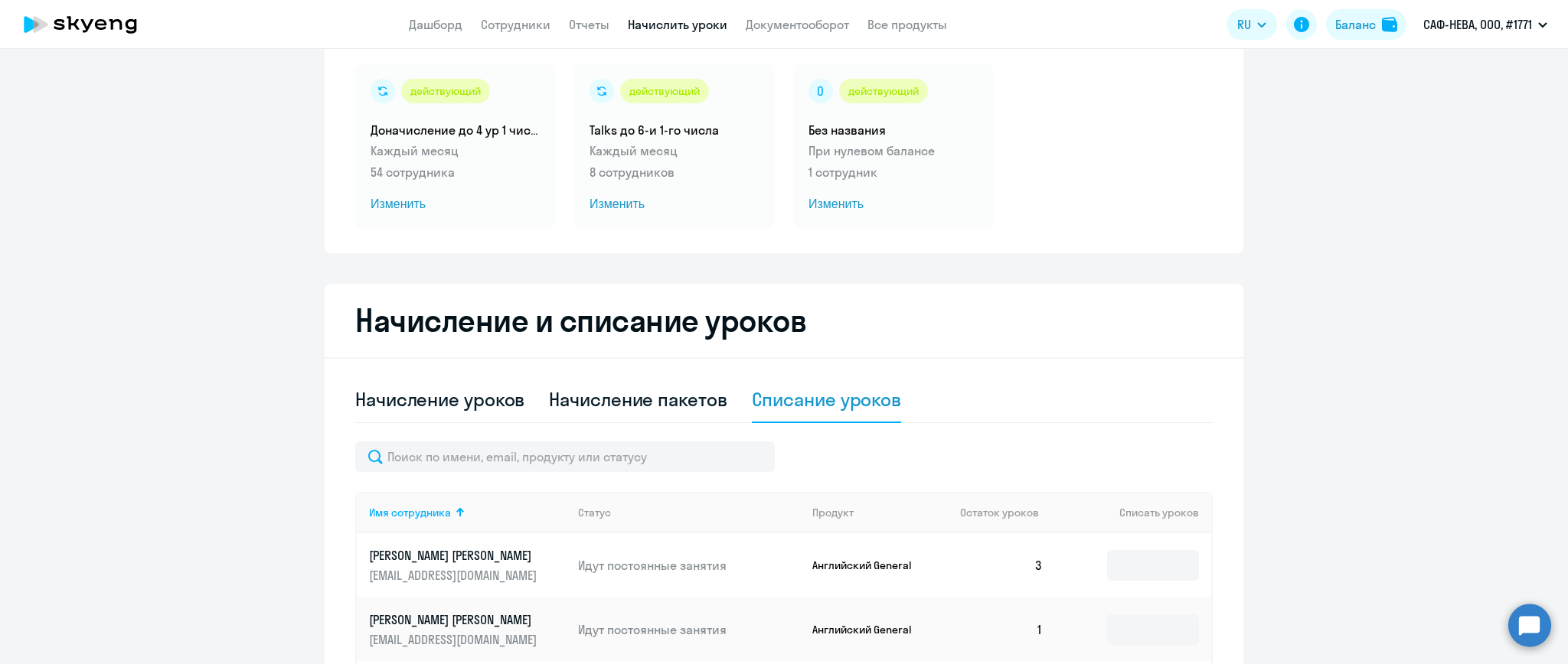
scroll to position [0, 0]
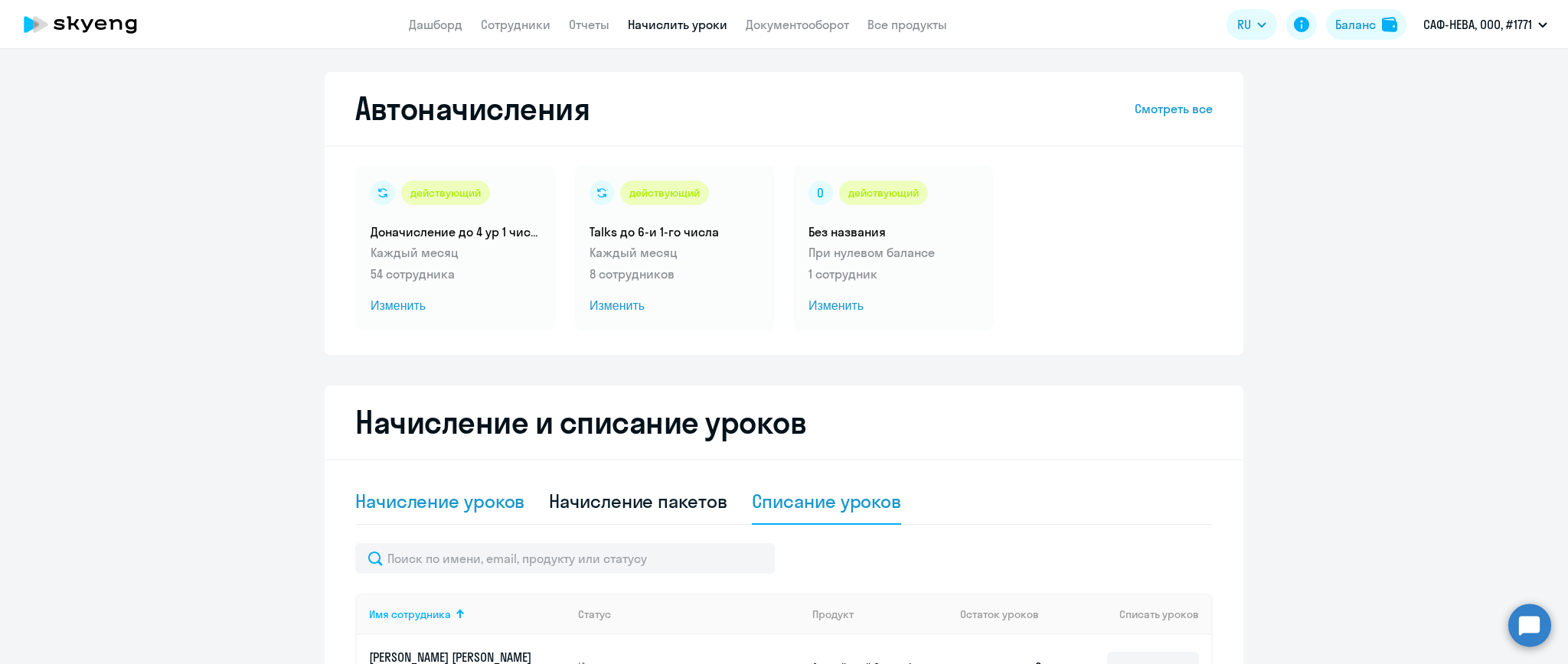
click at [458, 503] on div "Начисление уроков" at bounding box center [440, 501] width 169 height 24
select select "10"
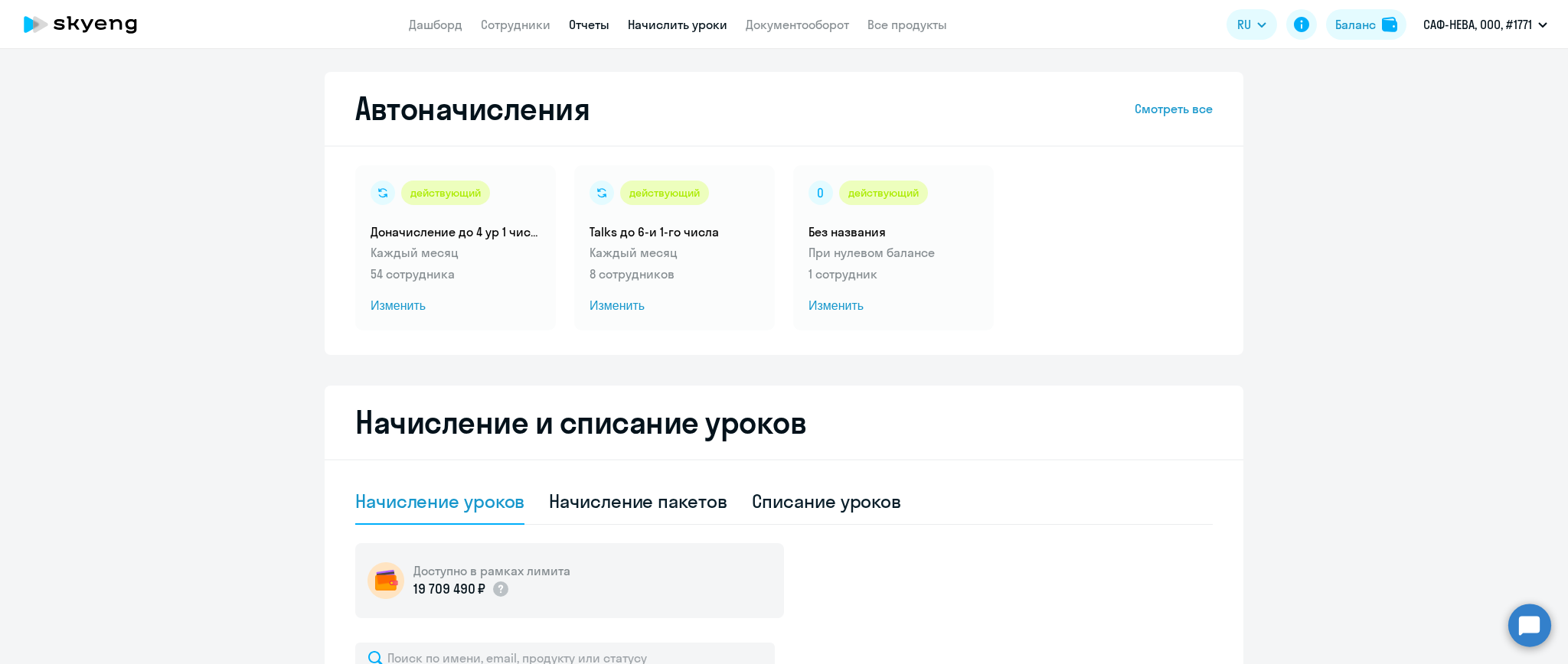
click at [589, 23] on link "Отчеты" at bounding box center [589, 24] width 41 height 16
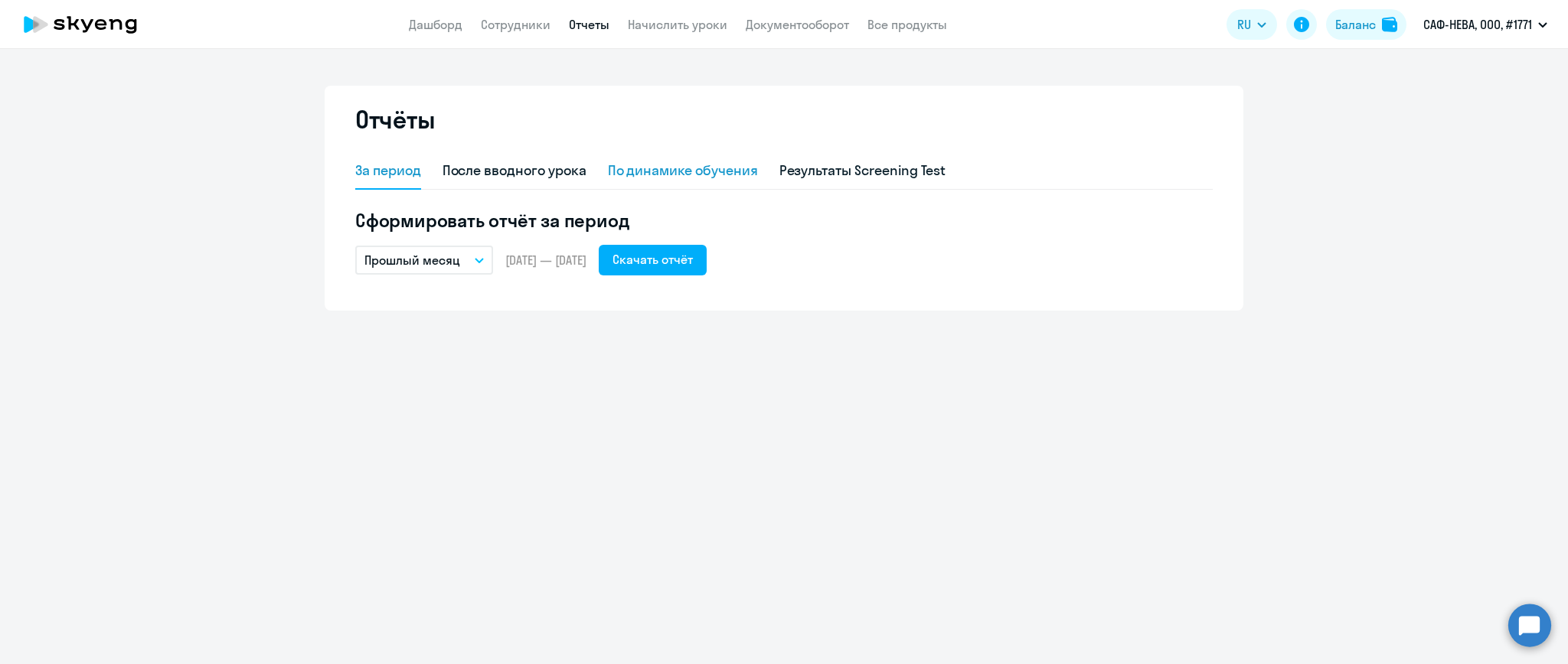
click at [712, 168] on div "По динамике обучения" at bounding box center [683, 170] width 150 height 20
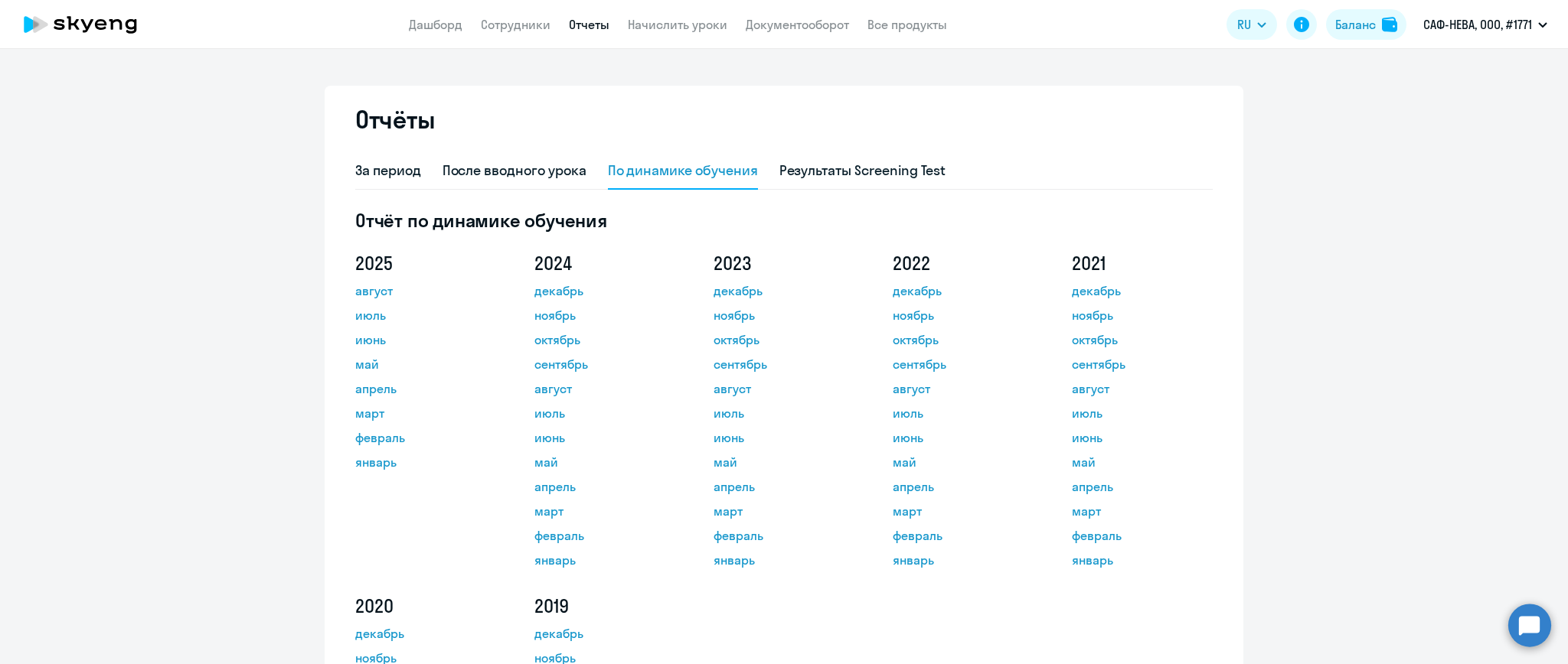
click at [837, 107] on div "Отчёты" at bounding box center [784, 128] width 858 height 49
click at [780, 23] on link "Документооборот" at bounding box center [797, 24] width 103 height 16
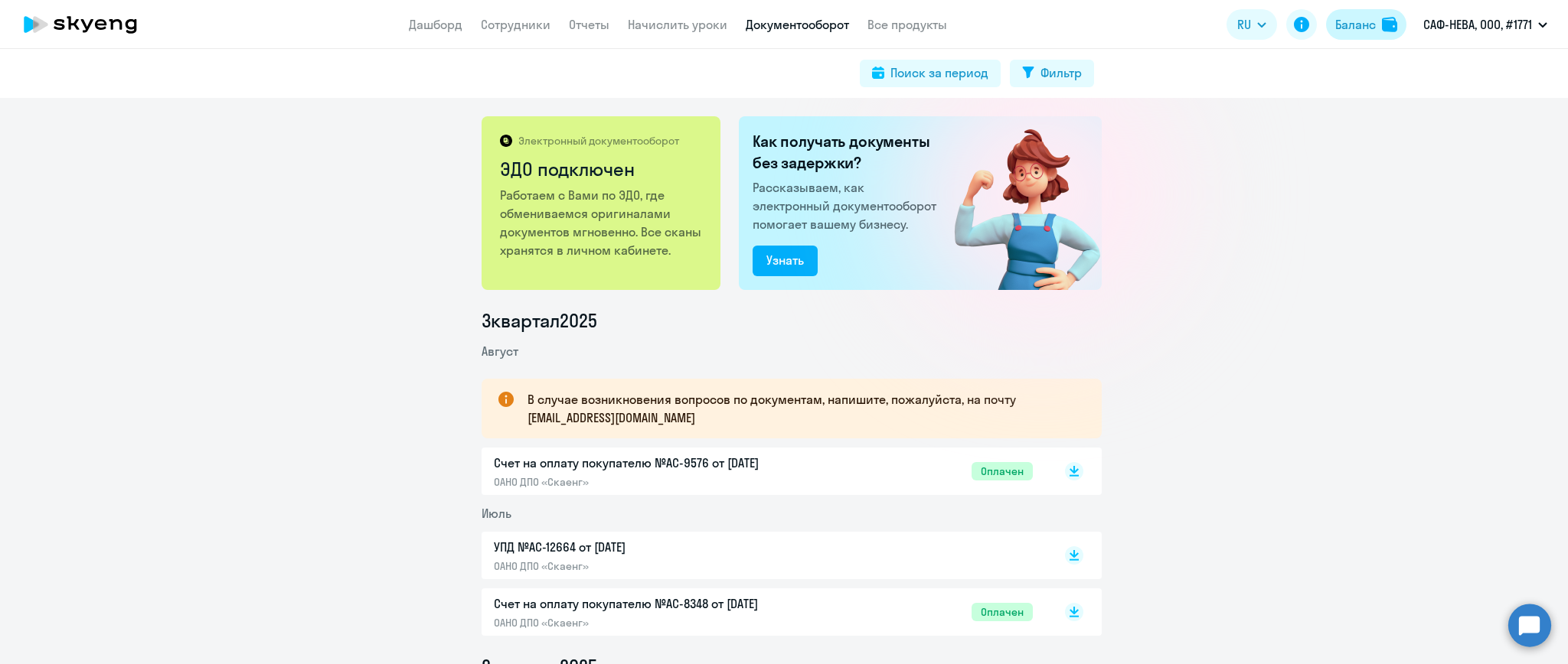
click at [1365, 23] on div "Баланс" at bounding box center [1355, 24] width 41 height 18
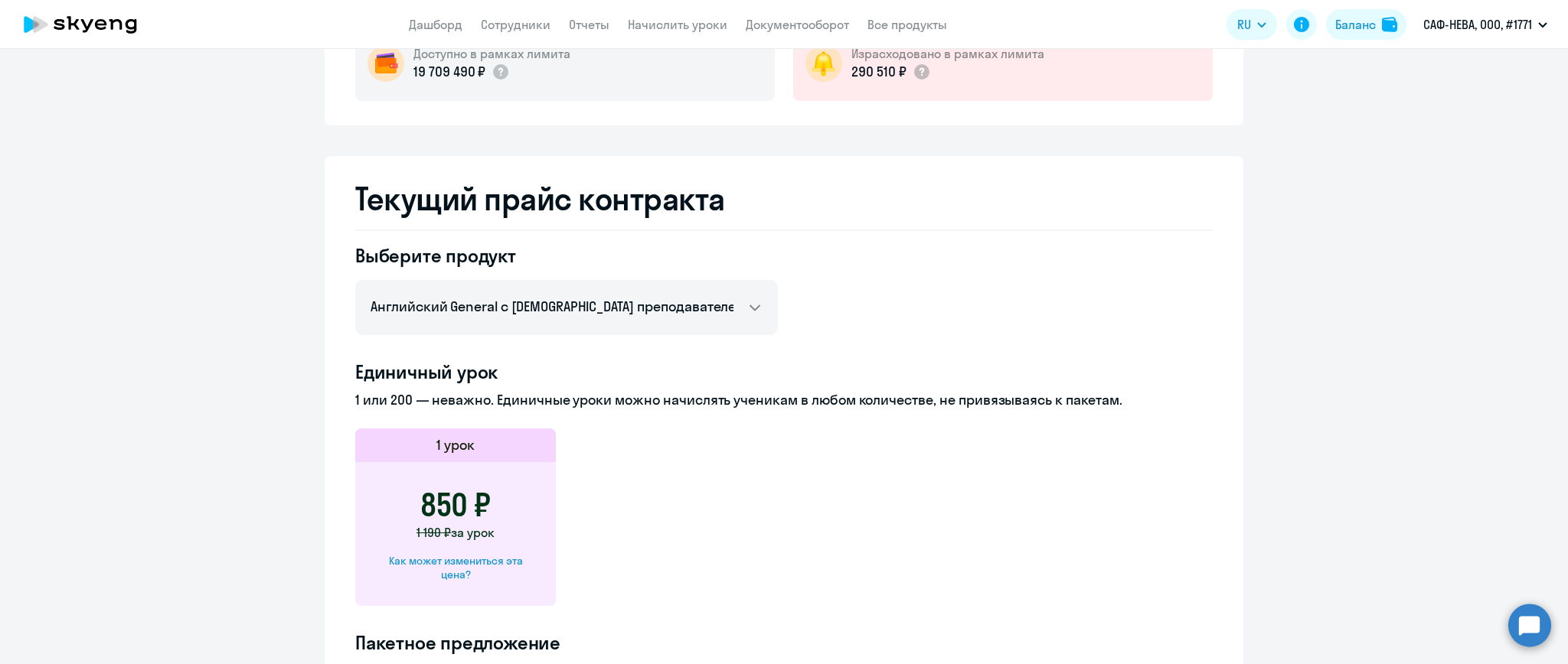
scroll to position [407, 0]
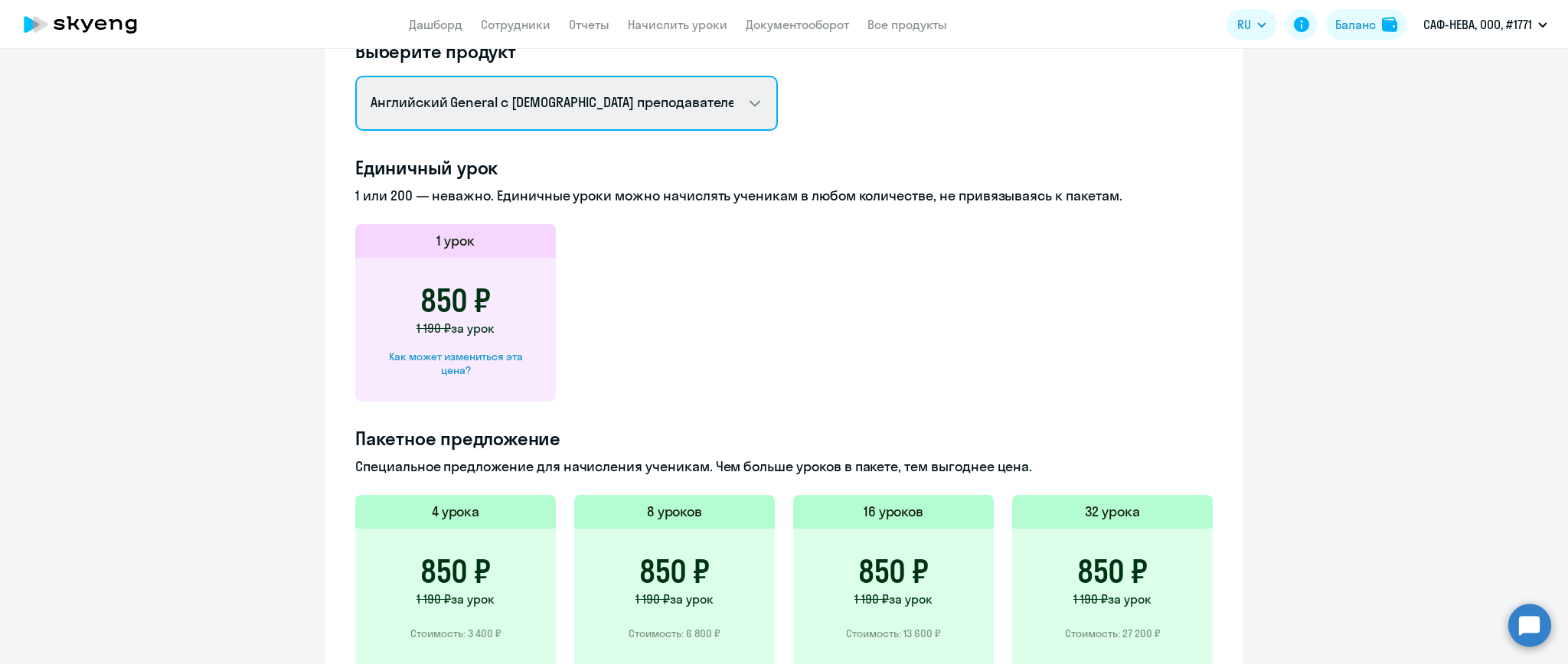
drag, startPoint x: 728, startPoint y: 106, endPoint x: 735, endPoint y: 107, distance: 7.1
click at [728, 107] on select "Английский General с [DEMOGRAPHIC_DATA] преподавателем Английский General с [DE…" at bounding box center [566, 103] width 422 height 55
click at [356, 75] on select "Английский General с [DEMOGRAPHIC_DATA] преподавателем Английский General с [DE…" at bounding box center [566, 103] width 422 height 55
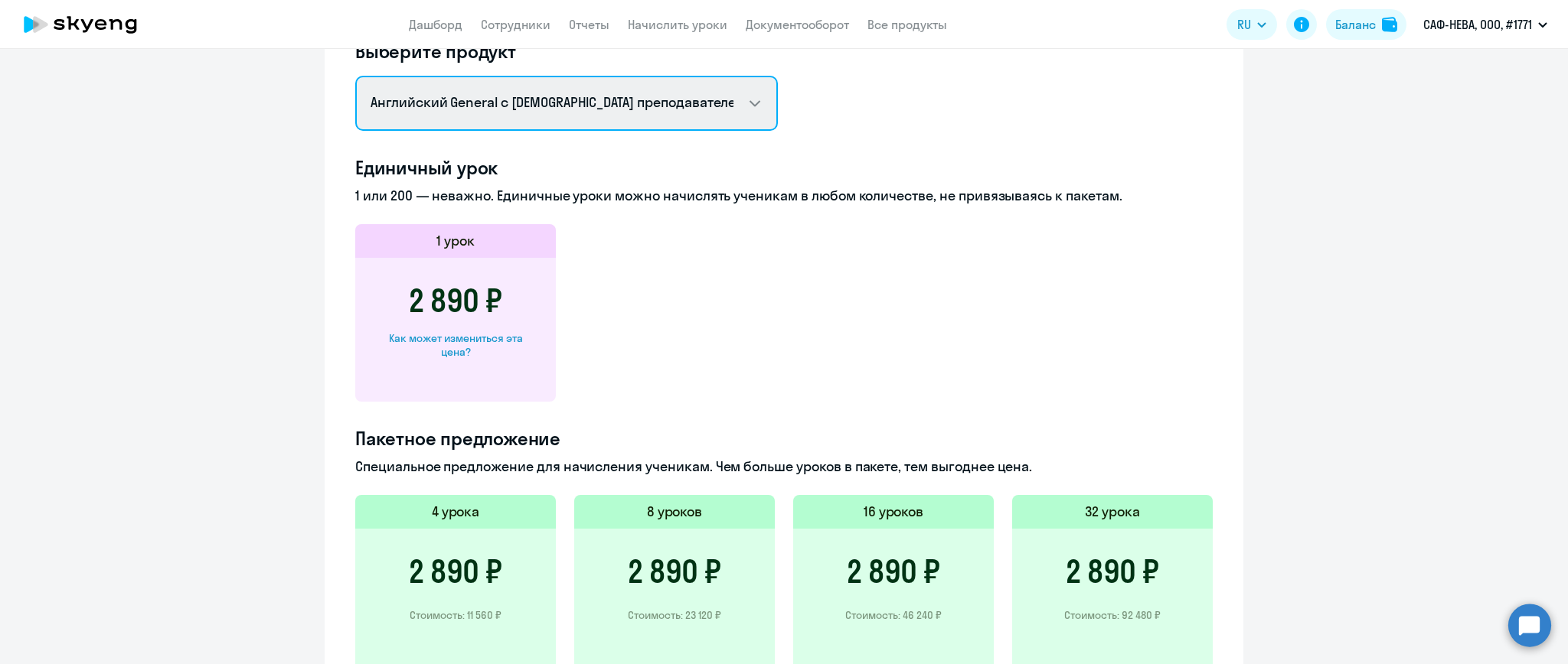
drag, startPoint x: 743, startPoint y: 101, endPoint x: 729, endPoint y: 118, distance: 22.0
click at [743, 103] on select "Английский General с [DEMOGRAPHIC_DATA] преподавателем Английский General с [DE…" at bounding box center [566, 103] width 422 height 55
select select "english_adult_not_native_speaker_premium"
click at [356, 75] on select "Английский General с [DEMOGRAPHIC_DATA] преподавателем Английский General с [DE…" at bounding box center [566, 103] width 422 height 55
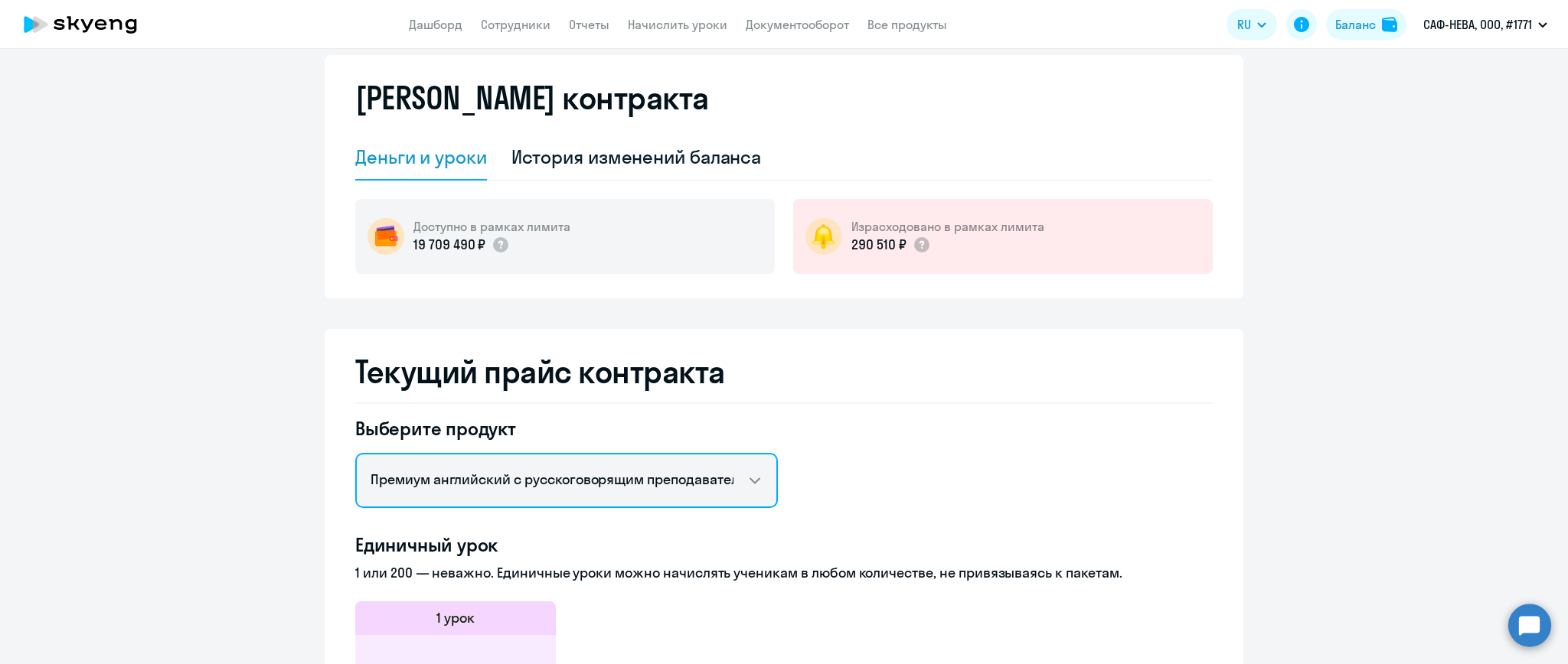
scroll to position [0, 0]
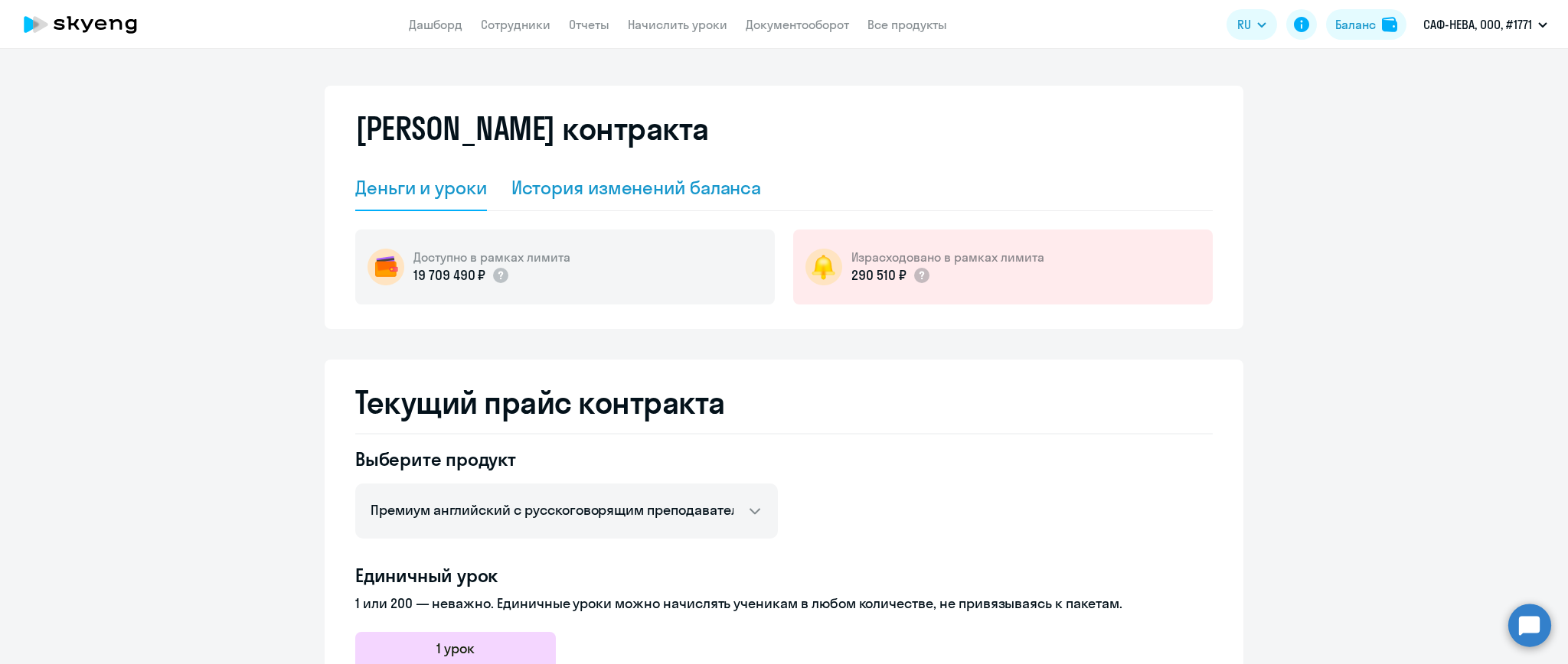
click at [720, 188] on div "История изменений баланса" at bounding box center [637, 187] width 251 height 24
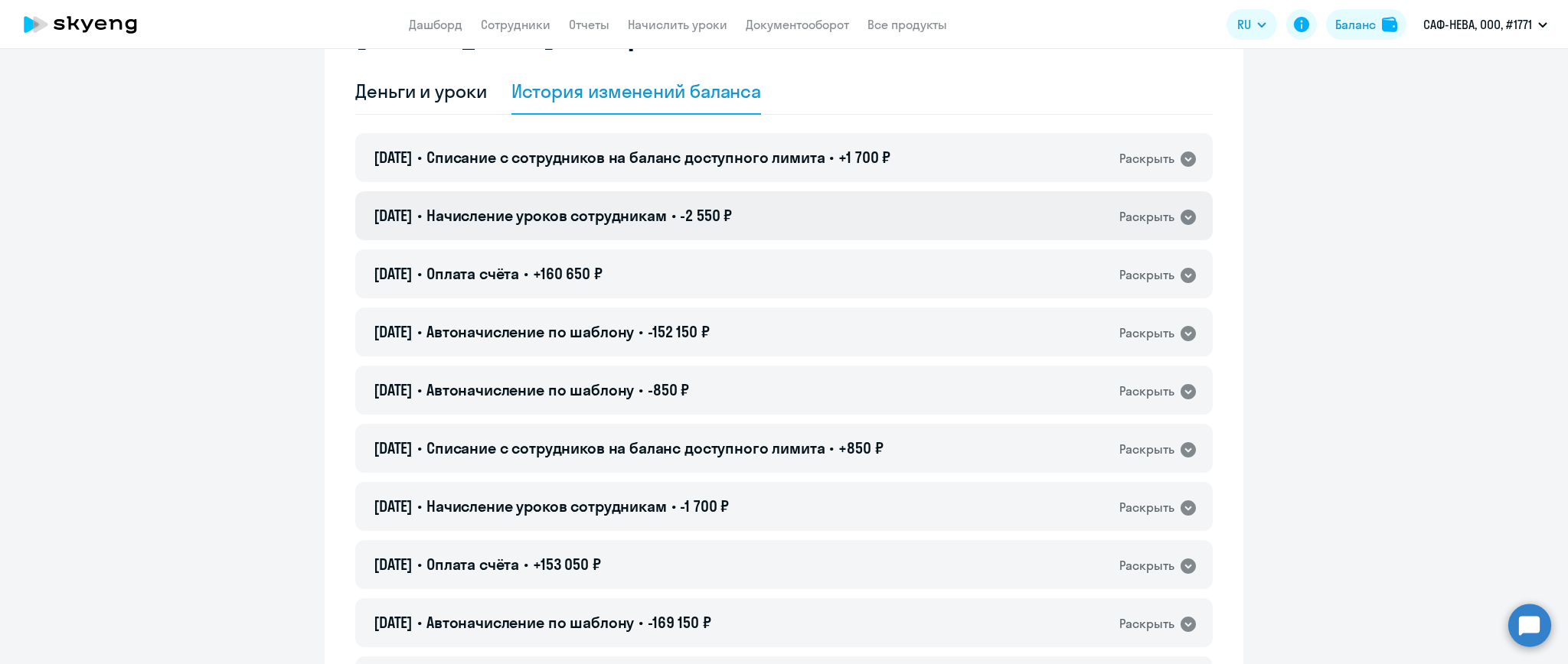
scroll to position [101, 0]
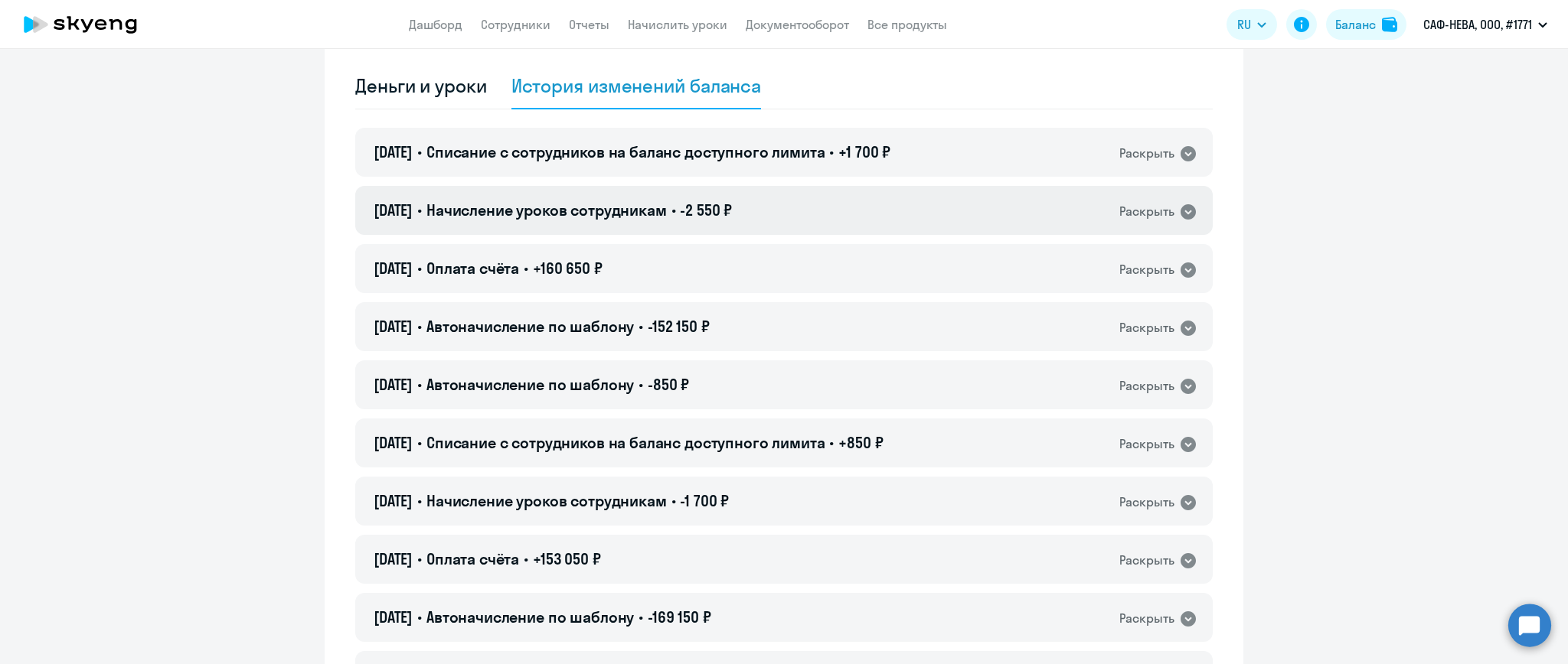
click at [884, 225] on div "[DATE] • Начисление уроков сотрудникам • -2 550 ₽ Раскрыть" at bounding box center [784, 211] width 858 height 49
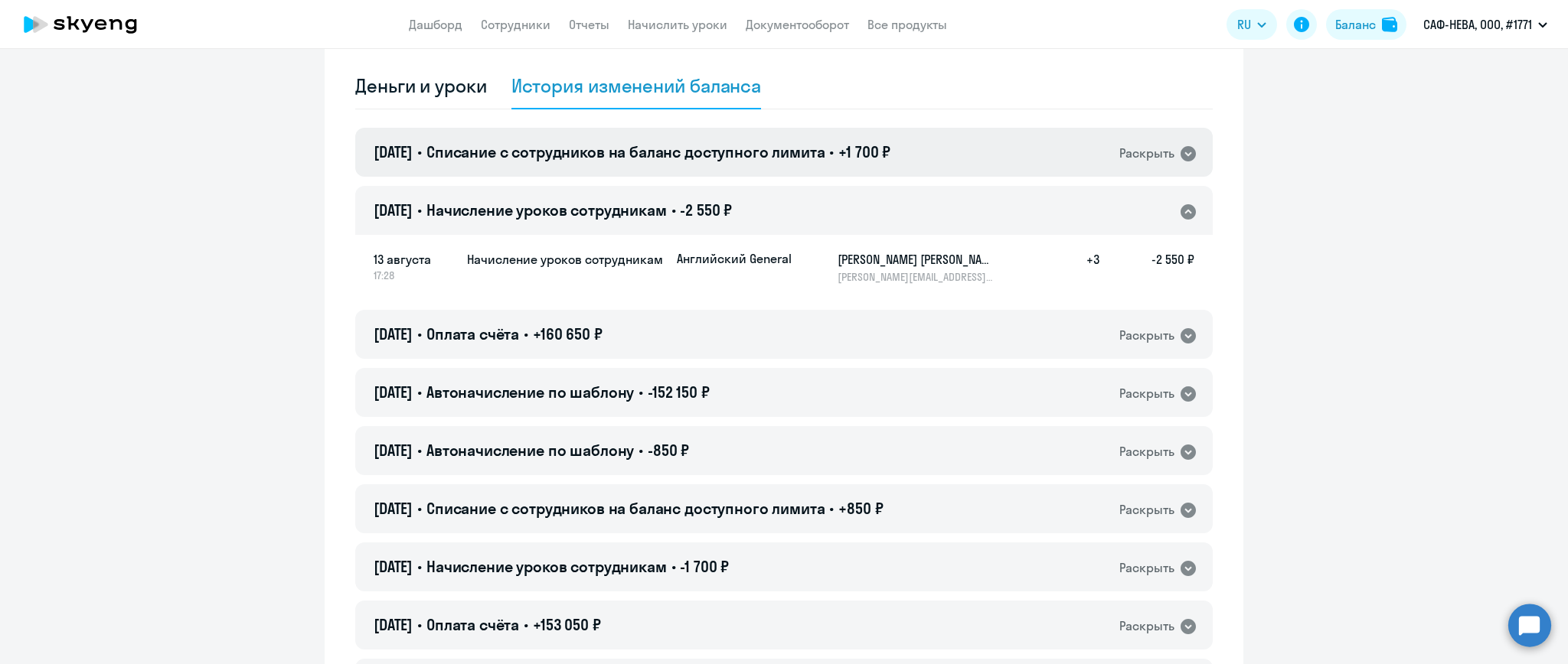
click at [913, 160] on div "[DATE] • Списание с сотрудников на баланс доступного лимита • +1 700 ₽ Раскрыть" at bounding box center [784, 152] width 858 height 49
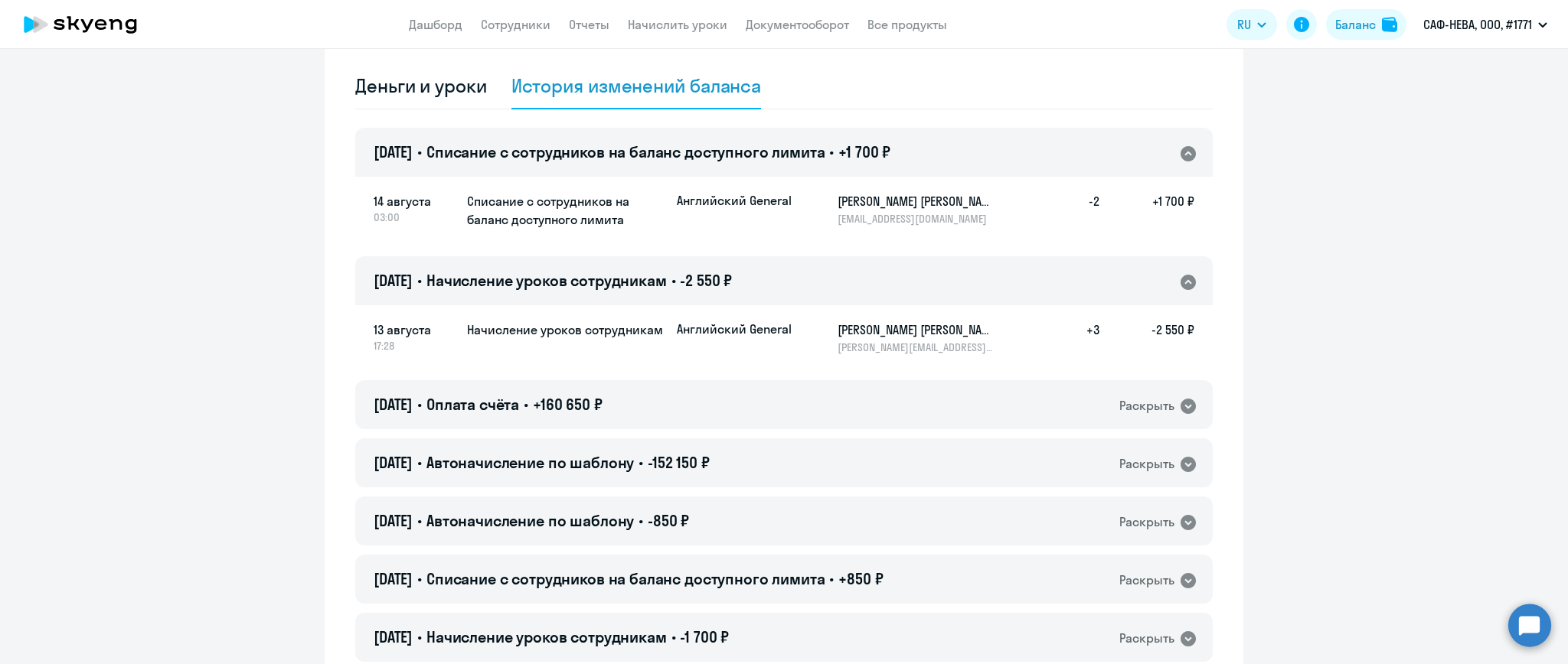
scroll to position [0, 0]
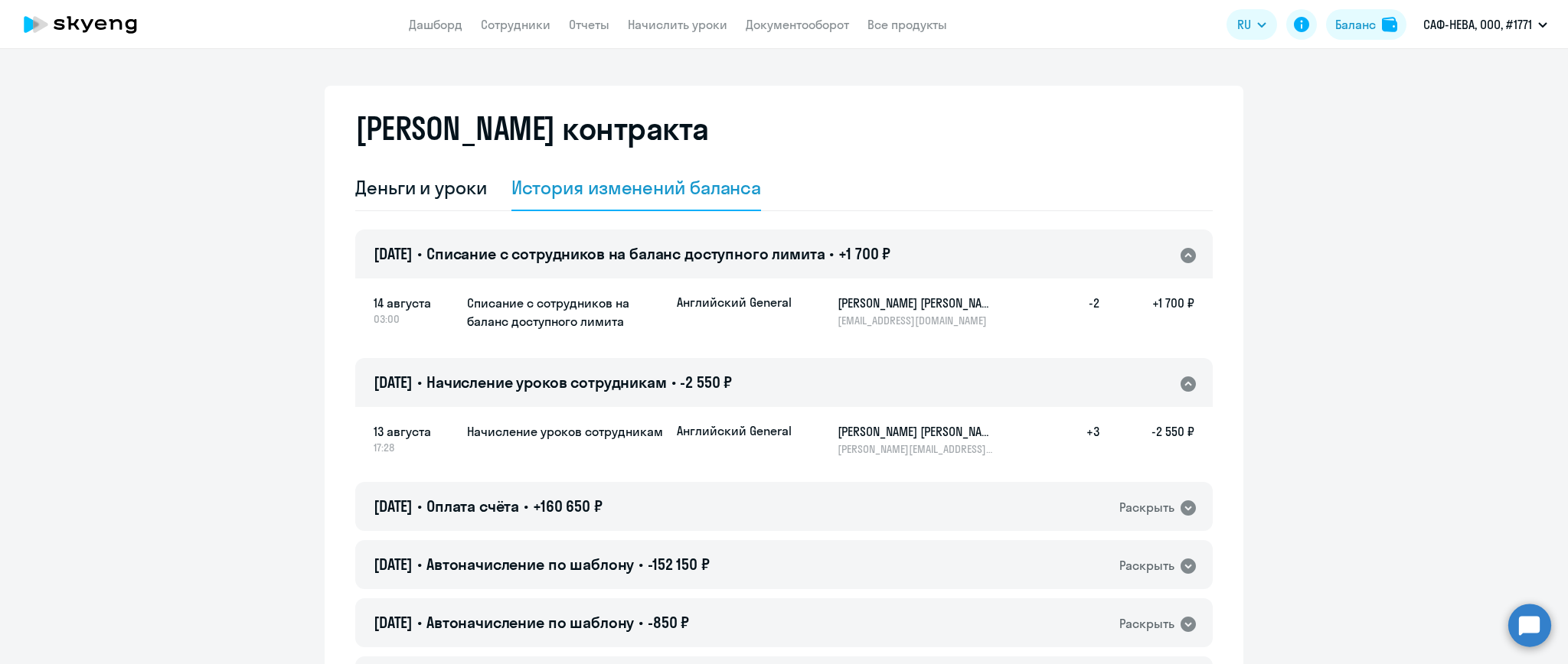
click at [696, 23] on link "Начислить уроки" at bounding box center [677, 24] width 100 height 16
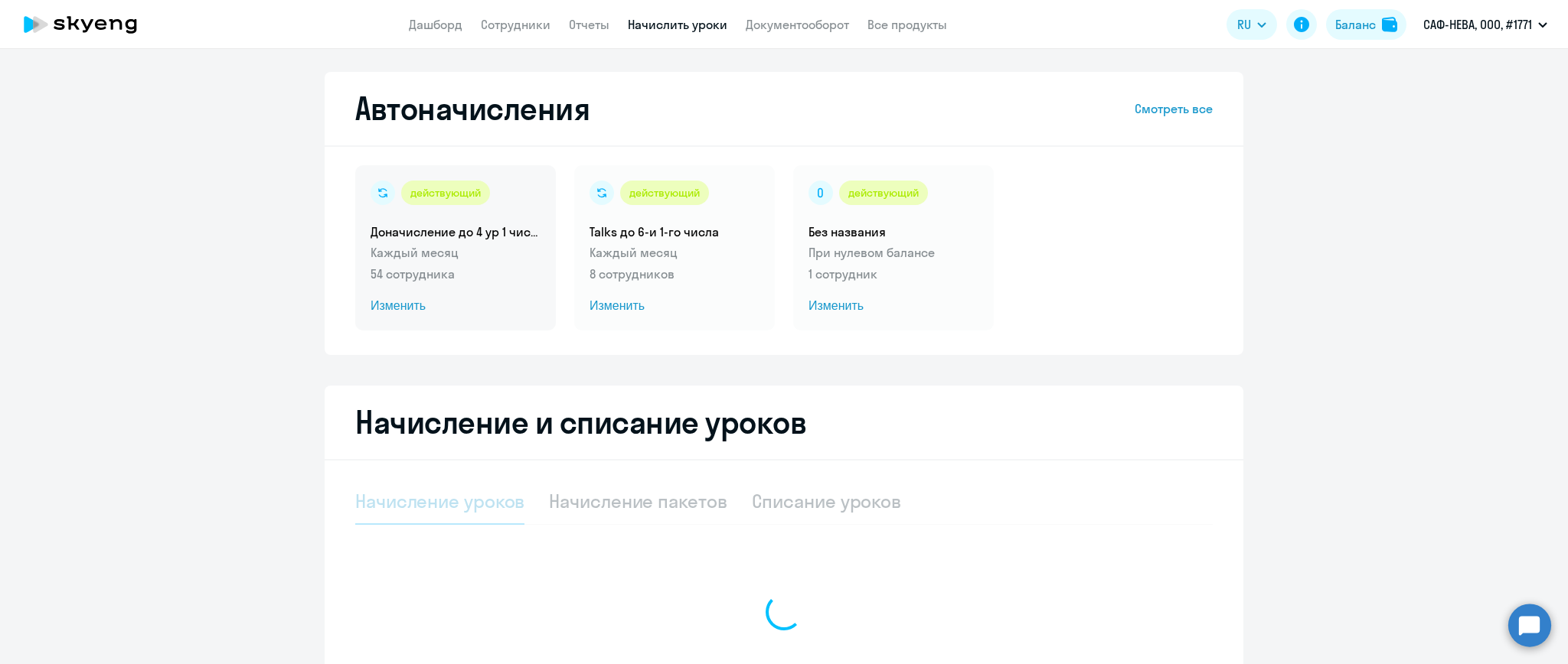
select select "10"
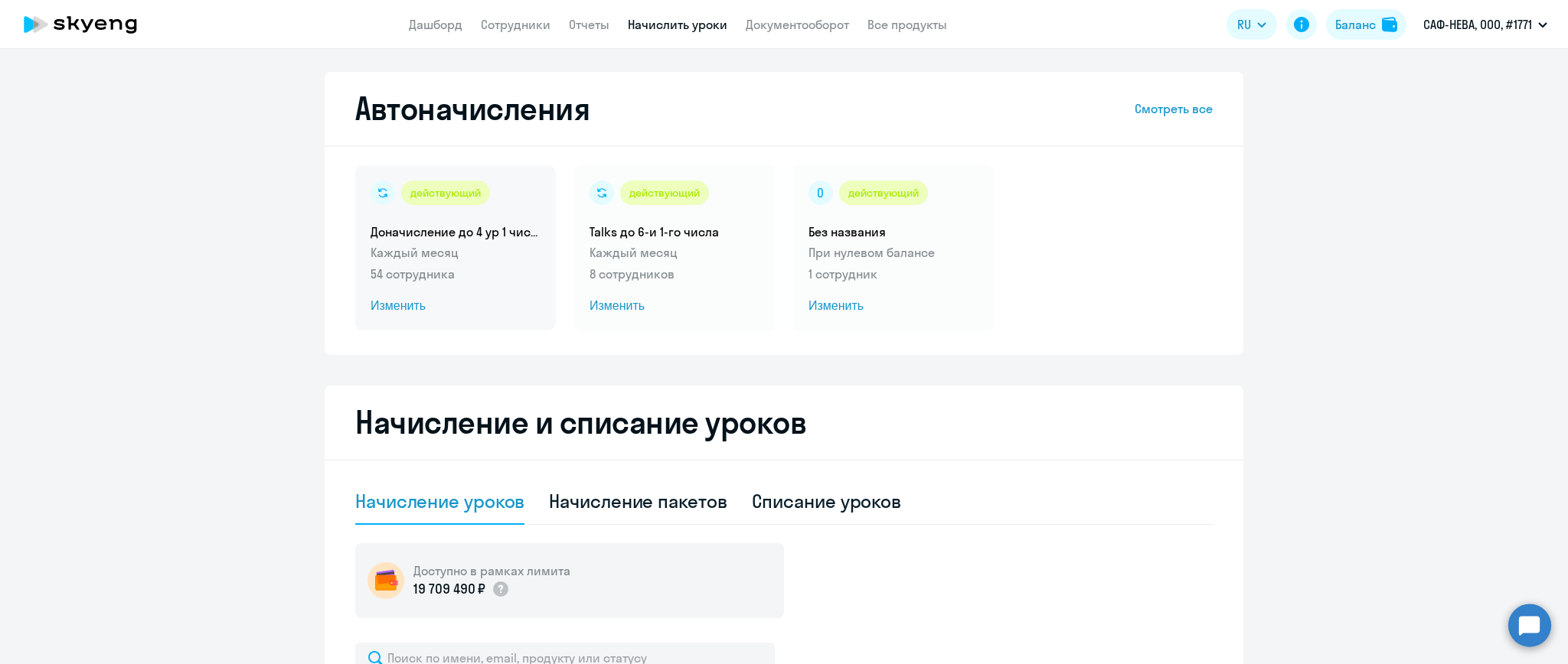
click at [448, 254] on p "Каждый месяц" at bounding box center [455, 252] width 170 height 18
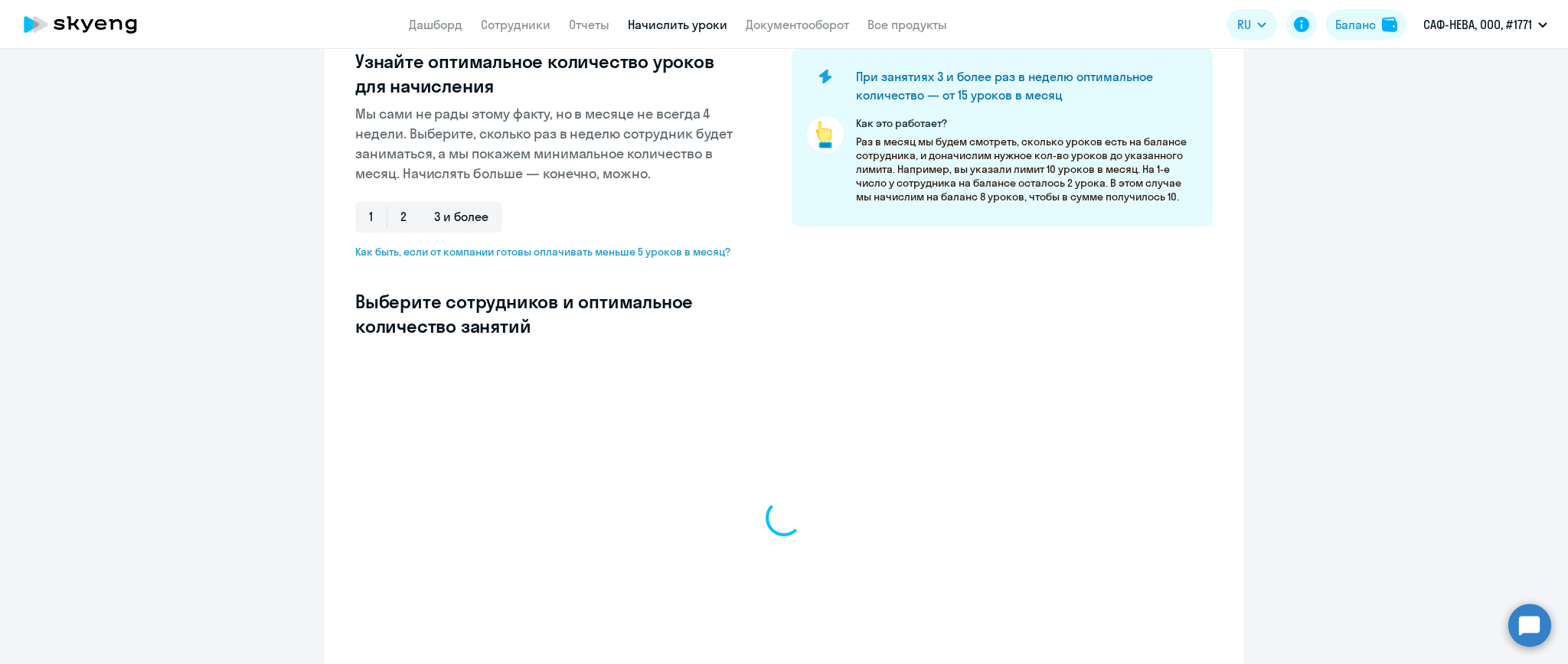
select select "10"
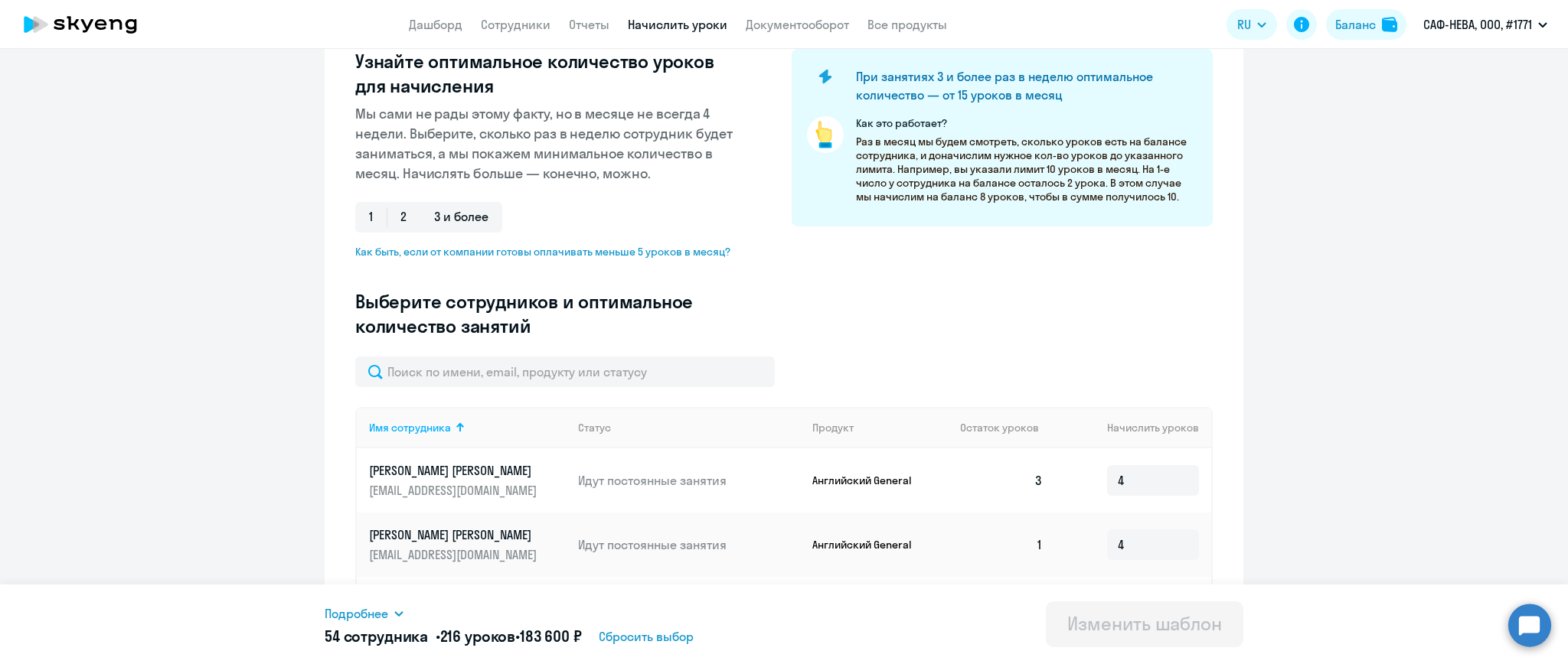
scroll to position [204, 0]
click at [559, 368] on input "text" at bounding box center [565, 370] width 420 height 30
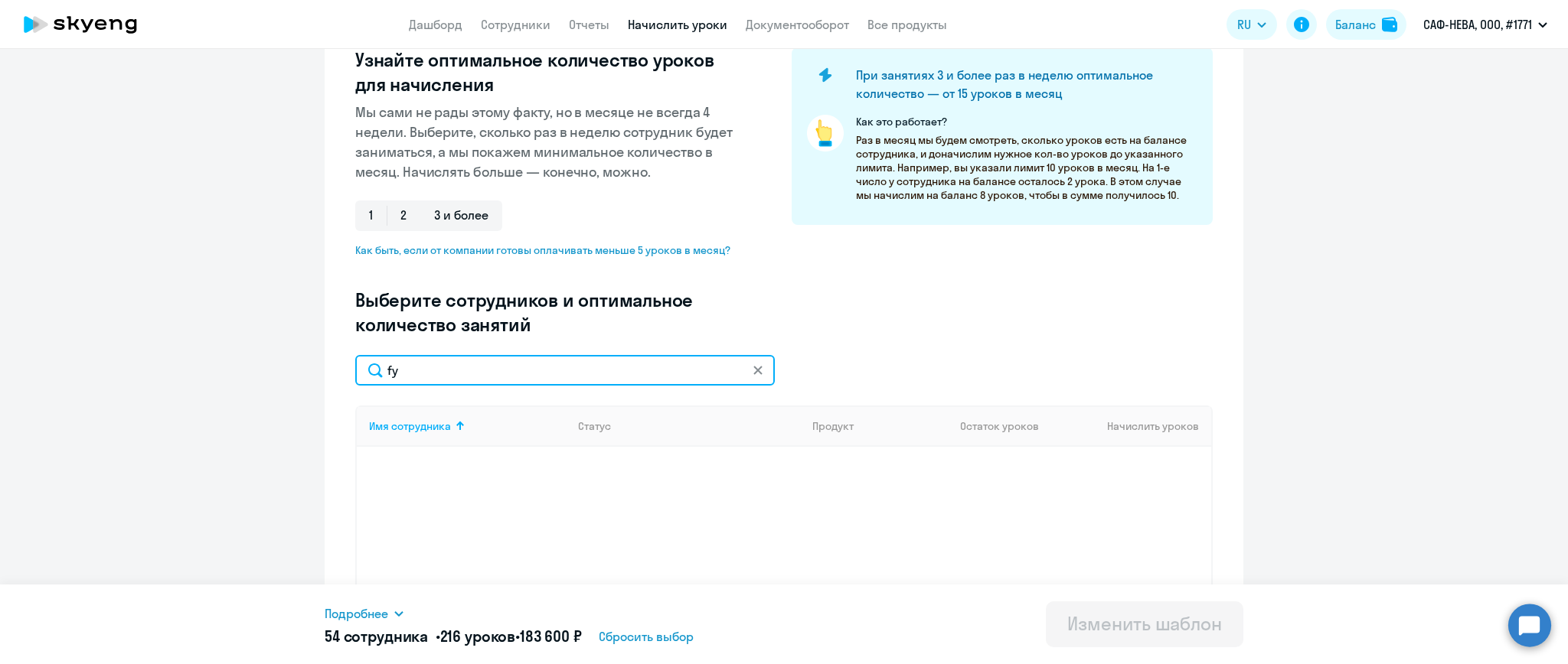
type input "f"
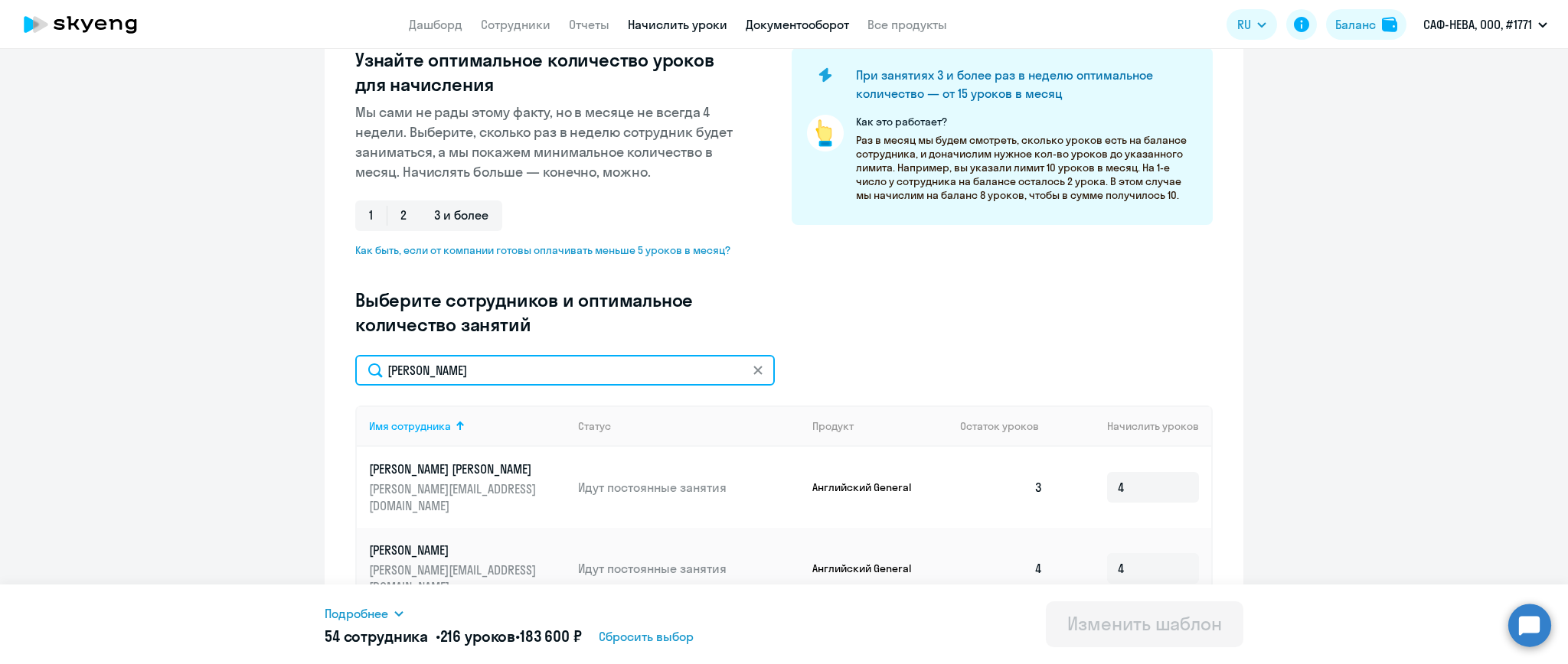
type input "[PERSON_NAME]"
click at [772, 16] on link "Документооборот" at bounding box center [797, 24] width 103 height 16
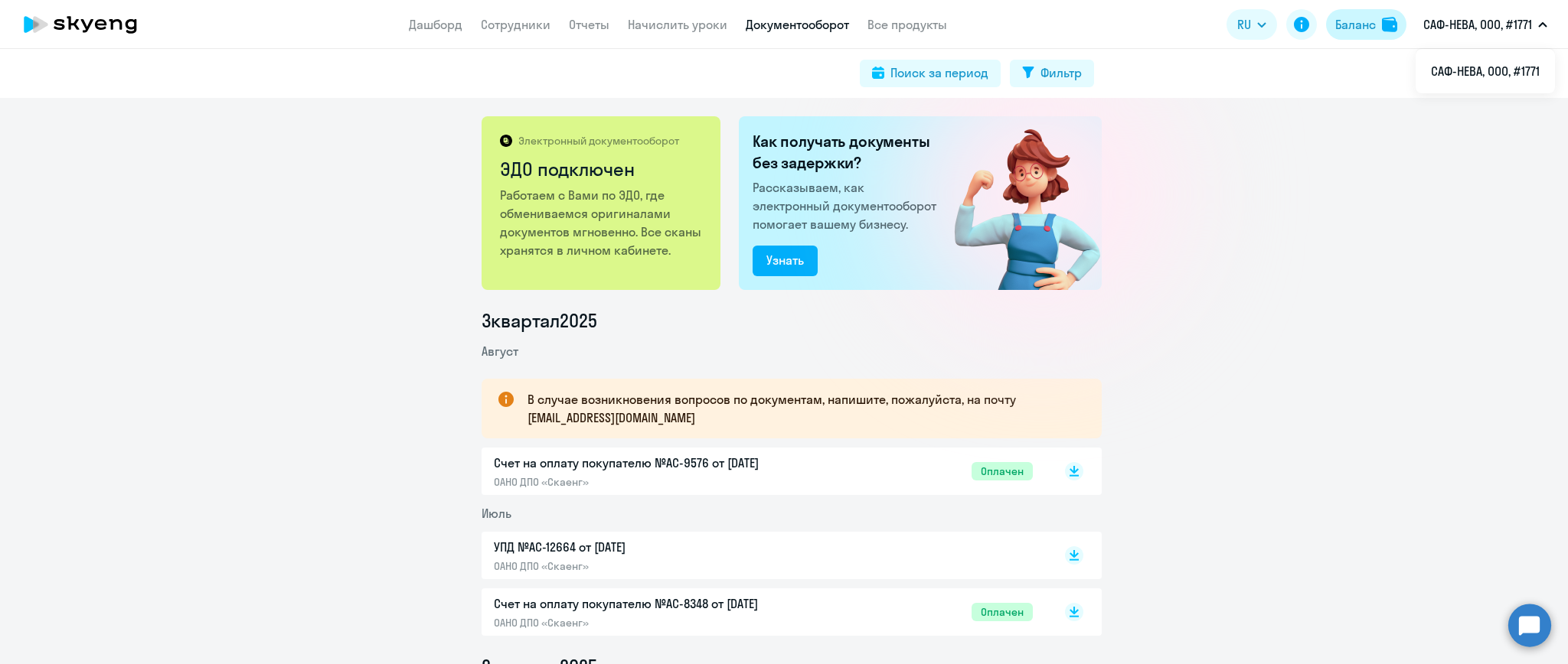
click at [1374, 17] on div "Баланс" at bounding box center [1355, 24] width 41 height 18
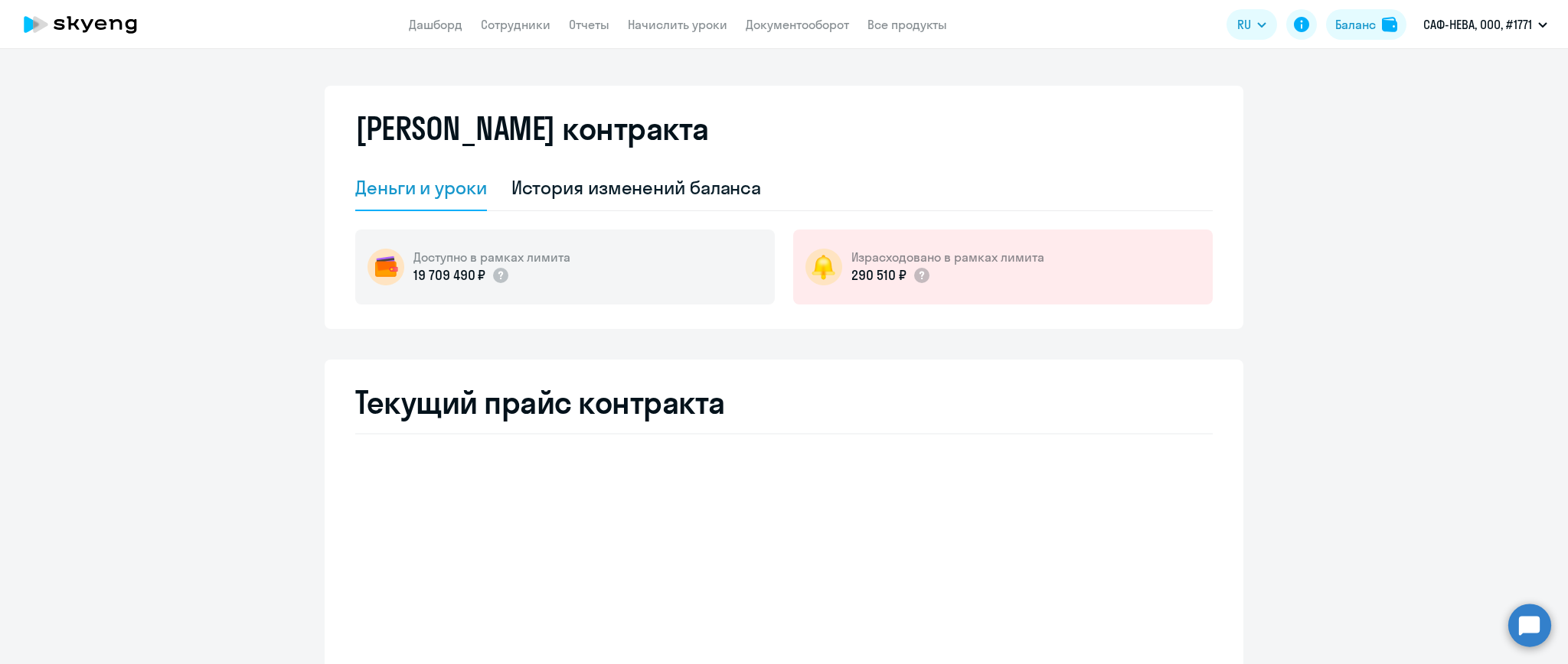
select select "english_adult_not_native_speaker"
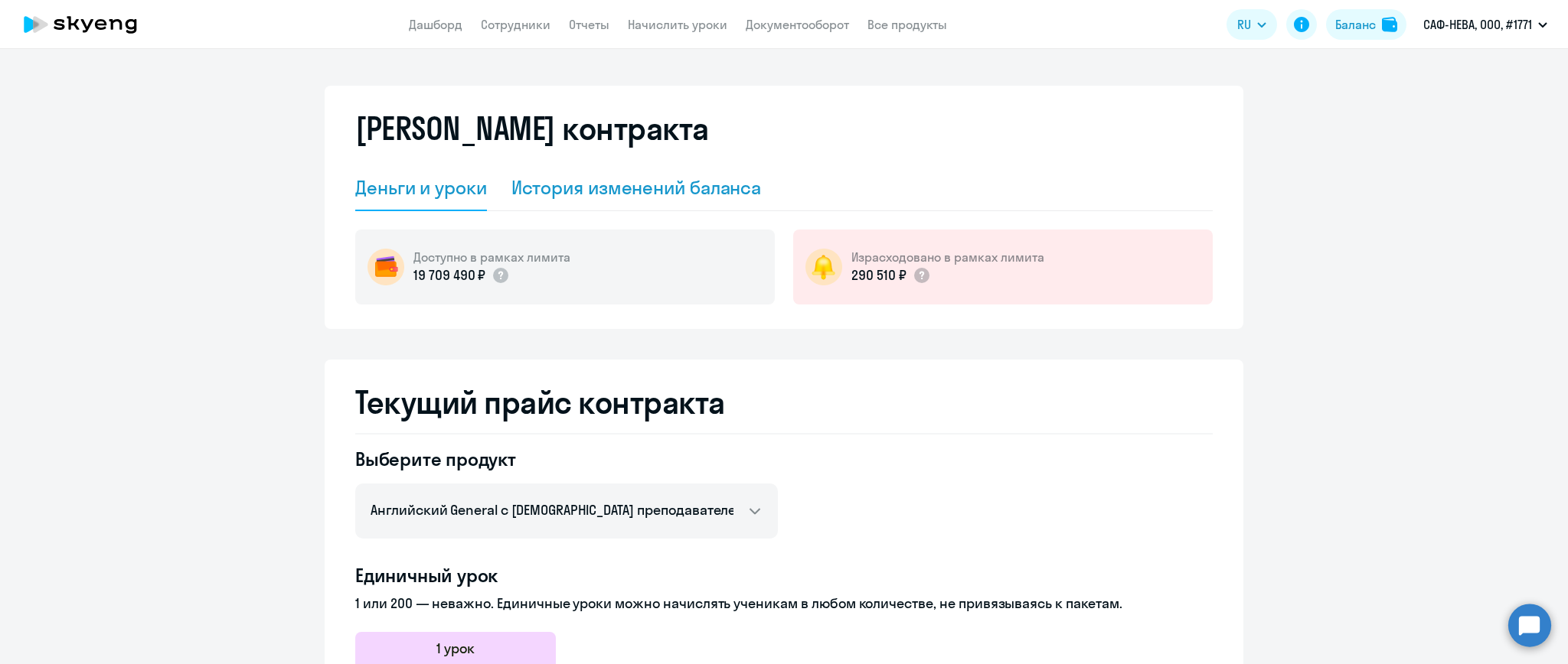
click at [639, 195] on div "История изменений баланса" at bounding box center [637, 187] width 251 height 24
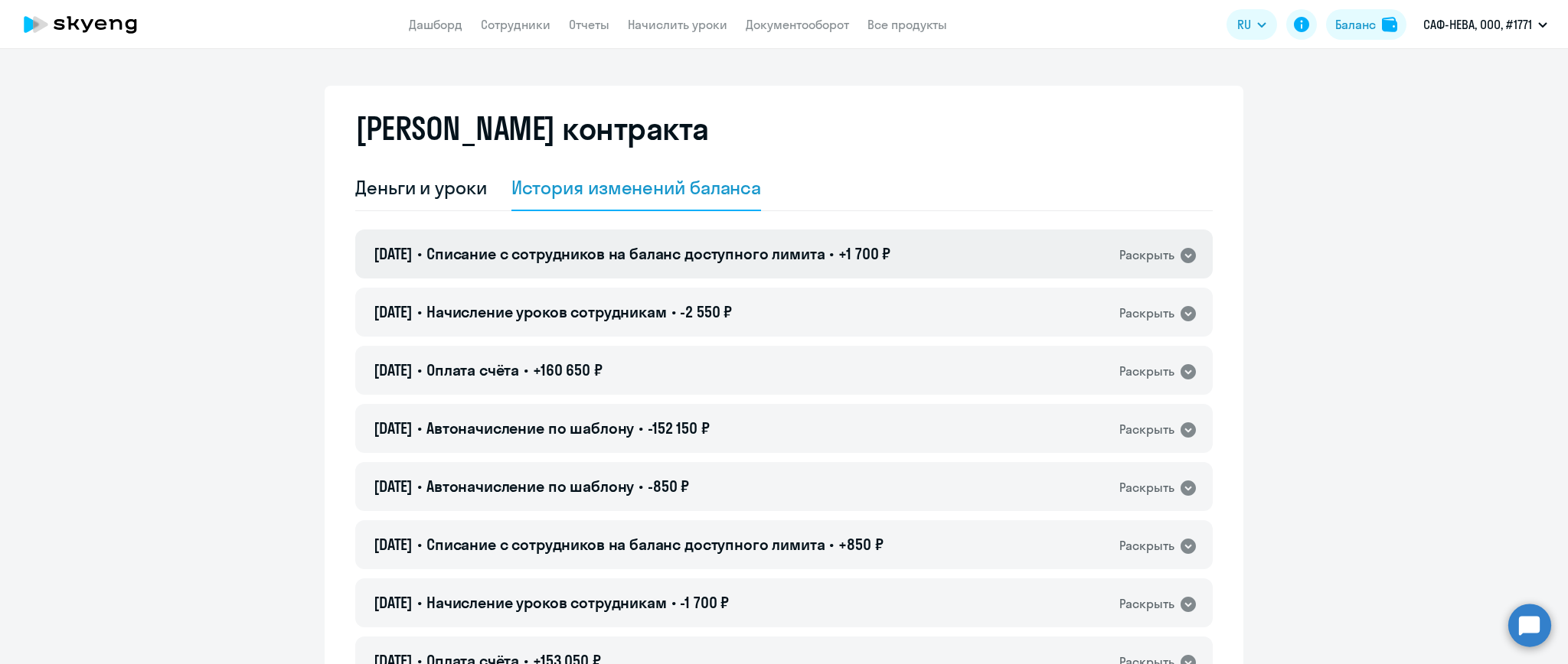
click at [818, 264] on span "Списание с сотрудников на баланс доступного лимита" at bounding box center [626, 254] width 399 height 19
click at [1074, 244] on div "[DATE] • Списание с сотрудников на баланс доступного лимита • +1 700 ₽ Раскрыть" at bounding box center [784, 254] width 858 height 49
click at [1180, 253] on icon at bounding box center [1188, 256] width 16 height 16
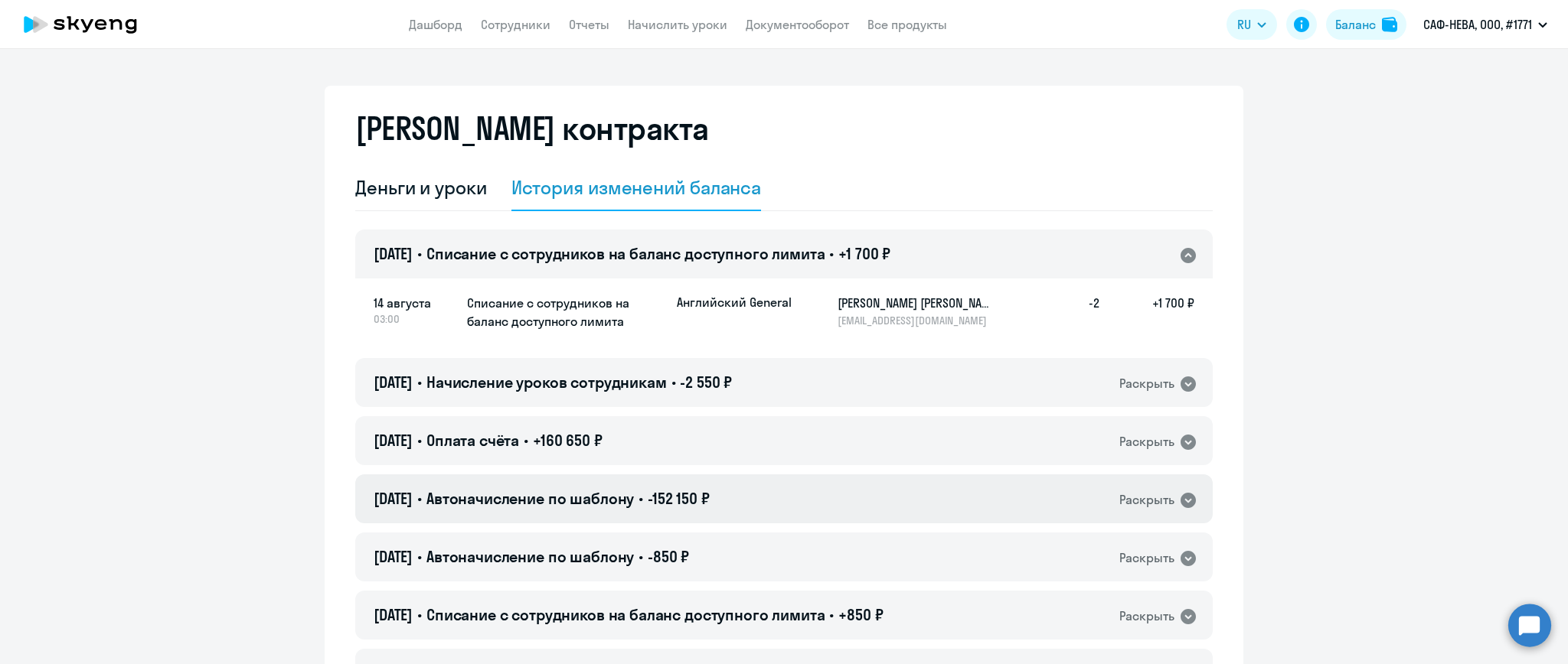
scroll to position [204, 0]
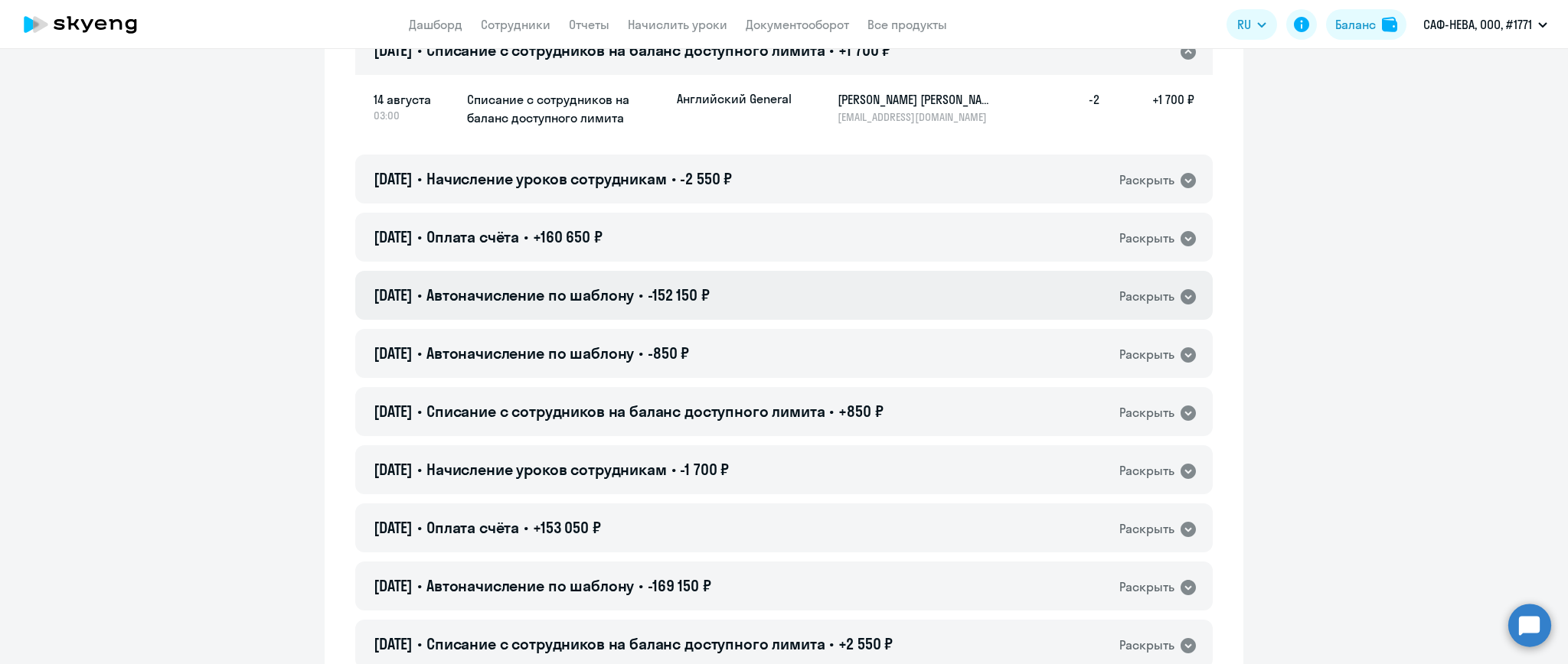
click at [1166, 293] on div "Раскрыть" at bounding box center [1147, 296] width 56 height 19
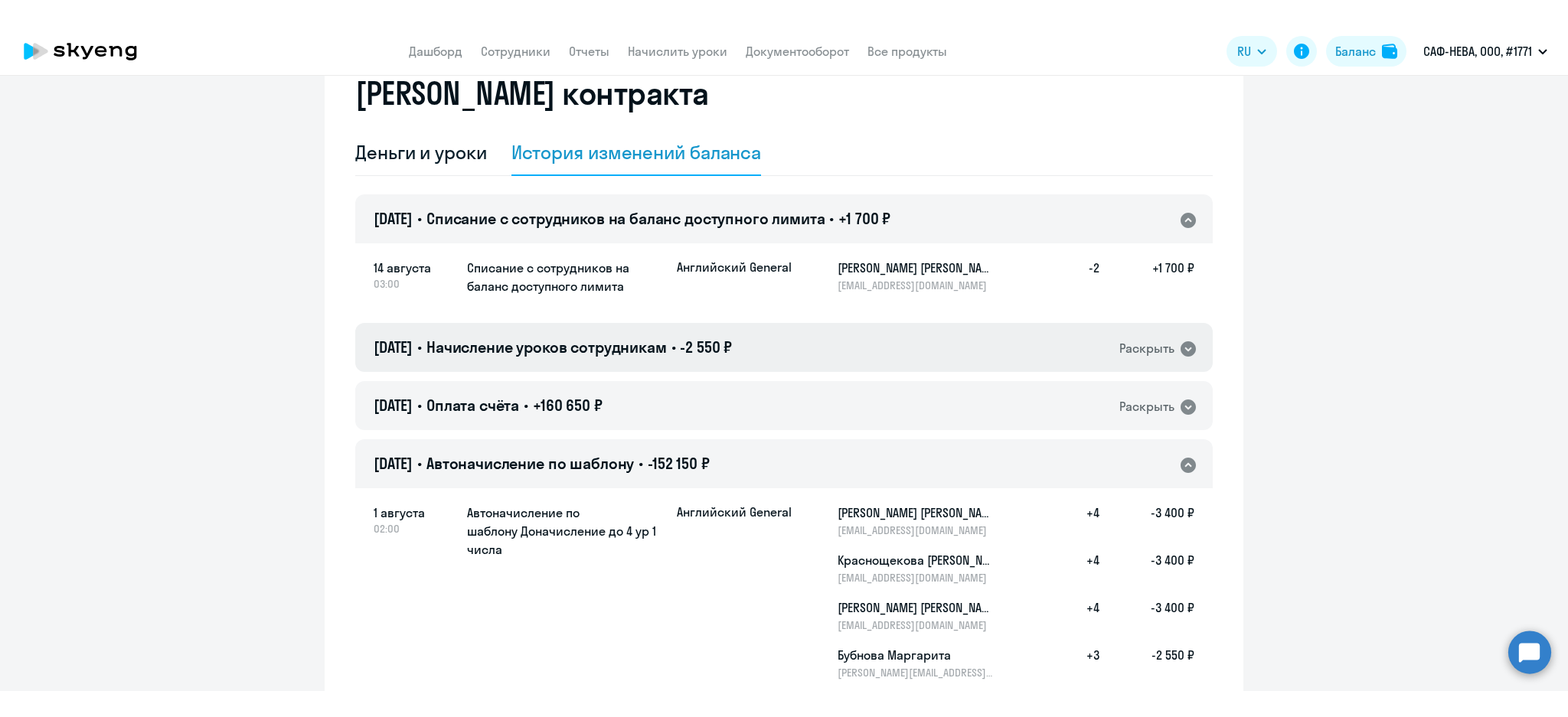
scroll to position [0, 0]
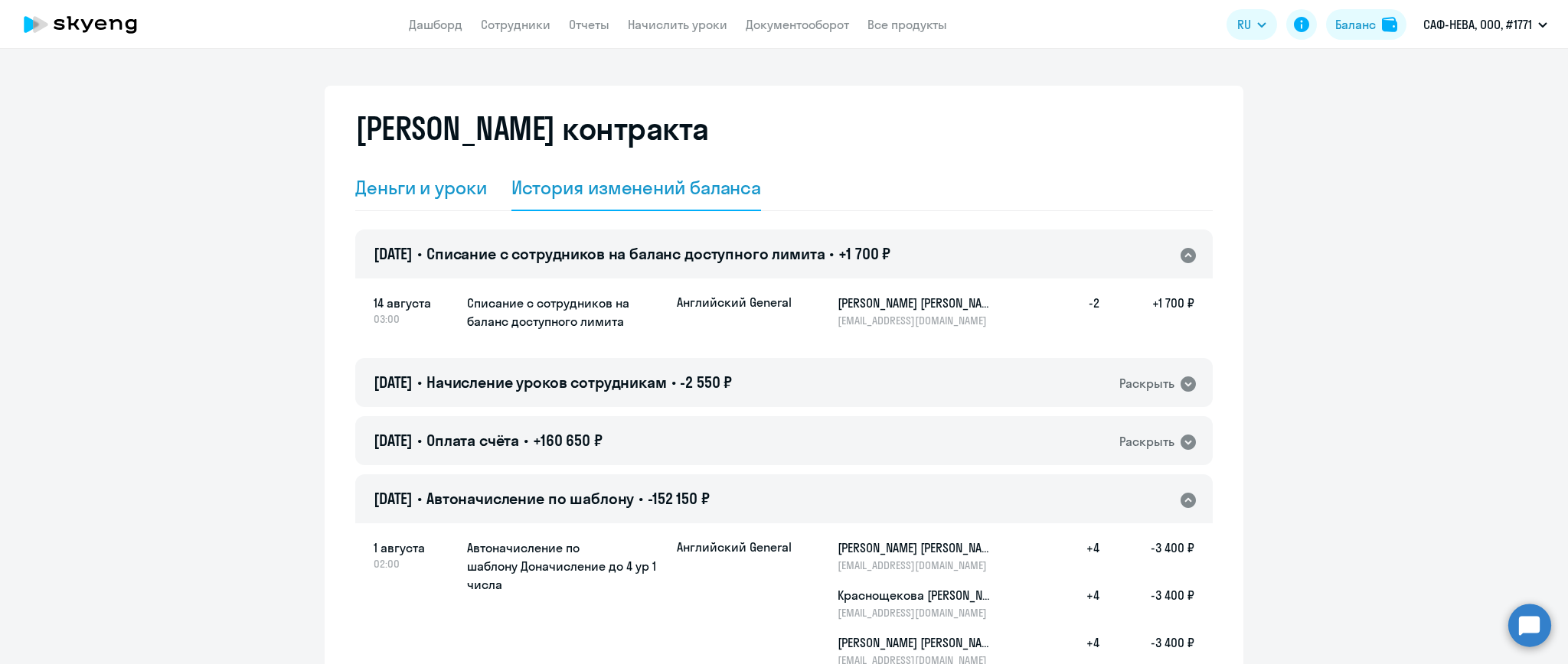
click at [377, 180] on div "Деньги и уроки" at bounding box center [421, 187] width 132 height 24
